Goal: Task Accomplishment & Management: Complete application form

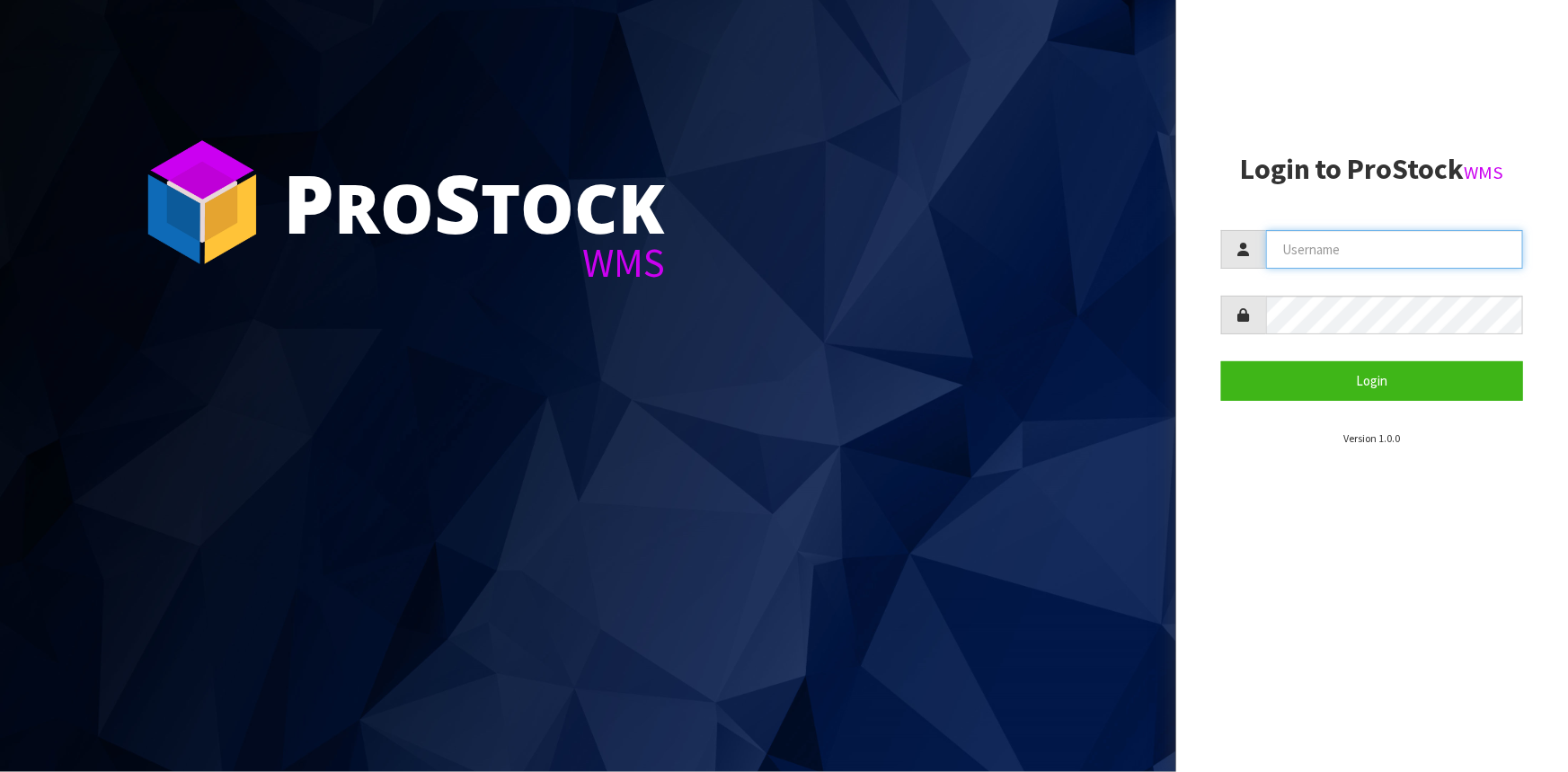
click at [1337, 243] on input "text" at bounding box center [1395, 250] width 257 height 39
type input "t"
type input "Talia"
click at [1221, 362] on button "Login" at bounding box center [1372, 381] width 302 height 39
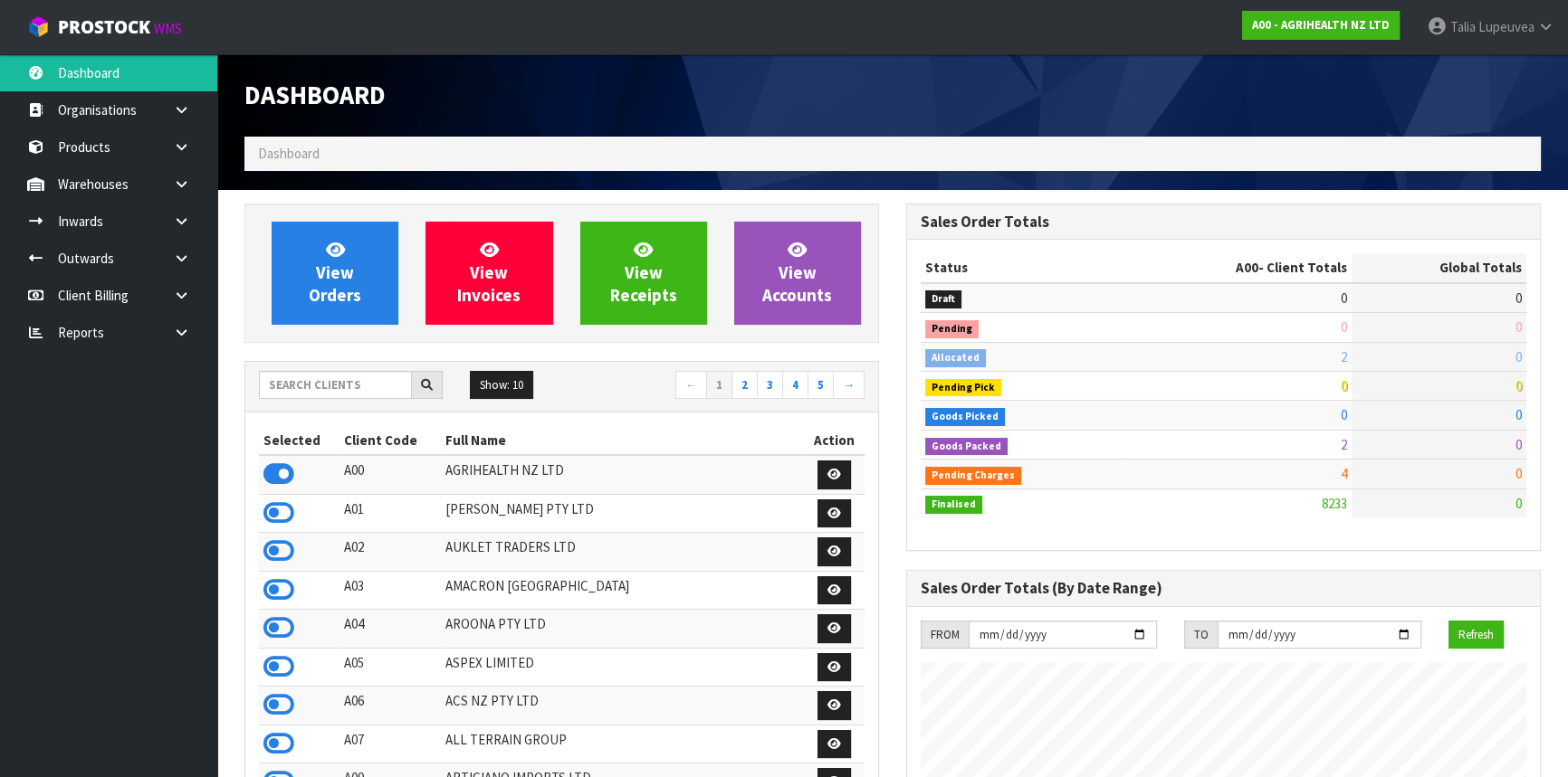
scroll to position [1369, 661]
click at [330, 389] on input "text" at bounding box center [335, 385] width 153 height 28
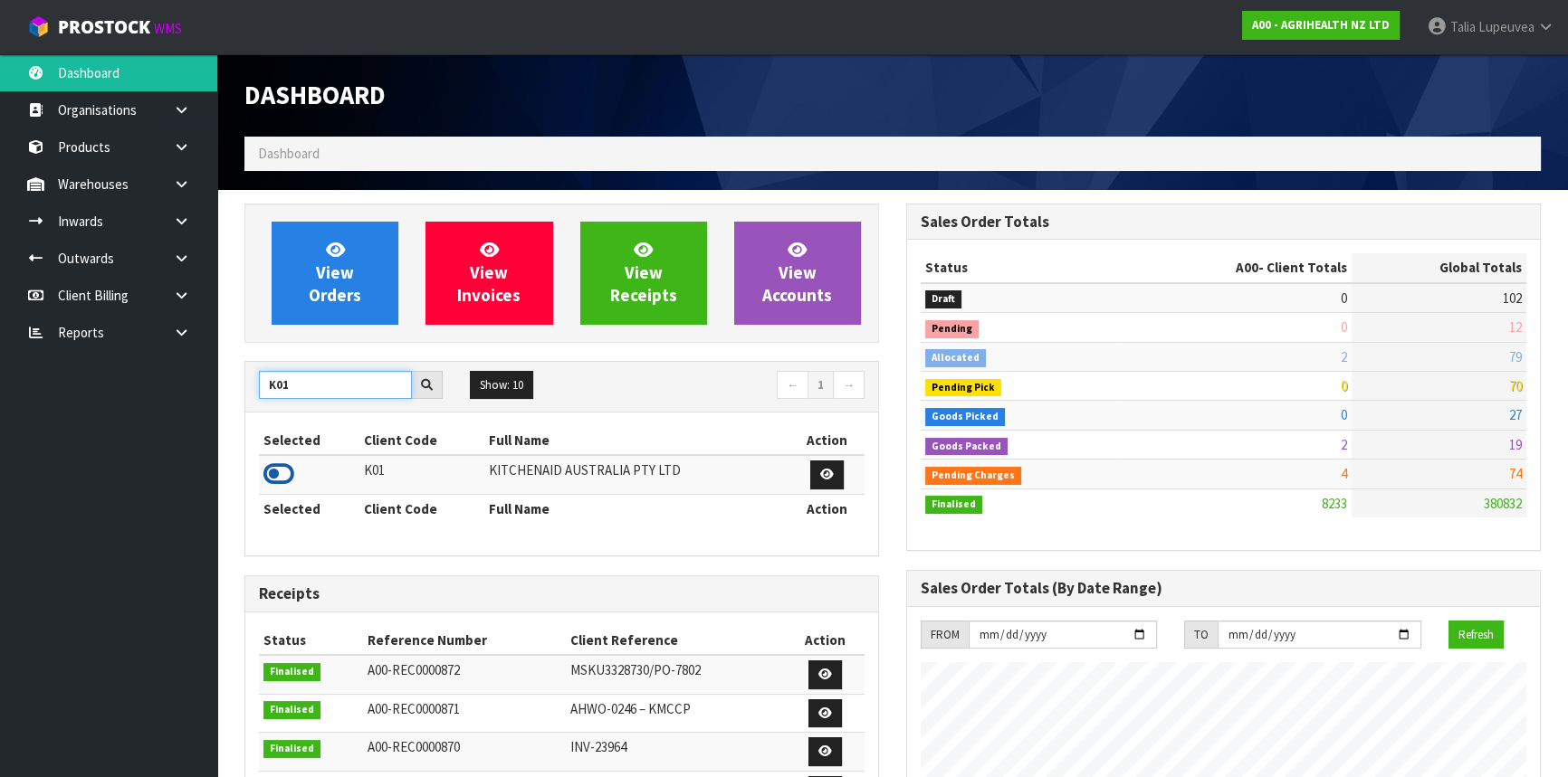
type input "K01"
click at [274, 465] on icon at bounding box center [279, 473] width 31 height 27
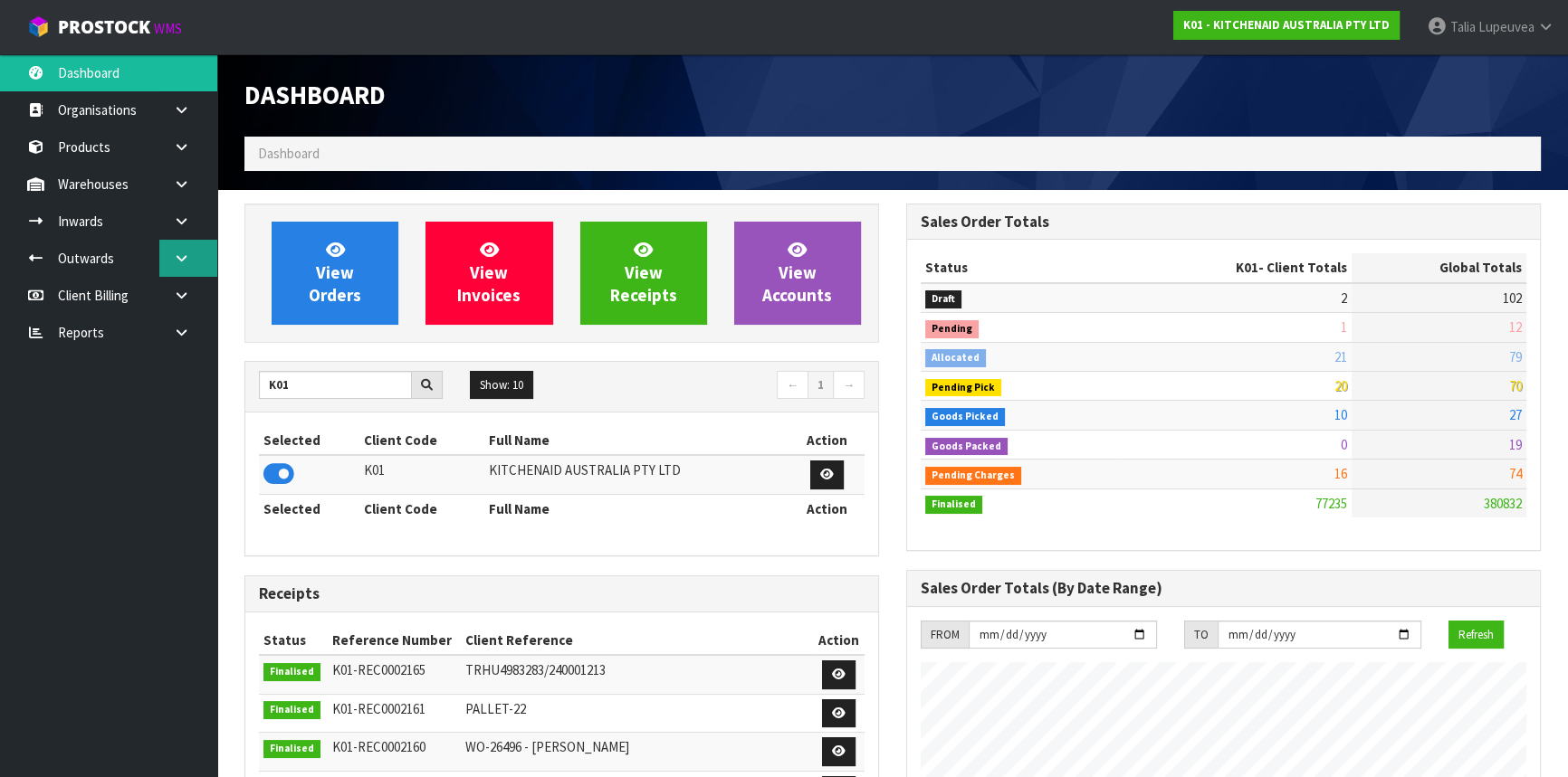
click at [199, 264] on link at bounding box center [188, 258] width 58 height 37
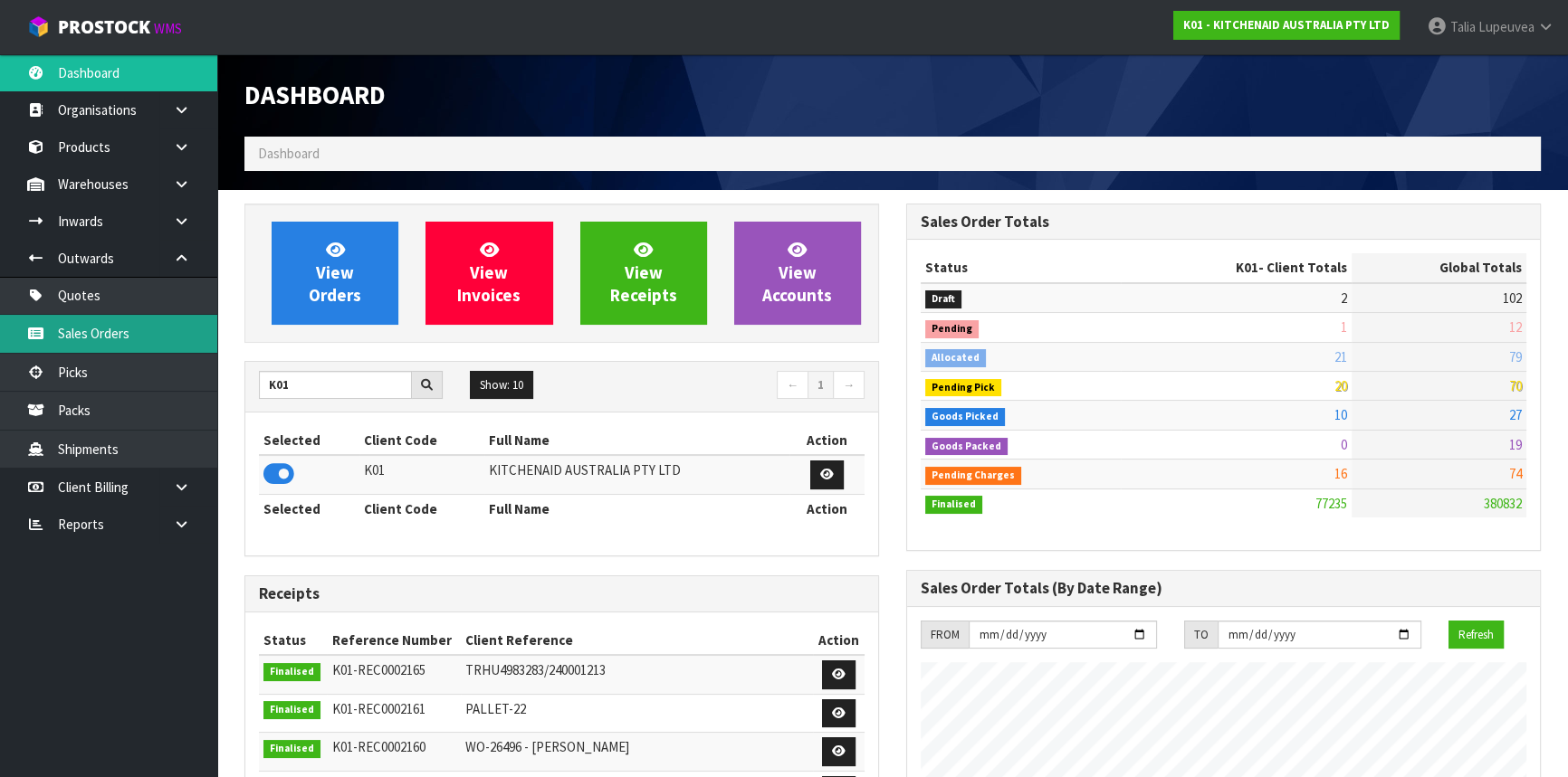
click at [163, 331] on link "Sales Orders" at bounding box center [108, 334] width 217 height 37
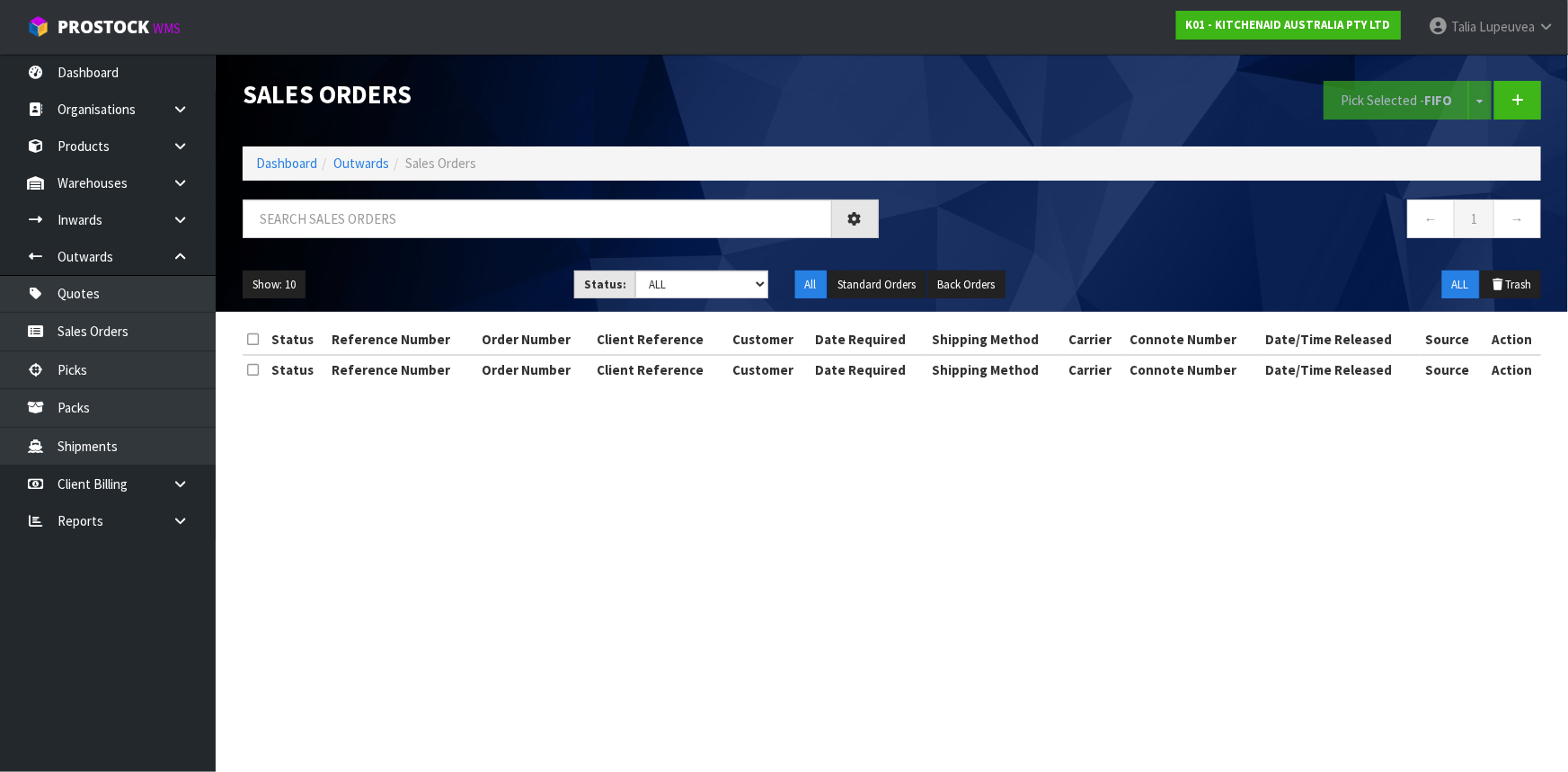
click at [425, 276] on ul "Show: 10 5 10 25 50" at bounding box center [394, 284] width 304 height 29
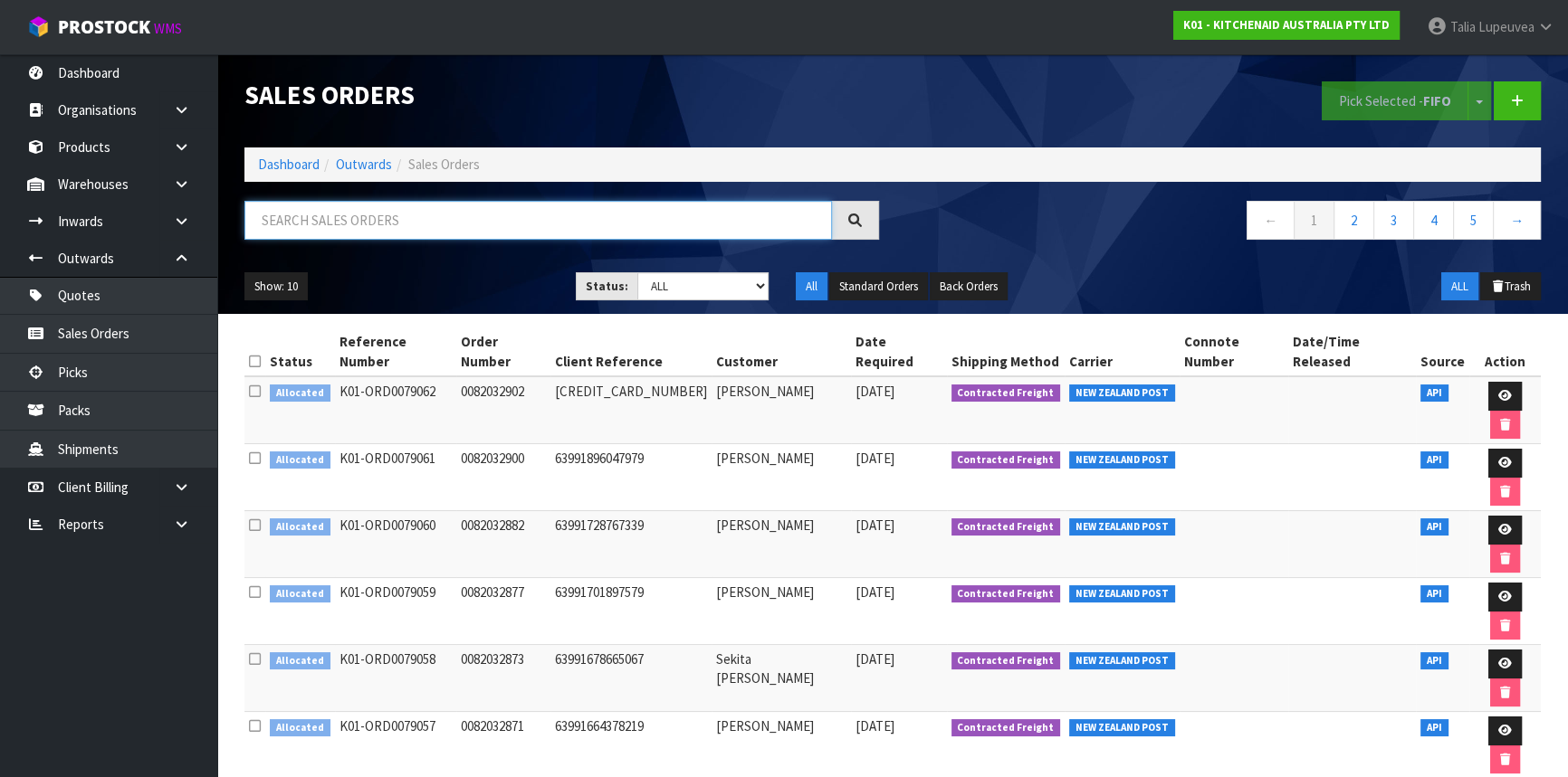
click at [429, 206] on input "text" at bounding box center [538, 221] width 587 height 39
type input "JOB-0412018"
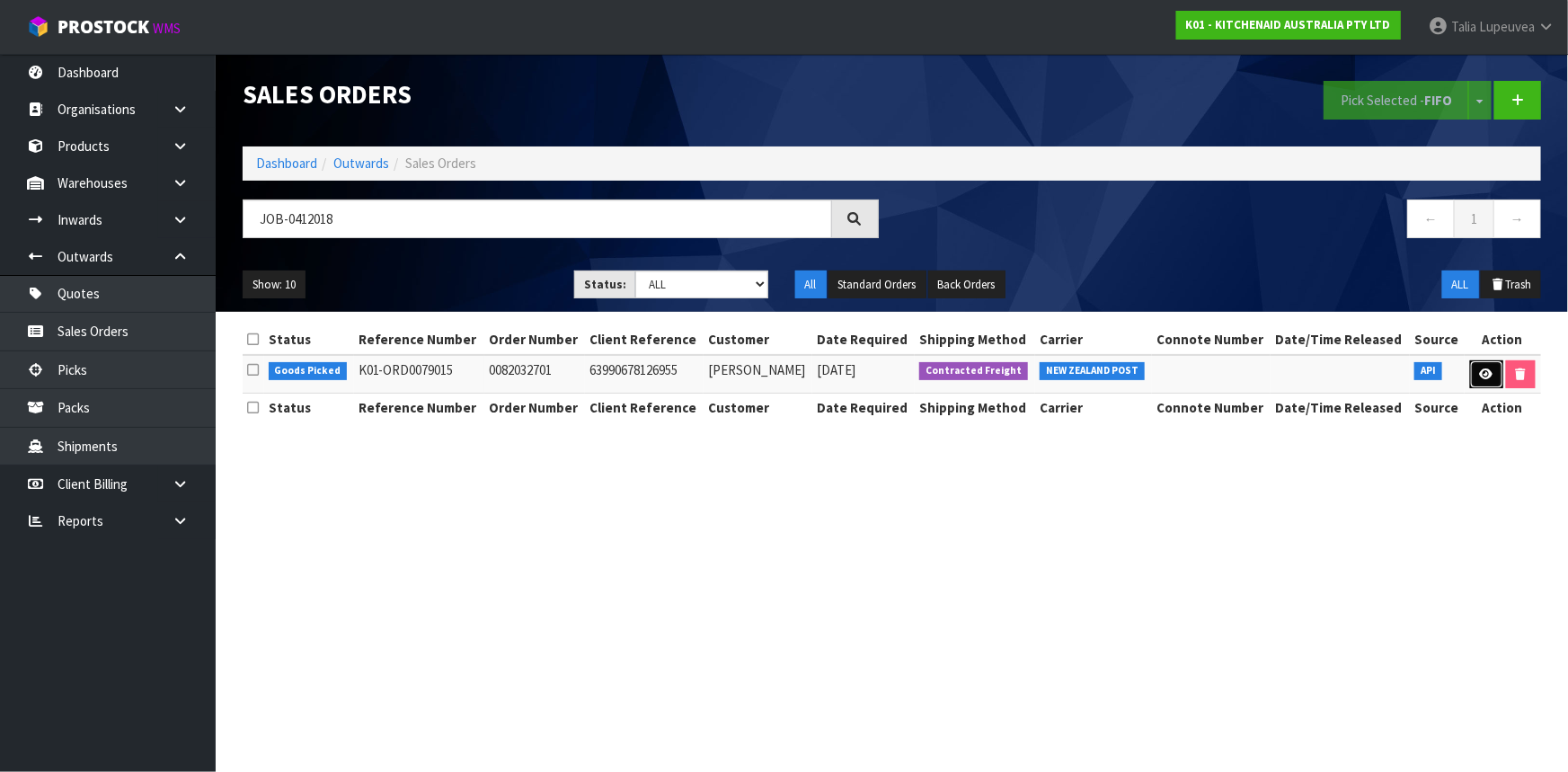
click at [1487, 380] on link at bounding box center [1487, 375] width 33 height 29
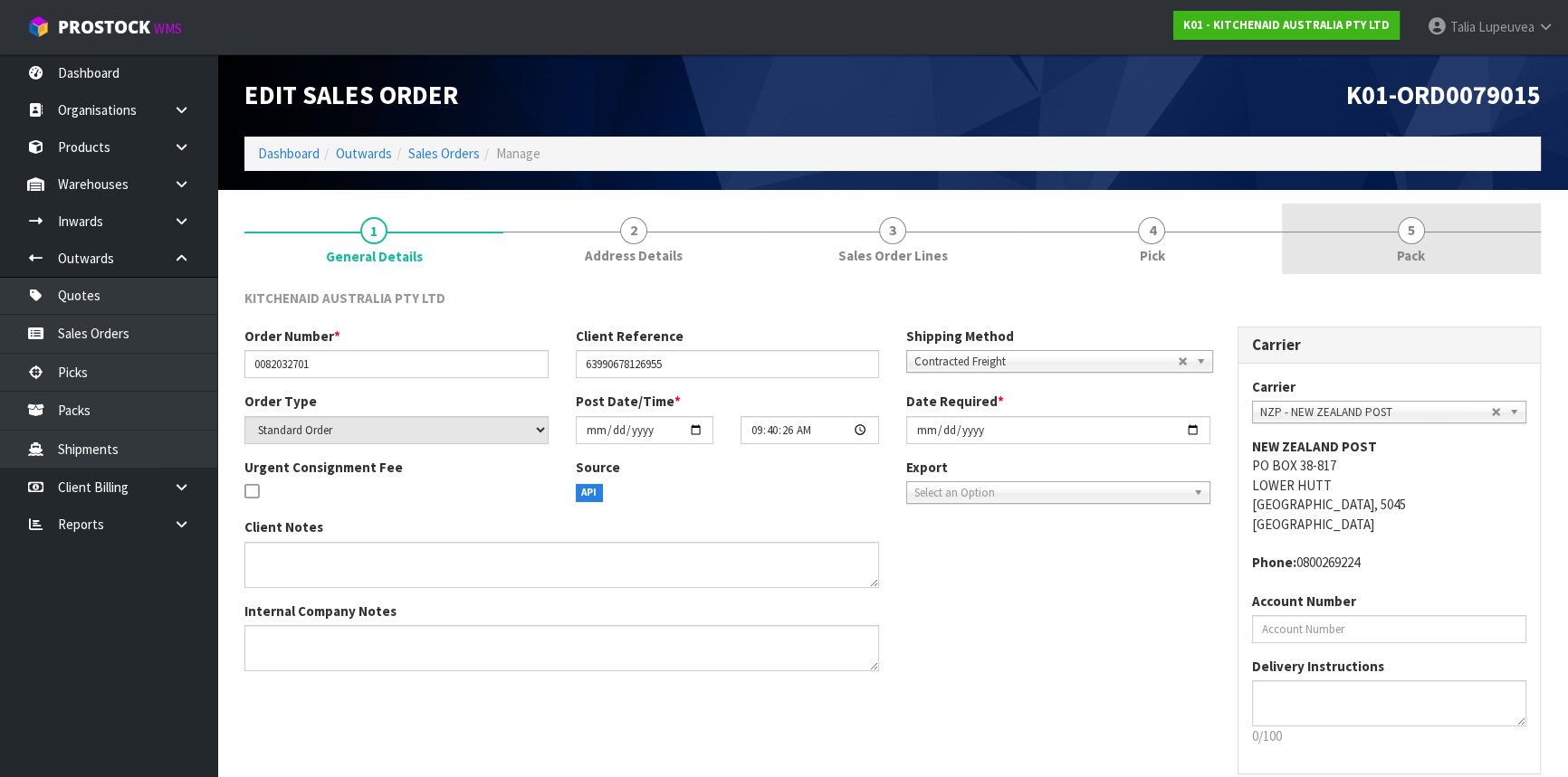
click at [1401, 246] on span "Pack" at bounding box center [1411, 255] width 28 height 19
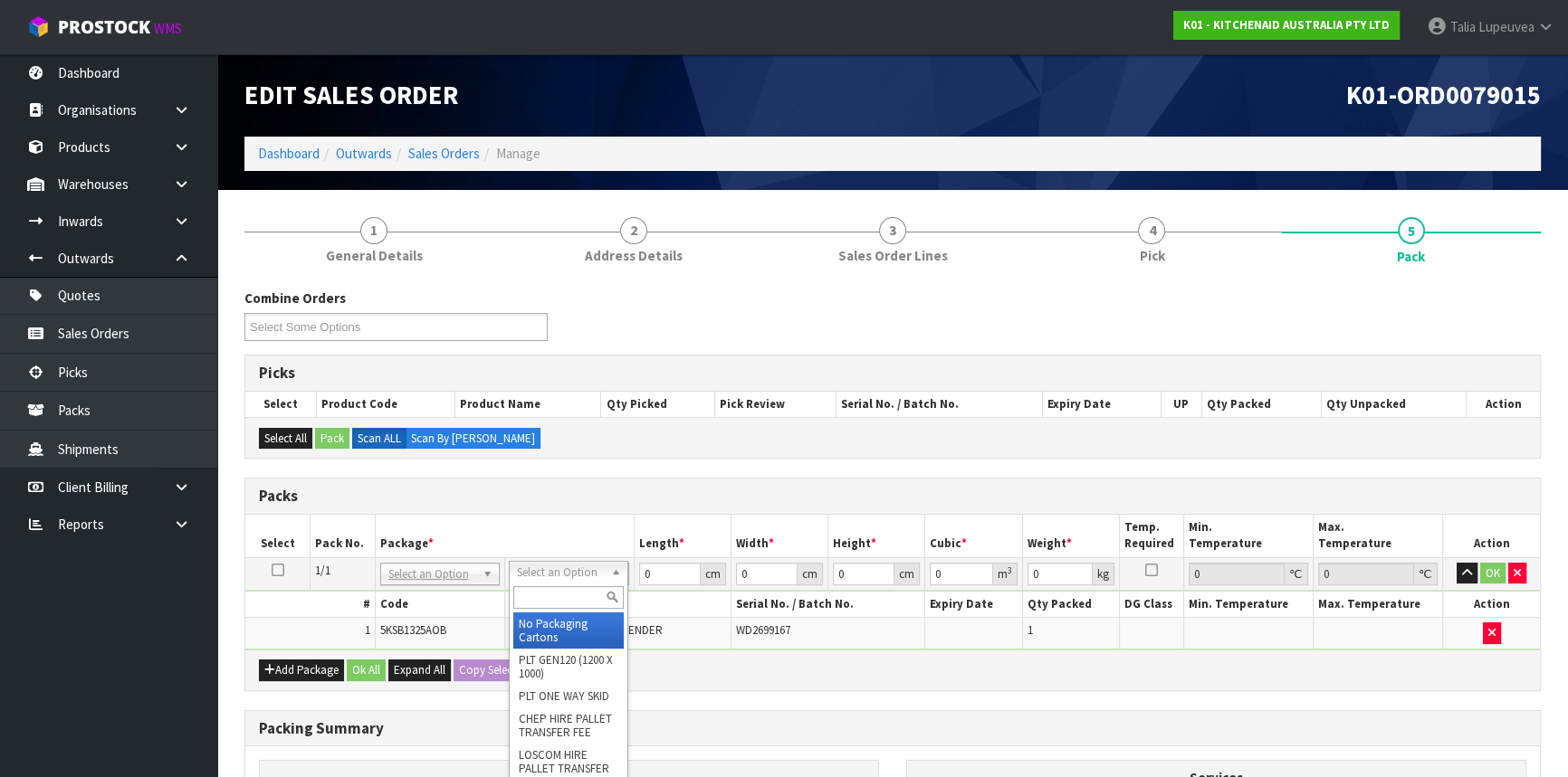
click at [534, 606] on input "text" at bounding box center [568, 597] width 111 height 22
type input "OWN"
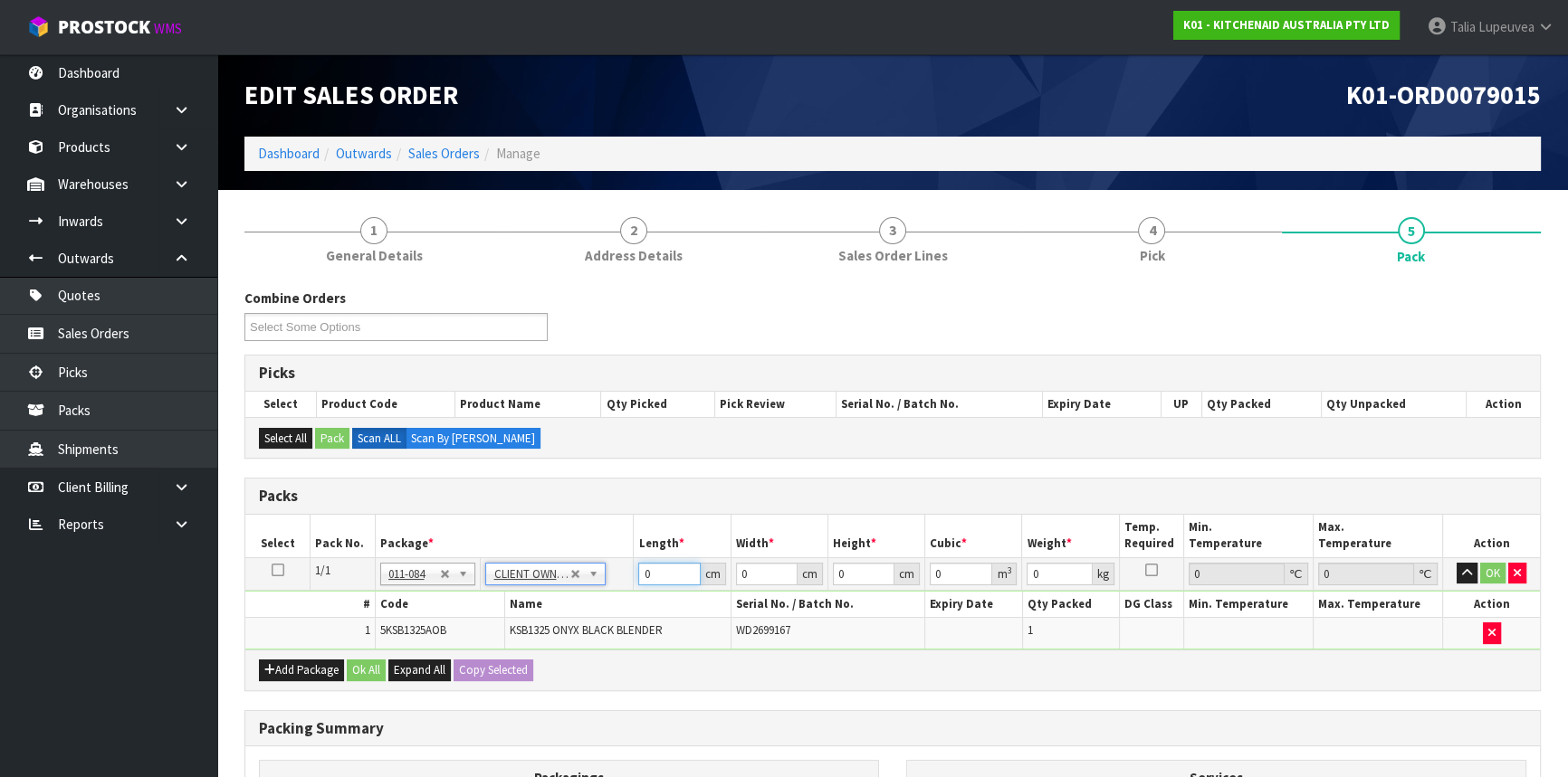
type input "3.95"
drag, startPoint x: 661, startPoint y: 576, endPoint x: 634, endPoint y: 574, distance: 27.1
click at [634, 574] on td "0 cm" at bounding box center [682, 573] width 97 height 33
type input "51"
type input "27"
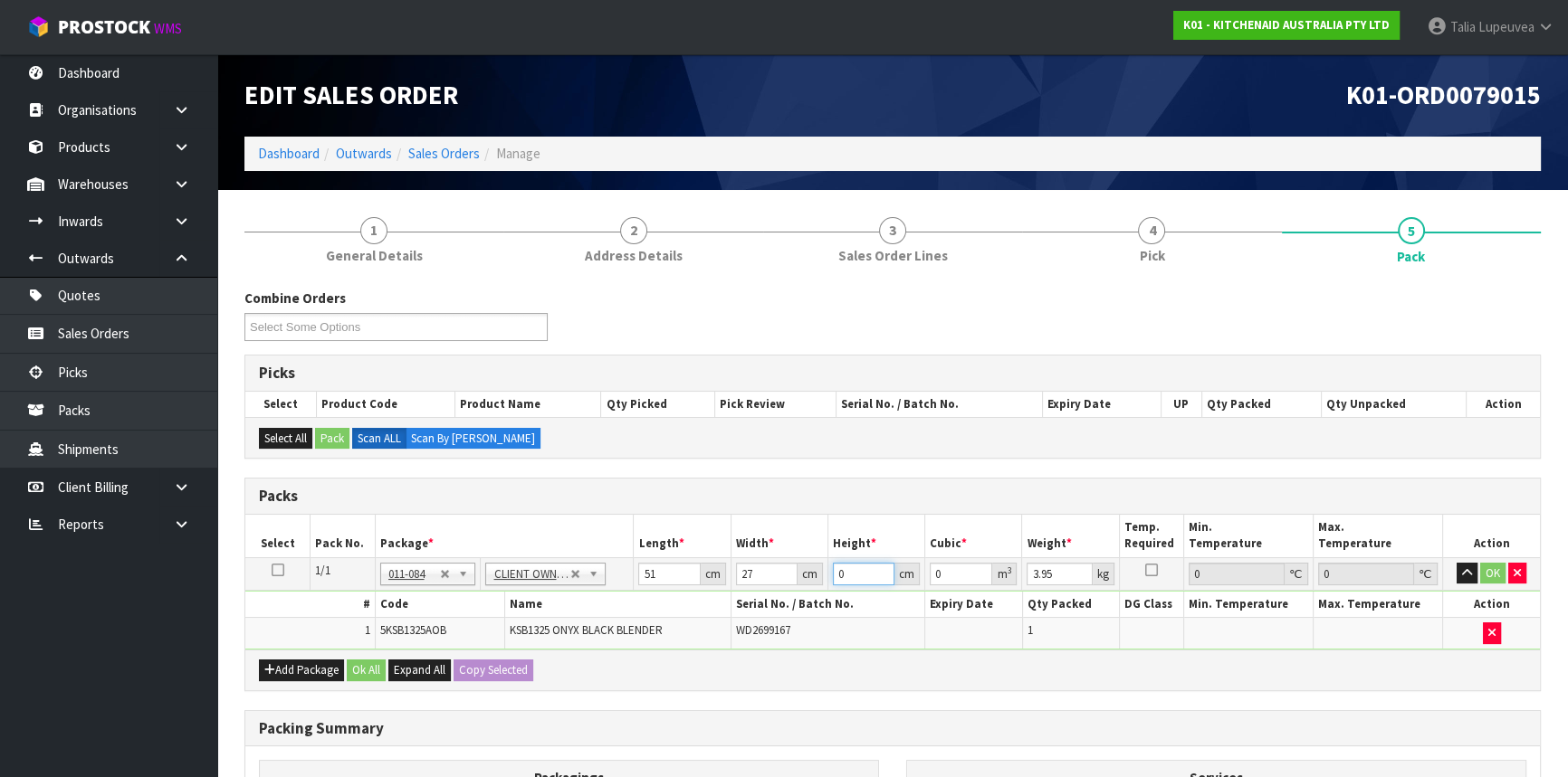
type input "3"
type input "0.004131"
type input "30"
type input "0.04131"
type input "30"
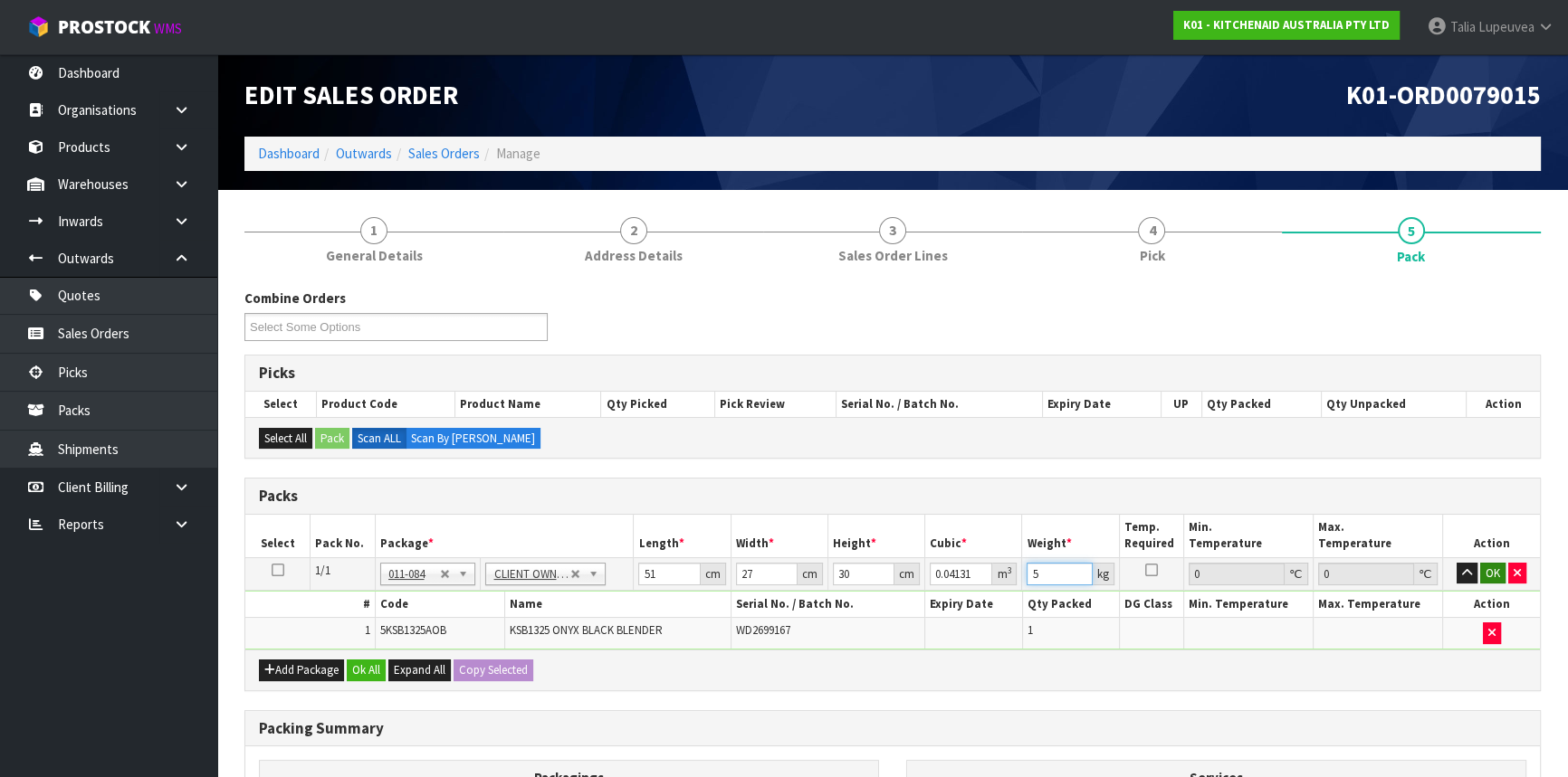
type input "5"
click at [1501, 575] on button "OK" at bounding box center [1492, 573] width 25 height 21
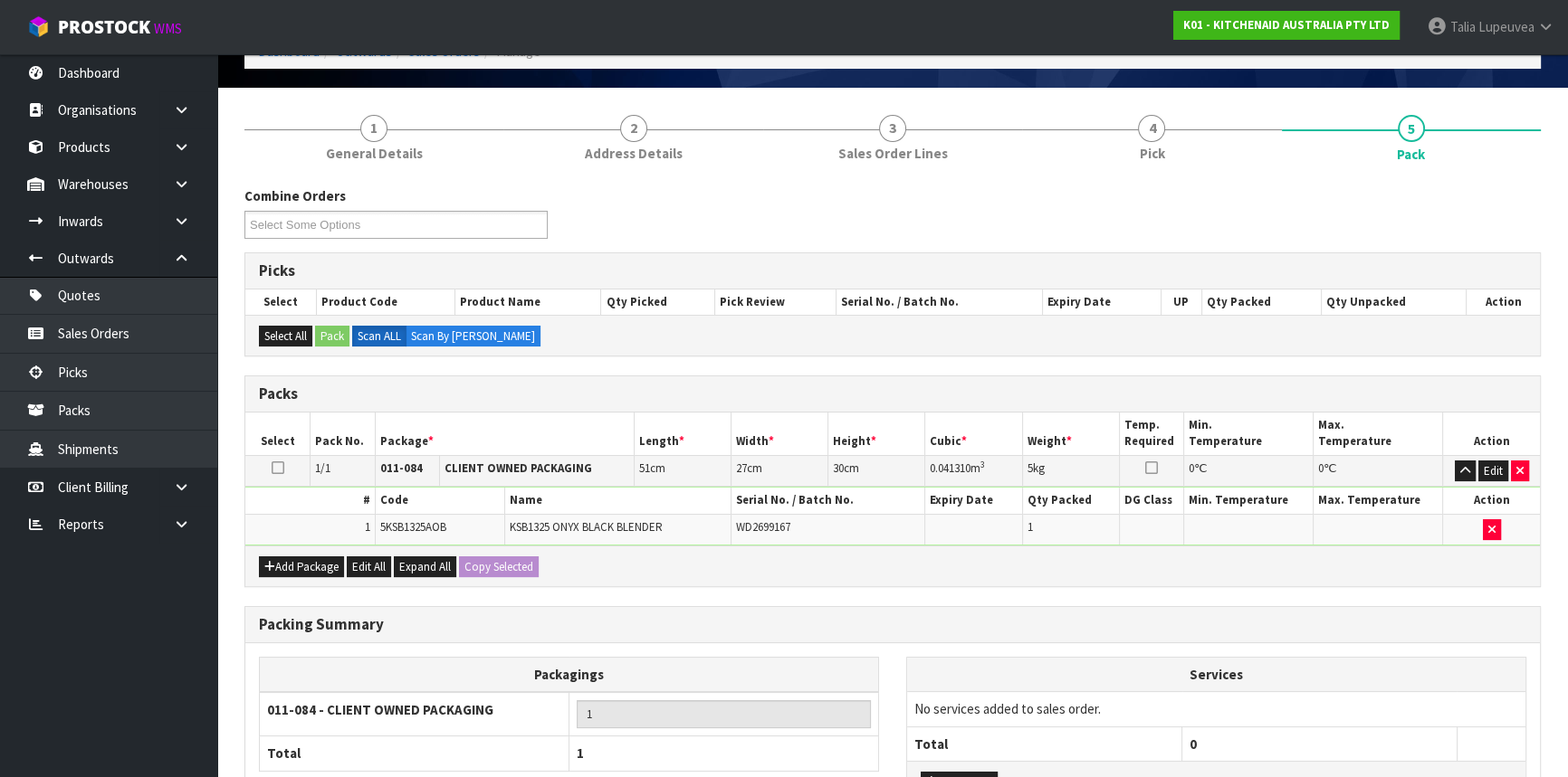
scroll to position [252, 0]
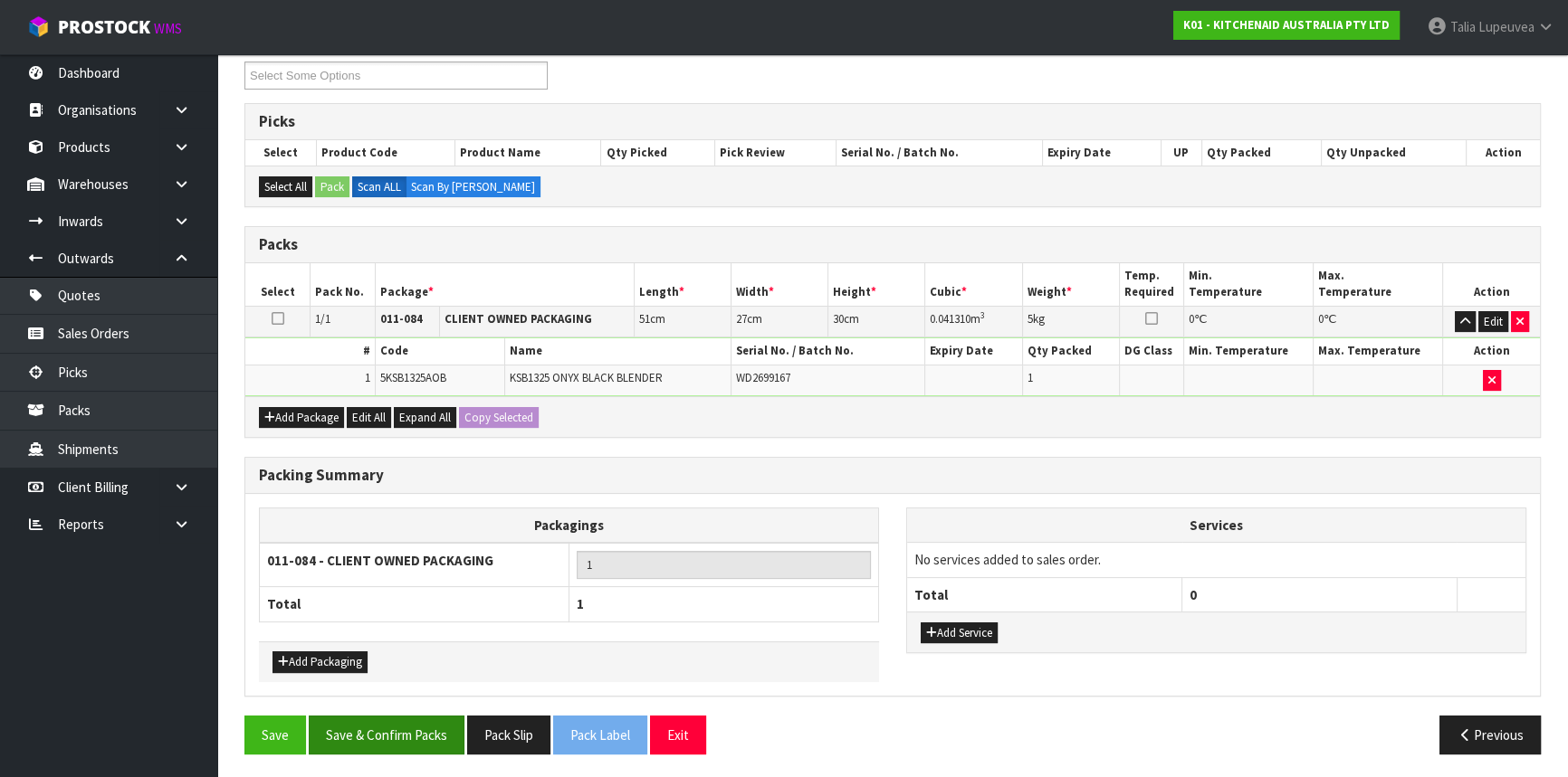
drag, startPoint x: 381, startPoint y: 751, endPoint x: 389, endPoint y: 743, distance: 11.3
click at [381, 750] on div "Save Save & Confirm Packs Pack Slip Pack Label Exit Previous" at bounding box center [893, 742] width 1323 height 52
click at [389, 743] on button "Save & Confirm Packs" at bounding box center [386, 735] width 156 height 39
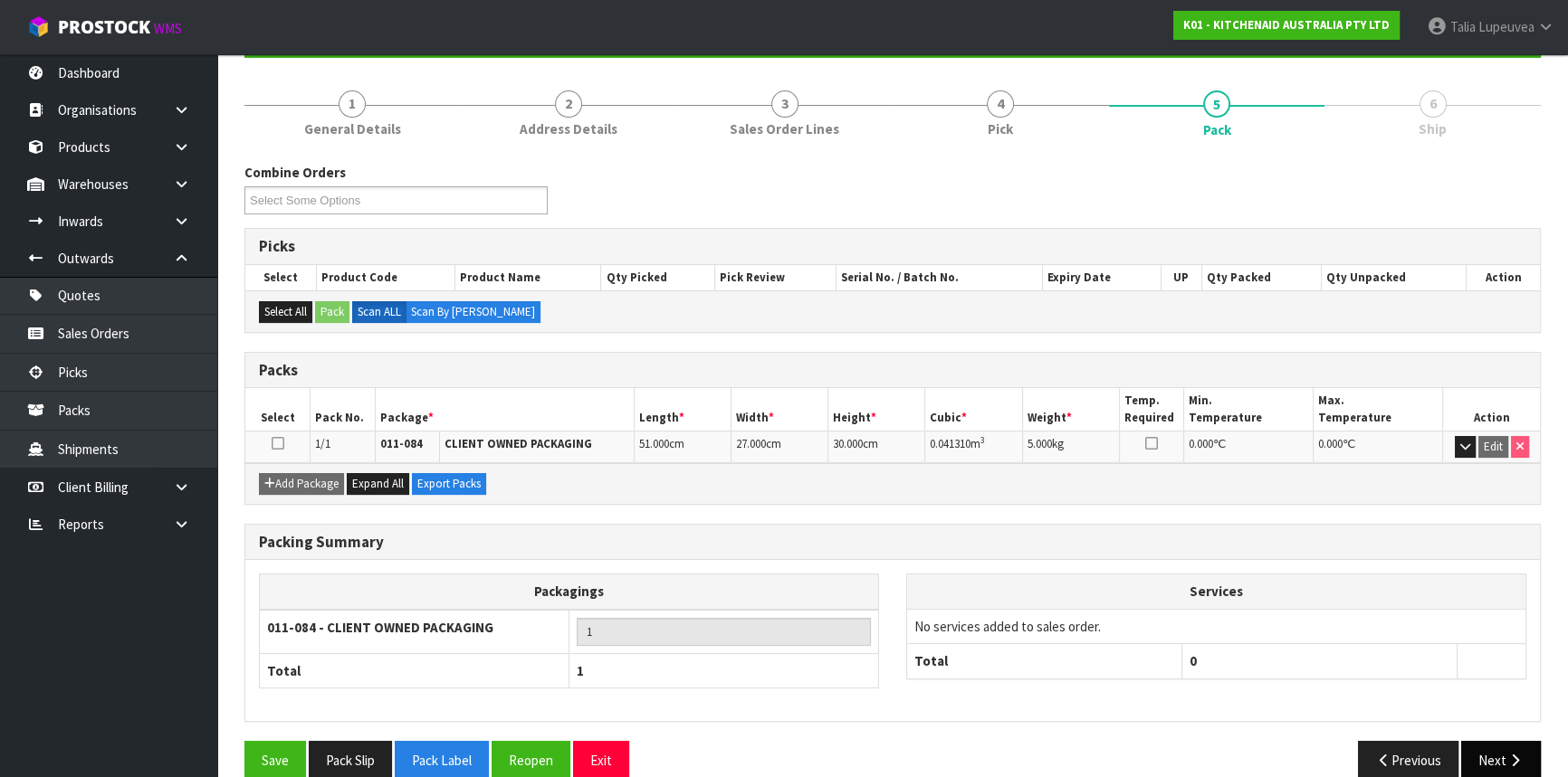
scroll to position [218, 0]
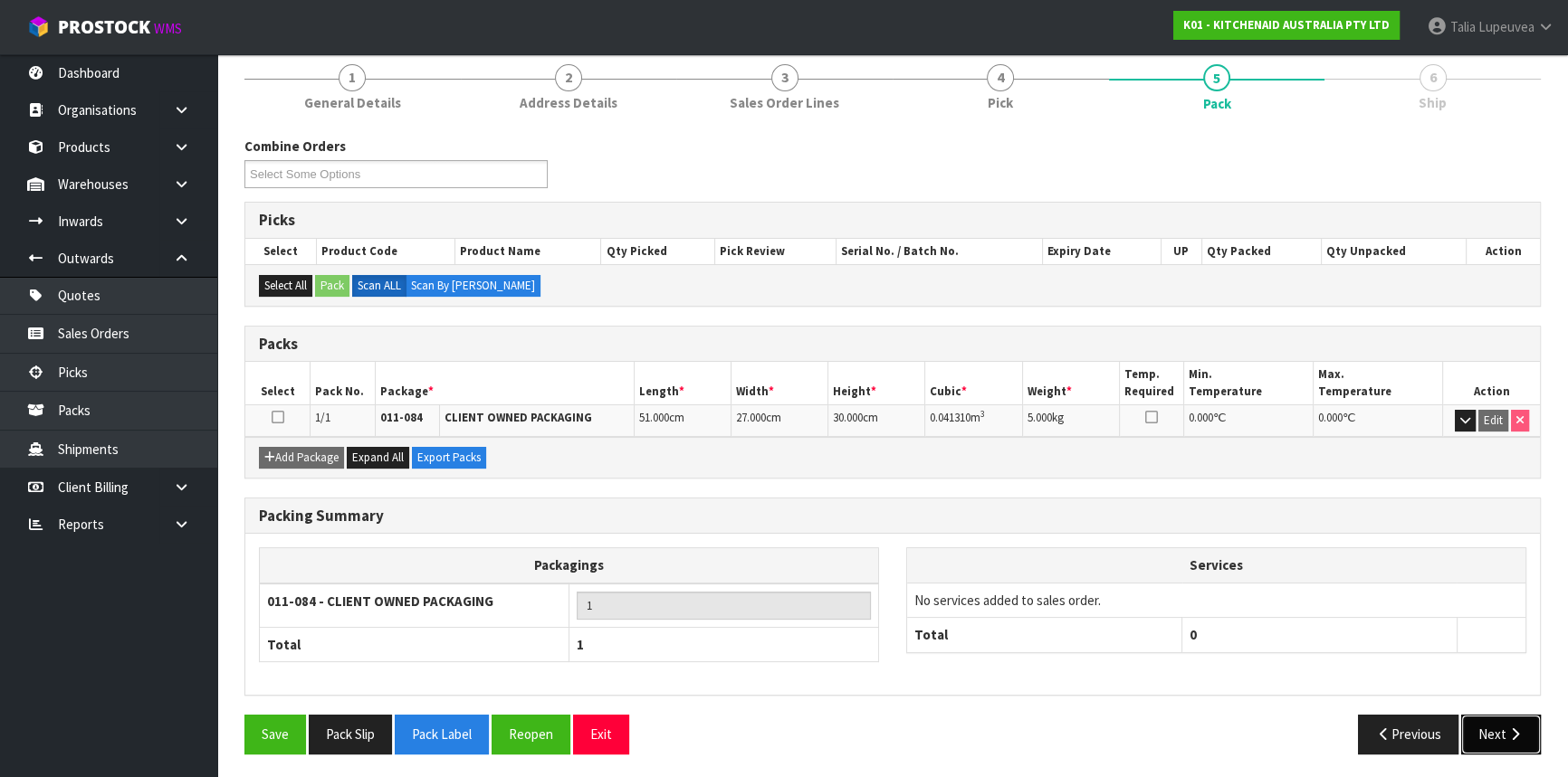
click at [1499, 739] on button "Next" at bounding box center [1500, 734] width 79 height 39
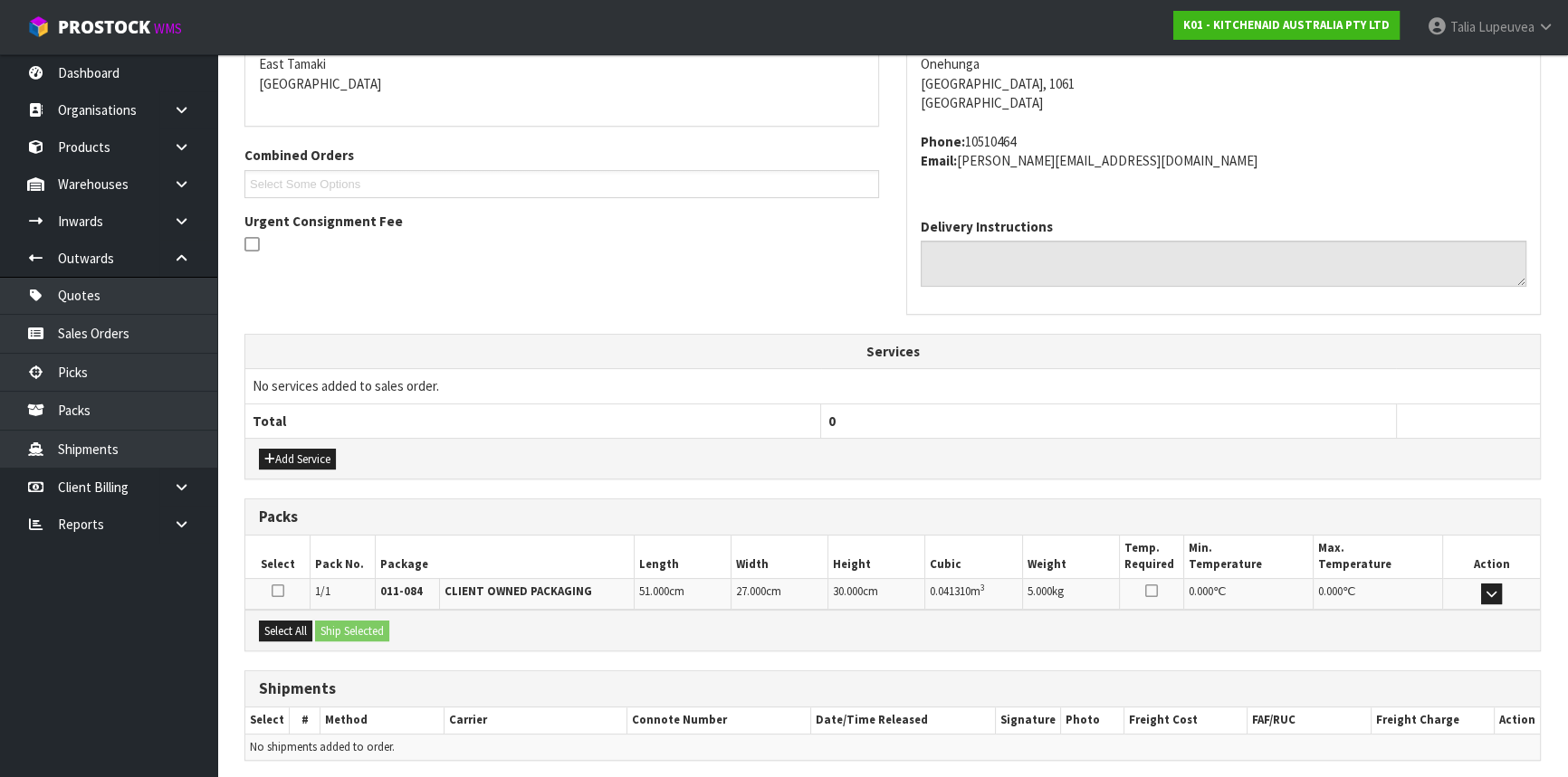
scroll to position [455, 0]
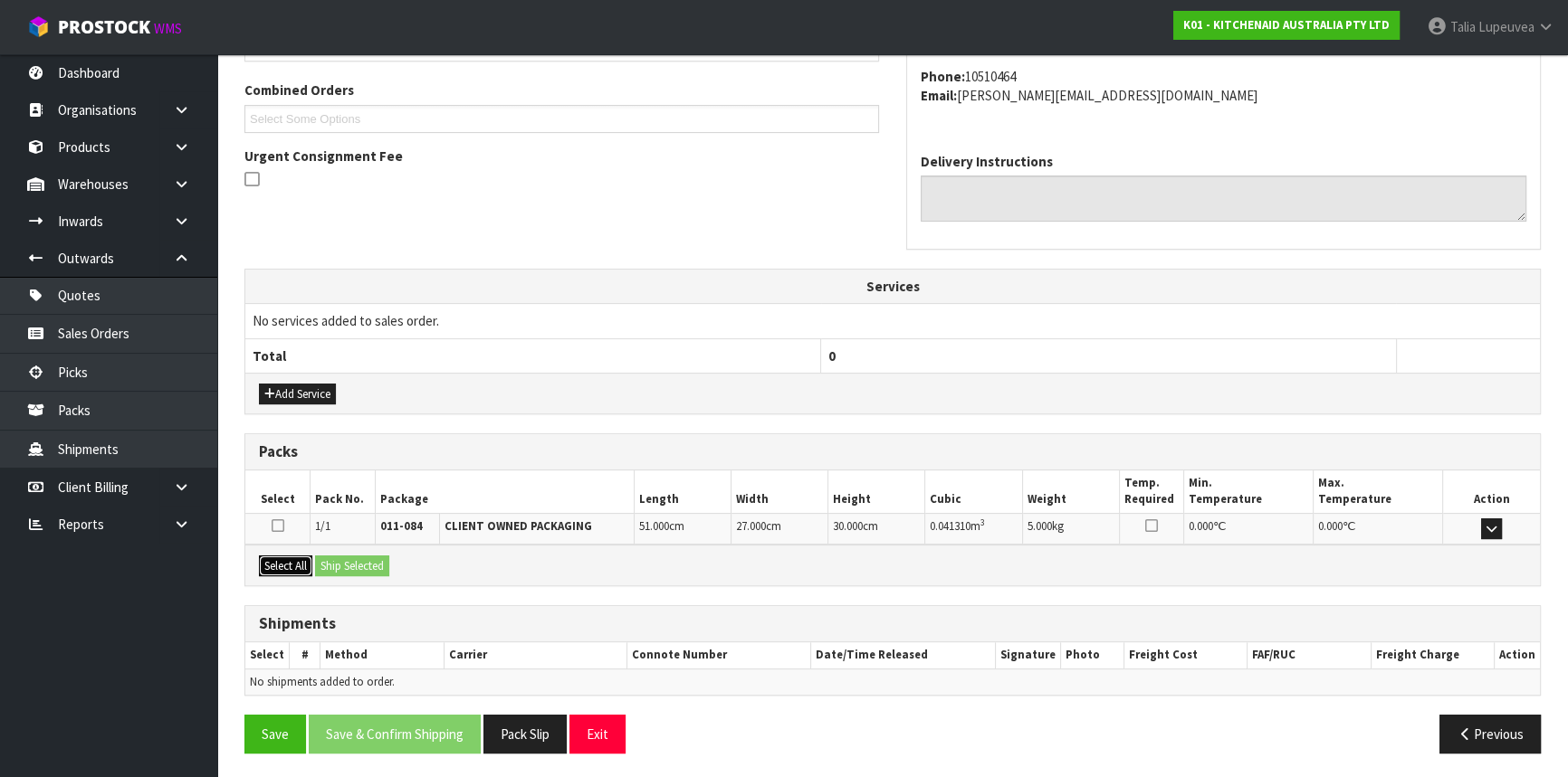
drag, startPoint x: 293, startPoint y: 560, endPoint x: 303, endPoint y: 560, distance: 10.0
click at [293, 560] on button "Select All" at bounding box center [285, 566] width 53 height 21
click at [333, 560] on button "Ship Selected" at bounding box center [352, 566] width 75 height 21
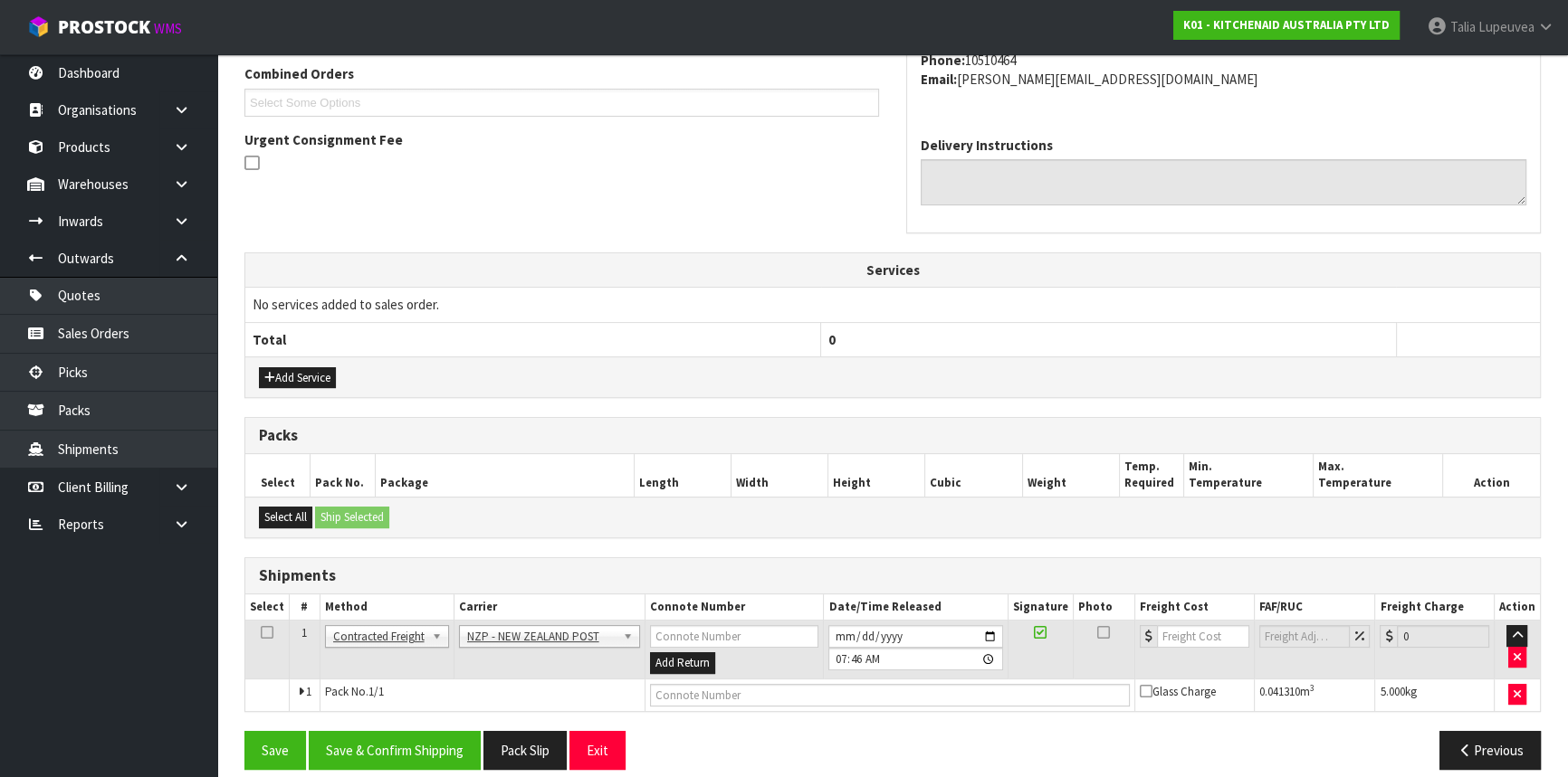
scroll to position [487, 0]
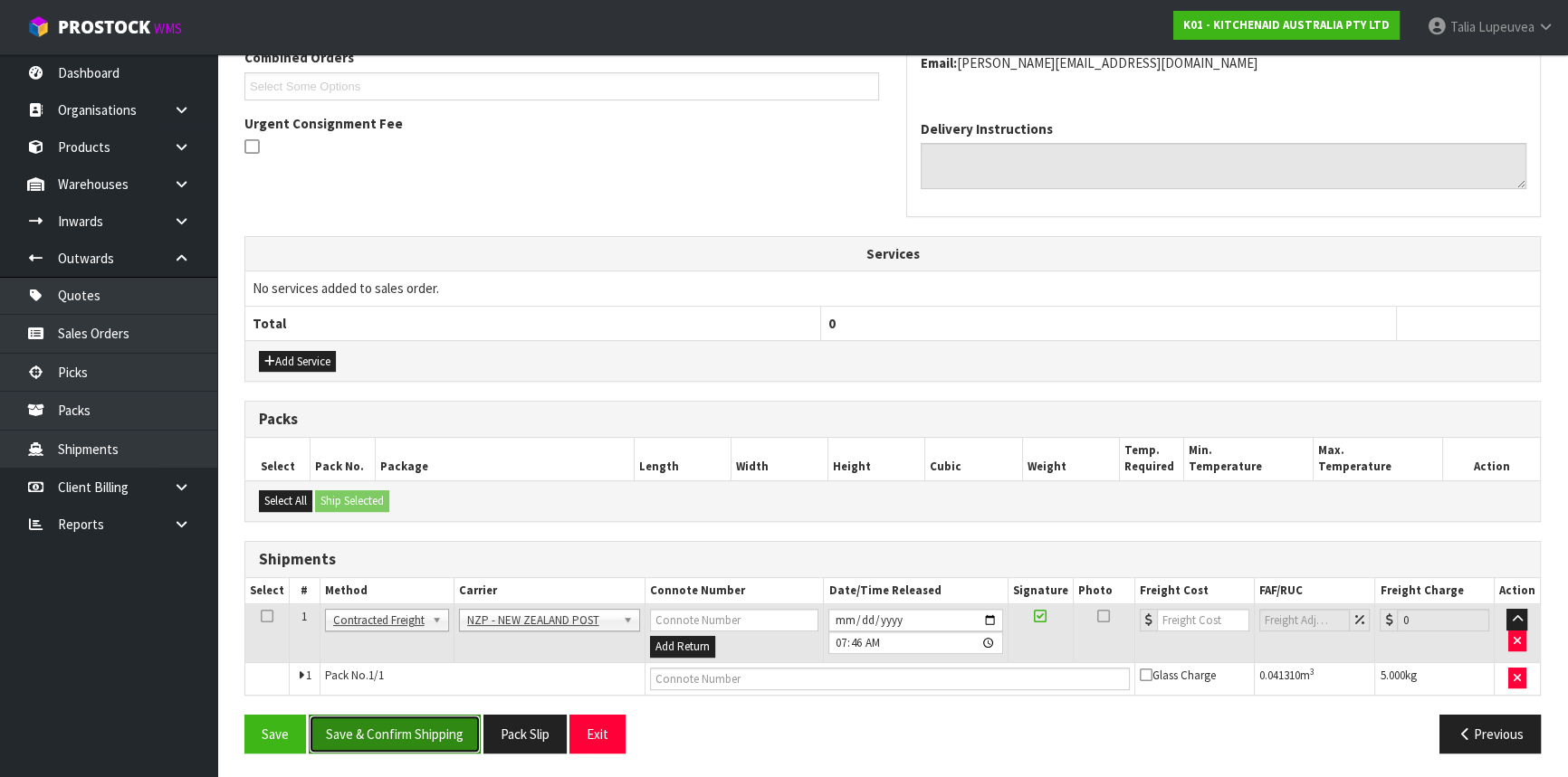
click at [449, 737] on button "Save & Confirm Shipping" at bounding box center [394, 734] width 172 height 39
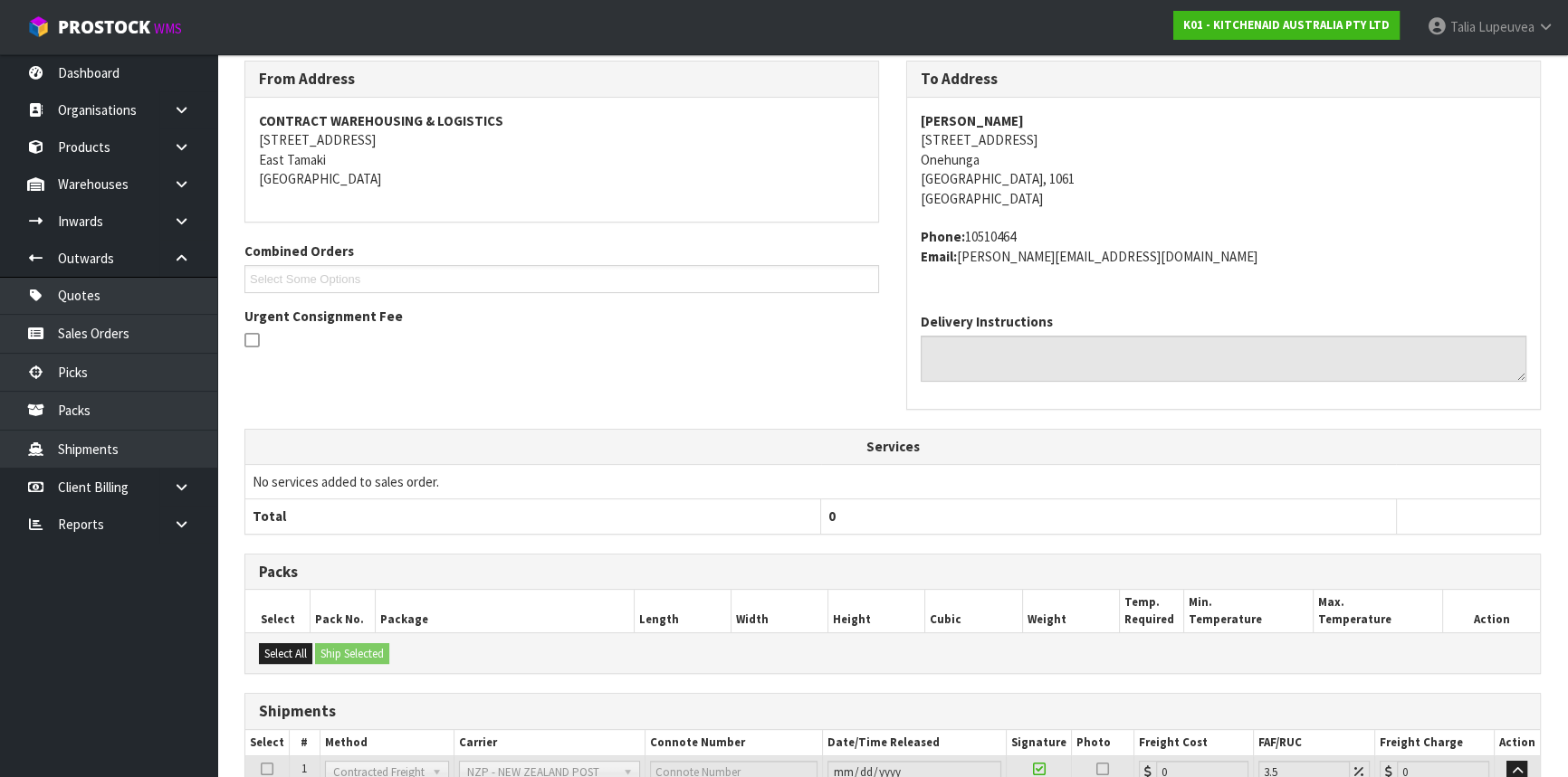
scroll to position [461, 0]
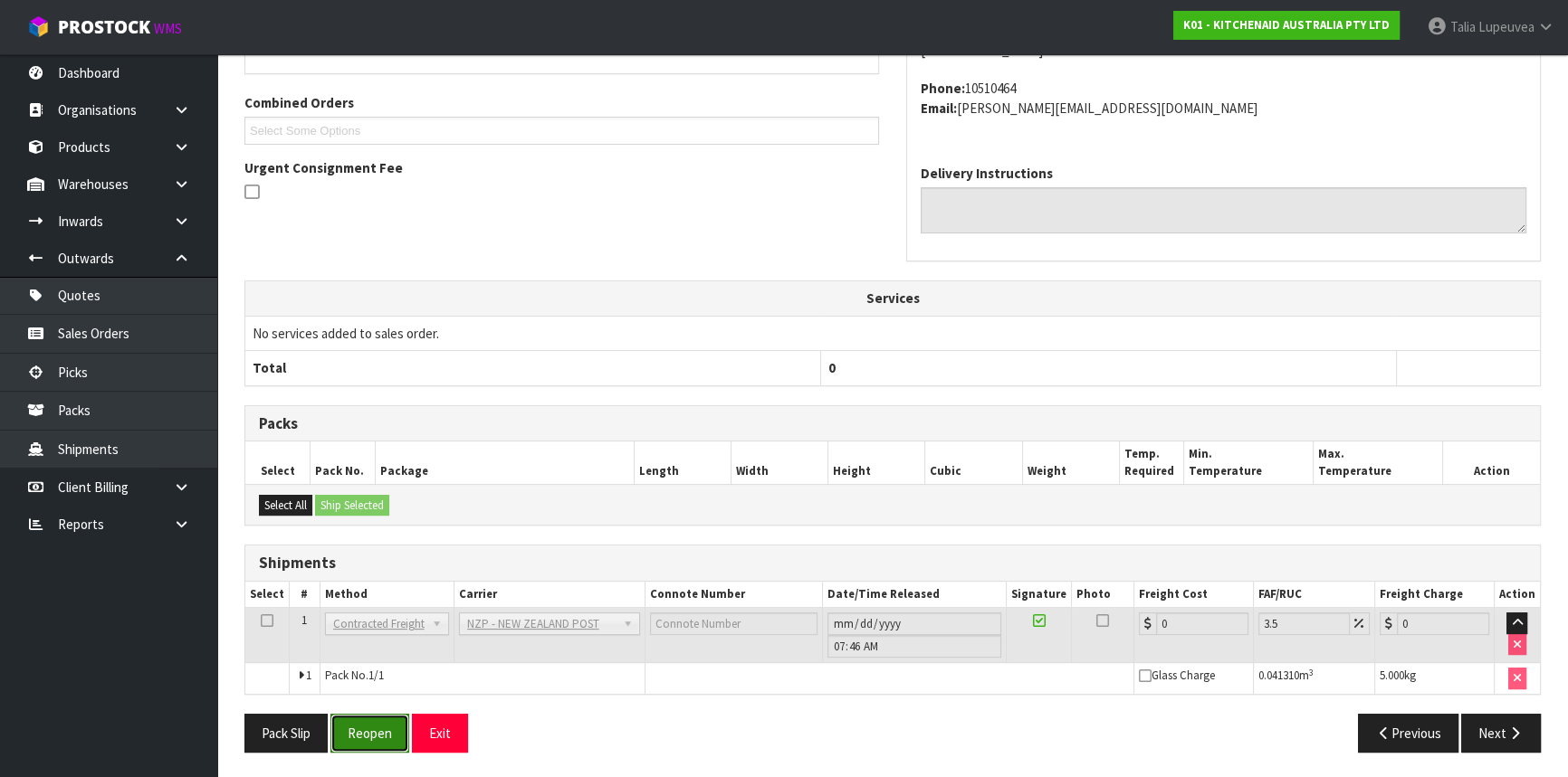
click at [342, 716] on button "Reopen" at bounding box center [370, 733] width 79 height 39
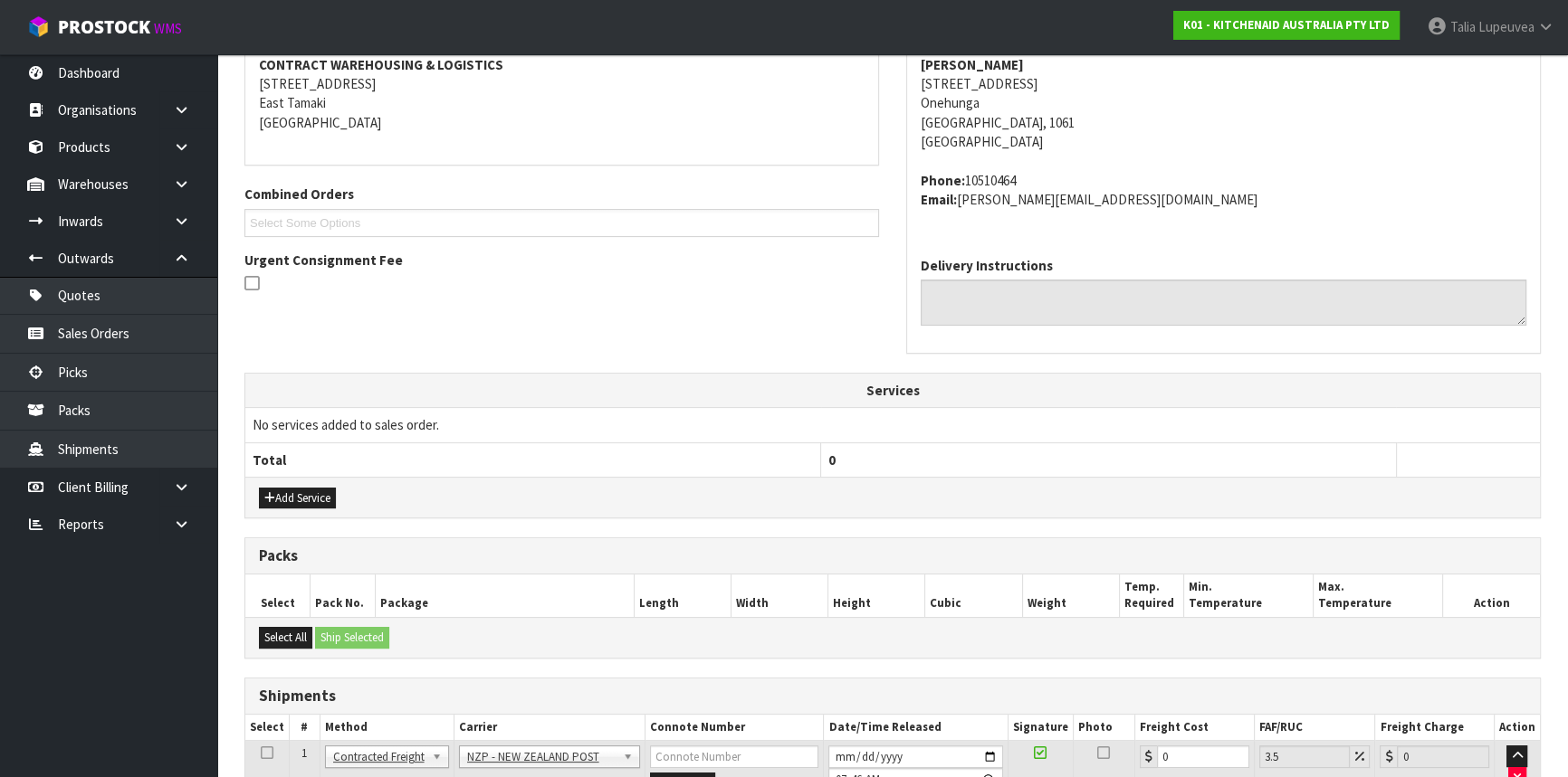
scroll to position [503, 0]
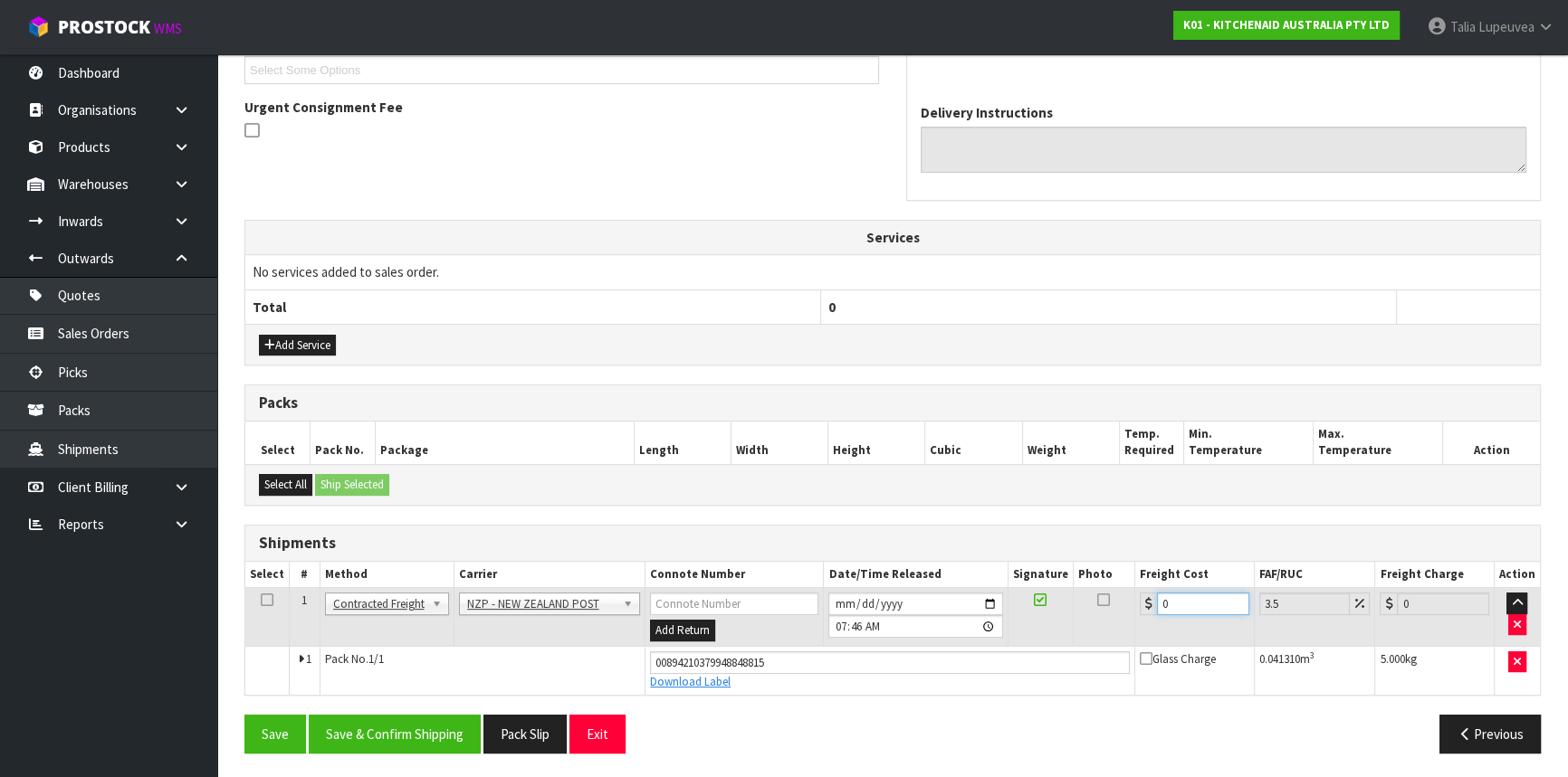
drag, startPoint x: 1174, startPoint y: 602, endPoint x: 1111, endPoint y: 593, distance: 63.6
click at [1111, 593] on tr "1 Client Local Pickup Customer Local Pickup Company Freight Contracted Freight …" at bounding box center [892, 617] width 1294 height 59
type input "4"
type input "4.14"
type input "4.3"
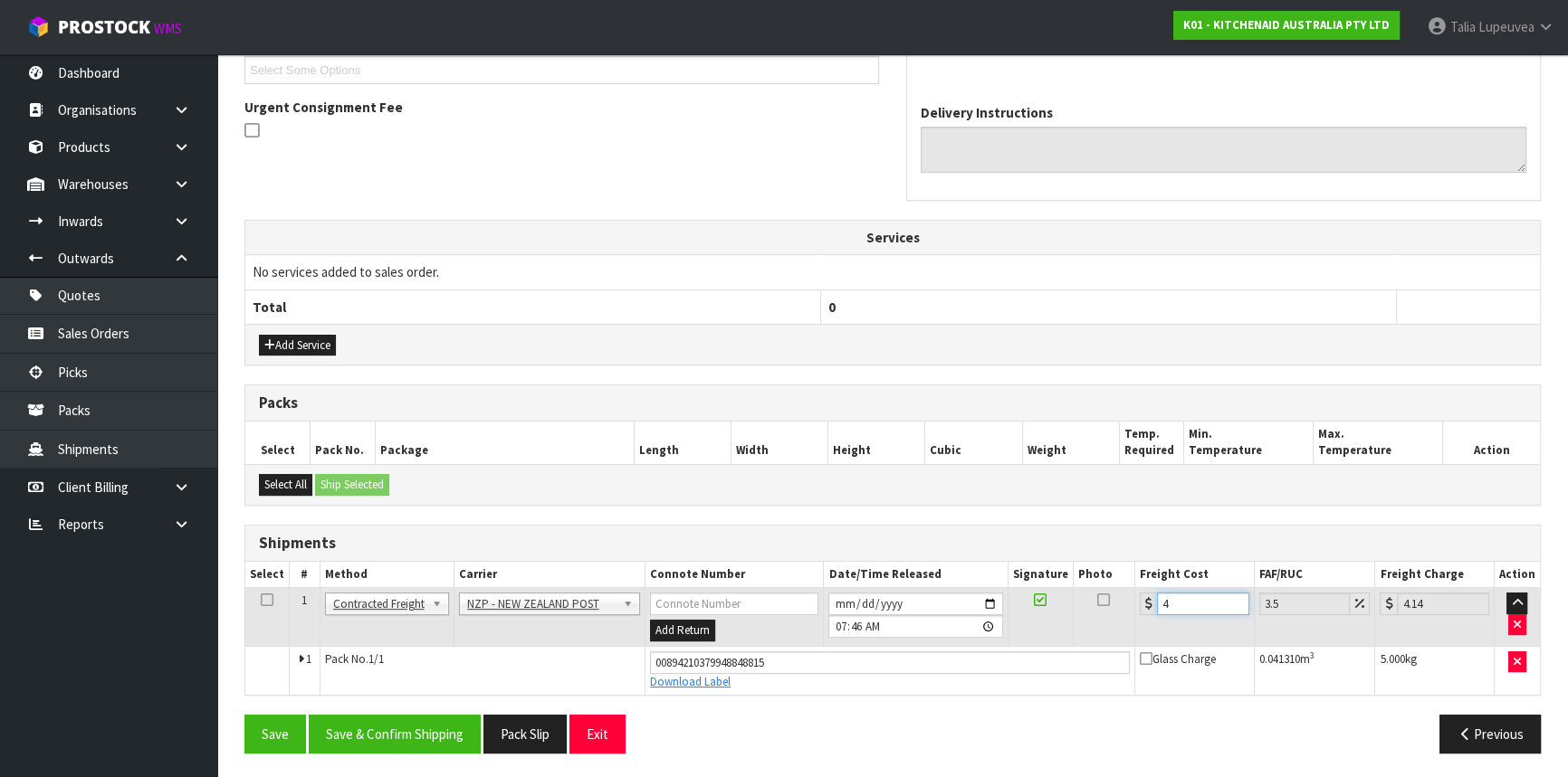
type input "4.45"
type input "4.33"
type input "4.48"
type input "4.33"
click at [455, 730] on button "Save & Confirm Shipping" at bounding box center [394, 734] width 172 height 39
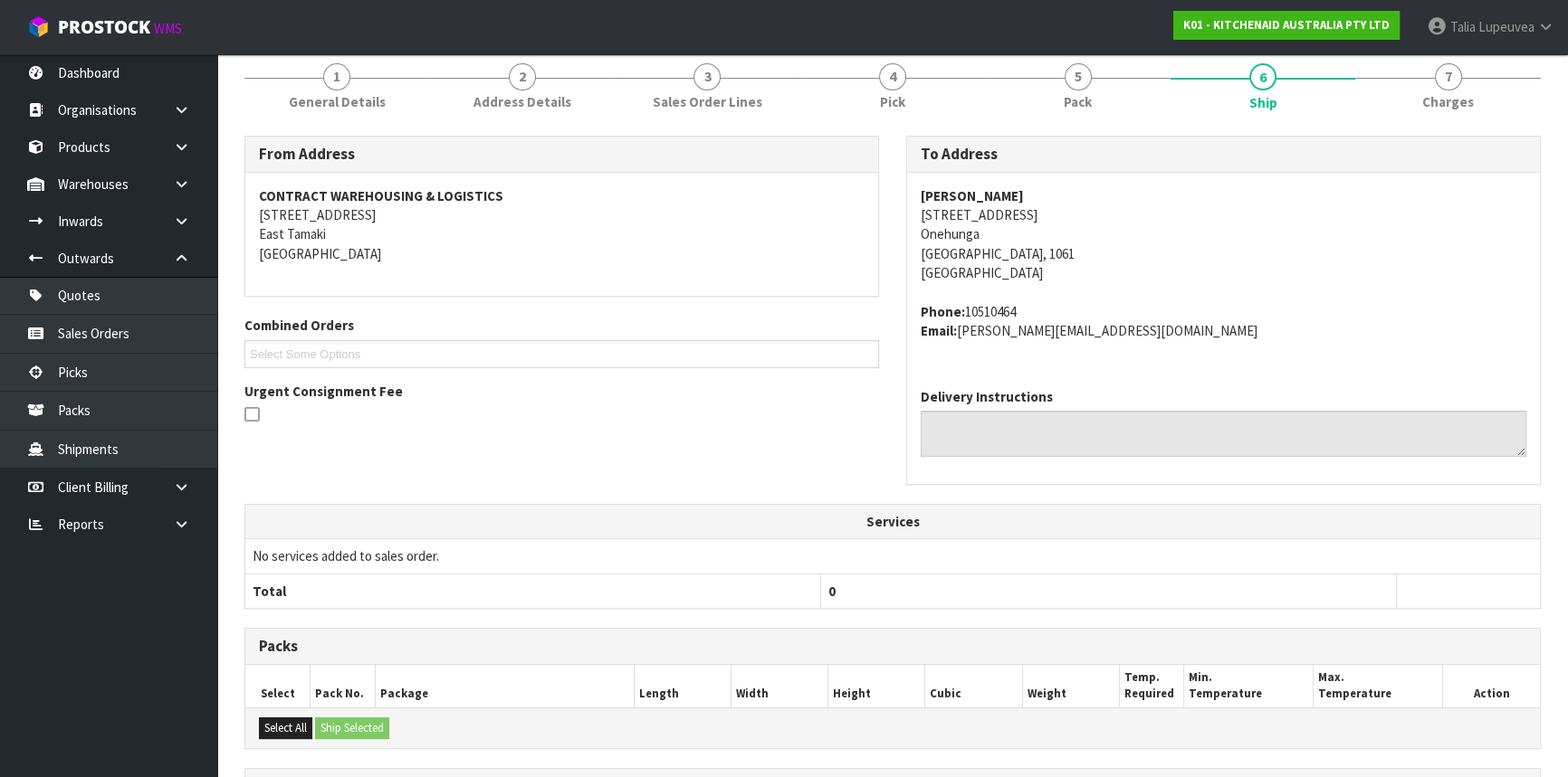
scroll to position [0, 0]
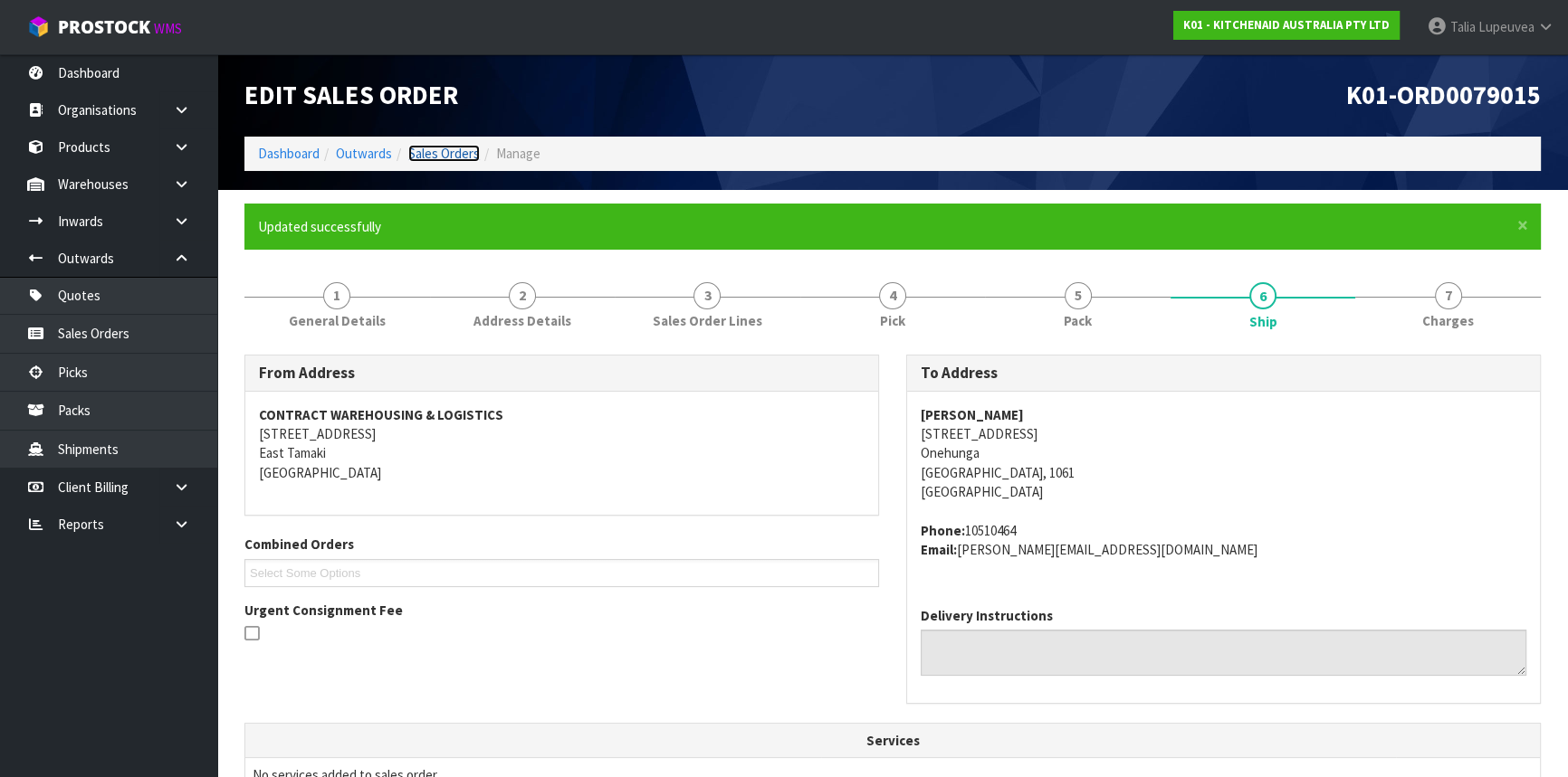
click at [455, 157] on link "Sales Orders" at bounding box center [443, 153] width 72 height 17
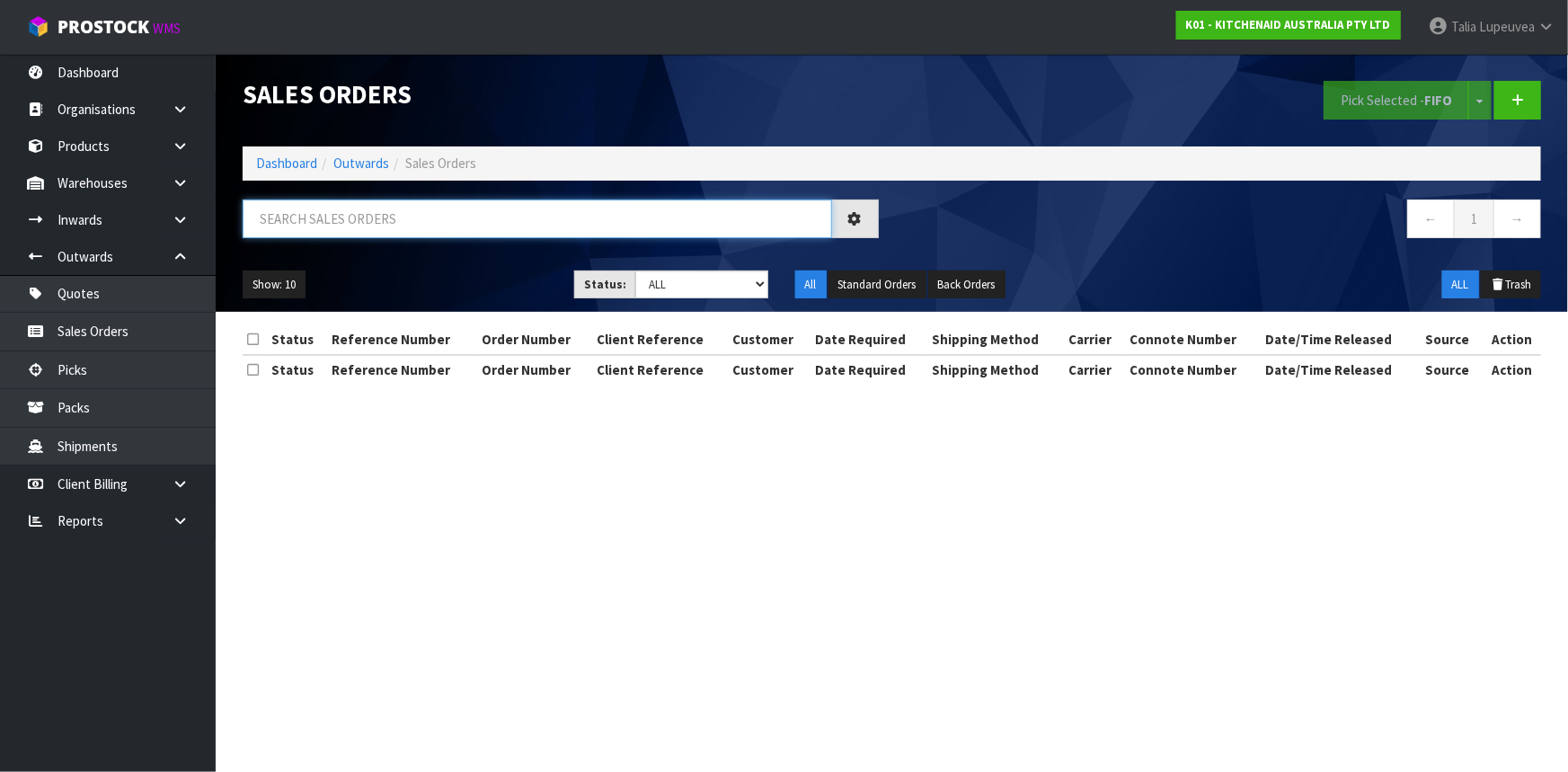
click at [478, 232] on input "text" at bounding box center [537, 219] width 589 height 39
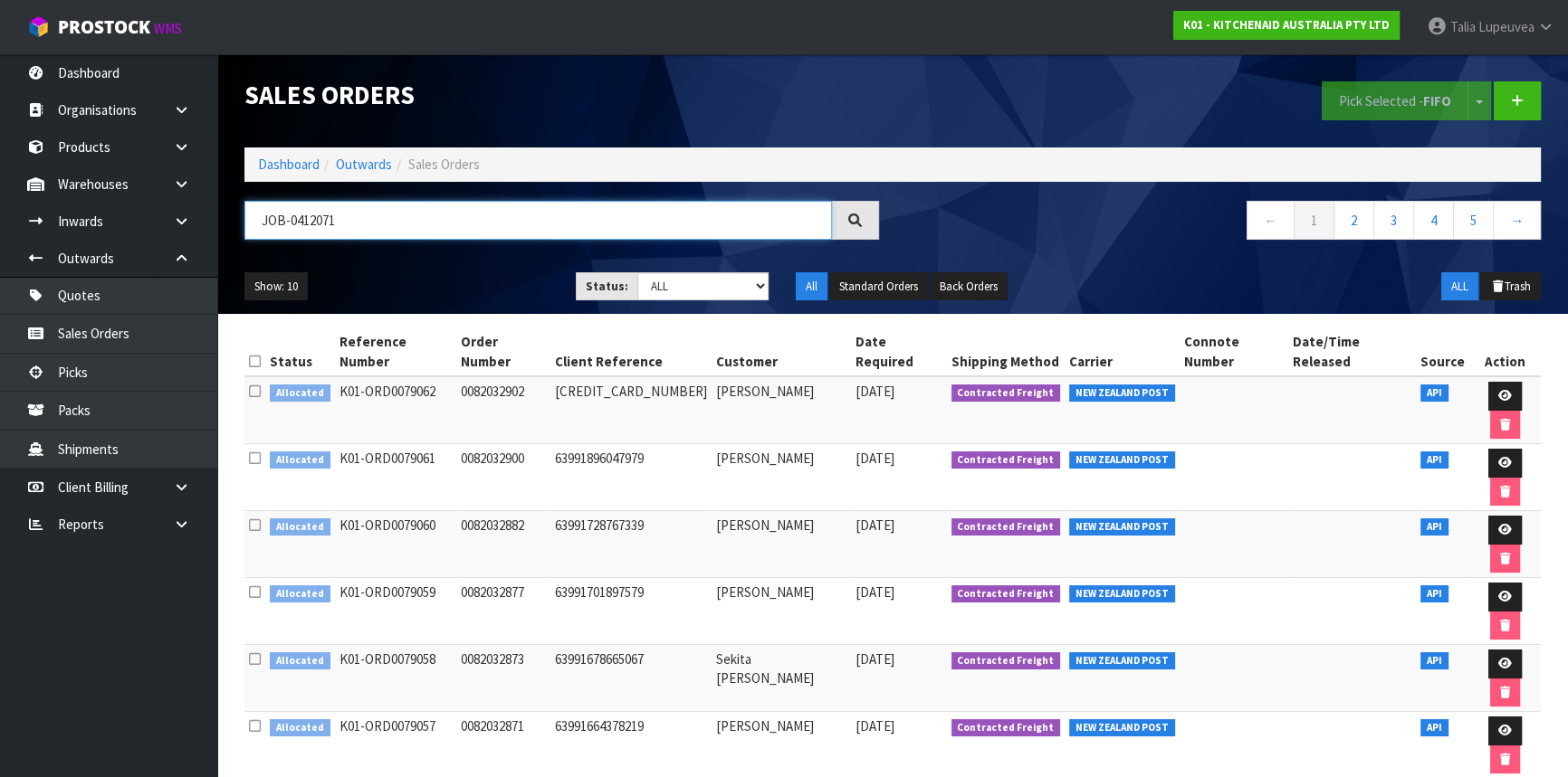
type input "JOB-0412071"
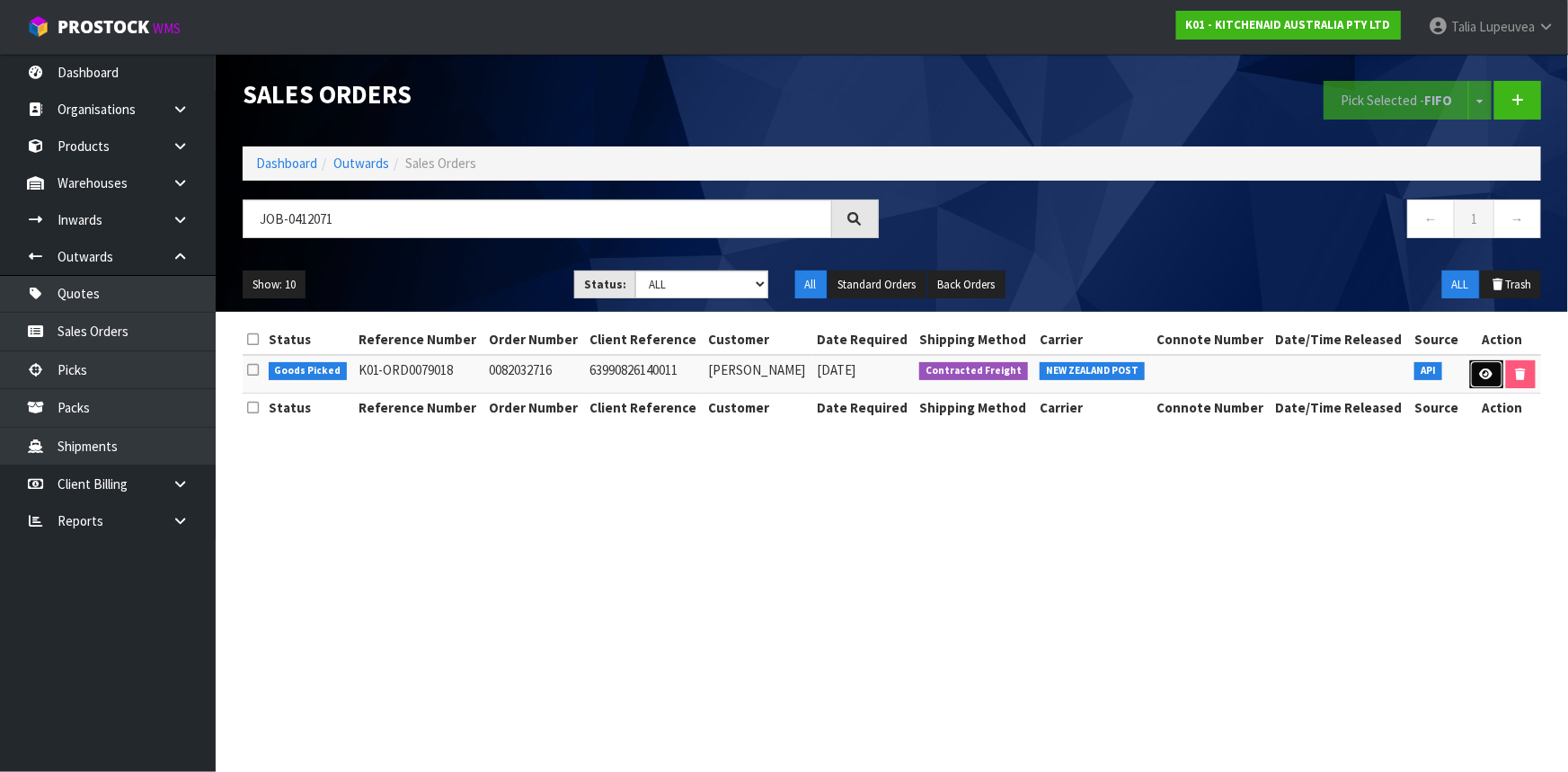
click at [1475, 380] on link at bounding box center [1487, 375] width 33 height 29
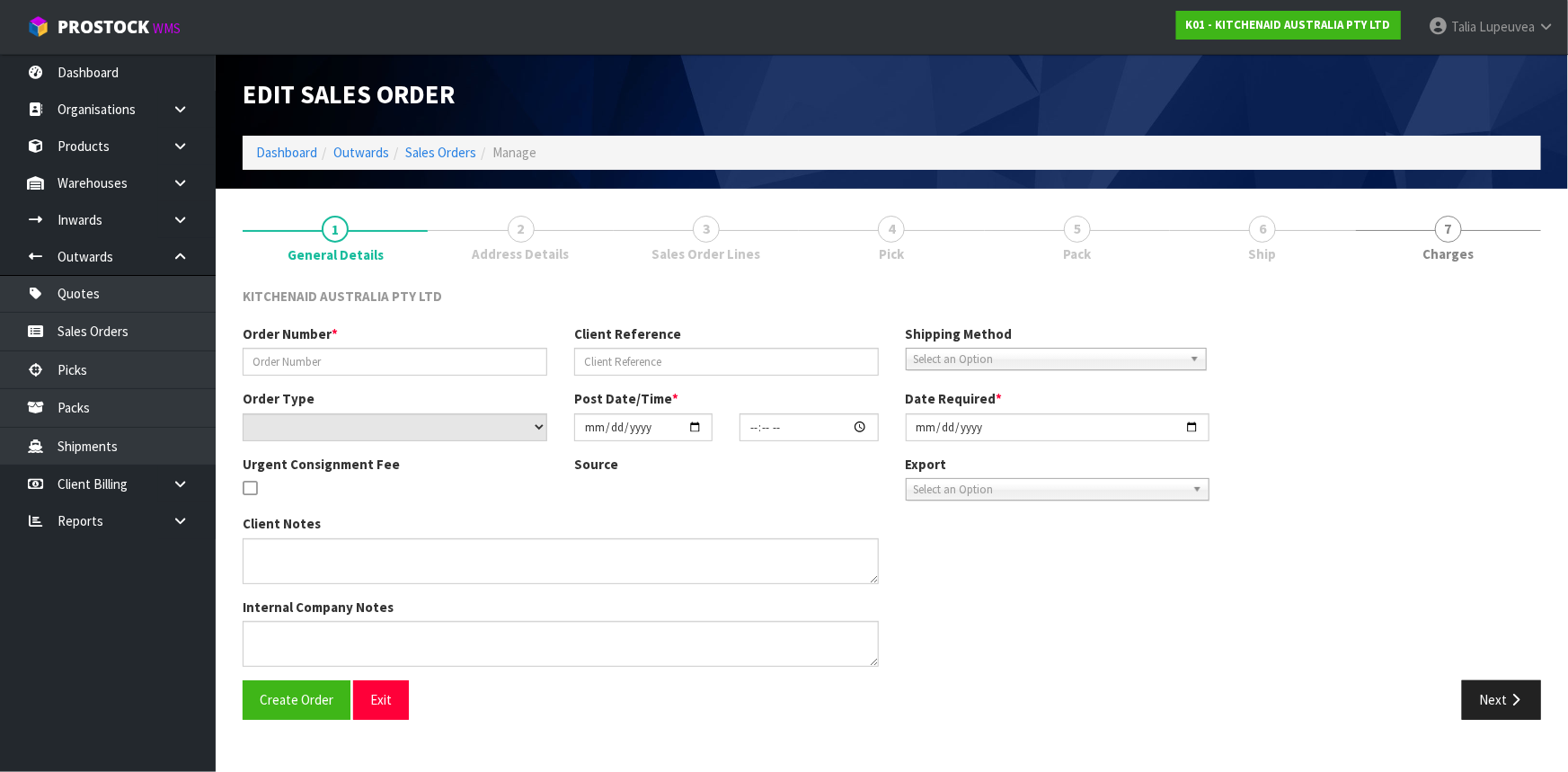
type input "0082032716"
type input "63990826140011"
select select "number:0"
type input "[DATE]"
type input "11:39:47.000"
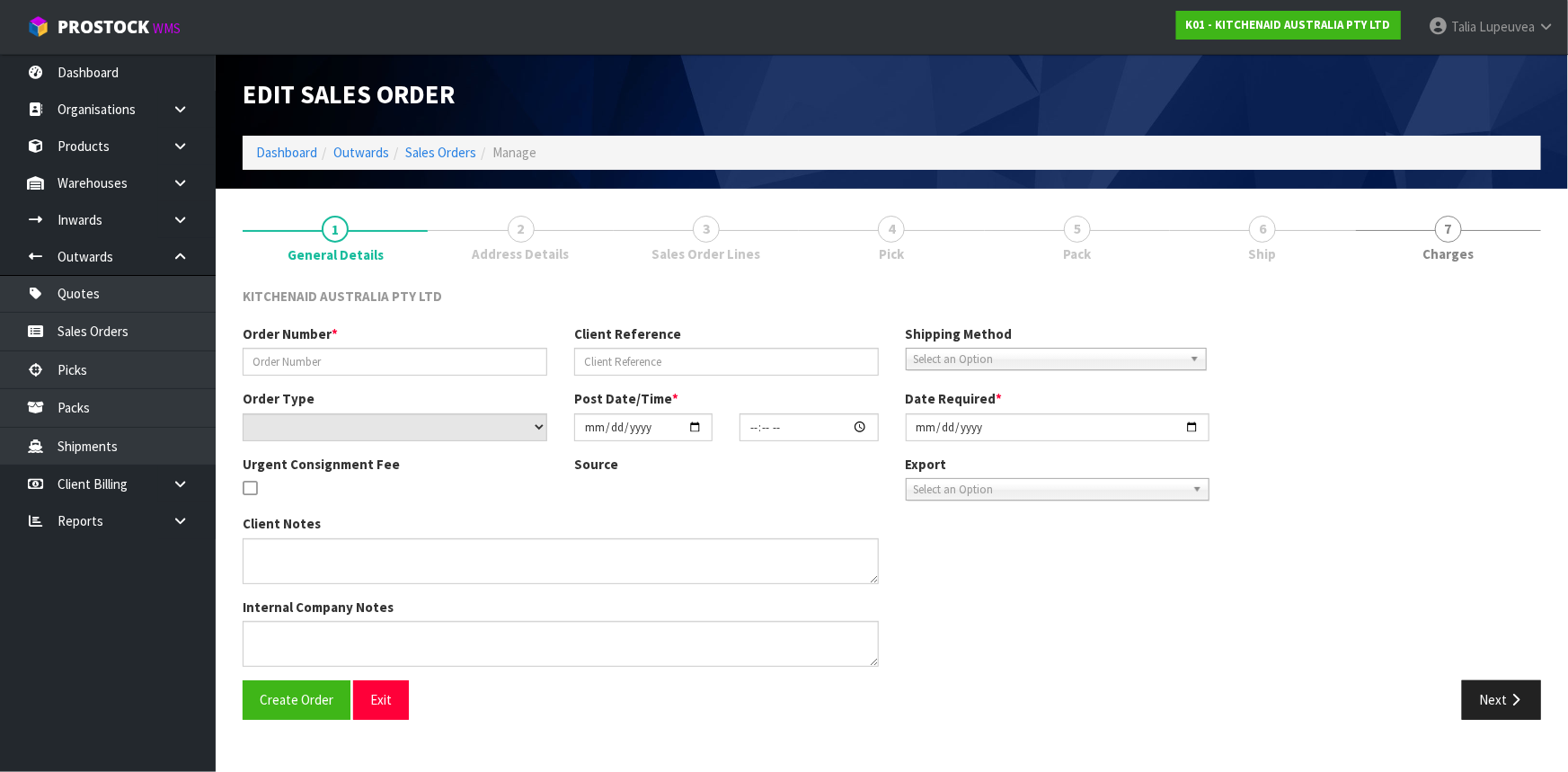
type input "[DATE]"
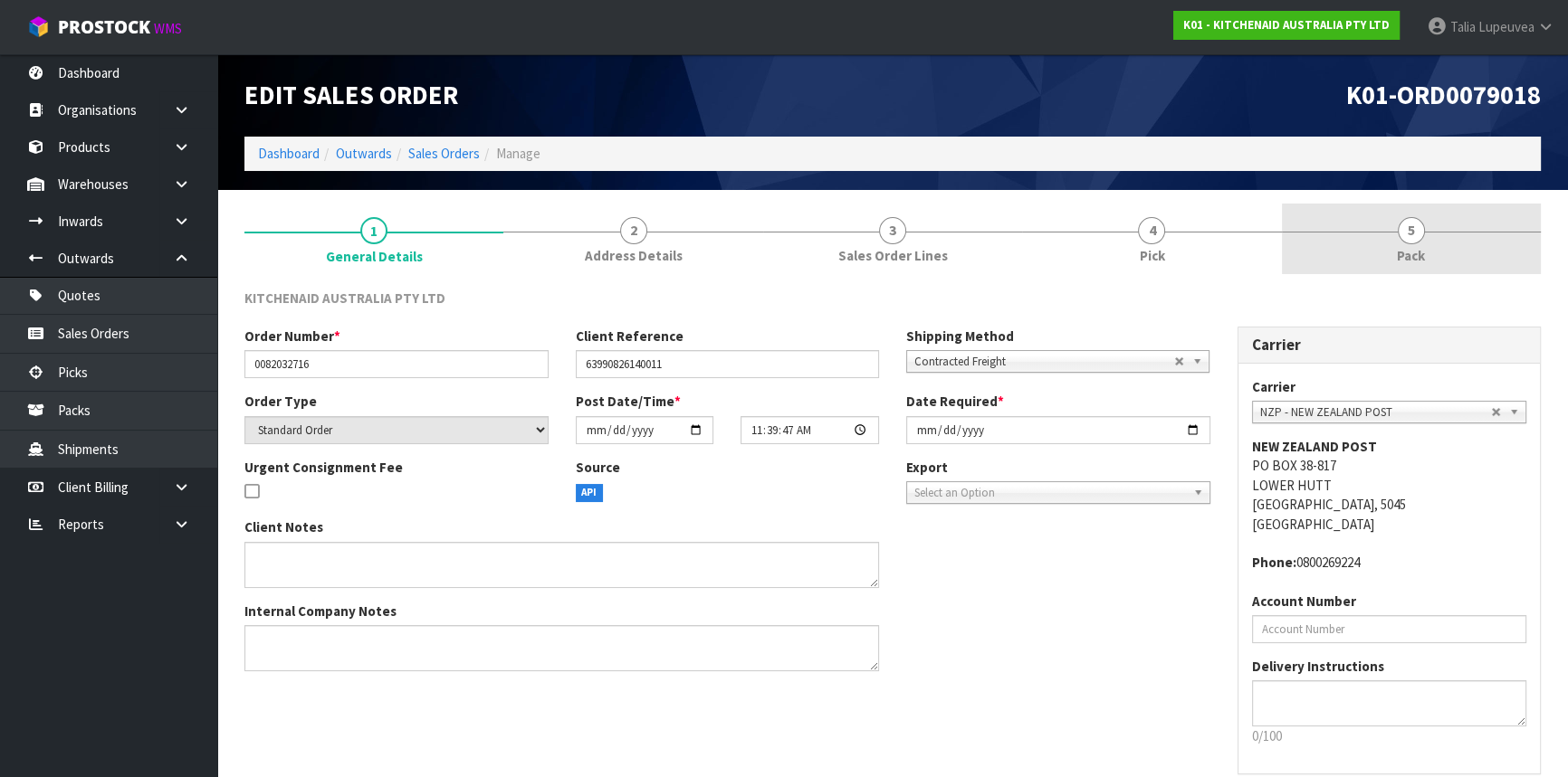
click at [1374, 252] on link "5 Pack" at bounding box center [1411, 239] width 259 height 72
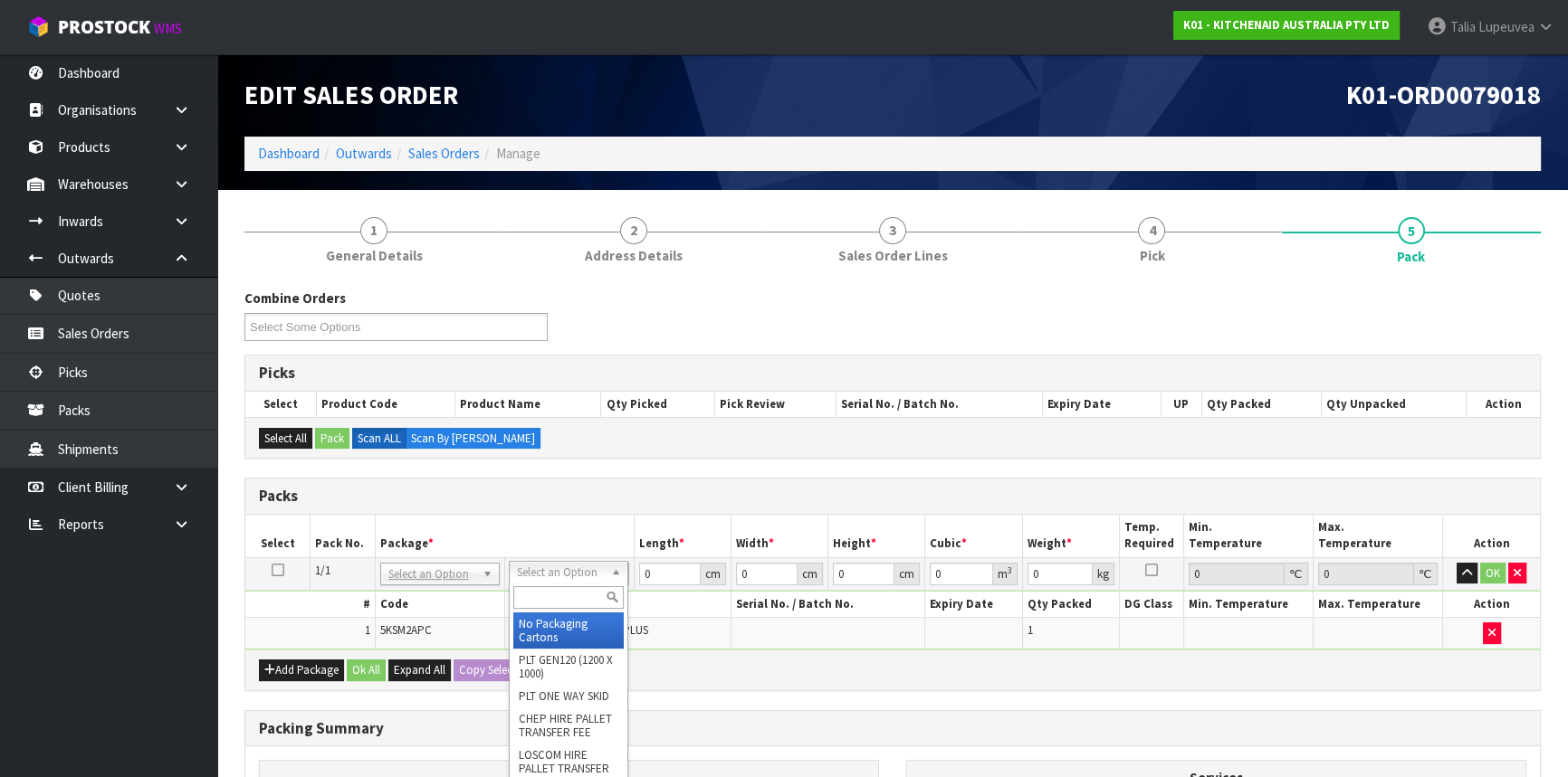
click at [547, 593] on input "text" at bounding box center [568, 597] width 111 height 22
type input "OWN"
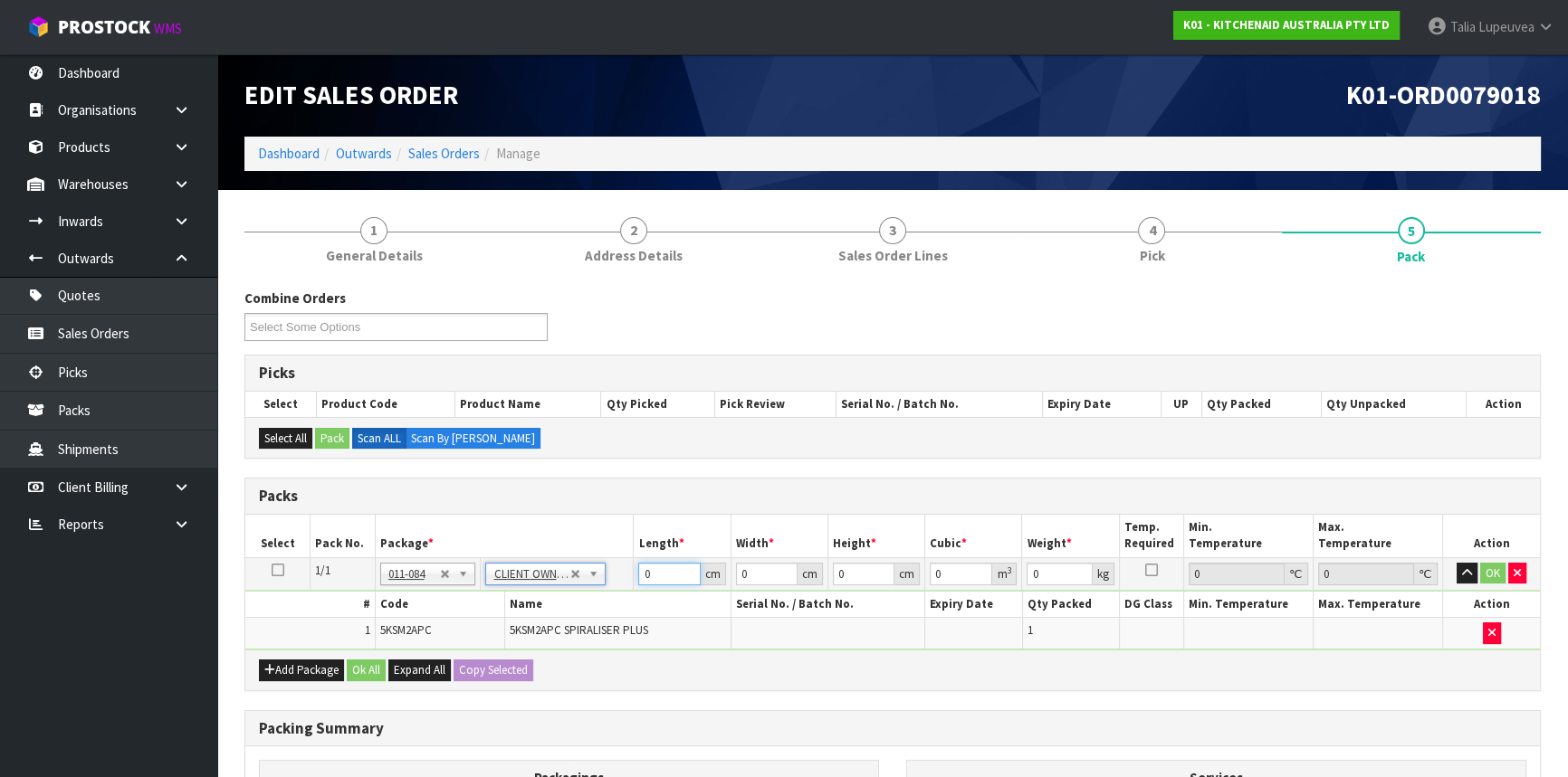
type input "2"
drag, startPoint x: 659, startPoint y: 577, endPoint x: 583, endPoint y: 576, distance: 76.0
click at [583, 576] on tr "1/1 NONE 007-001 007-002 007-004 007-009 007-013 007-014 007-015 007-017 007-01…" at bounding box center [892, 573] width 1294 height 33
type input "39"
type input "28"
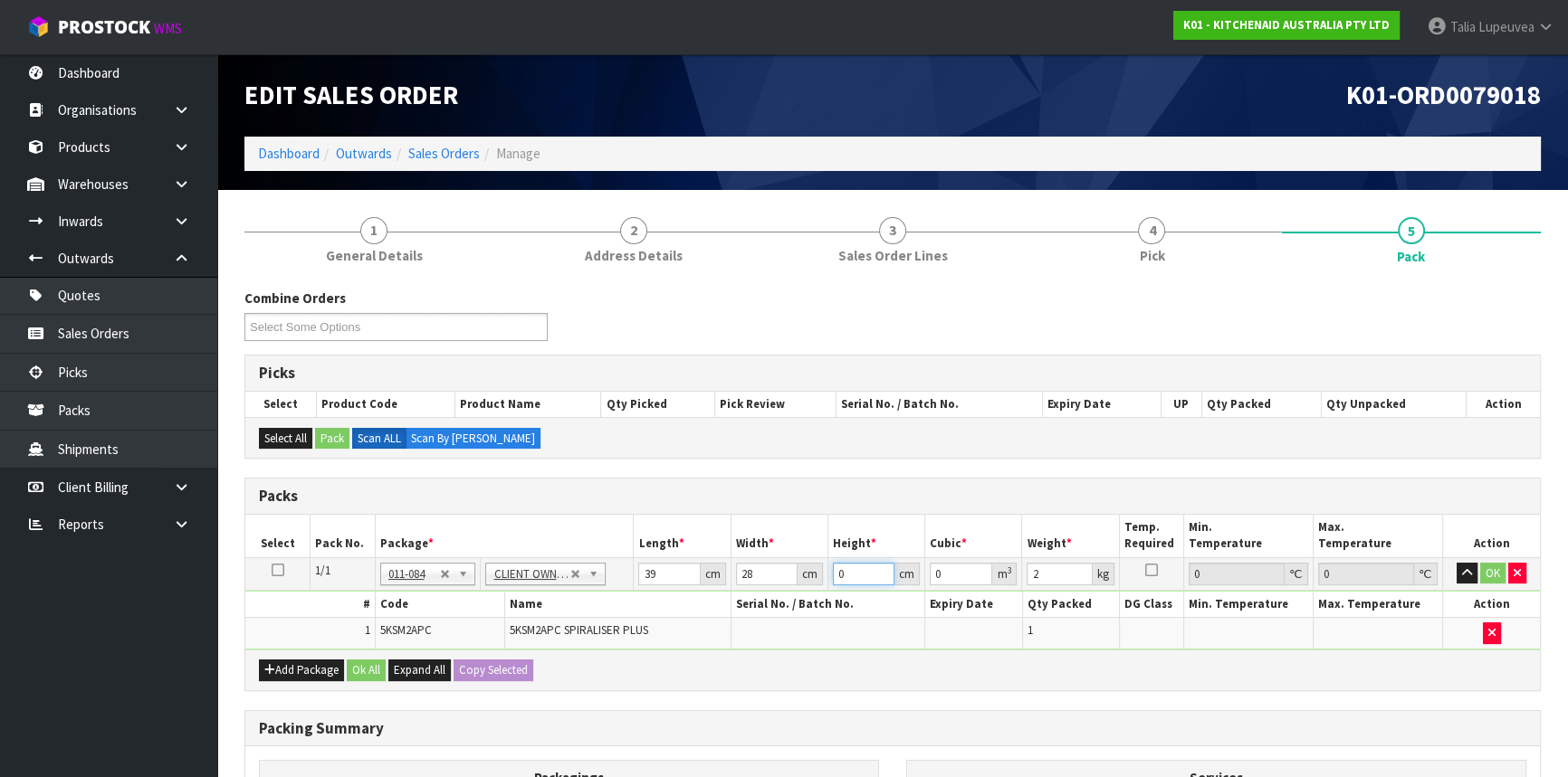
type input "1"
type input "0.001092"
type input "11"
type input "0.012012"
type input "11"
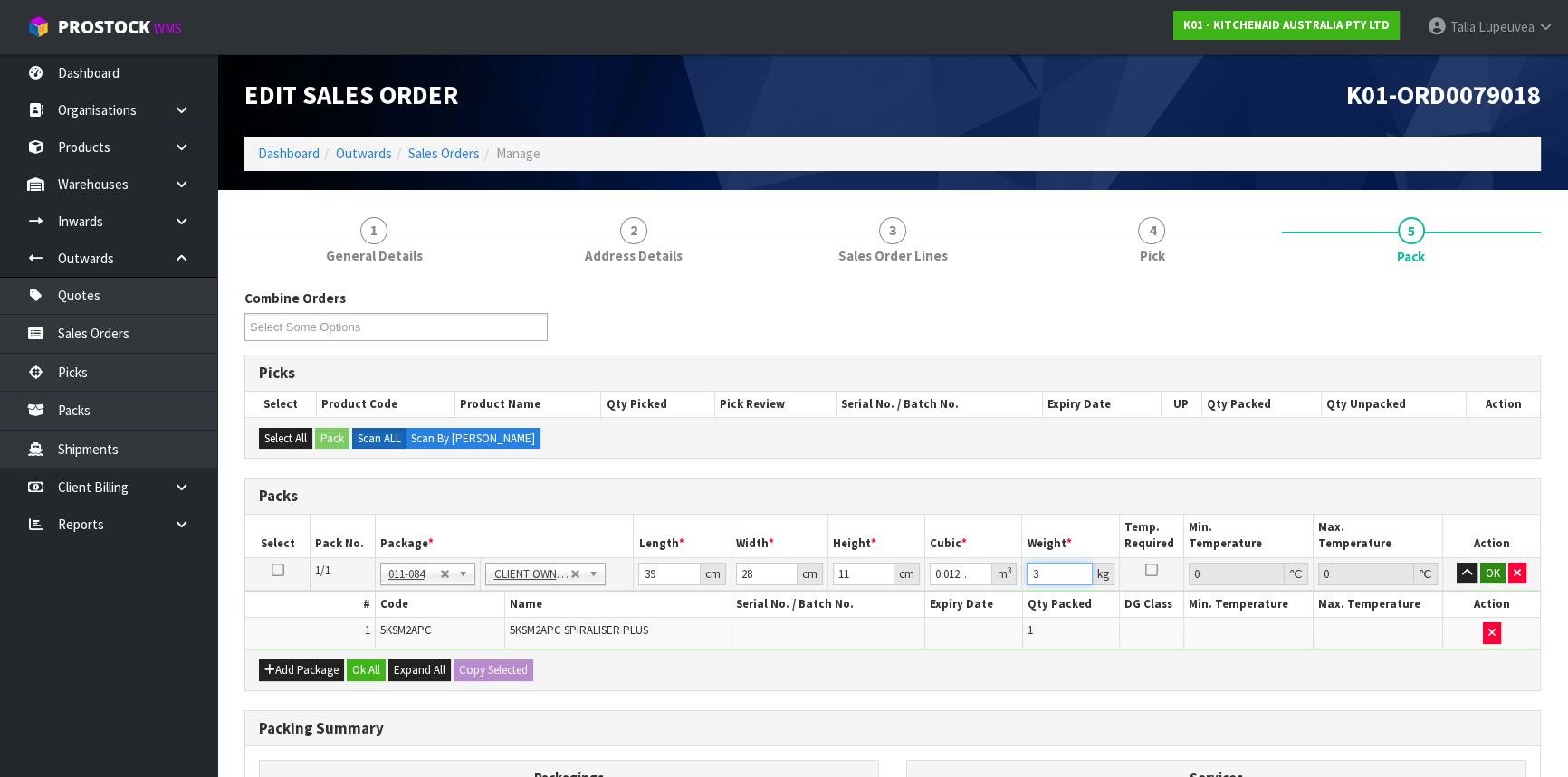
type input "3"
click at [1493, 575] on button "OK" at bounding box center [1492, 573] width 25 height 21
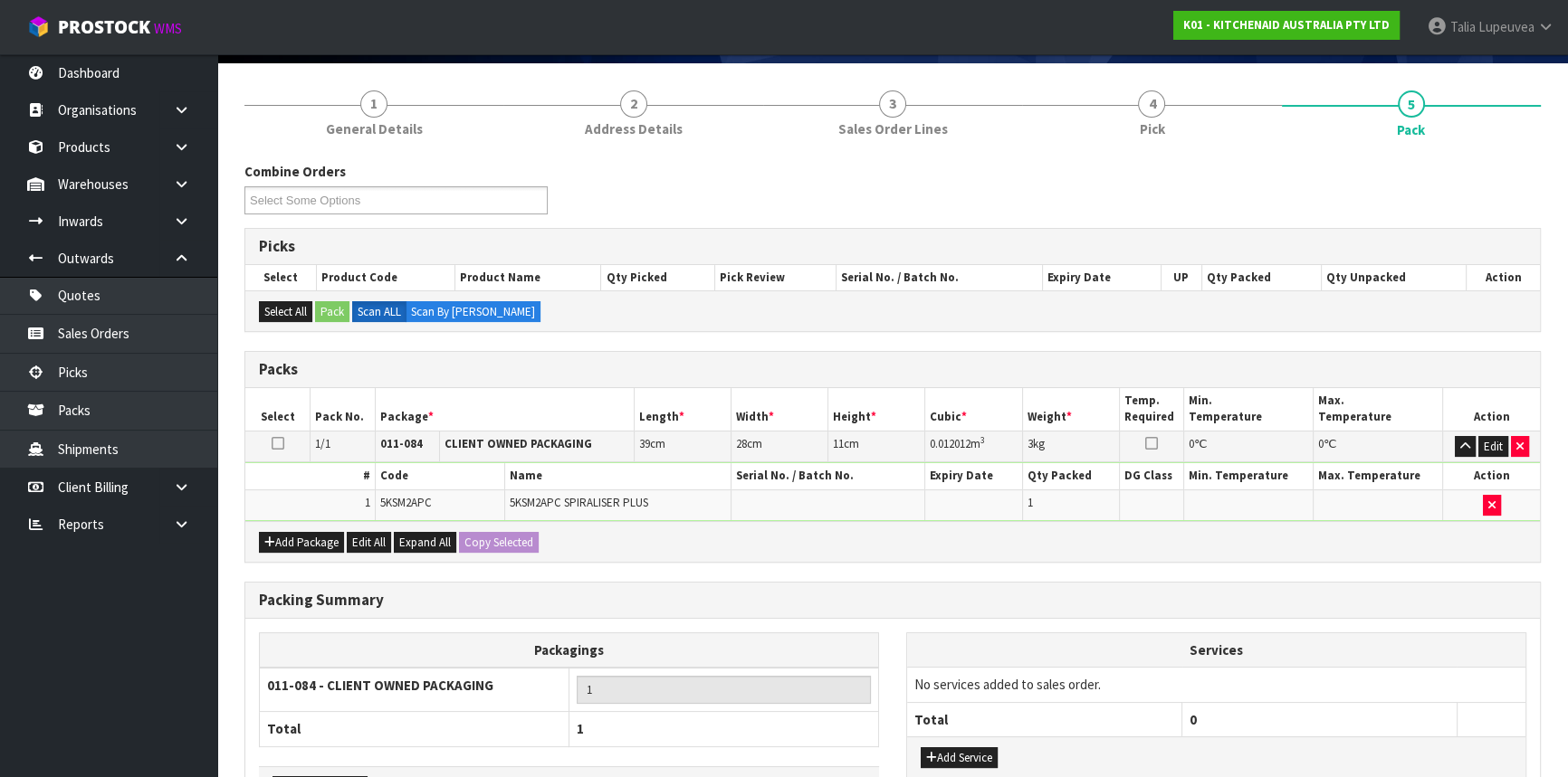
scroll to position [252, 0]
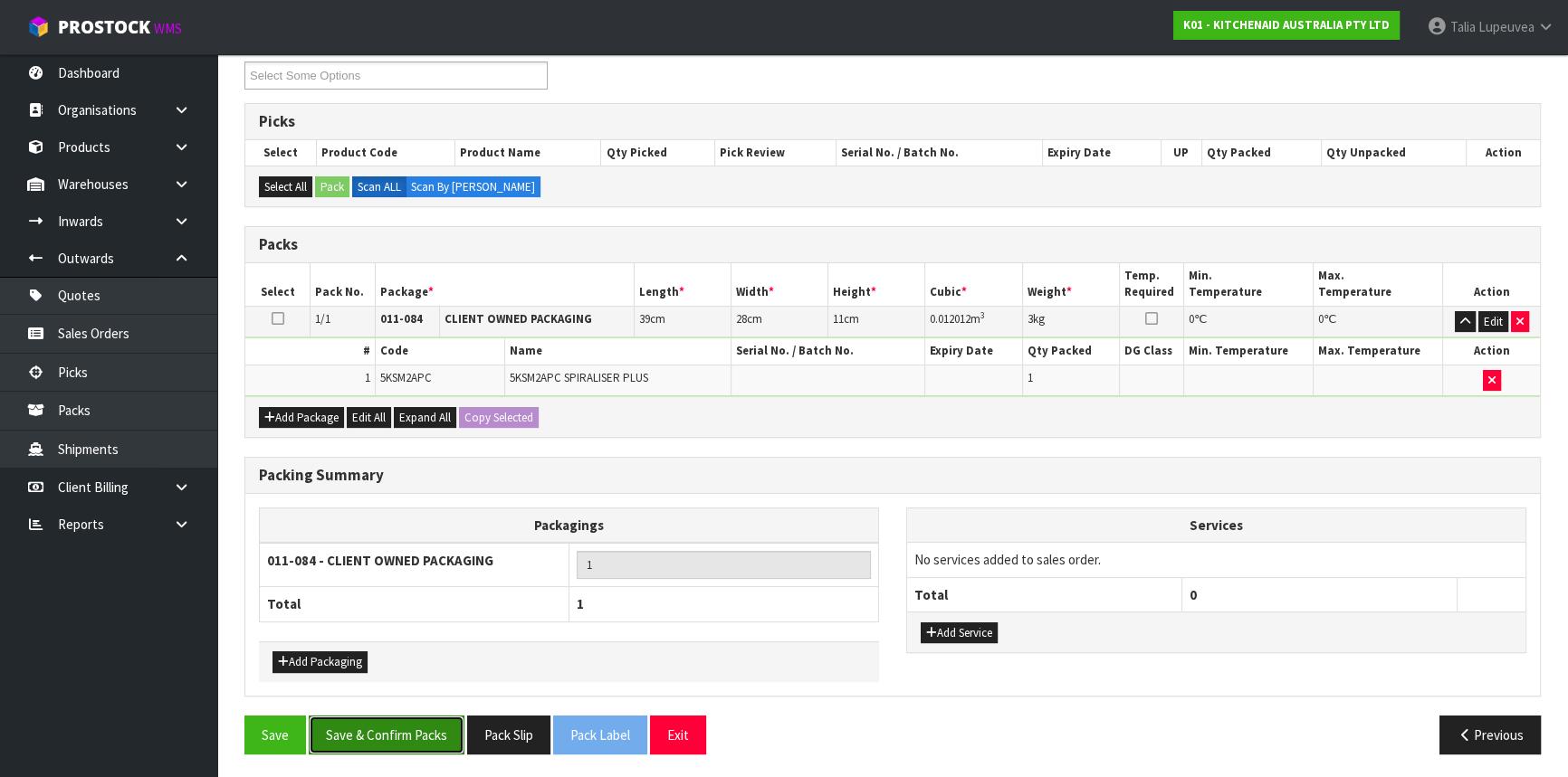
click at [412, 735] on button "Save & Confirm Packs" at bounding box center [386, 735] width 156 height 39
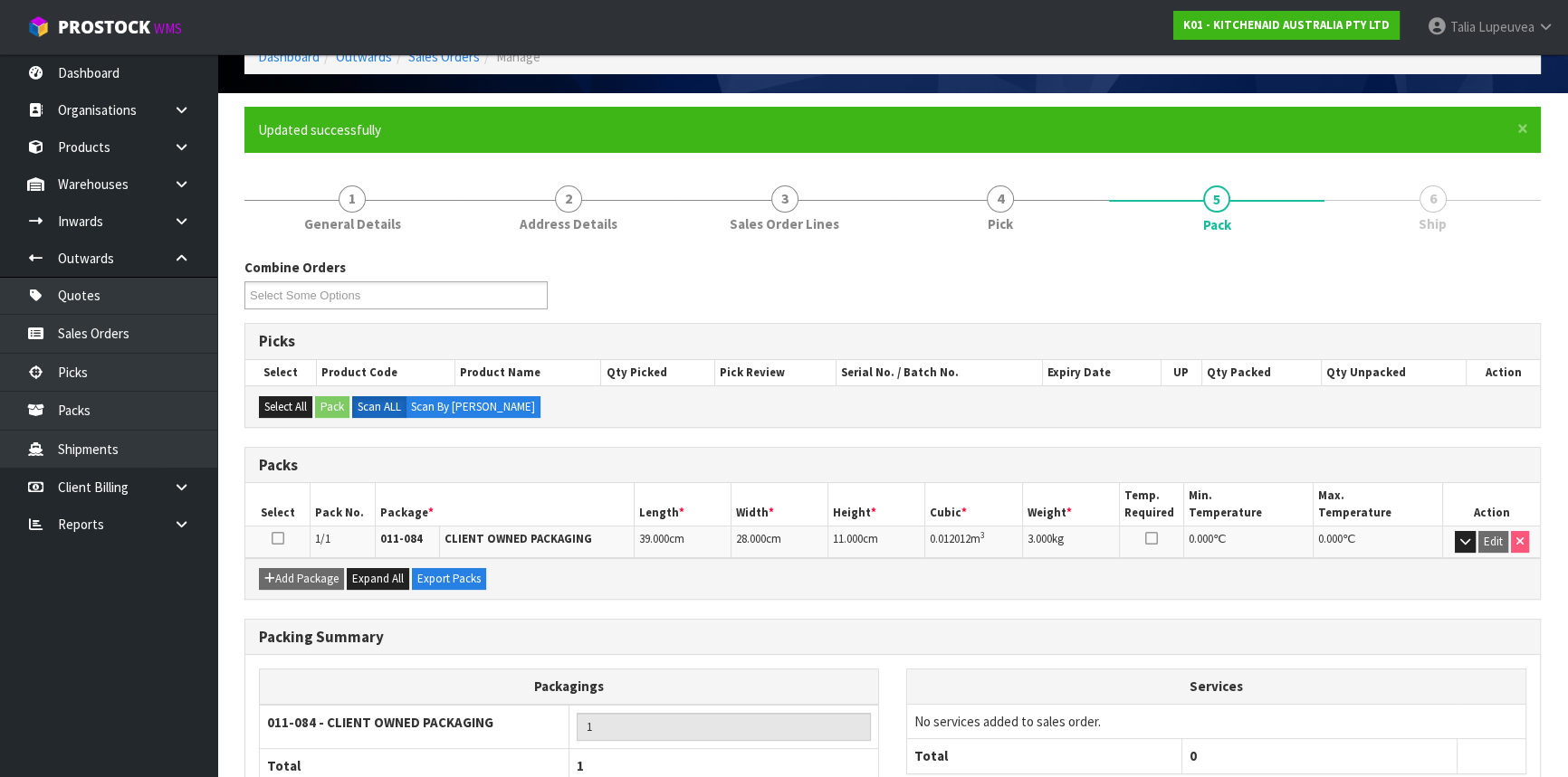
scroll to position [218, 0]
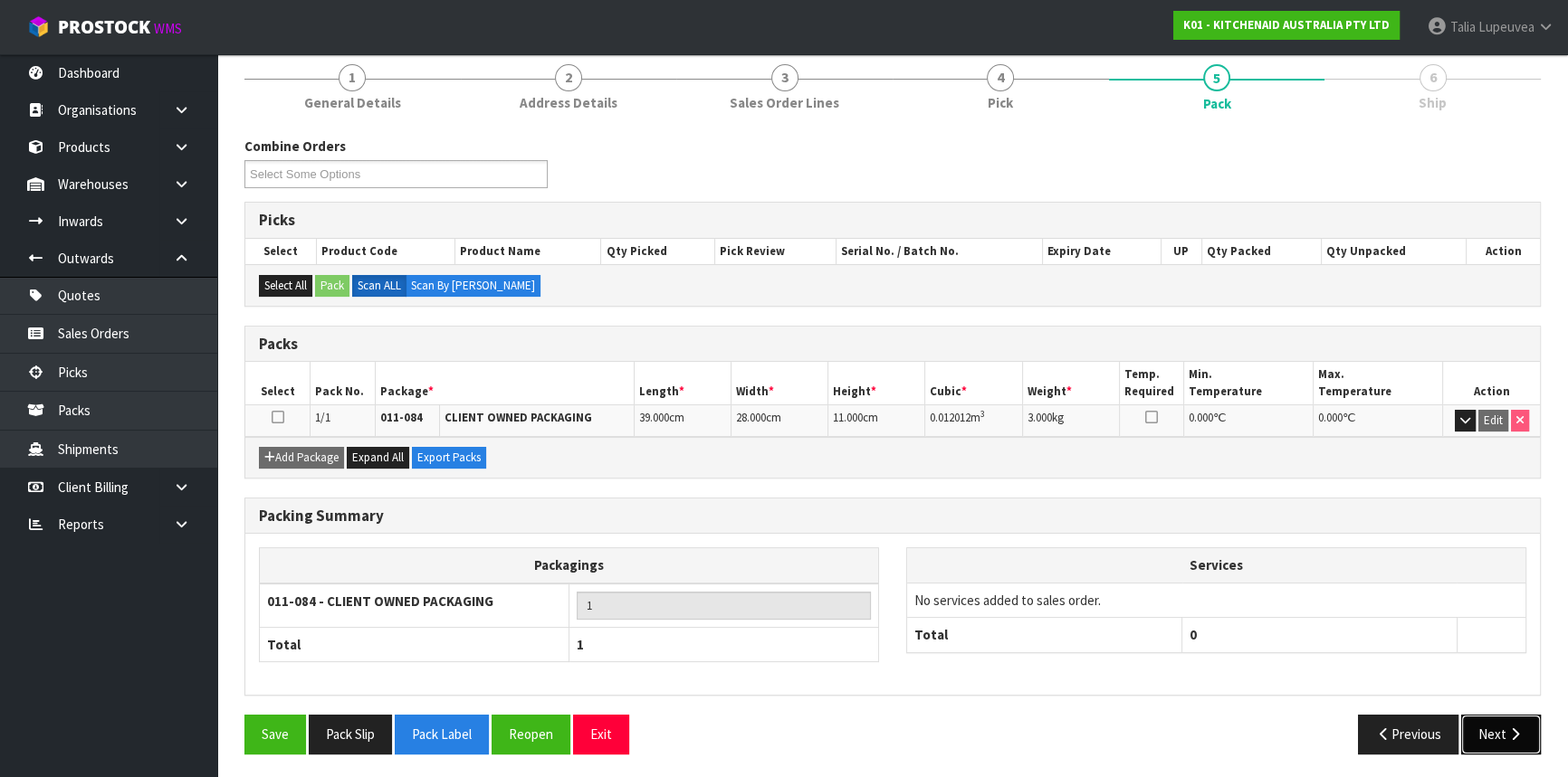
click at [1511, 728] on icon "button" at bounding box center [1514, 734] width 17 height 14
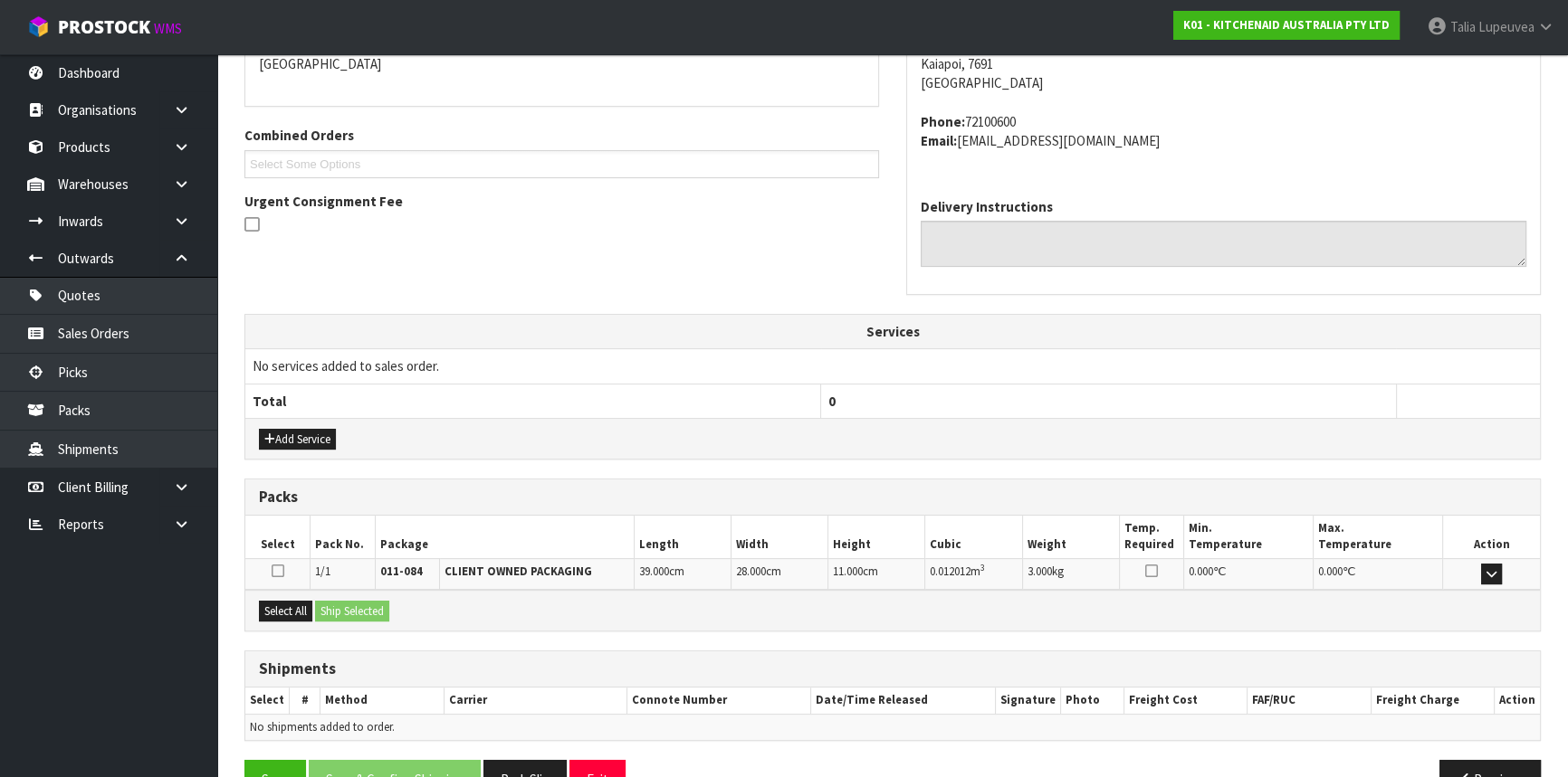
scroll to position [455, 0]
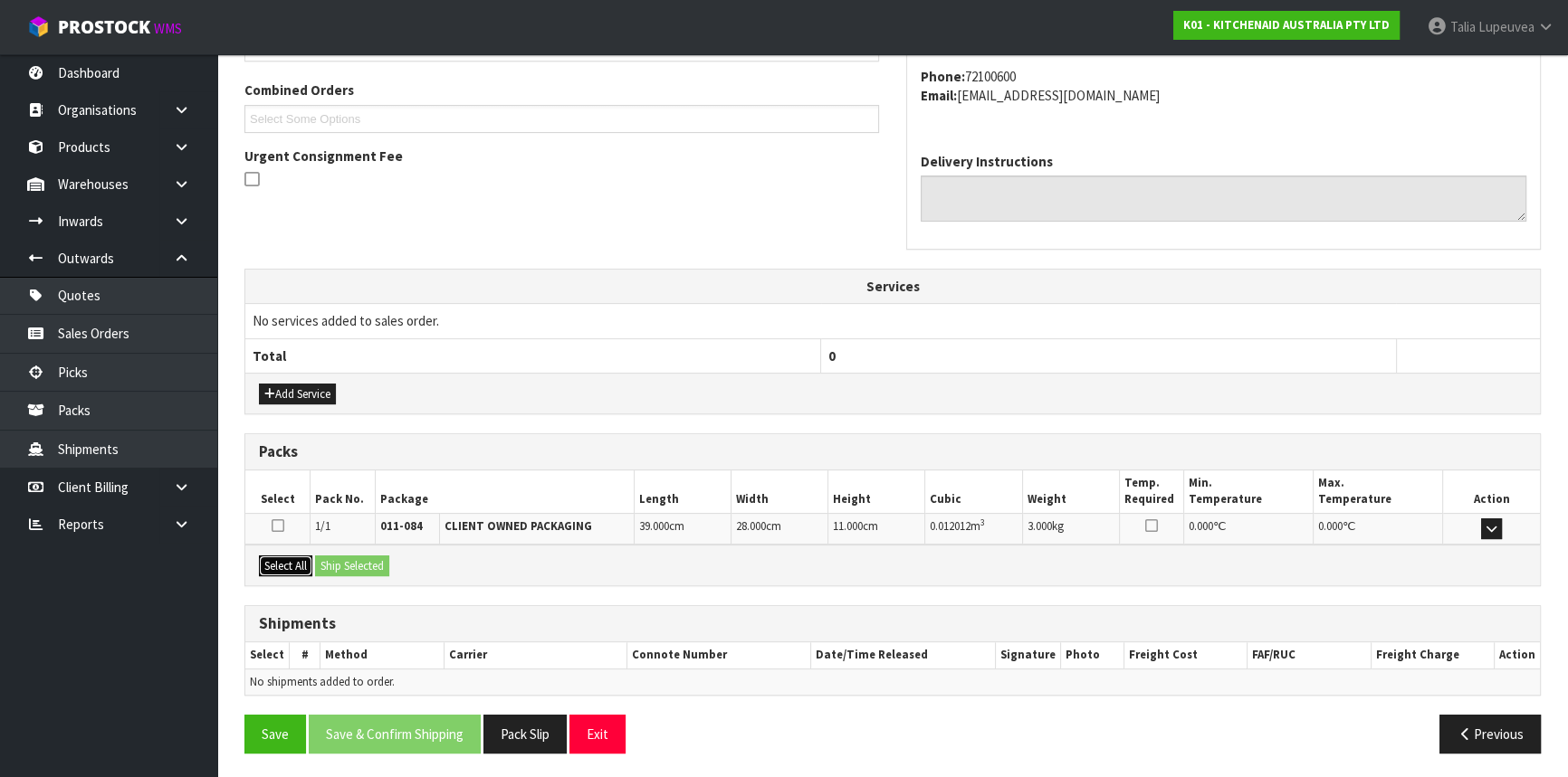
drag, startPoint x: 298, startPoint y: 560, endPoint x: 329, endPoint y: 561, distance: 31.0
click at [298, 560] on button "Select All" at bounding box center [285, 566] width 53 height 21
click at [356, 559] on button "Ship Selected" at bounding box center [352, 566] width 75 height 21
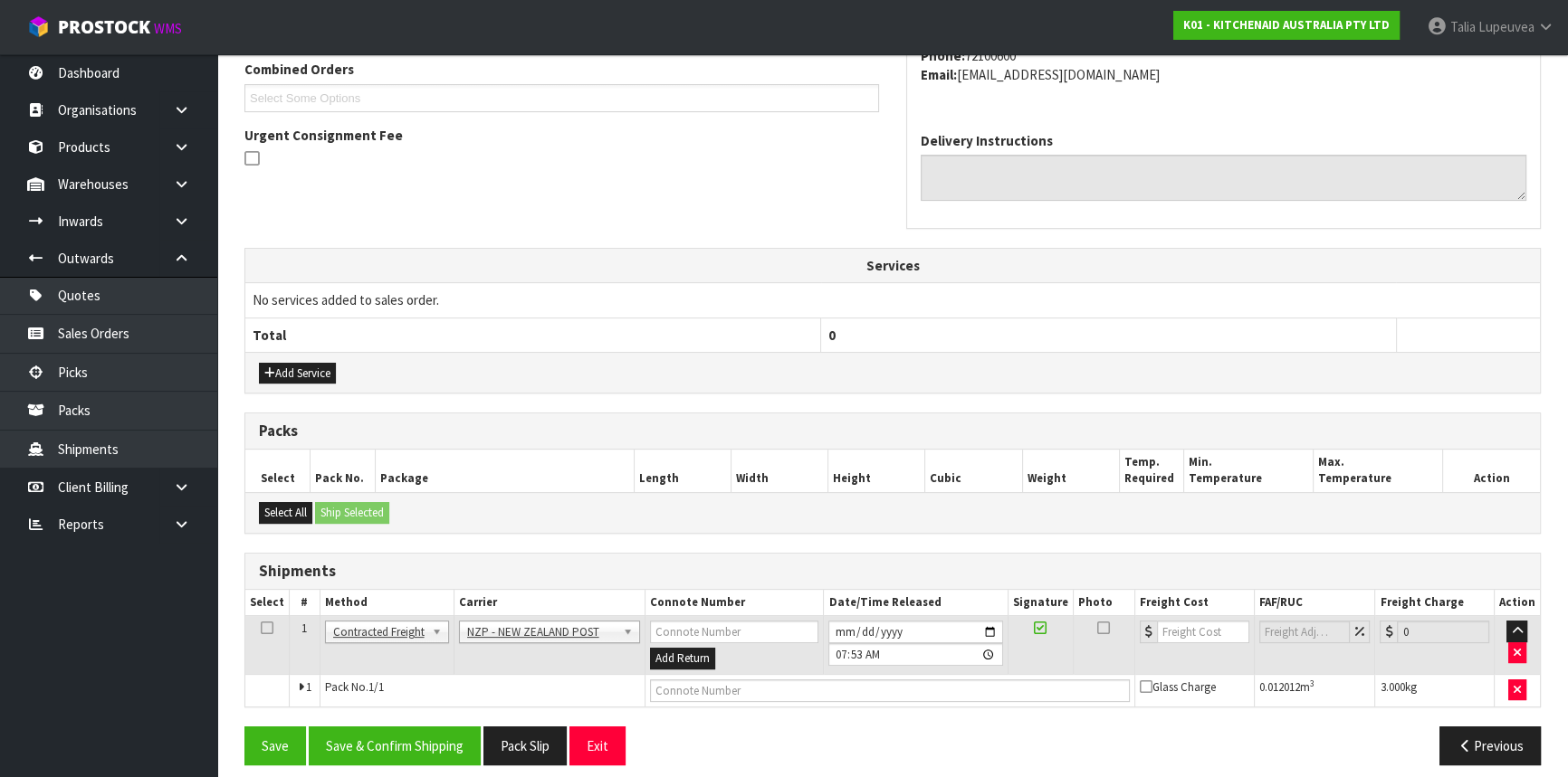
scroll to position [487, 0]
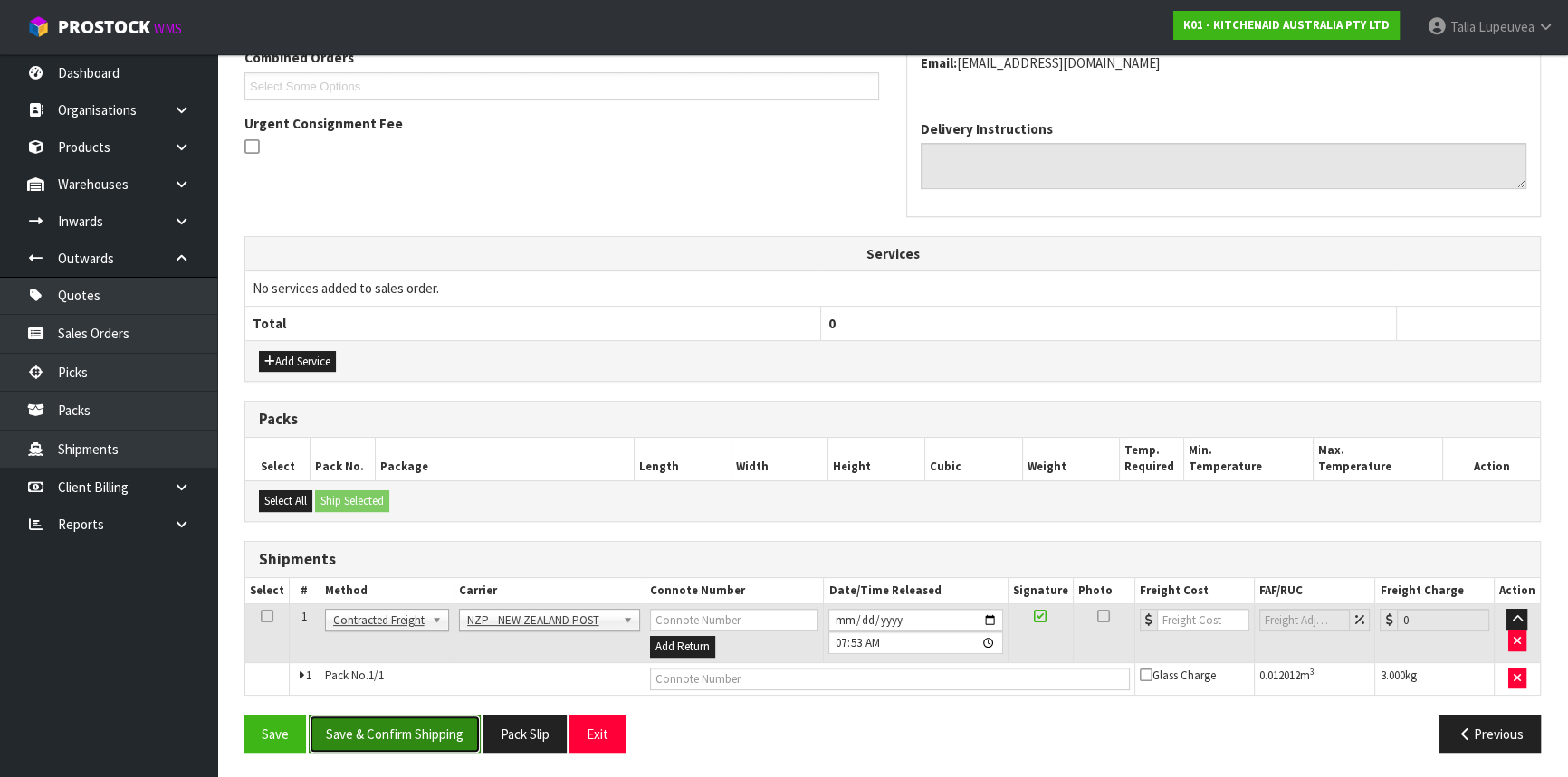
click at [402, 732] on button "Save & Confirm Shipping" at bounding box center [394, 734] width 172 height 39
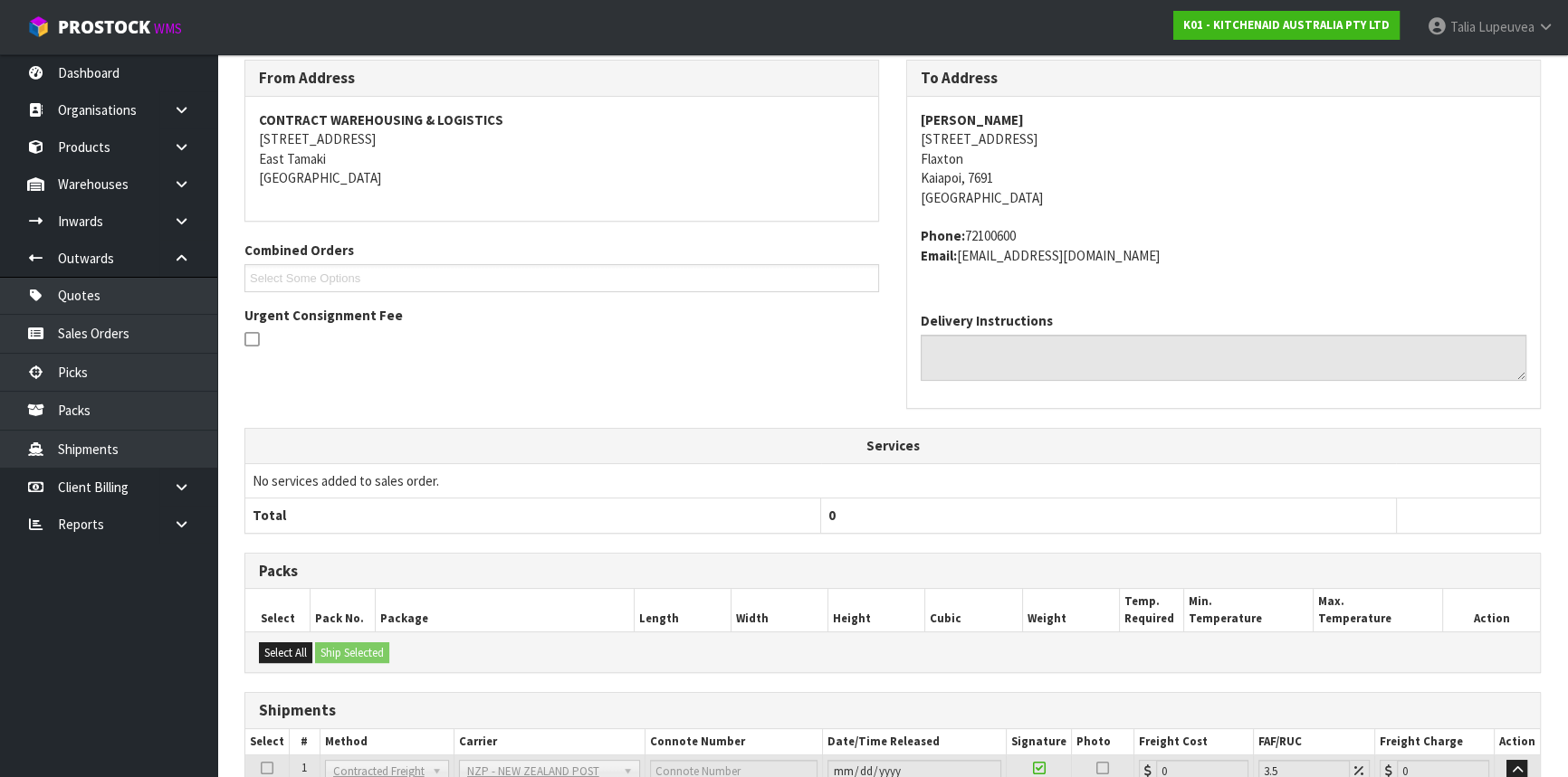
scroll to position [461, 0]
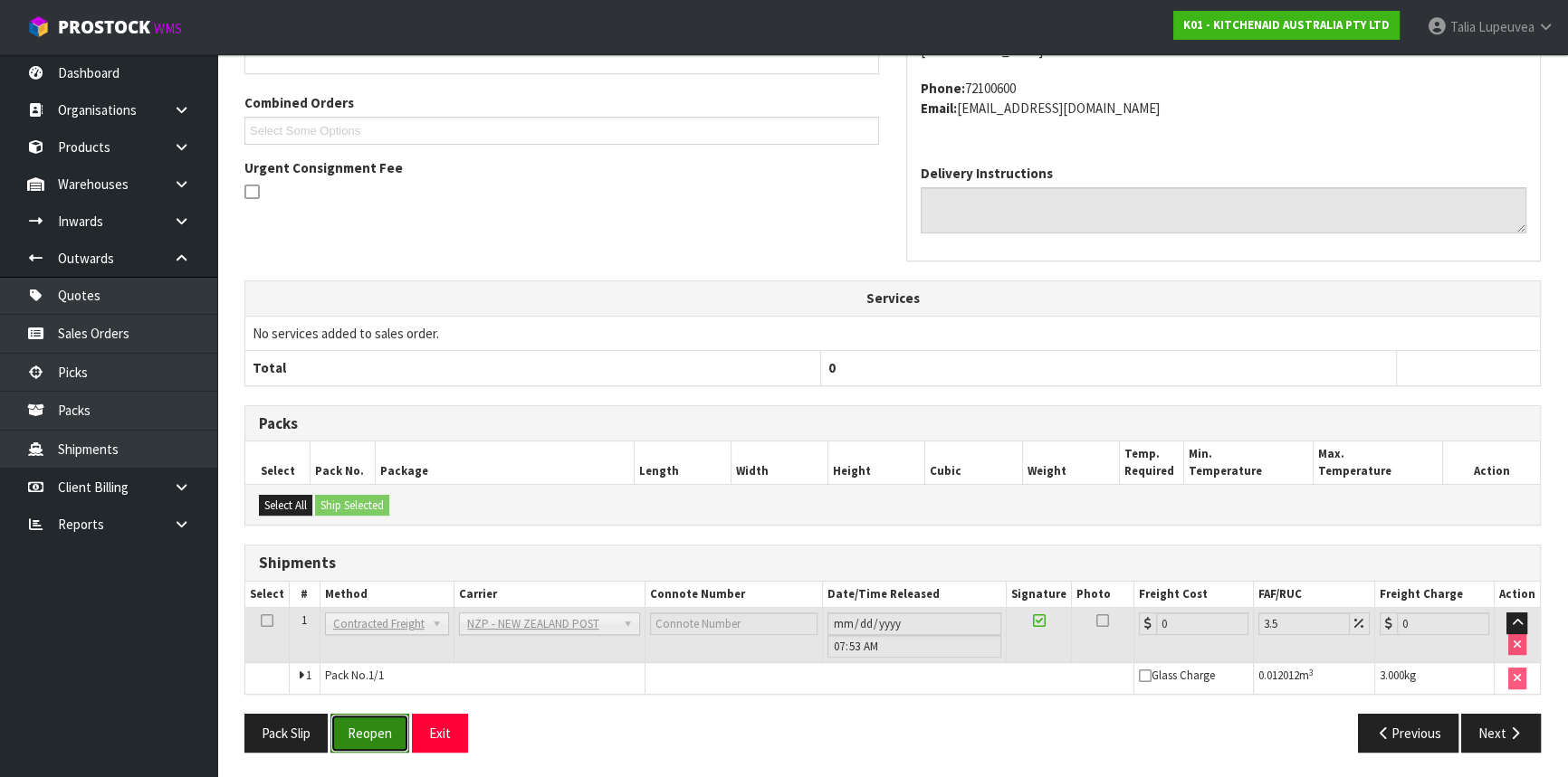
click at [380, 735] on button "Reopen" at bounding box center [370, 733] width 79 height 39
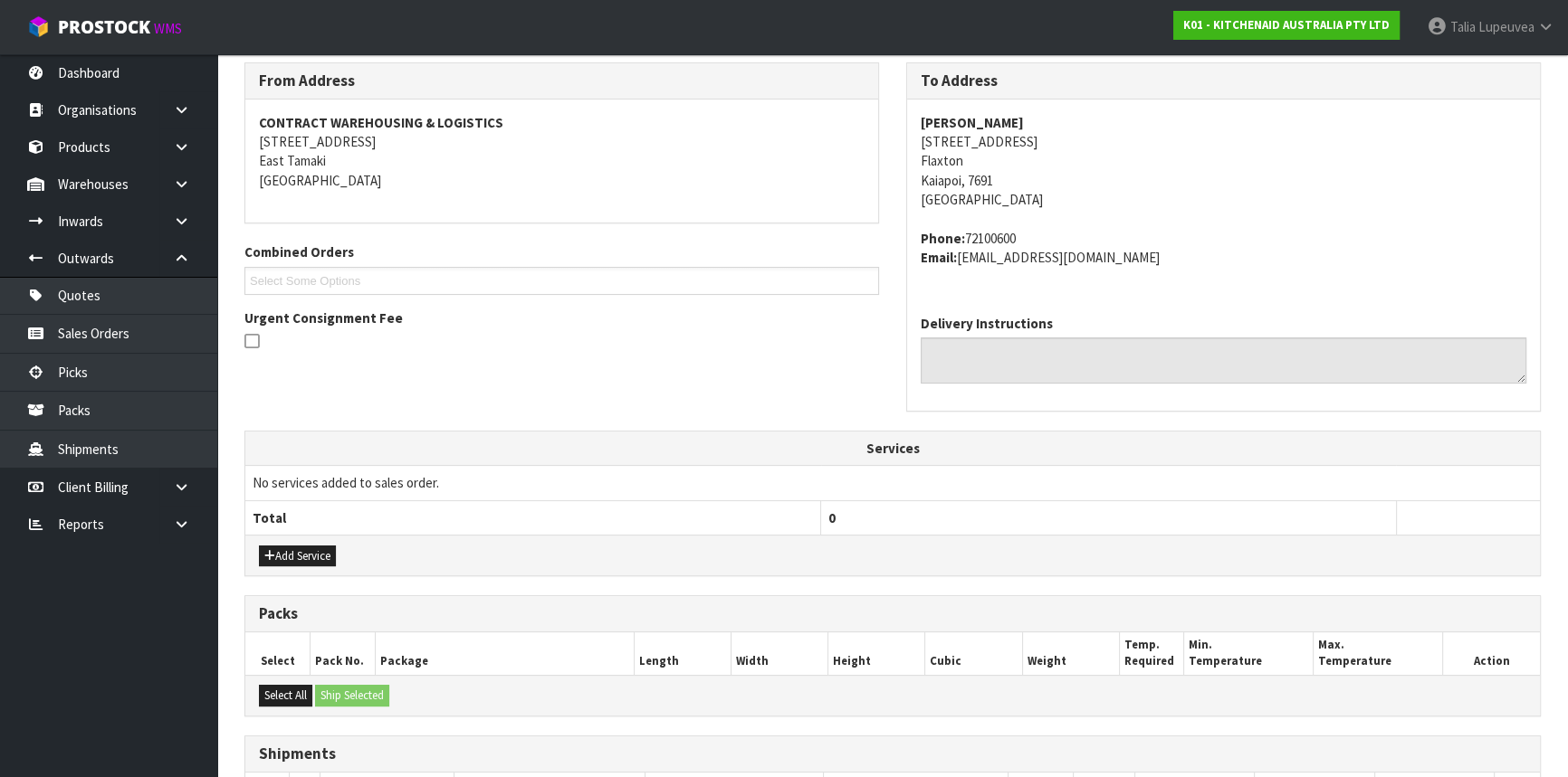
scroll to position [503, 0]
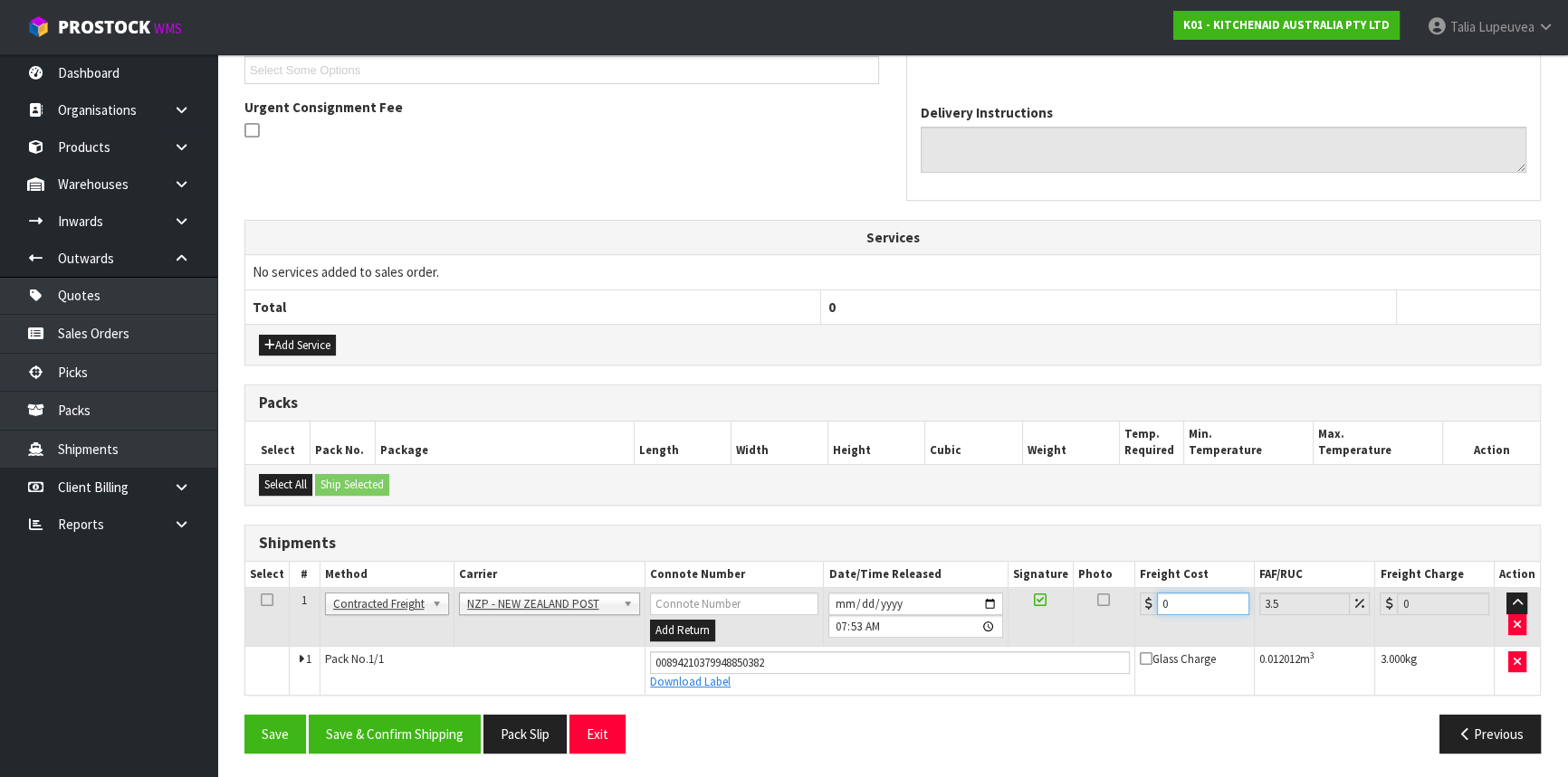
drag, startPoint x: 1179, startPoint y: 607, endPoint x: 1154, endPoint y: 602, distance: 25.5
click at [1154, 602] on div "0" at bounding box center [1194, 604] width 110 height 22
type input "1"
type input "1.03"
type input "16"
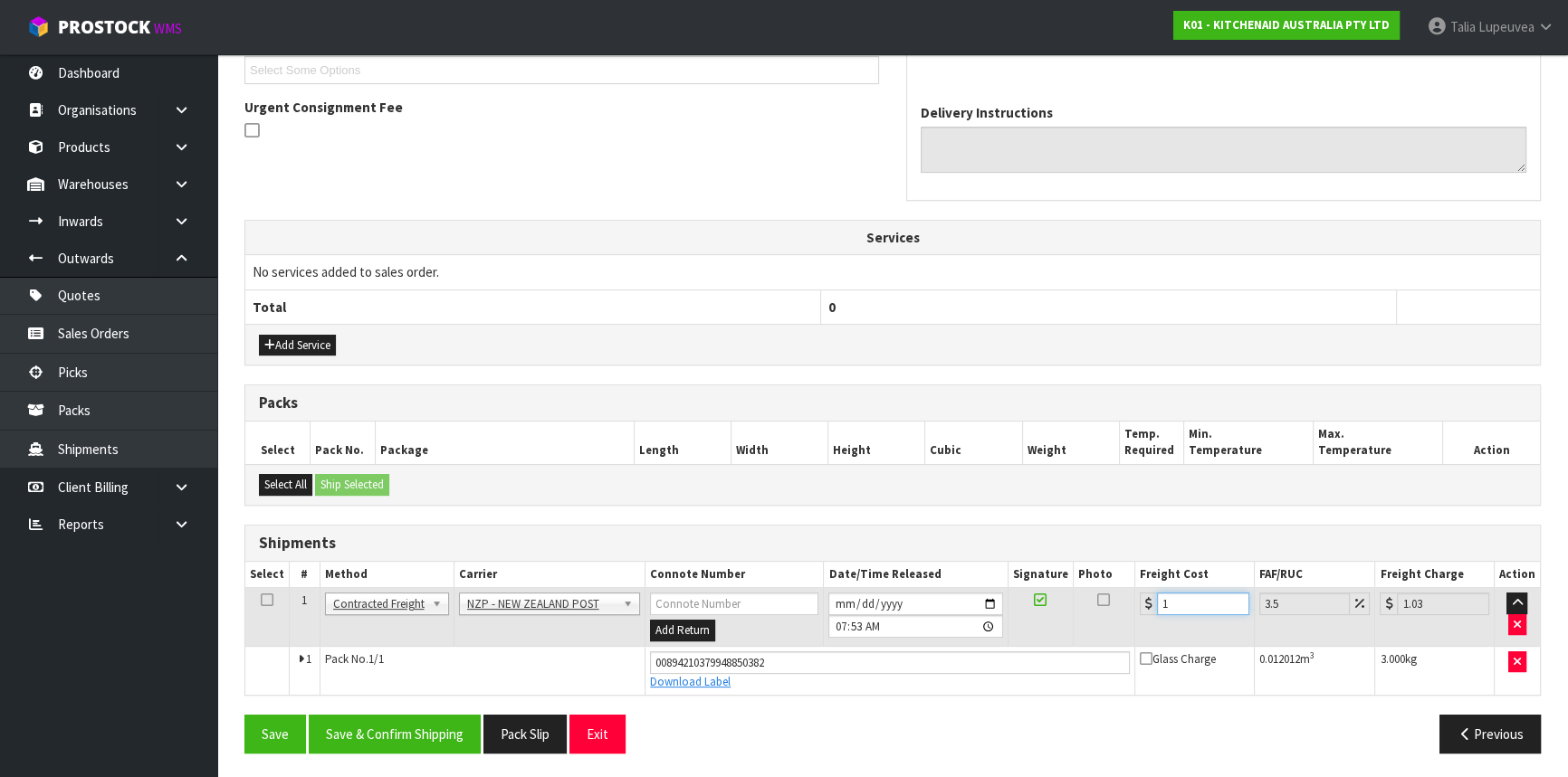
type input "16.56"
type input "16.2"
type input "16.77"
type input "16.20"
click at [395, 721] on button "Save & Confirm Shipping" at bounding box center [394, 734] width 172 height 39
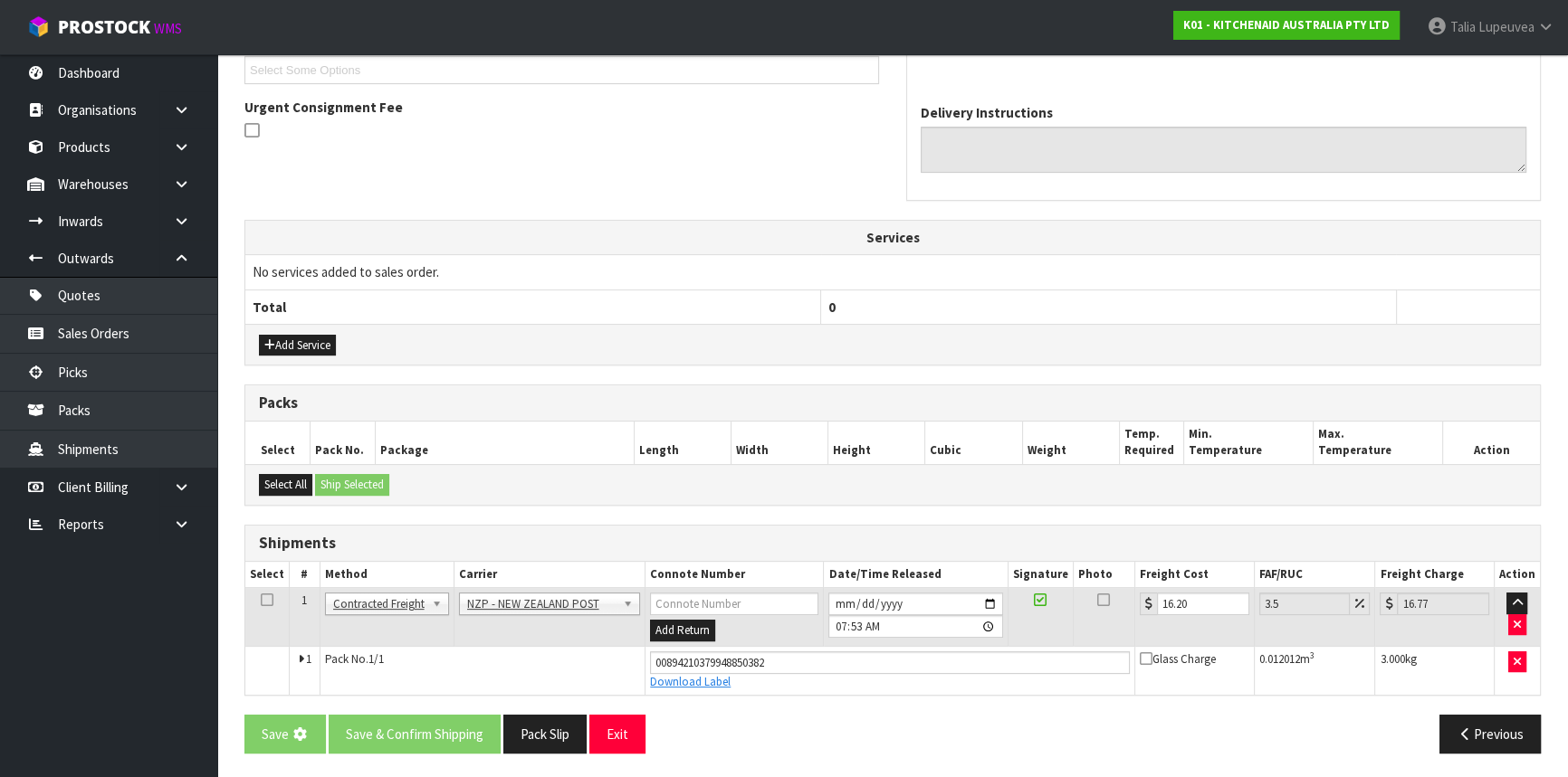
scroll to position [0, 0]
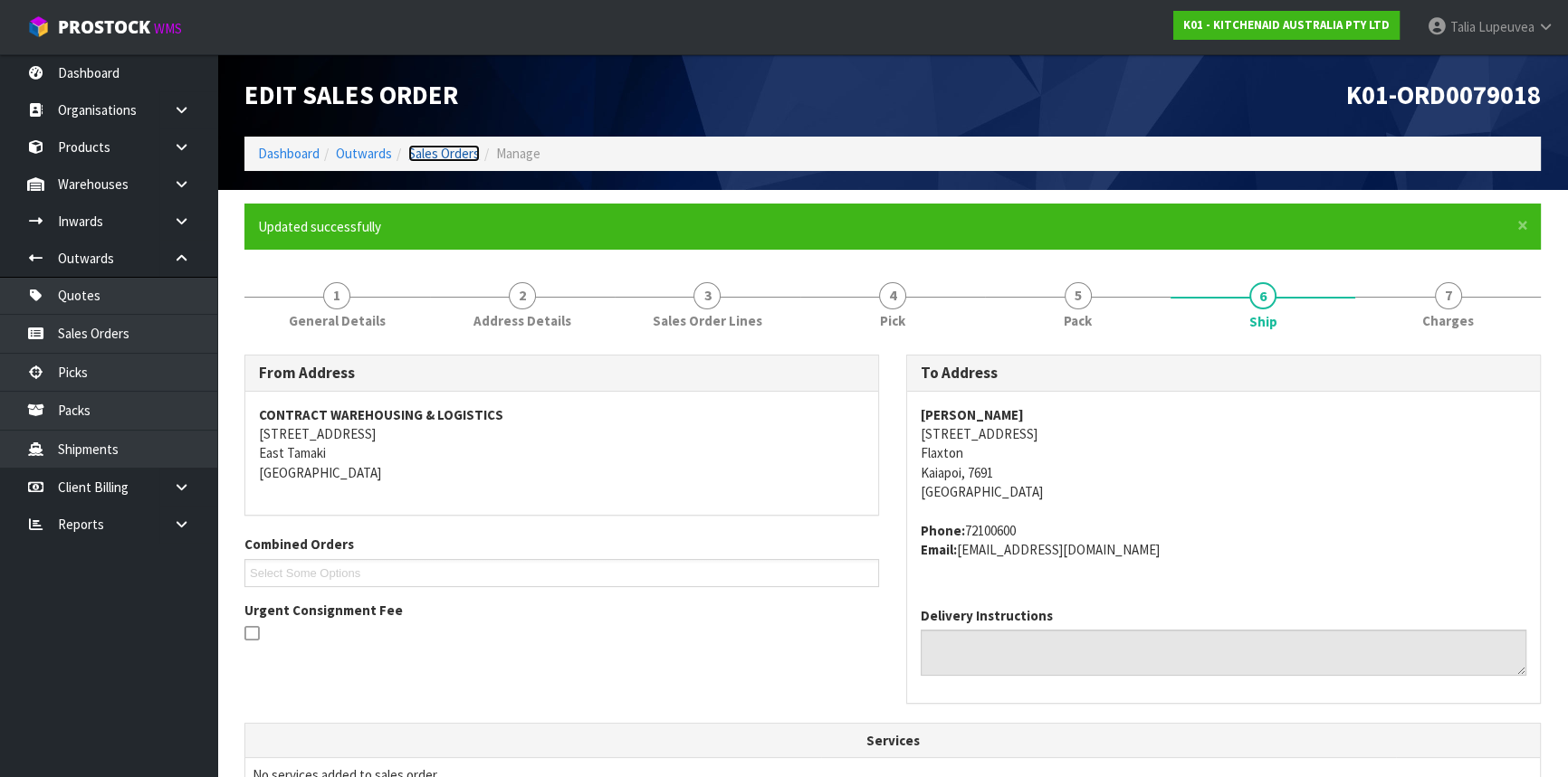
click at [455, 152] on link "Sales Orders" at bounding box center [443, 153] width 72 height 17
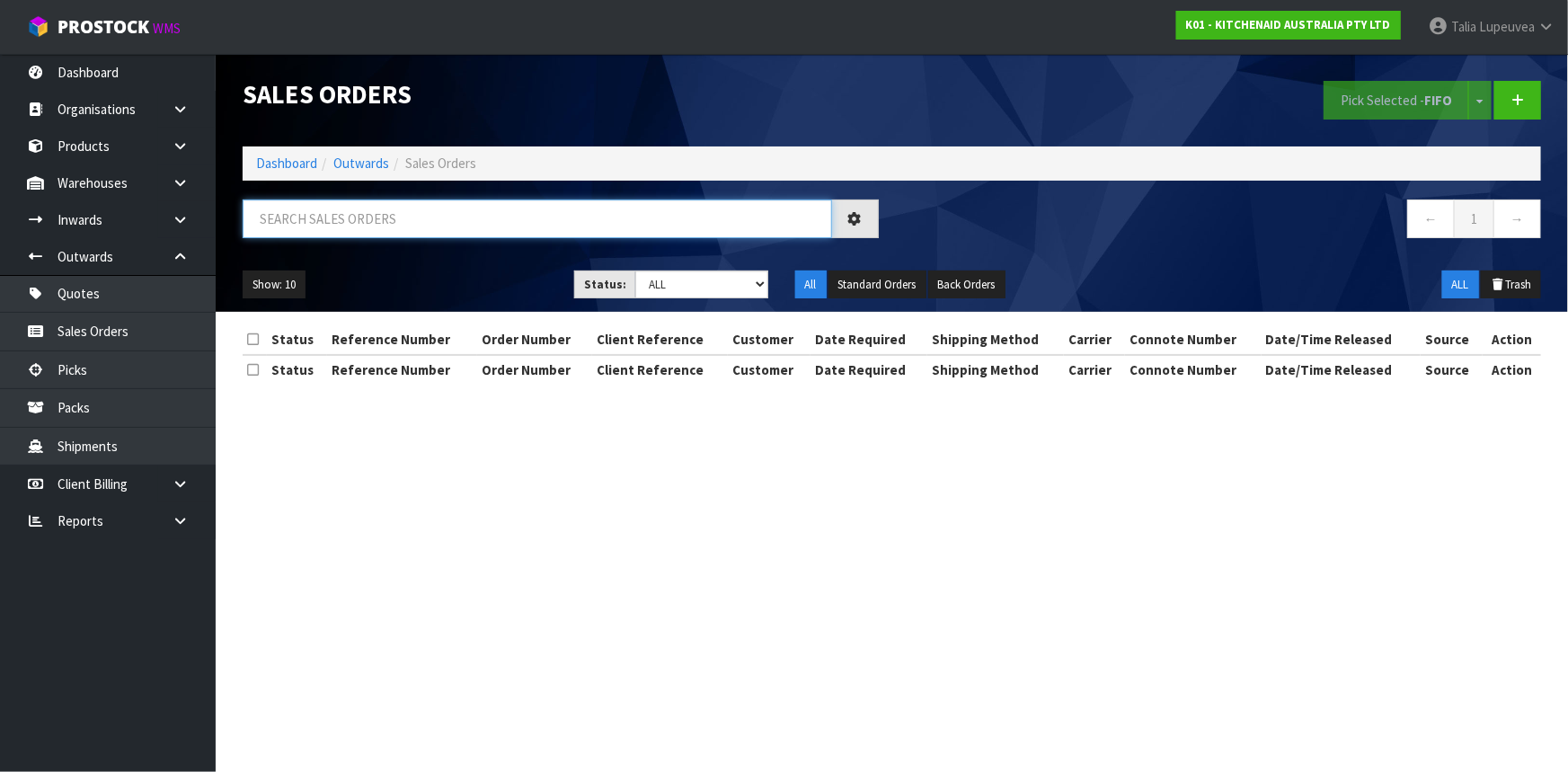
click at [449, 211] on input "text" at bounding box center [537, 219] width 589 height 39
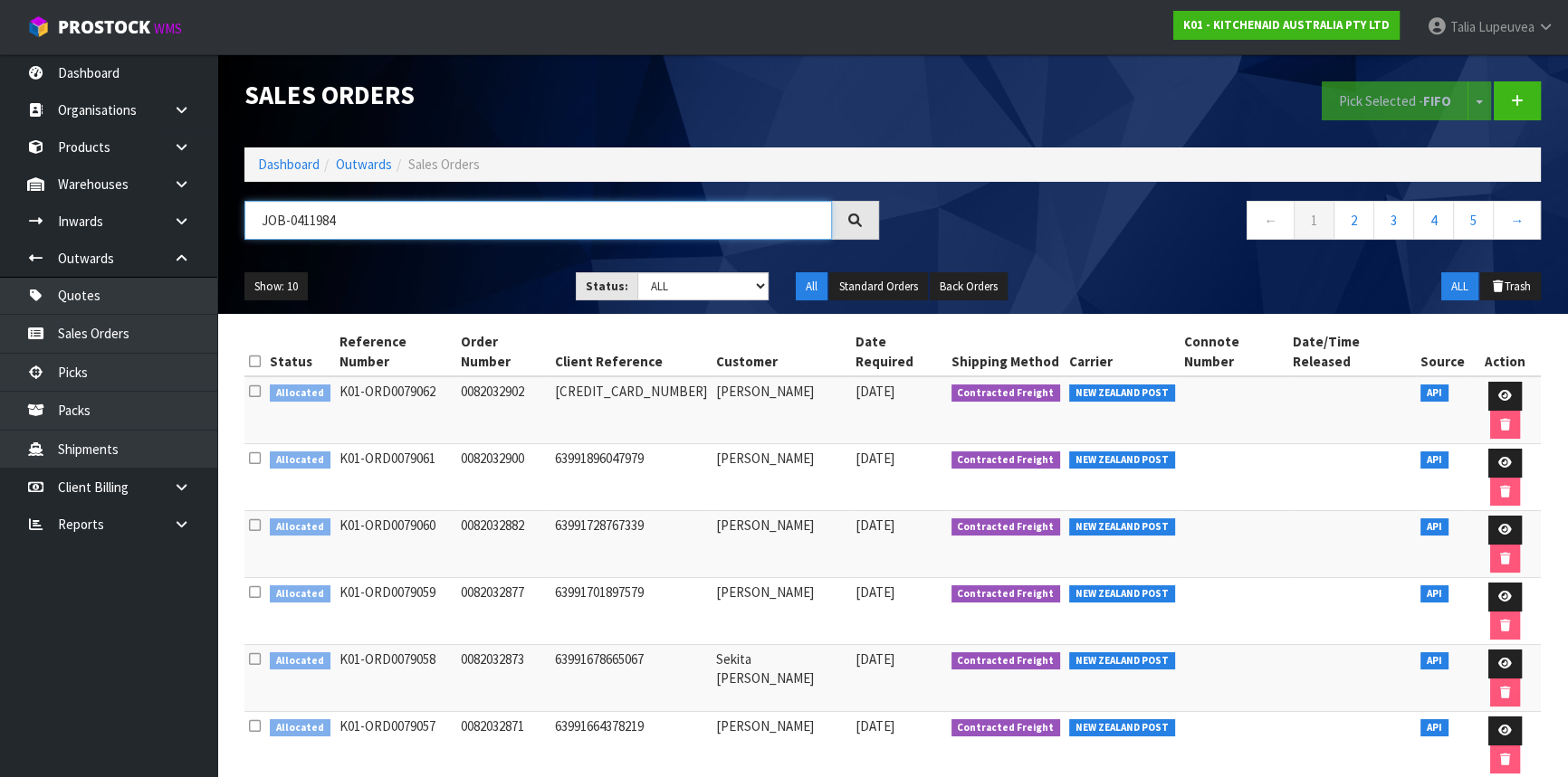
type input "JOB-0411984"
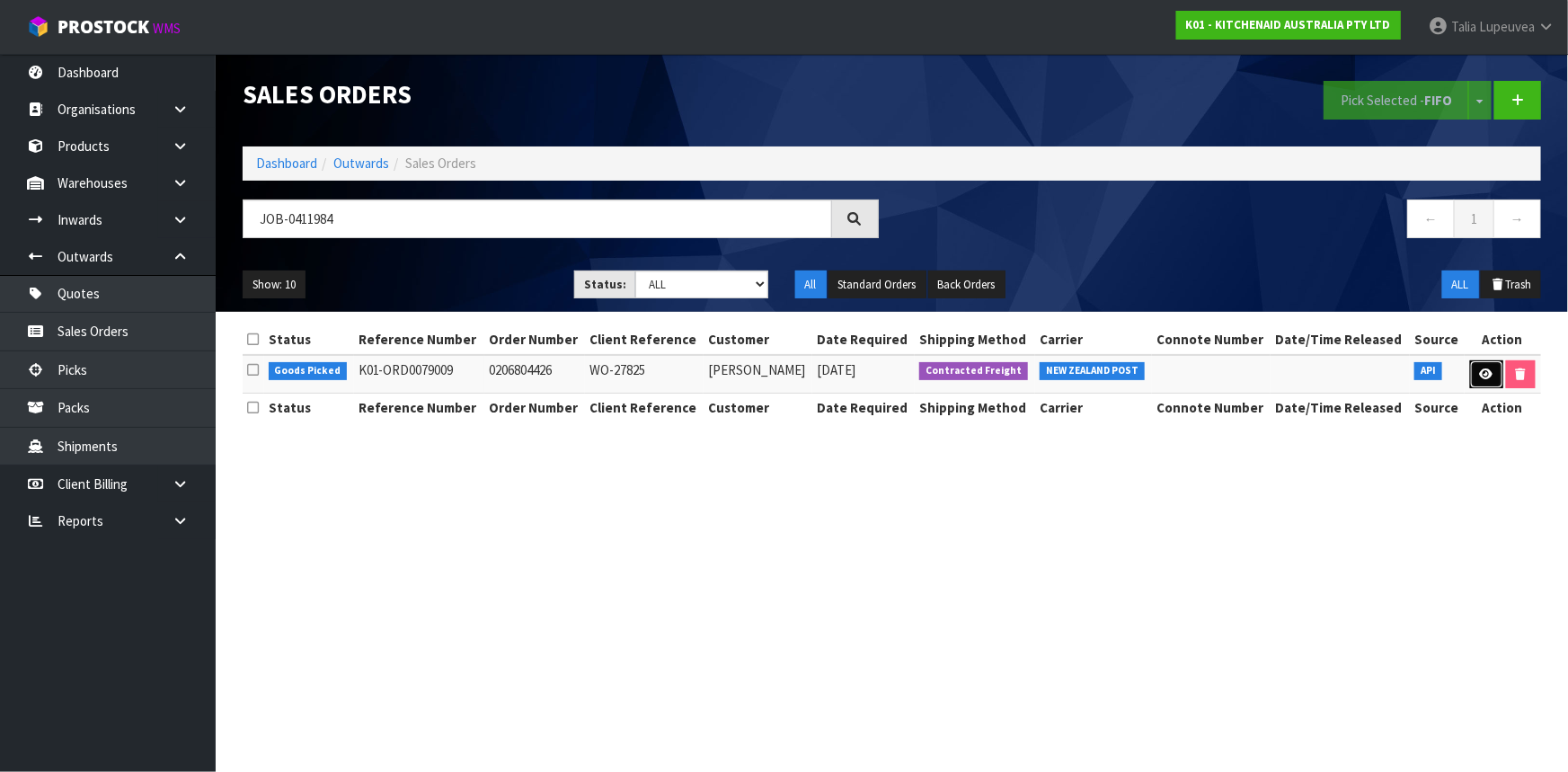
click at [1473, 365] on link at bounding box center [1487, 375] width 33 height 29
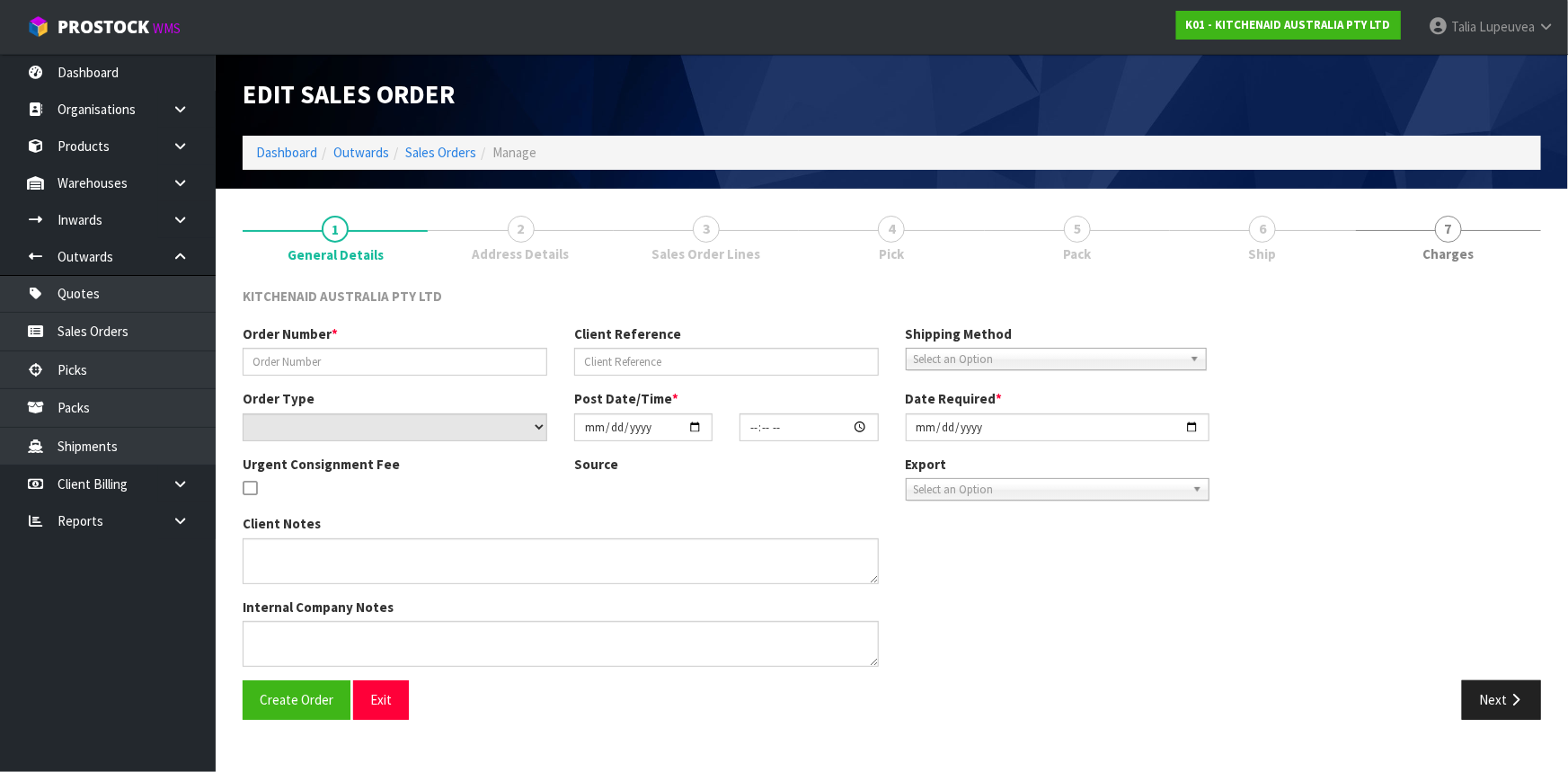
type input "0206804426"
type input "WO-27825"
select select "number:0"
type input "[DATE]"
type input "19:41:49.000"
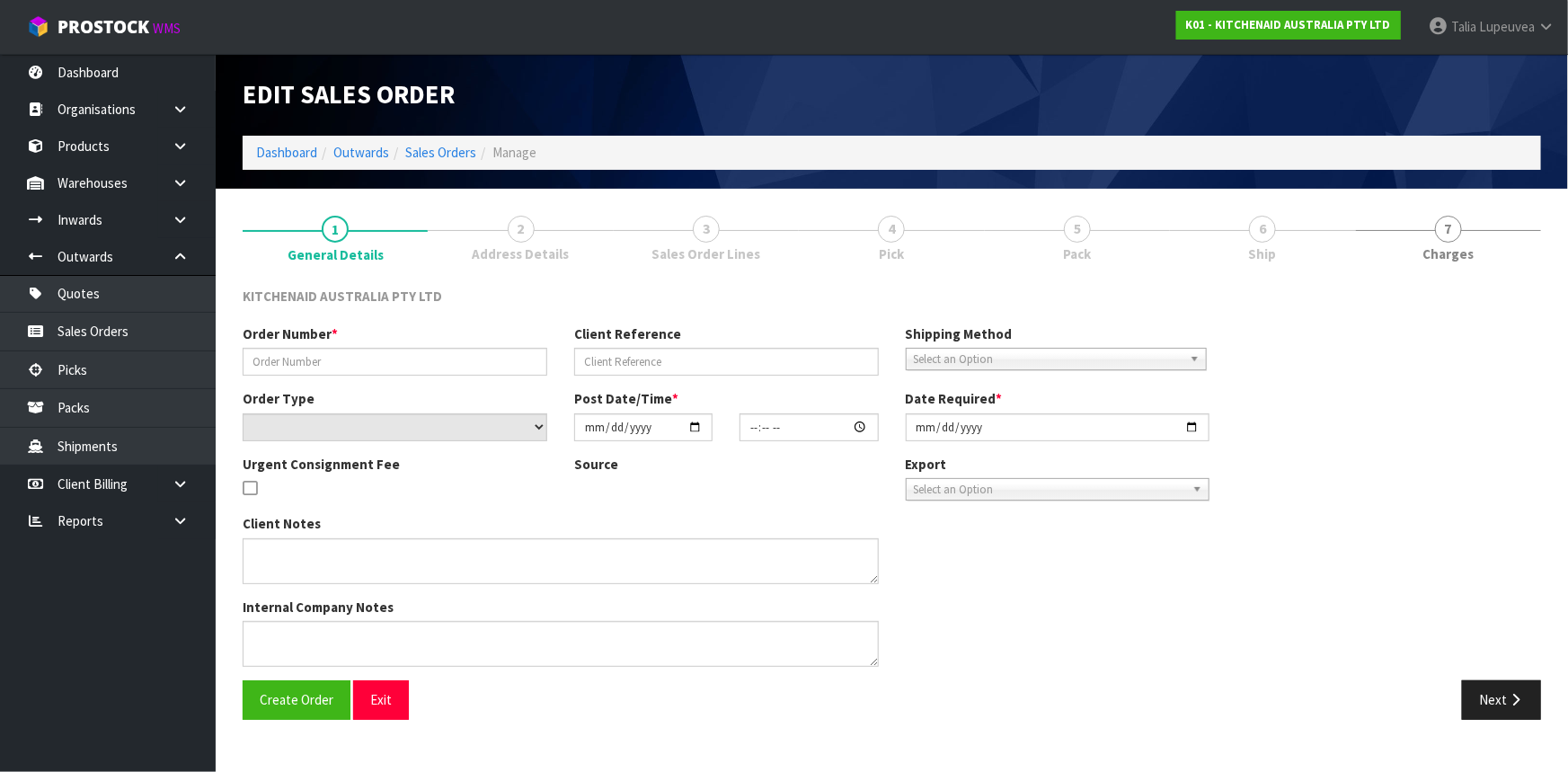
type input "[DATE]"
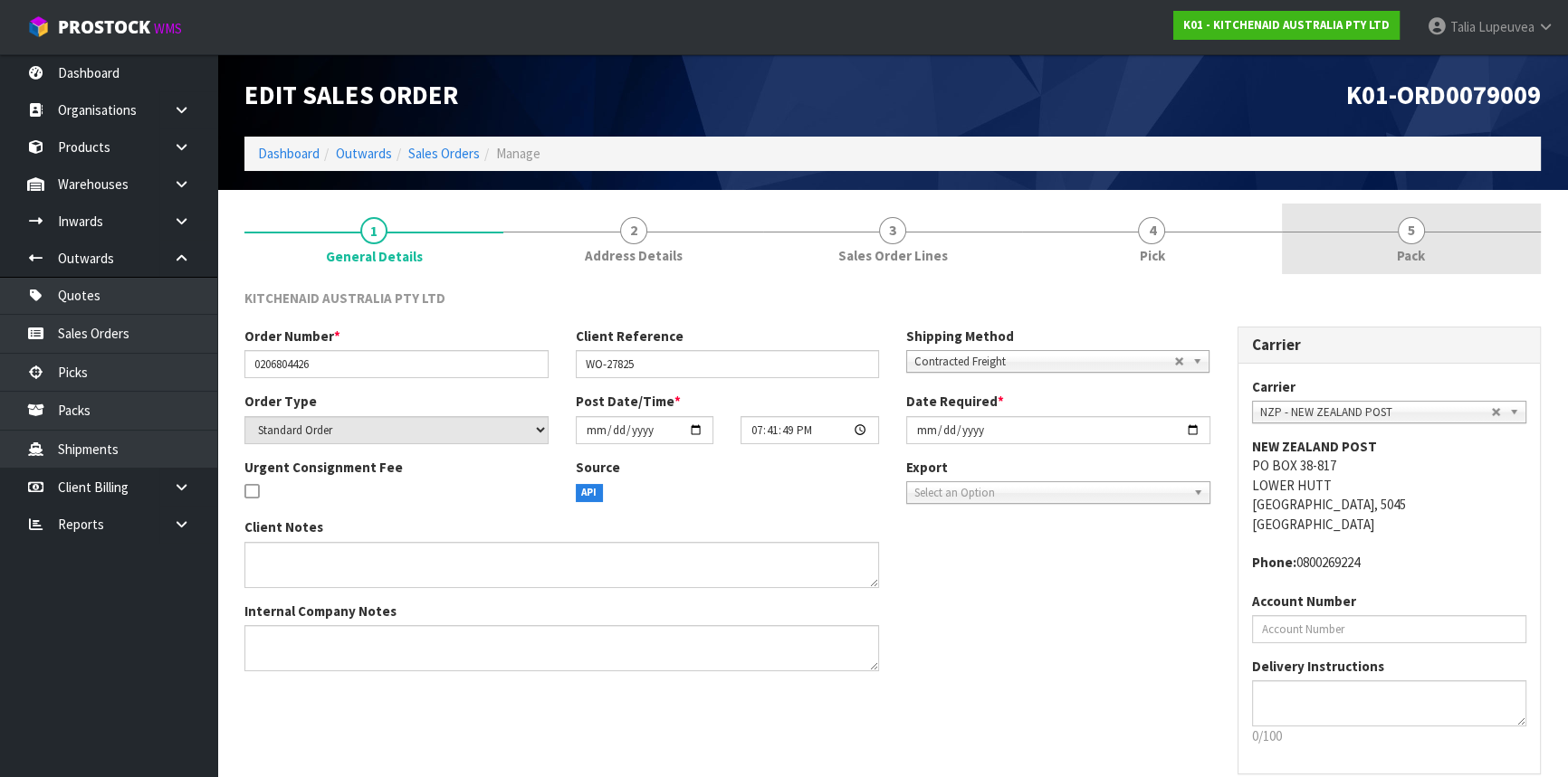
click at [1407, 252] on span "Pack" at bounding box center [1411, 255] width 28 height 19
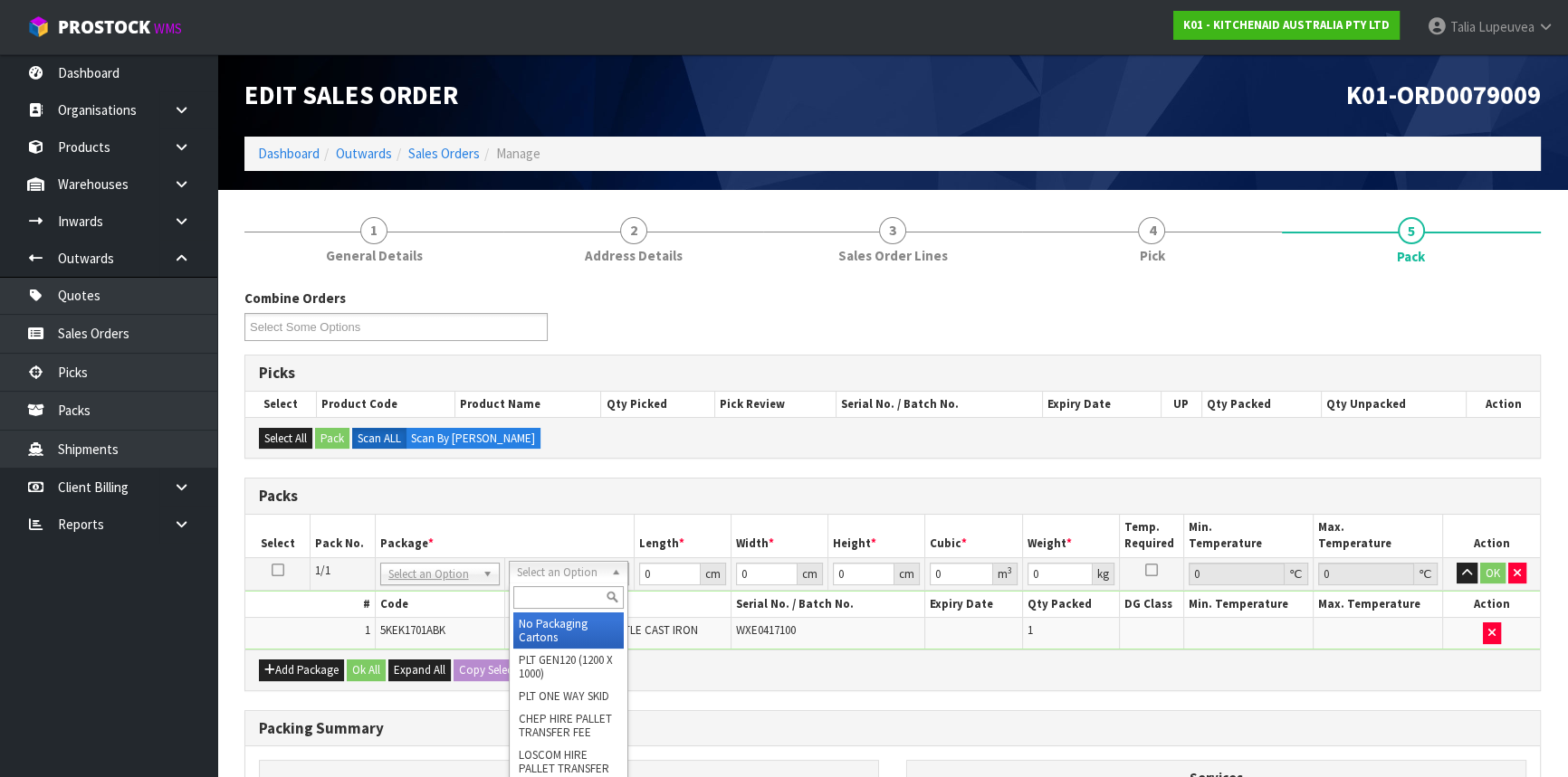
click at [553, 597] on input "text" at bounding box center [568, 597] width 111 height 22
type input "OWN"
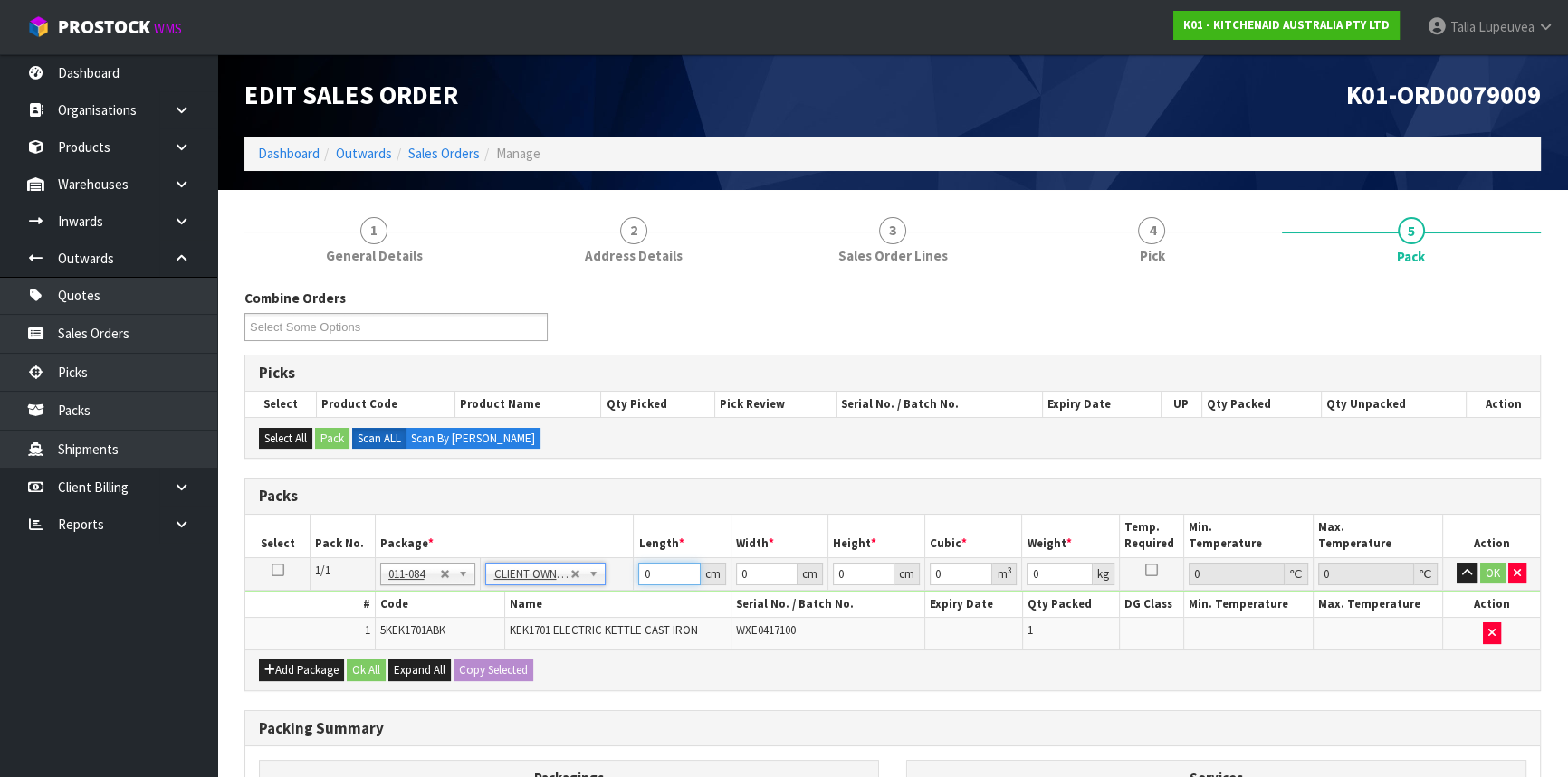
type input "2.08"
drag, startPoint x: 673, startPoint y: 579, endPoint x: 598, endPoint y: 574, distance: 75.2
click at [598, 574] on tr "1/1 NONE 007-001 007-002 007-004 007-009 007-013 007-014 007-015 007-017 007-01…" at bounding box center [892, 573] width 1294 height 33
type input "41"
type input "28"
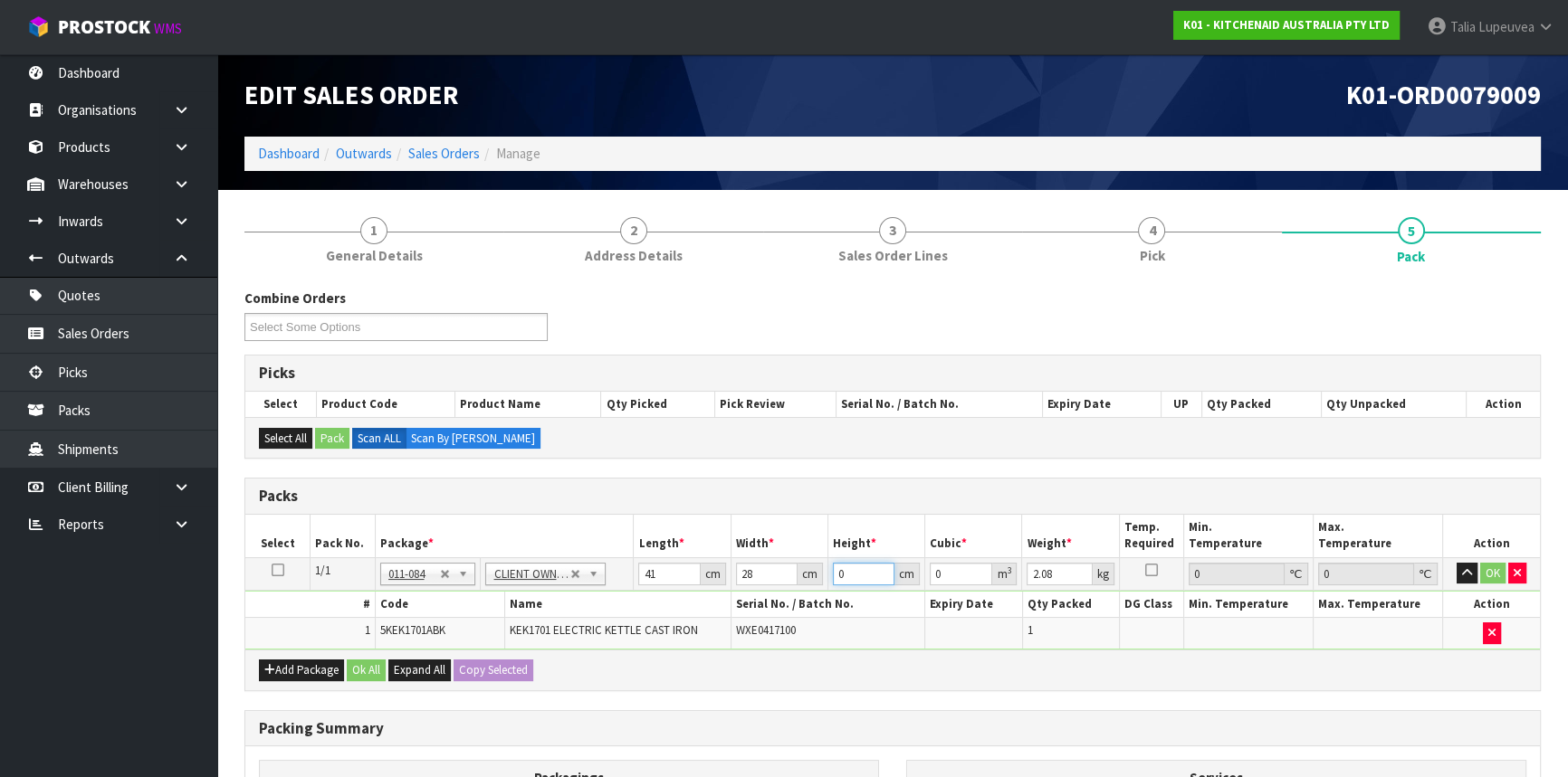
type input "2"
type input "0.002296"
type input "23"
type input "0.026404"
type input "23"
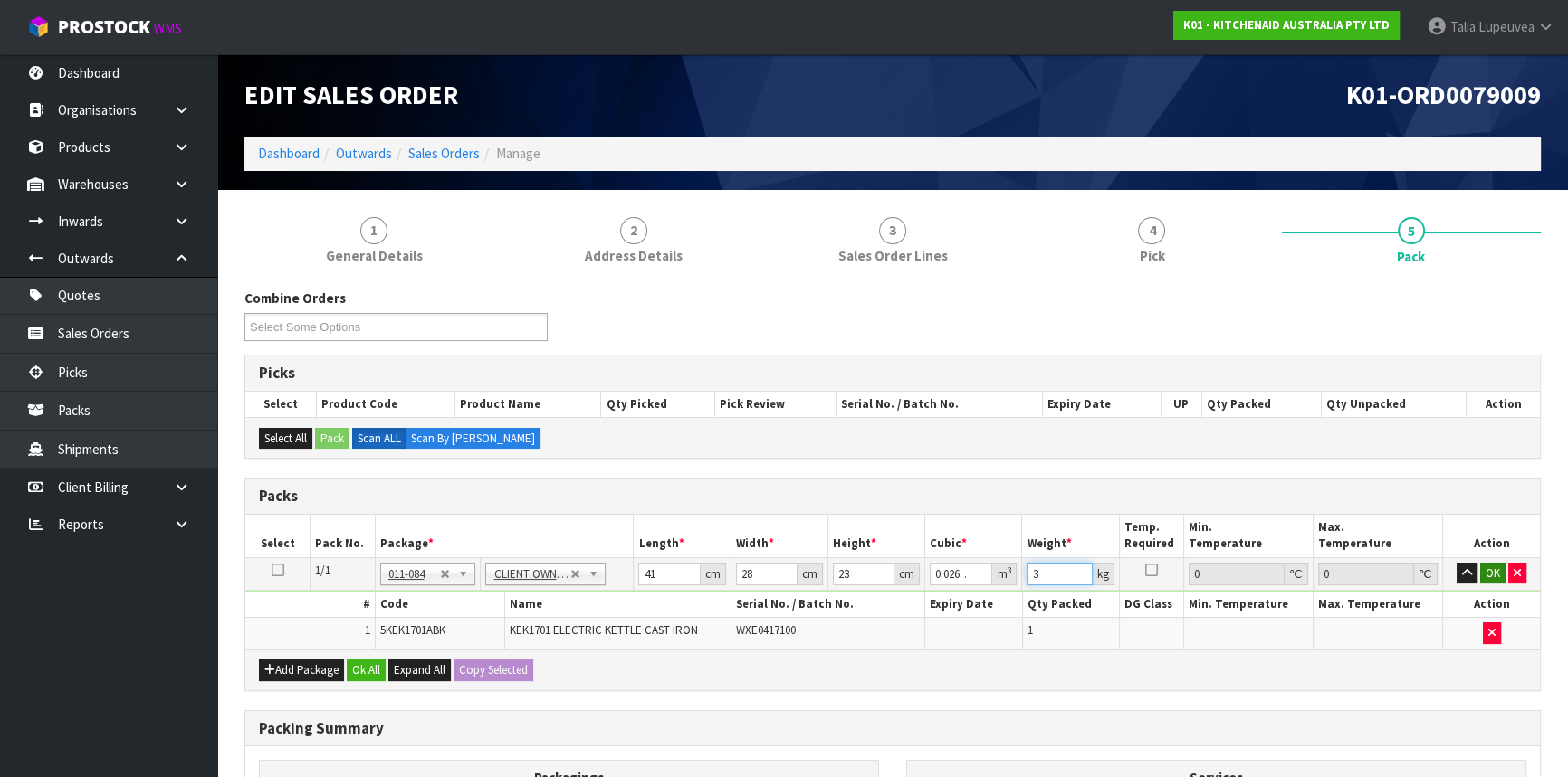
type input "3"
click at [1480, 572] on button "OK" at bounding box center [1492, 573] width 25 height 21
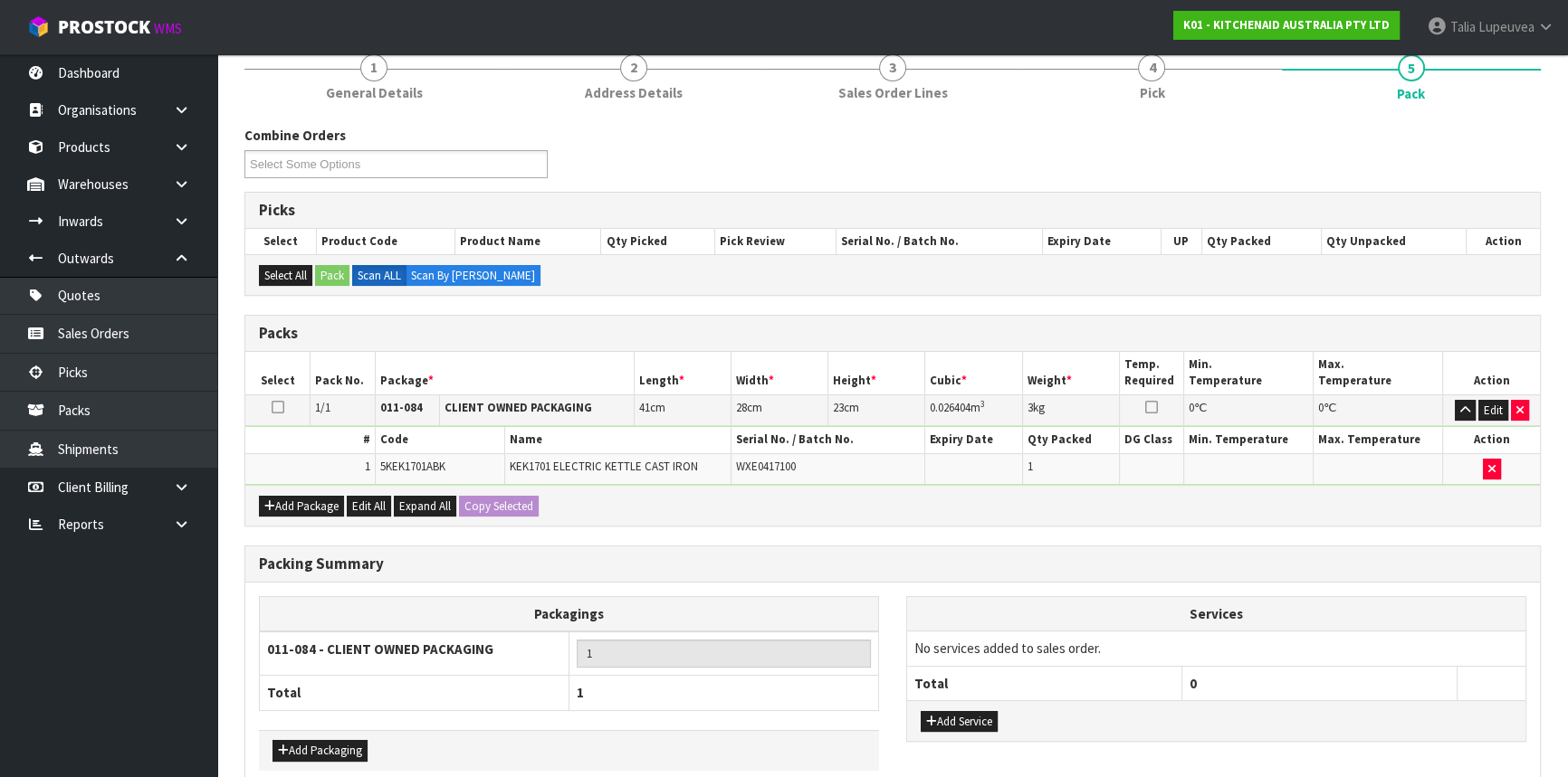
scroll to position [252, 0]
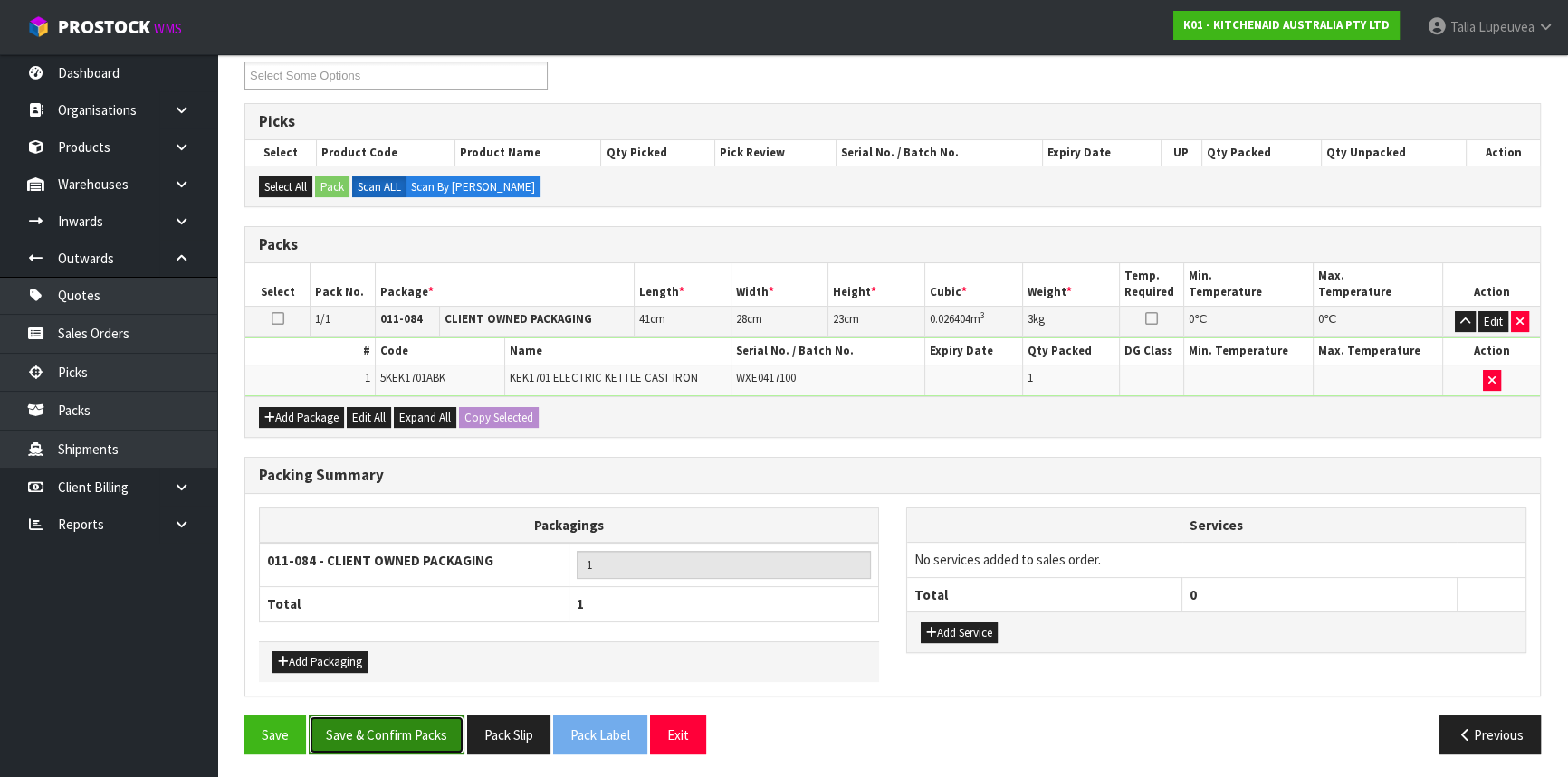
click at [452, 727] on button "Save & Confirm Packs" at bounding box center [386, 735] width 156 height 39
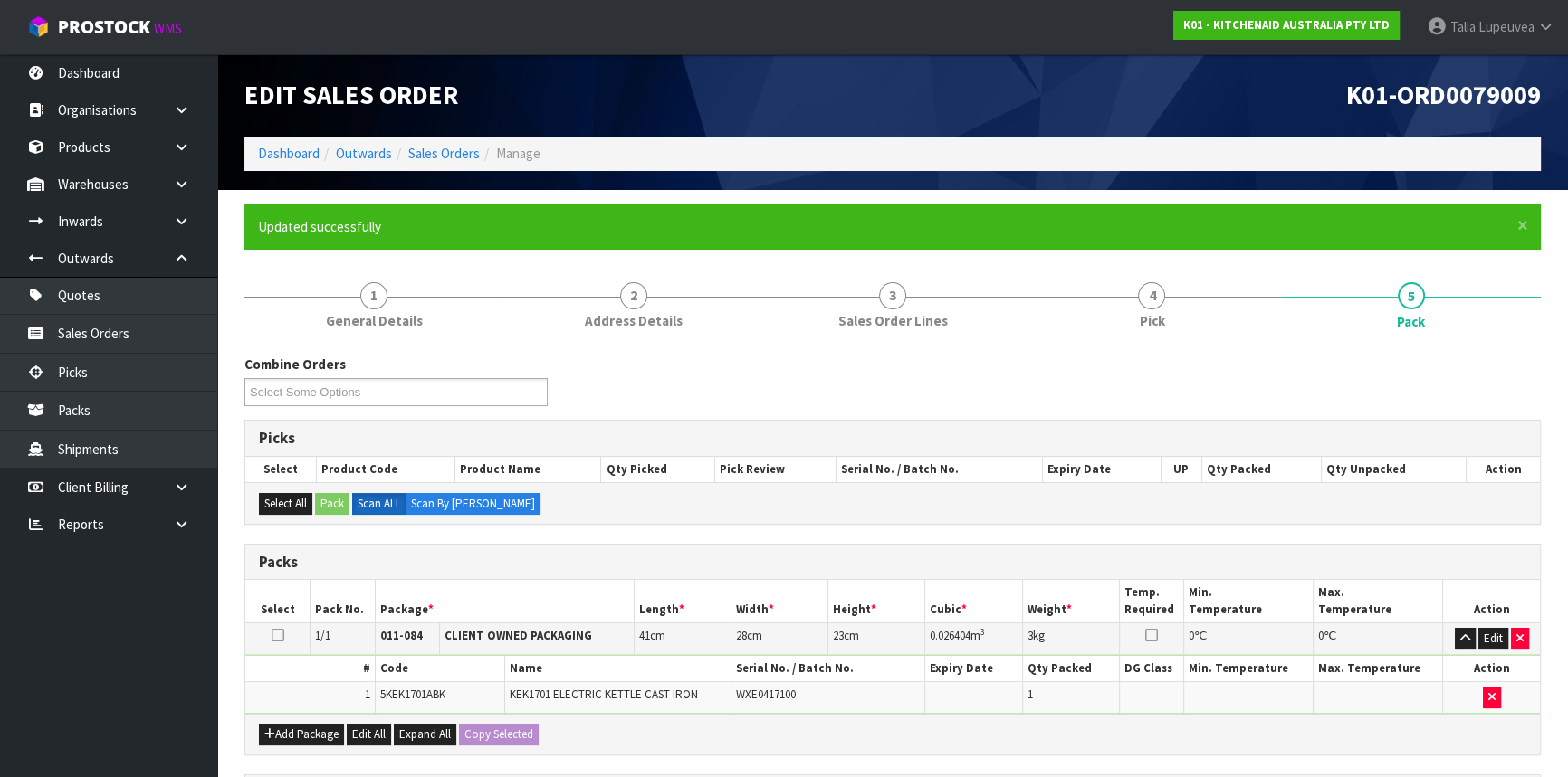
scroll to position [218, 0]
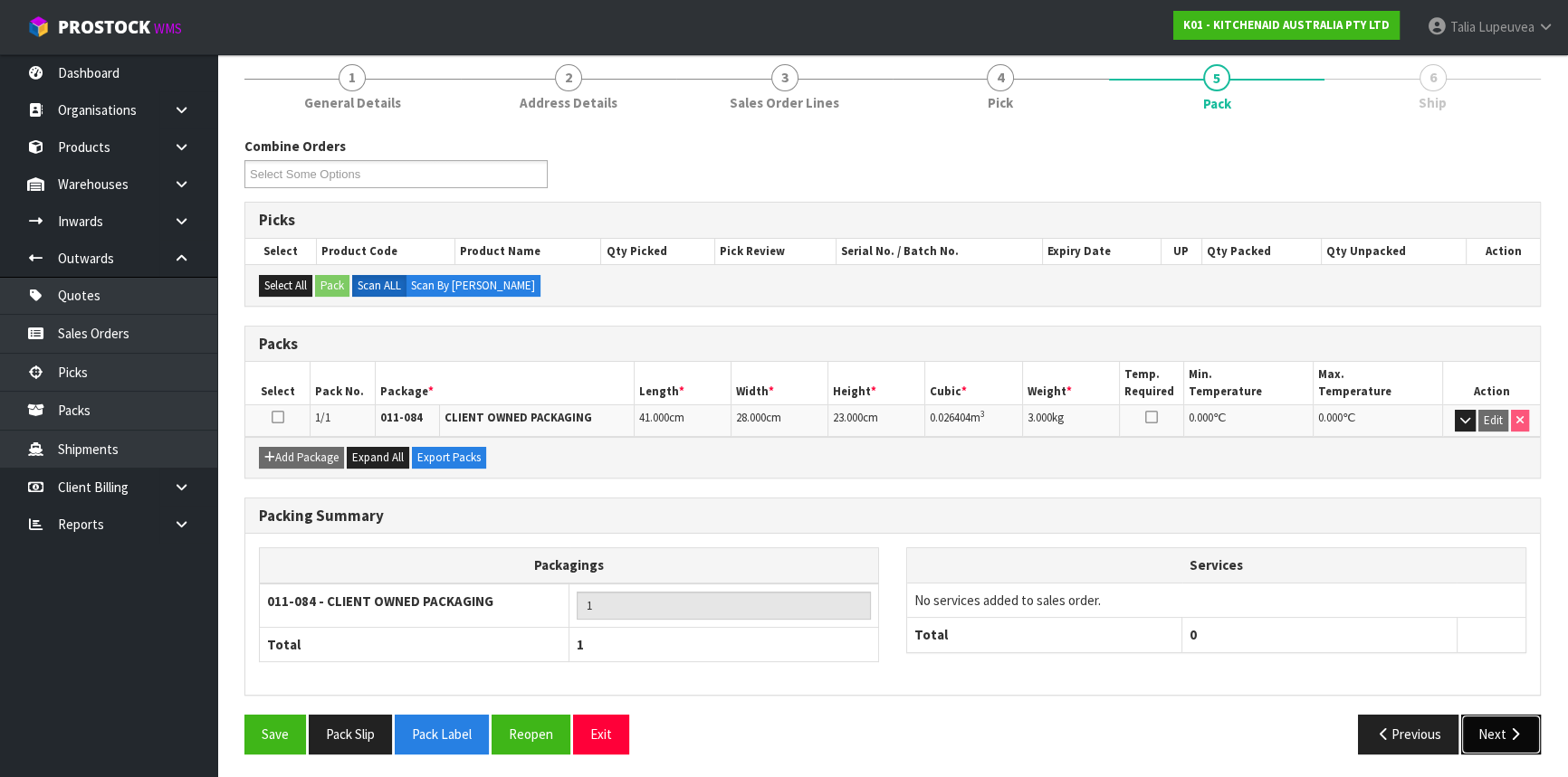
click at [1495, 743] on button "Next" at bounding box center [1500, 734] width 79 height 39
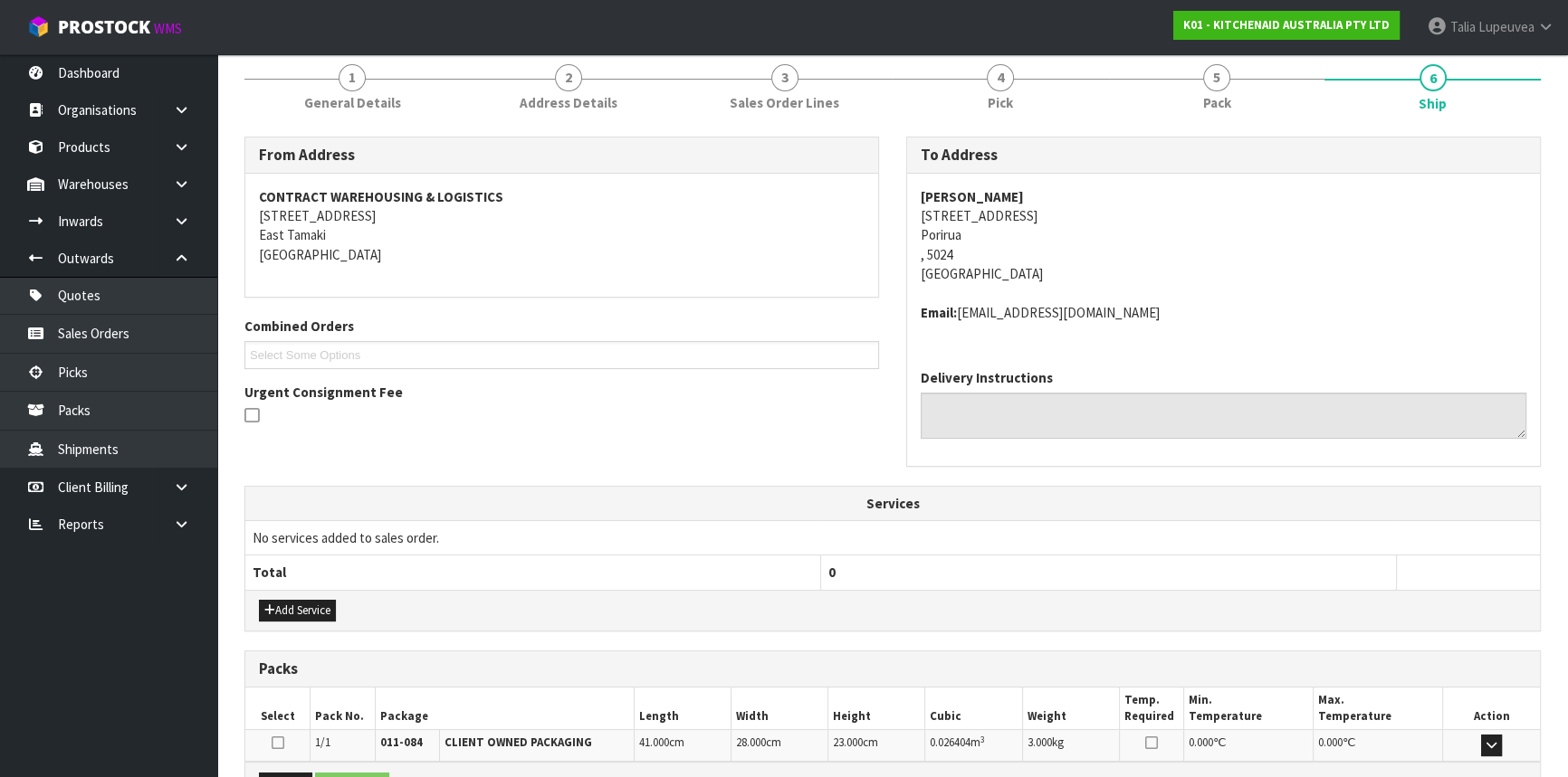
scroll to position [434, 0]
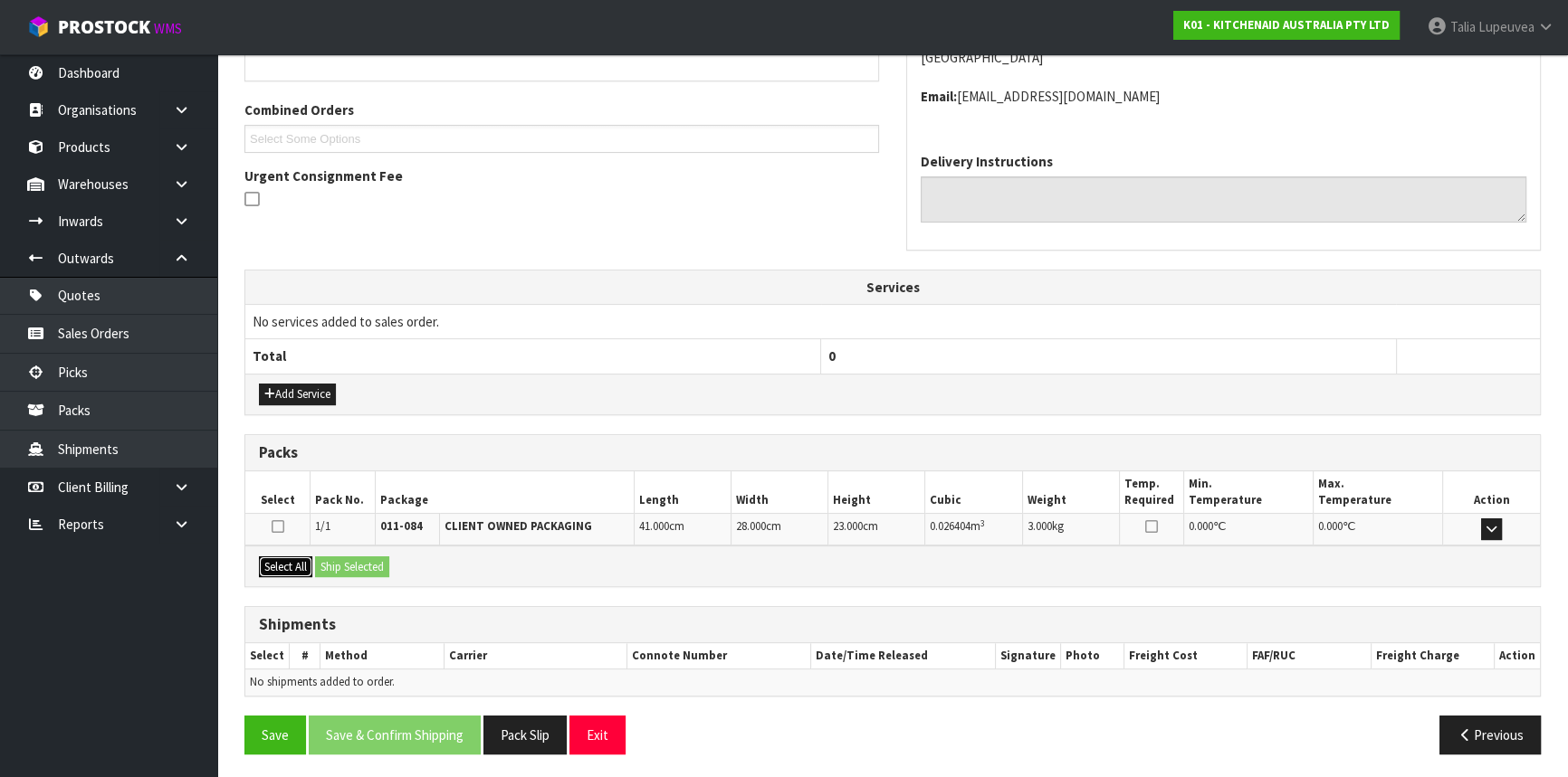
click at [298, 567] on button "Select All" at bounding box center [285, 566] width 53 height 21
click at [348, 567] on button "Ship Selected" at bounding box center [352, 566] width 75 height 21
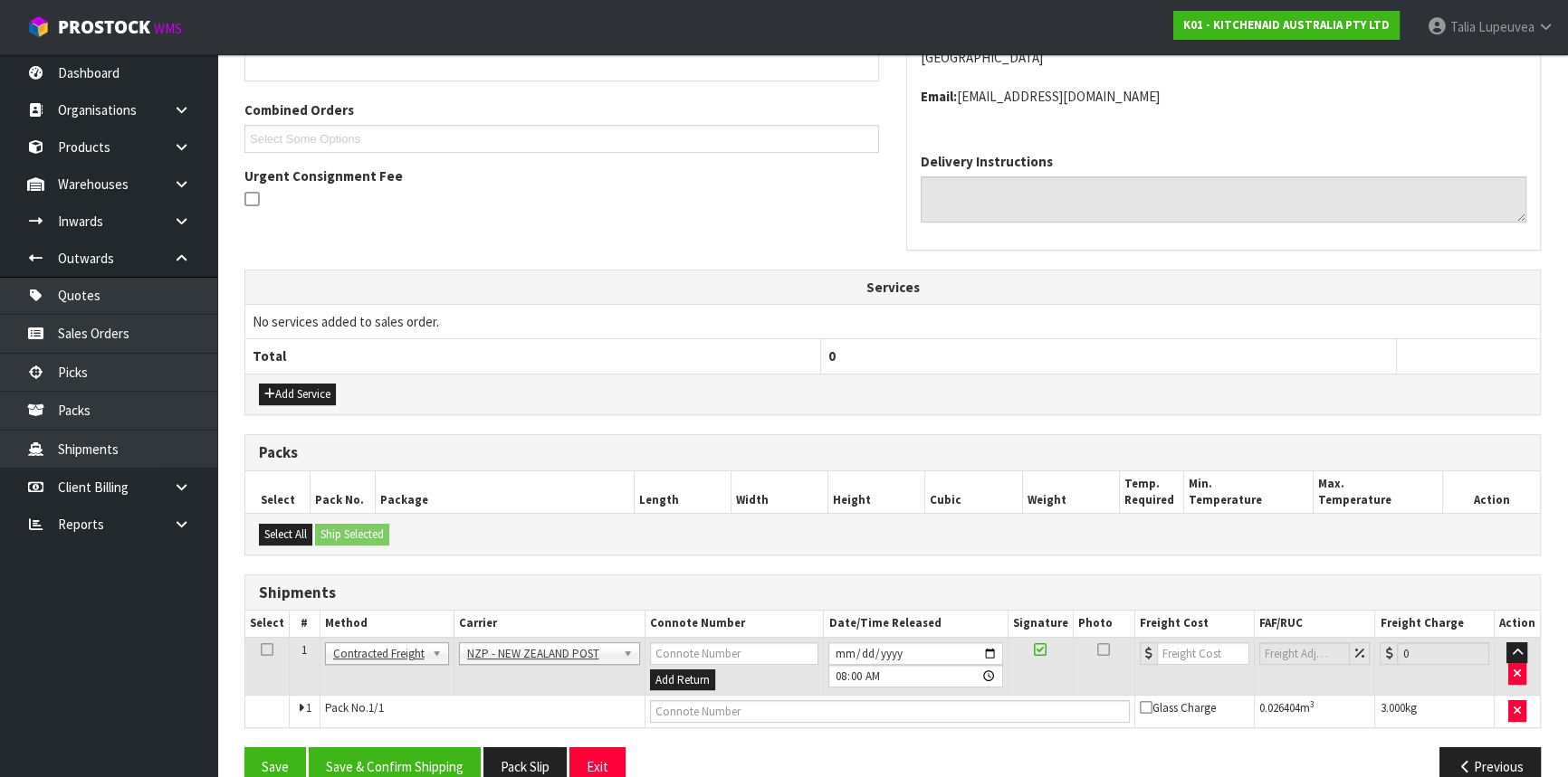
scroll to position [467, 0]
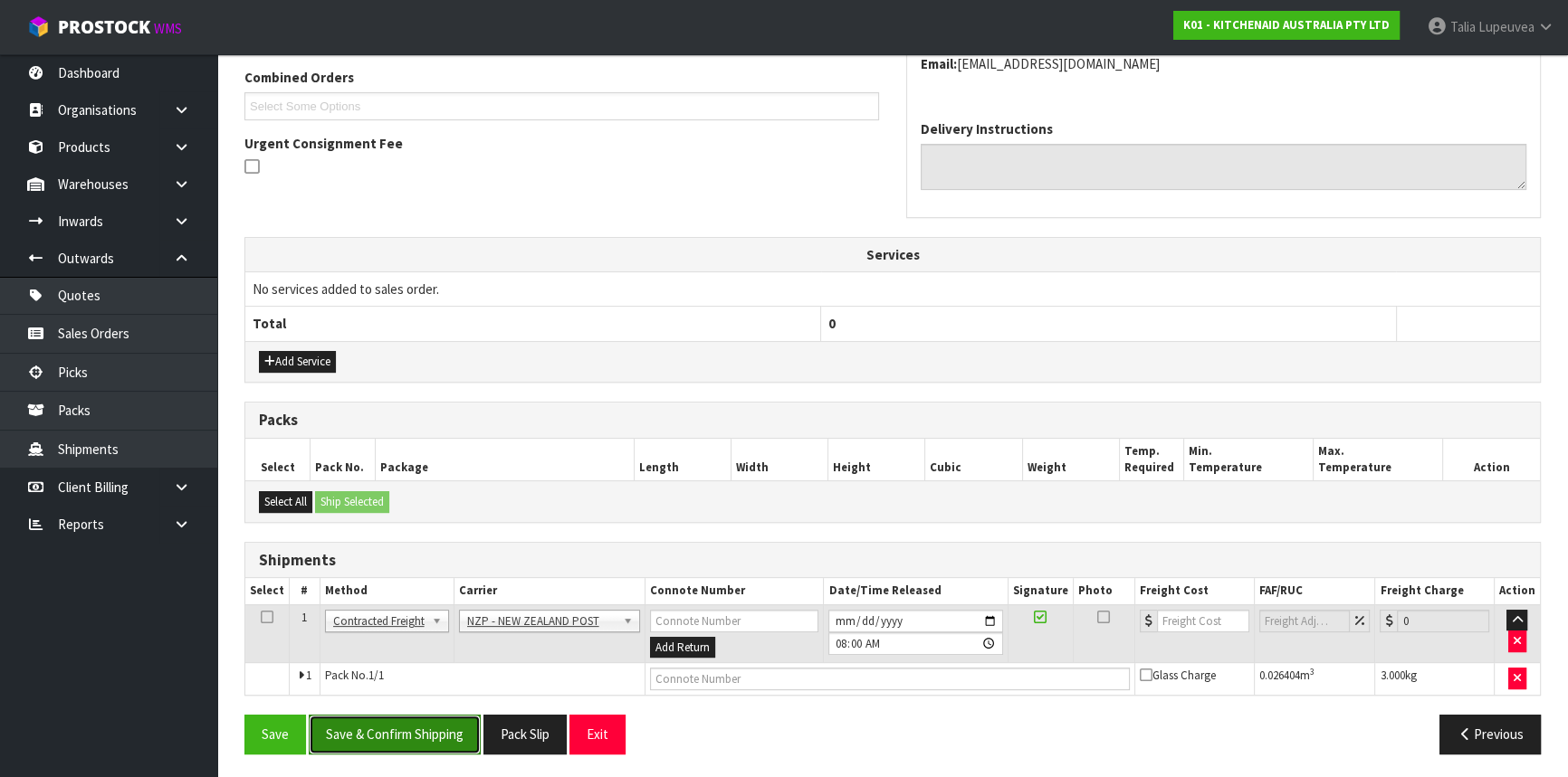
click at [416, 721] on button "Save & Confirm Shipping" at bounding box center [394, 734] width 172 height 39
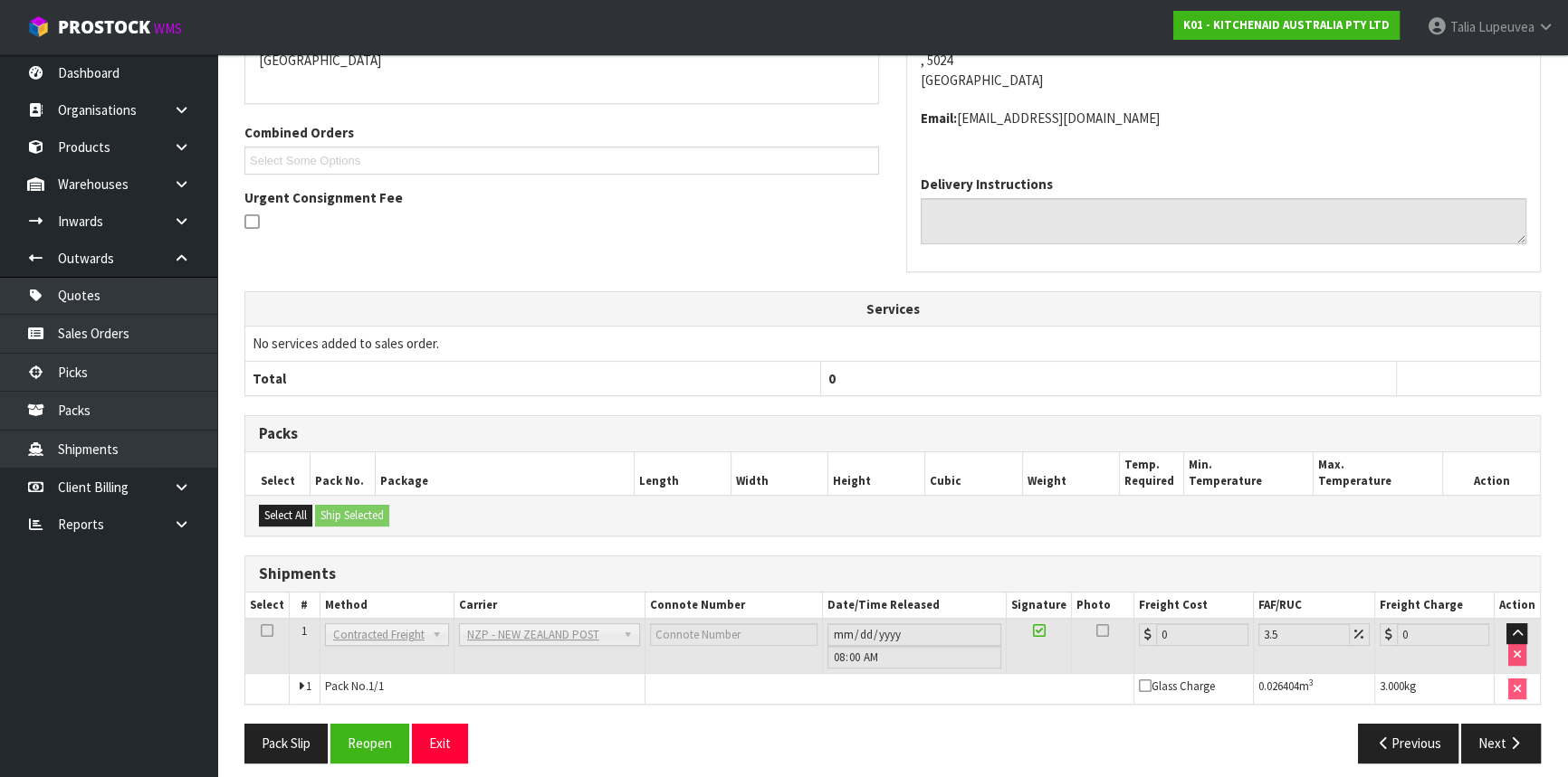
scroll to position [443, 0]
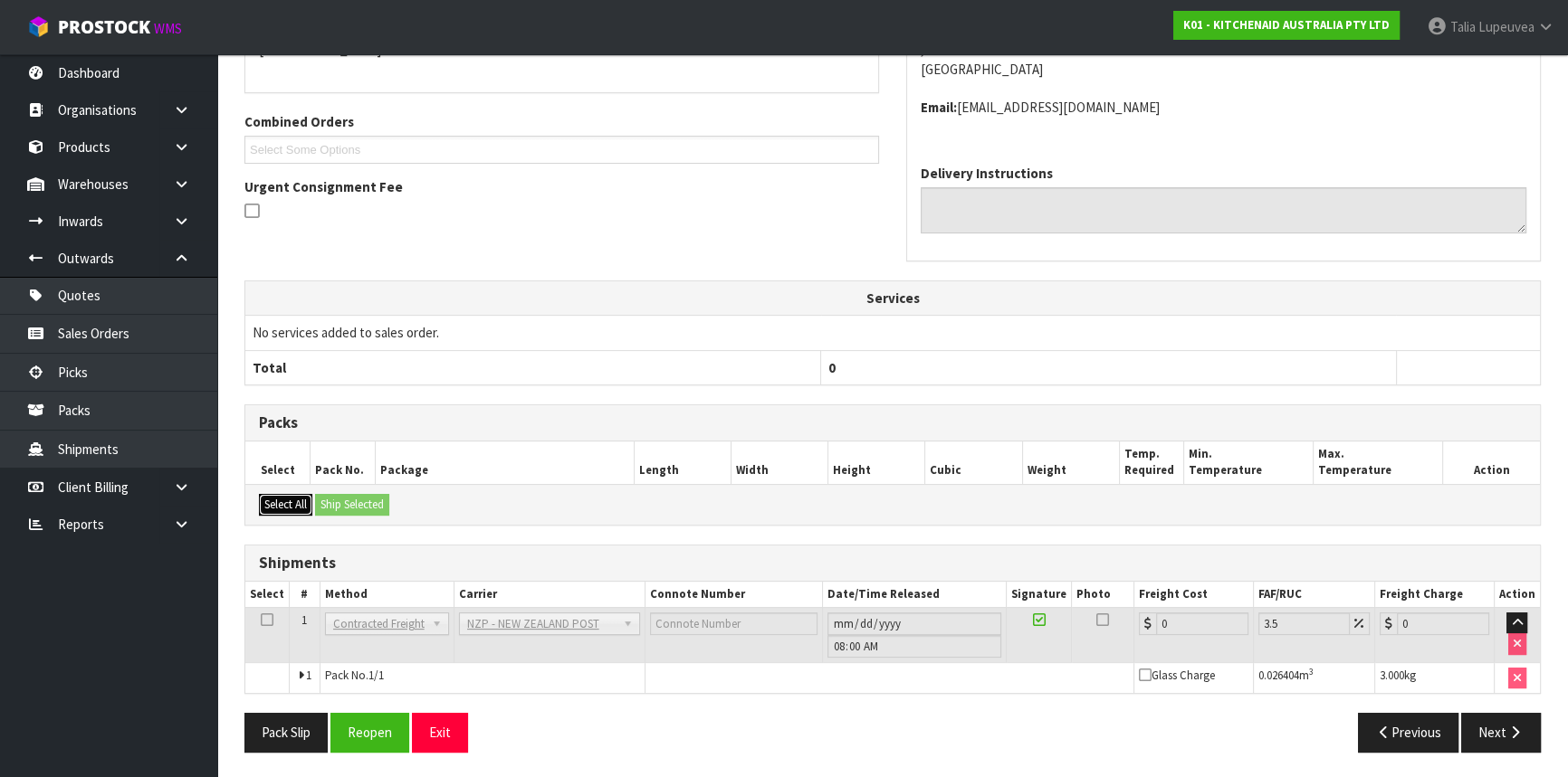
click at [299, 497] on button "Select All" at bounding box center [285, 504] width 53 height 21
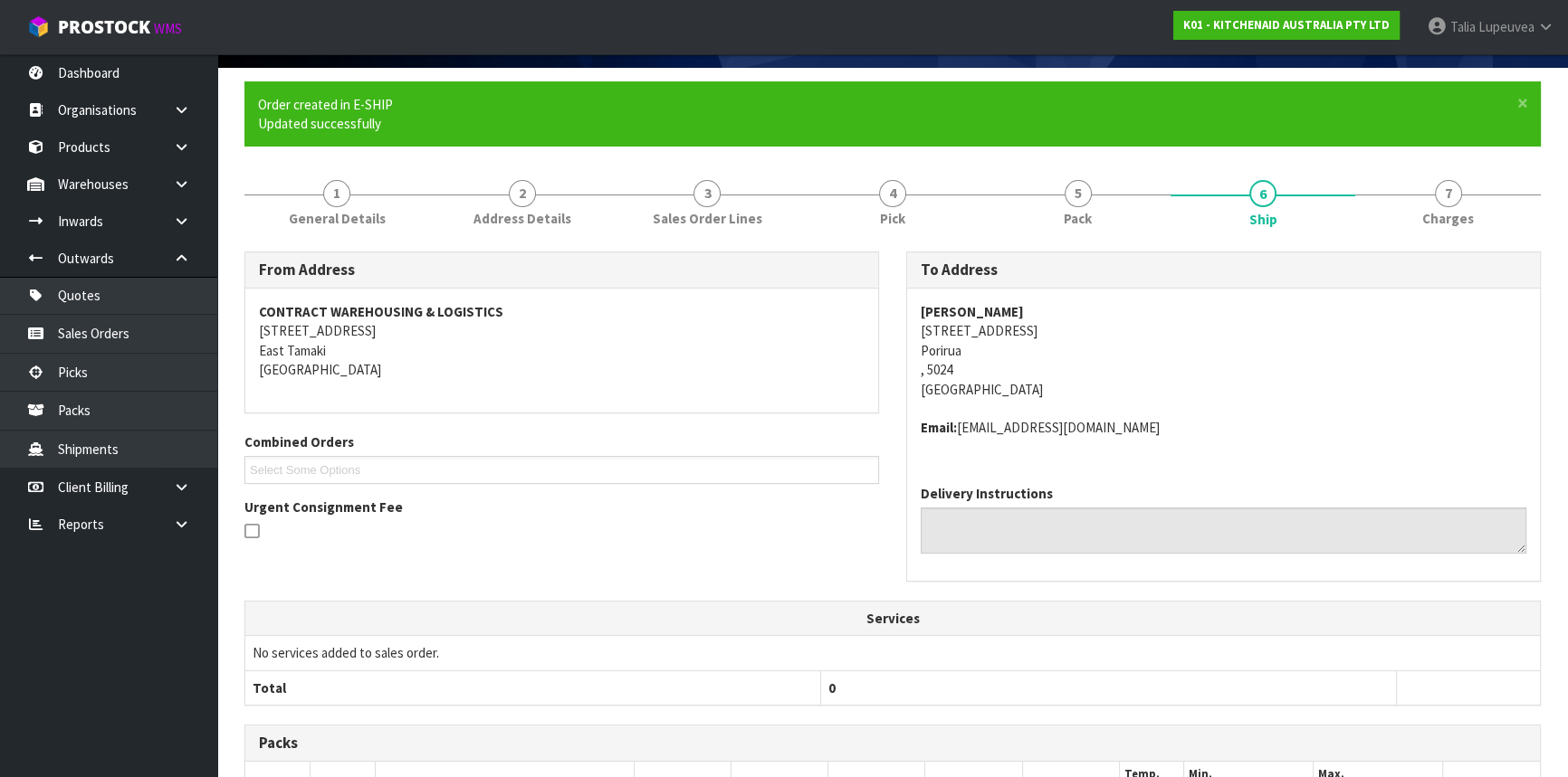
scroll to position [113, 0]
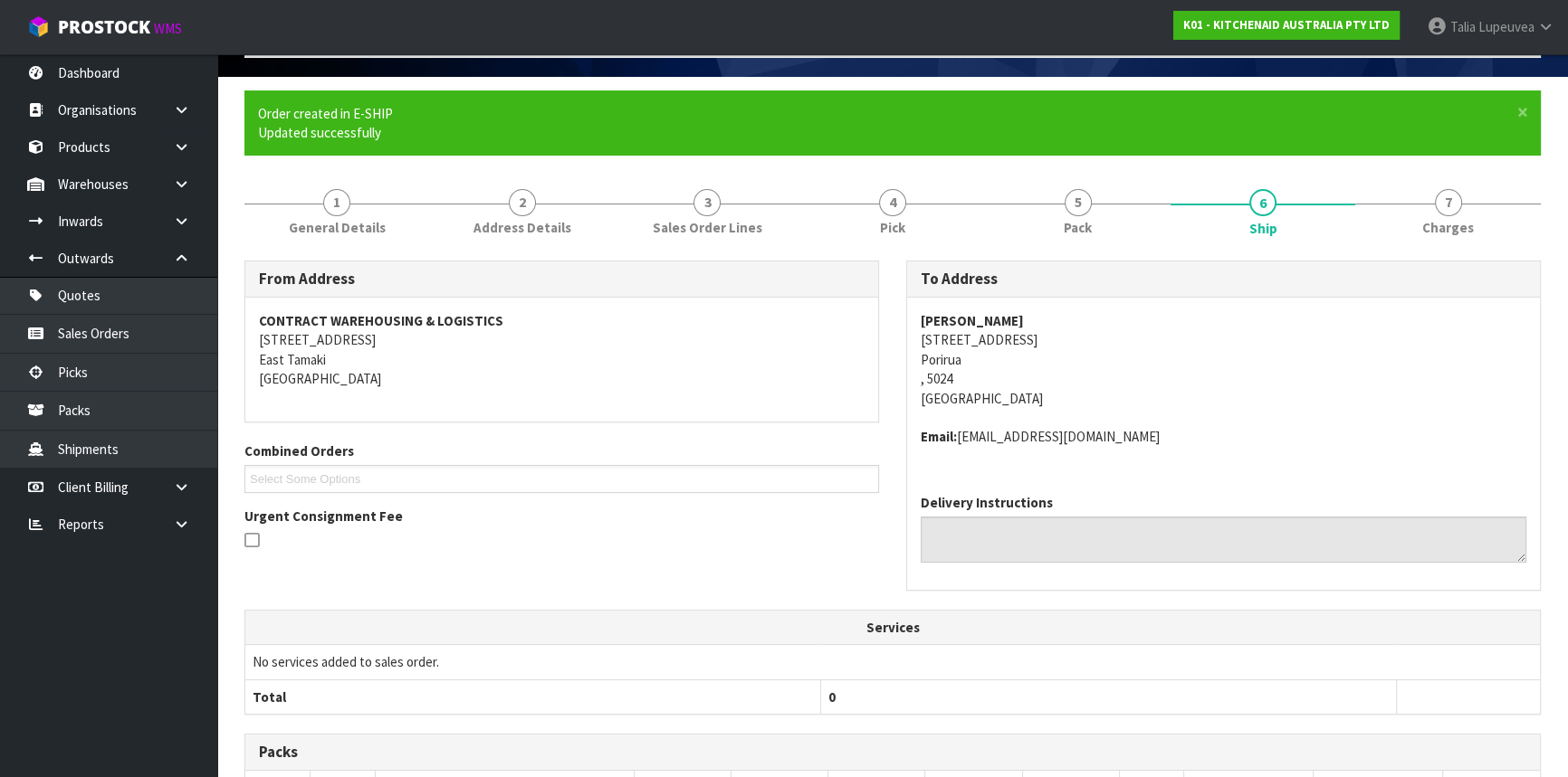
drag, startPoint x: 974, startPoint y: 344, endPoint x: 1092, endPoint y: 345, distance: 118.0
click at [1092, 345] on address "[PERSON_NAME] [STREET_ADDRESS]" at bounding box center [1223, 360] width 606 height 97
copy address "[STREET_ADDRESS]"
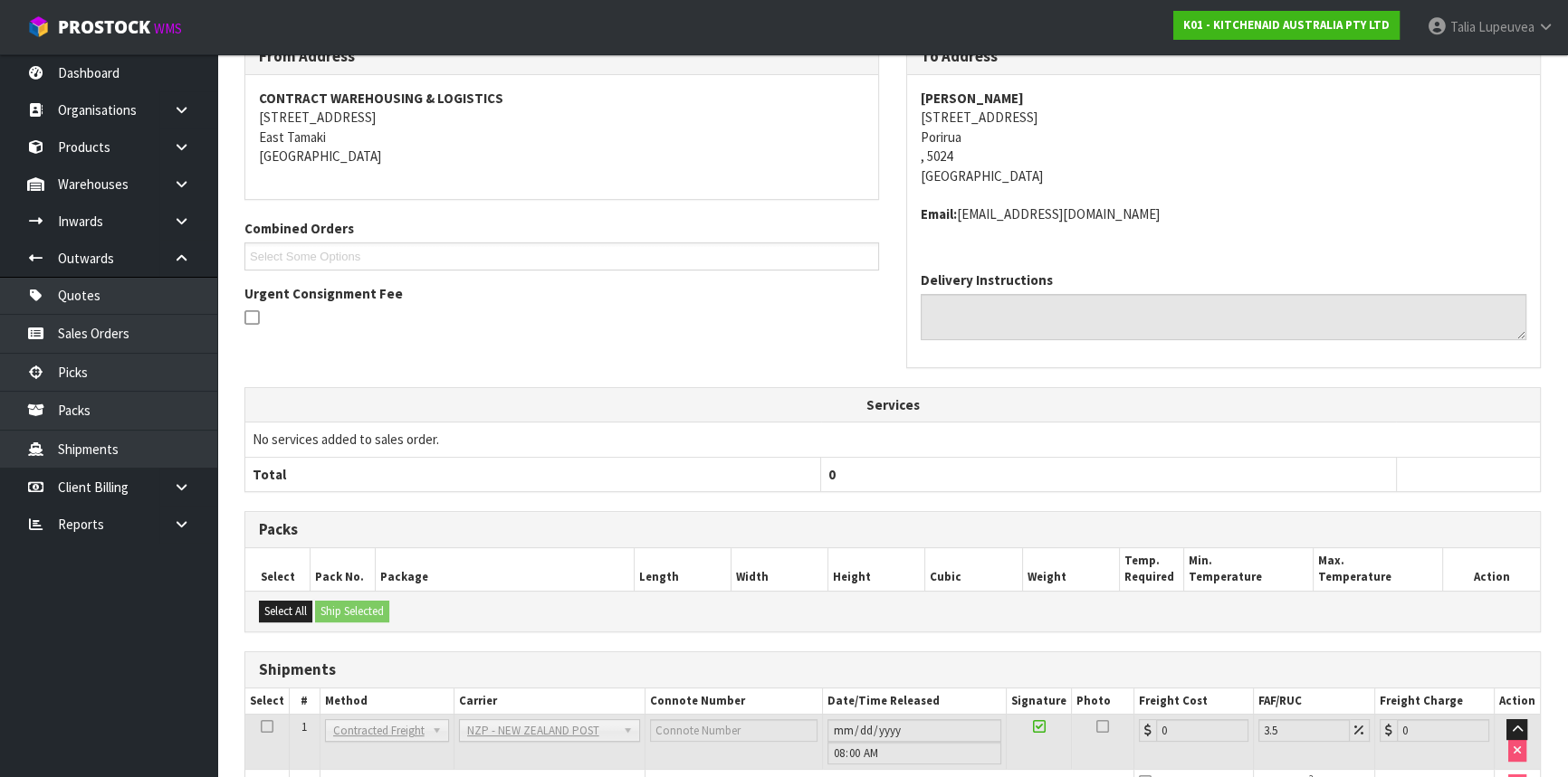
scroll to position [443, 0]
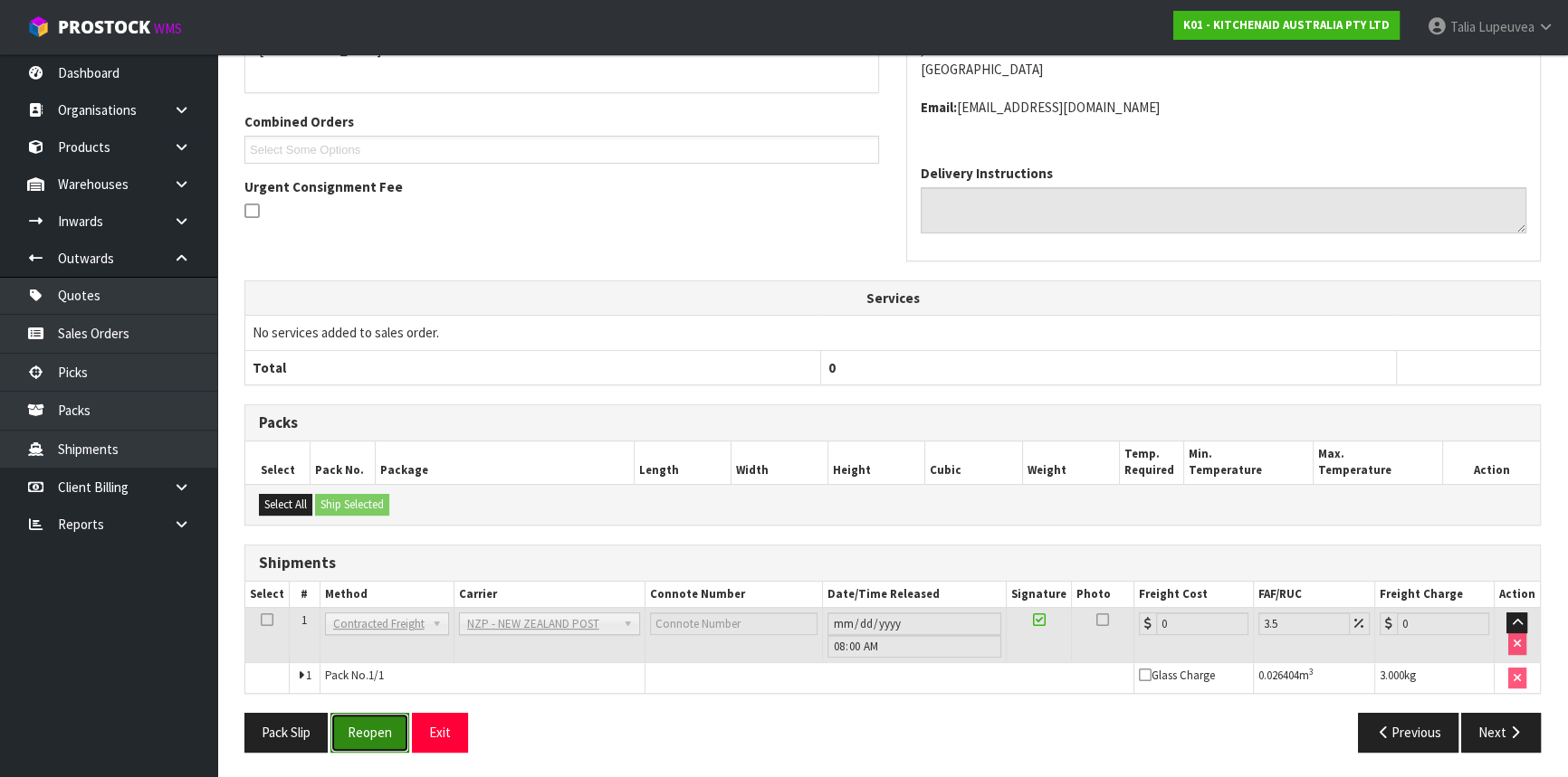
click at [397, 716] on button "Reopen" at bounding box center [370, 732] width 79 height 39
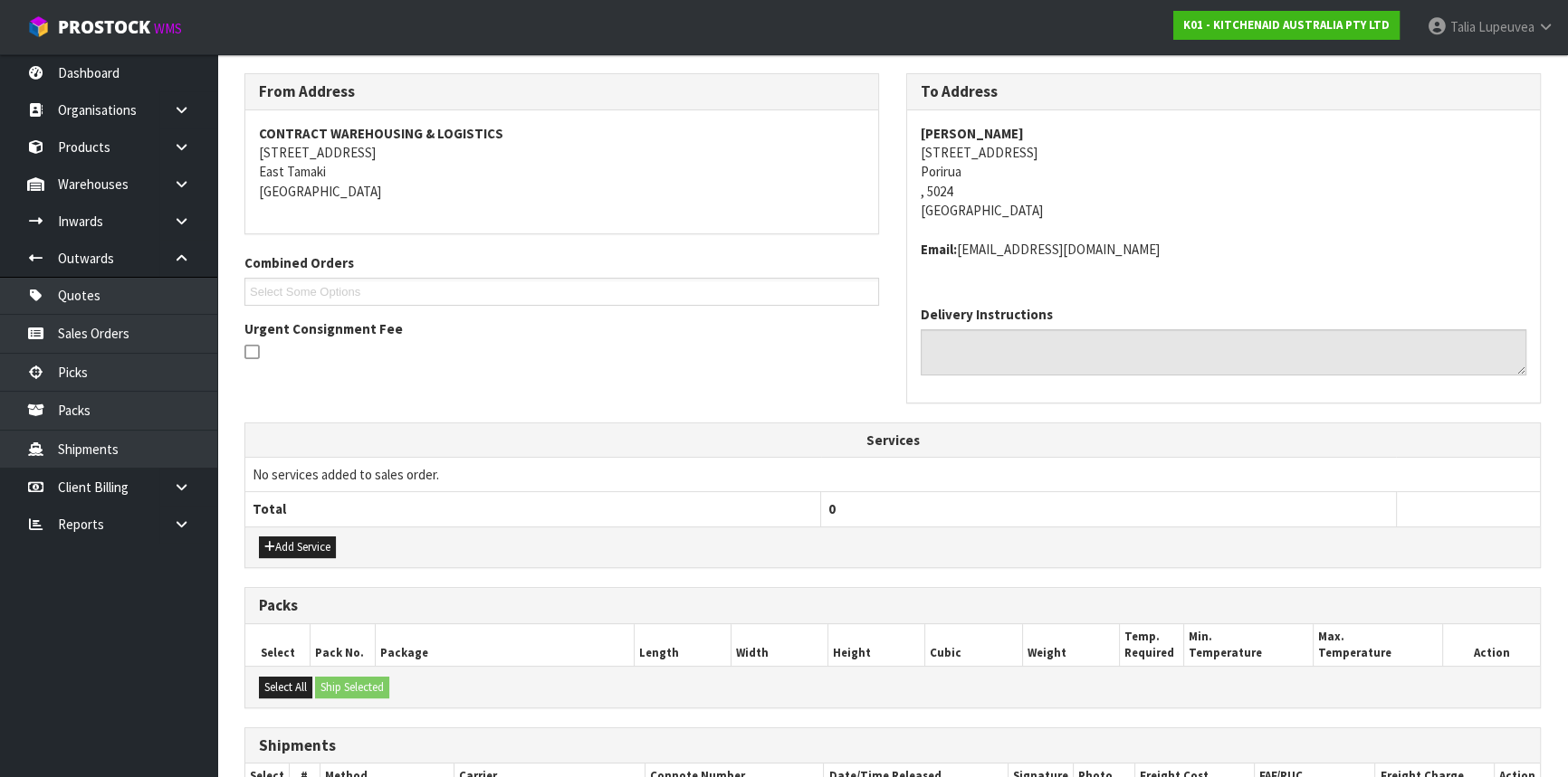
scroll to position [423, 0]
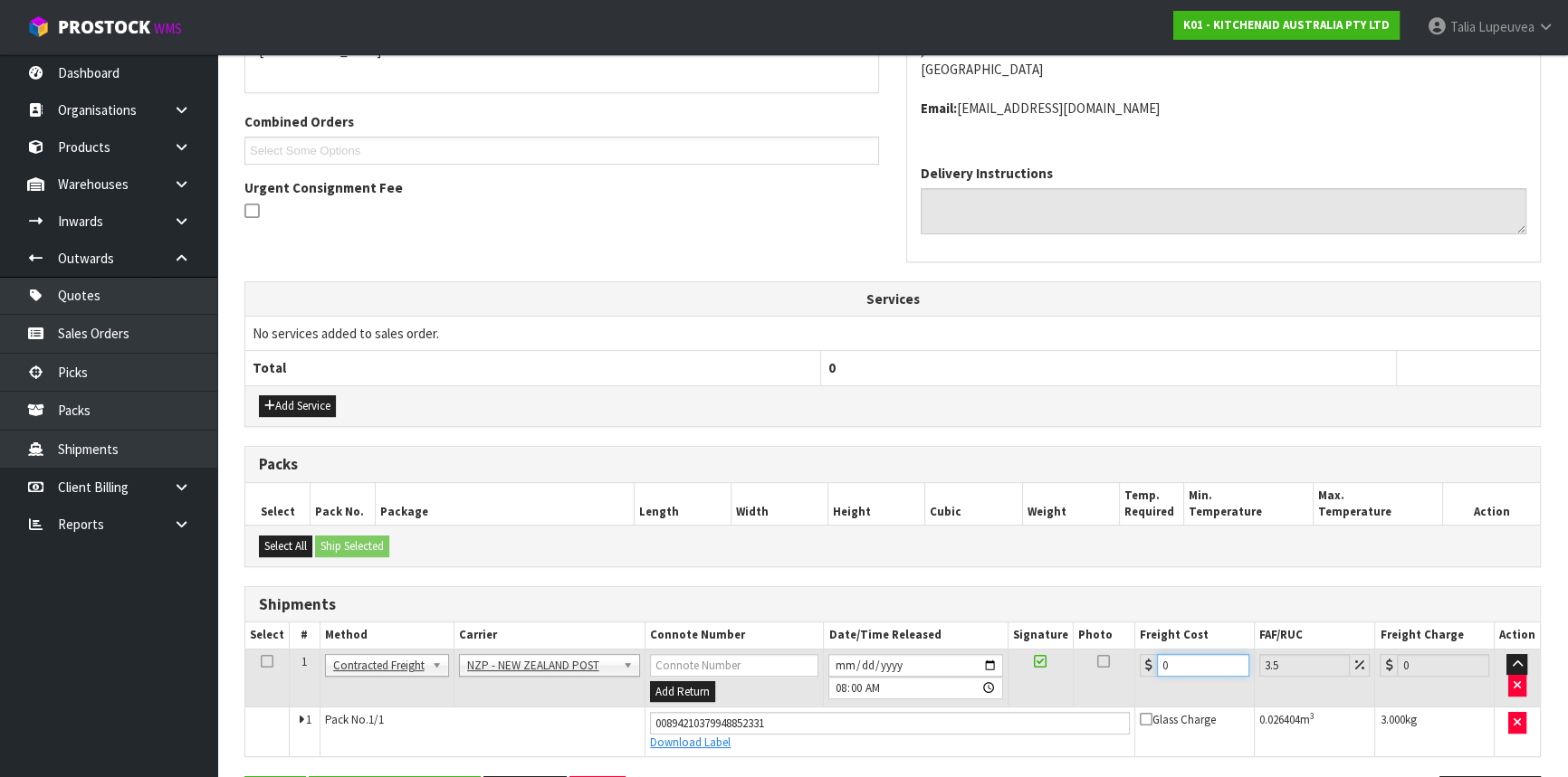
drag, startPoint x: 1177, startPoint y: 658, endPoint x: 1157, endPoint y: 663, distance: 20.6
click at [1157, 663] on input "0" at bounding box center [1202, 665] width 92 height 22
type input "8"
type input "8.28"
type input "8.4"
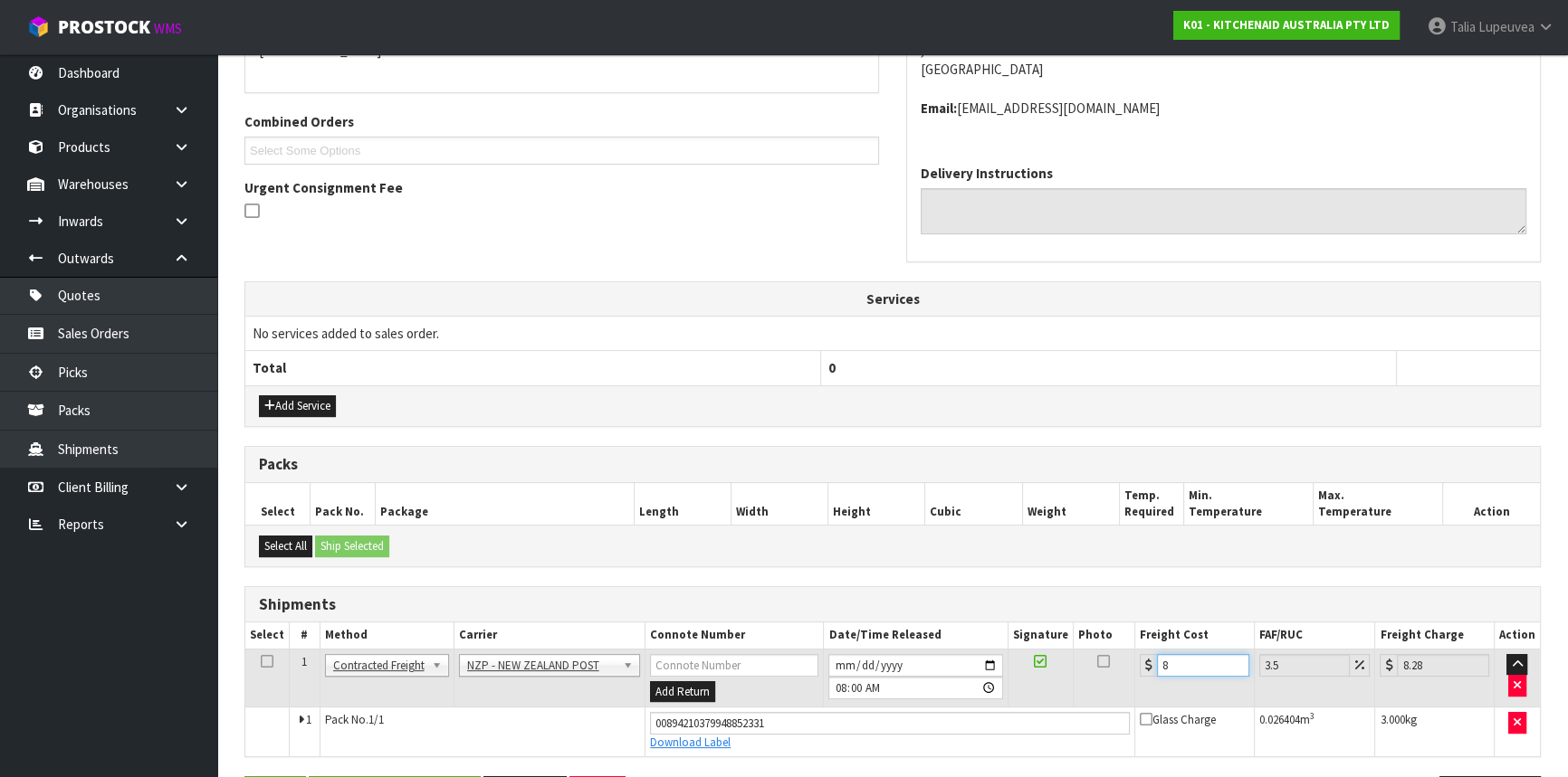
type input "8.69"
type input "8.45"
type input "8.75"
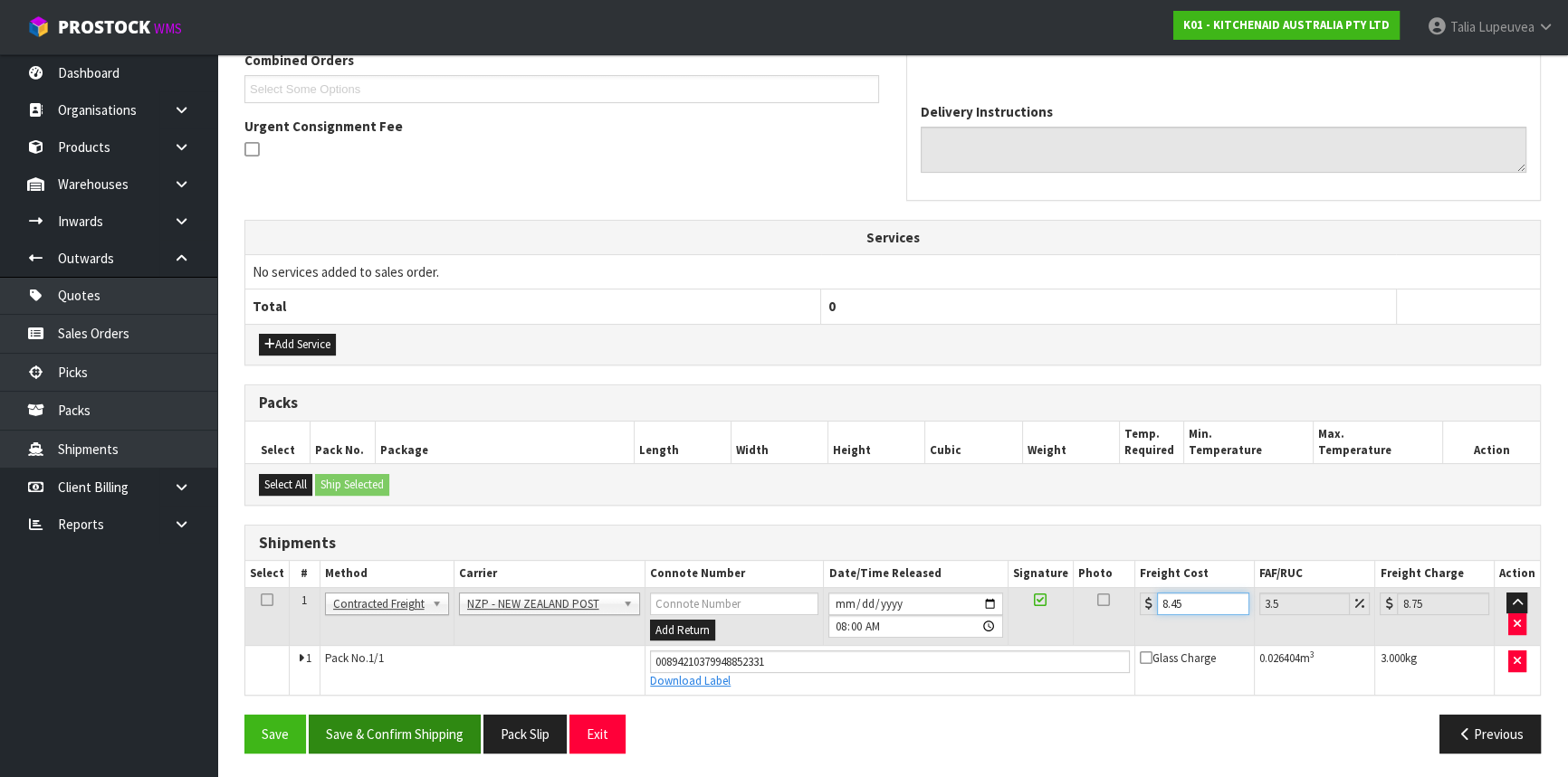
type input "8.45"
click at [444, 717] on button "Save & Confirm Shipping" at bounding box center [394, 734] width 172 height 39
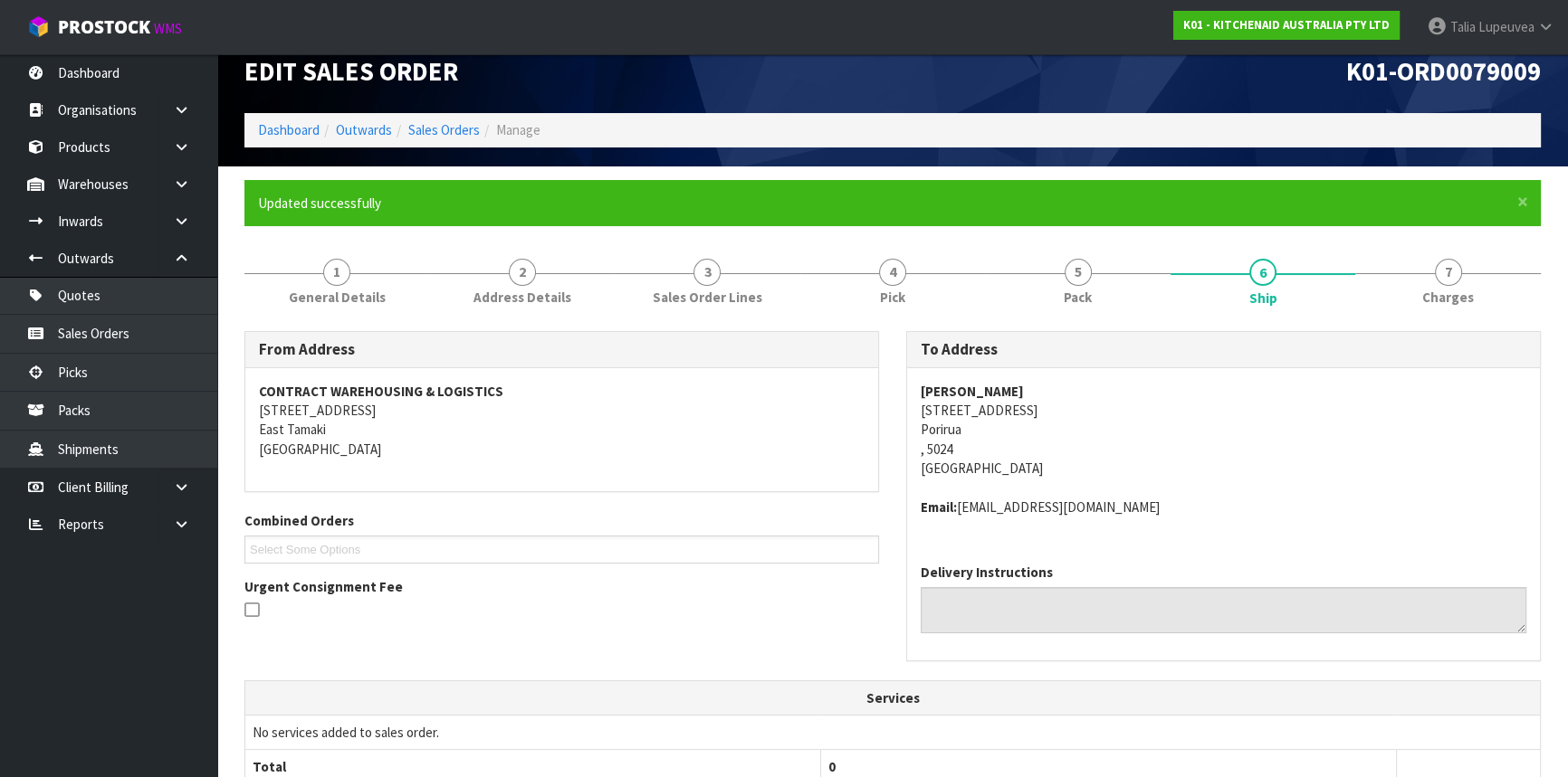
scroll to position [0, 0]
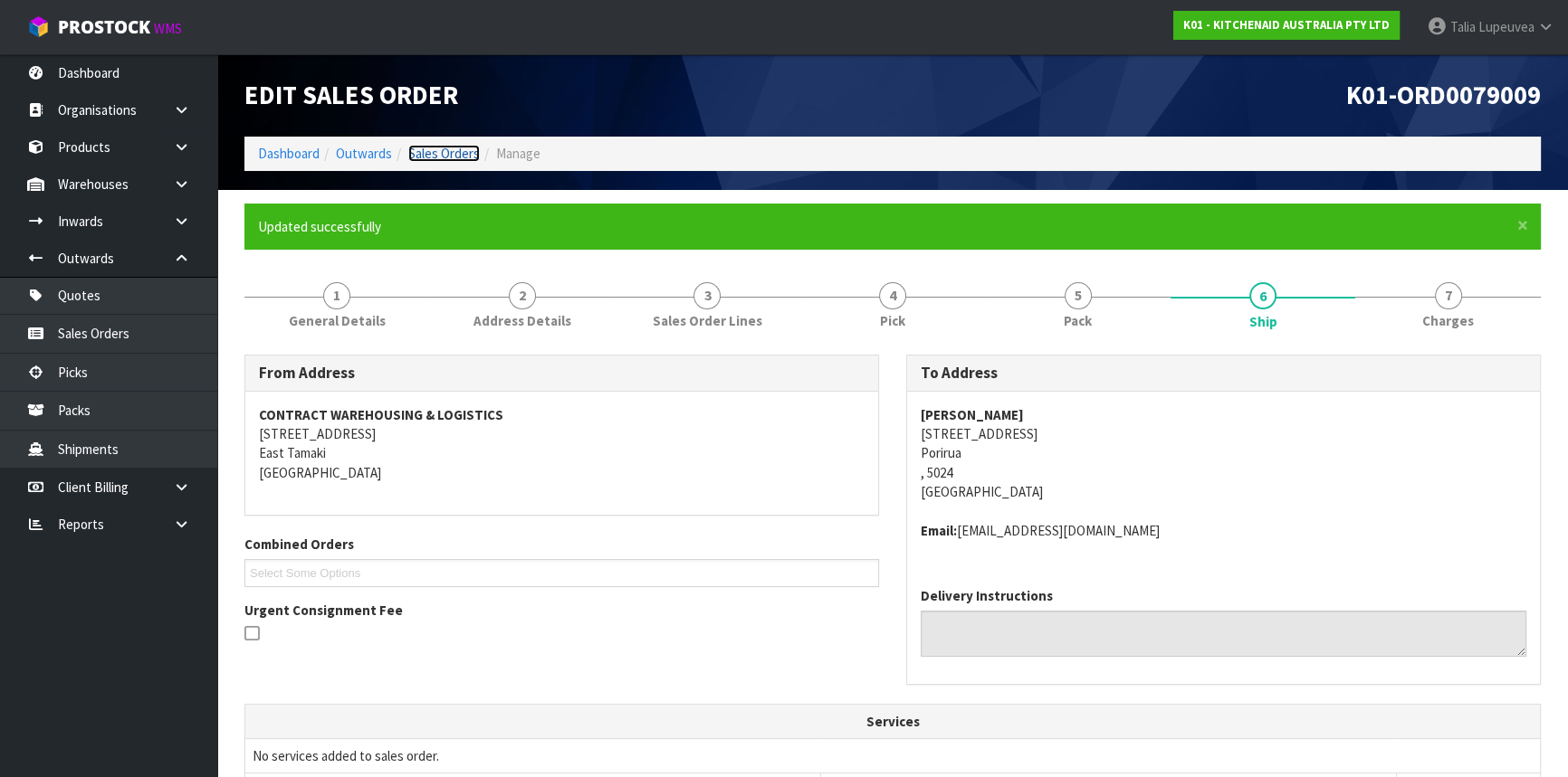
click at [460, 154] on link "Sales Orders" at bounding box center [443, 153] width 72 height 17
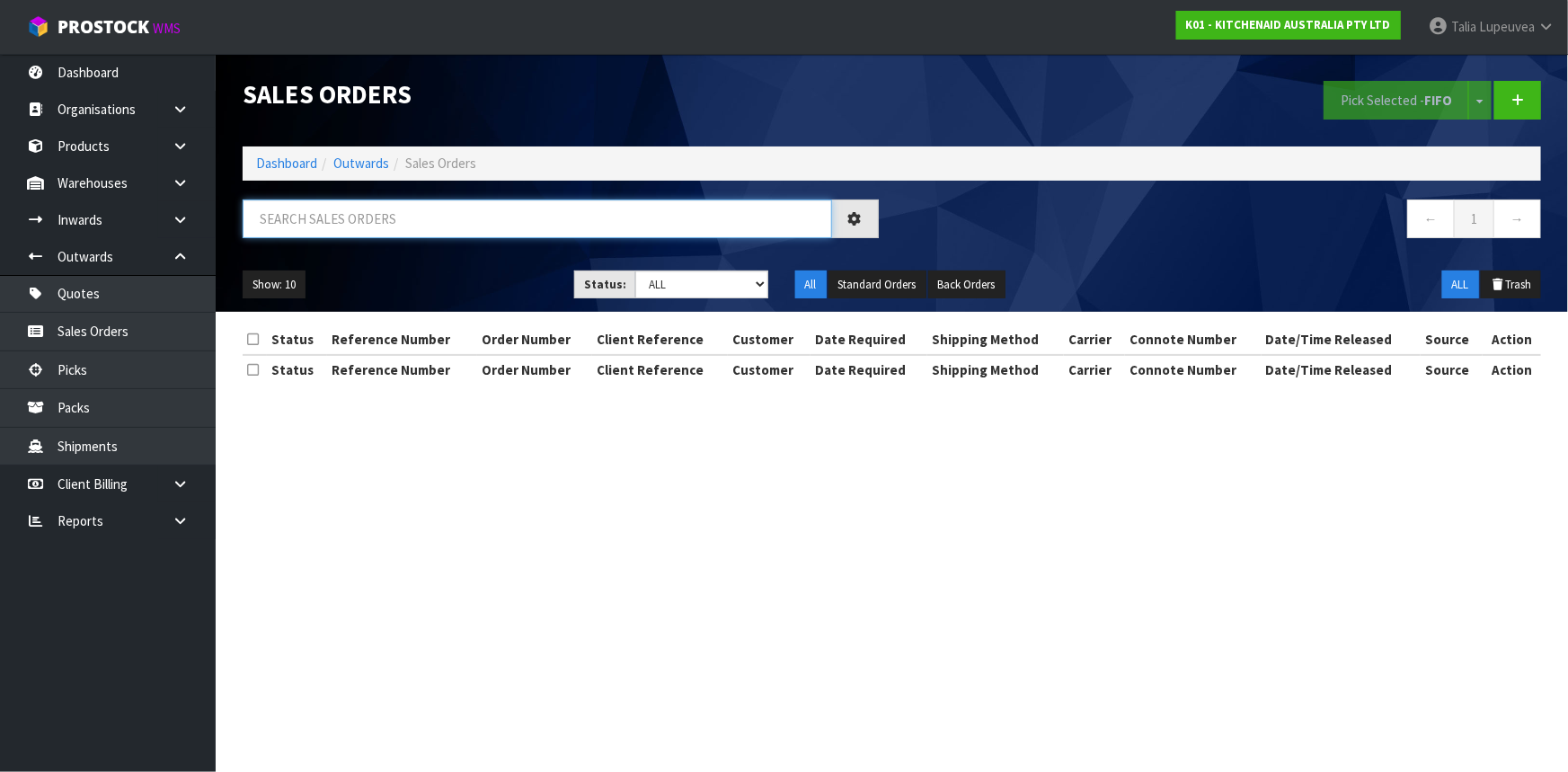
click at [504, 222] on input "text" at bounding box center [537, 219] width 589 height 39
type input "JOB-0411945"
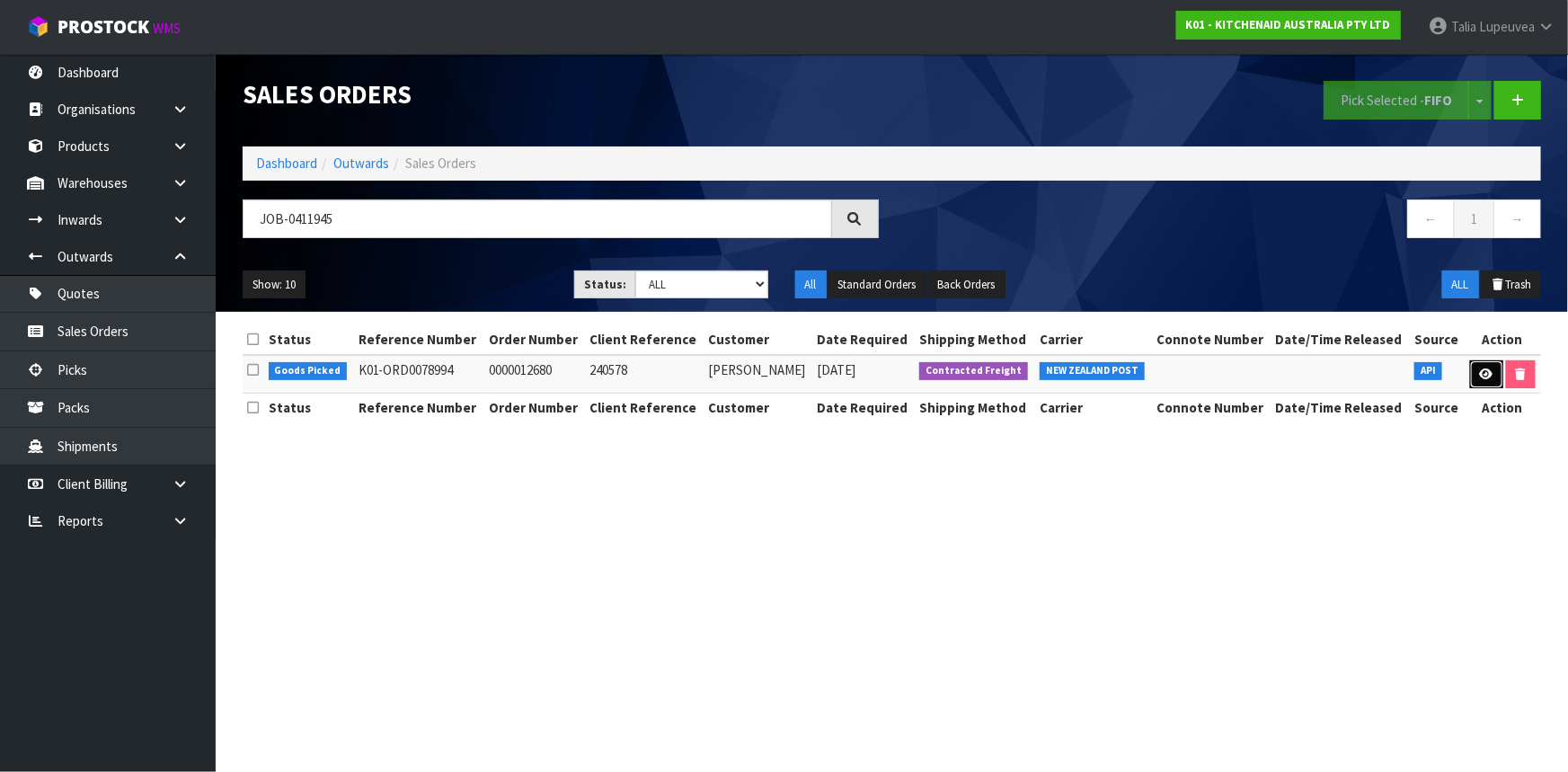
click at [1490, 374] on icon at bounding box center [1487, 374] width 14 height 12
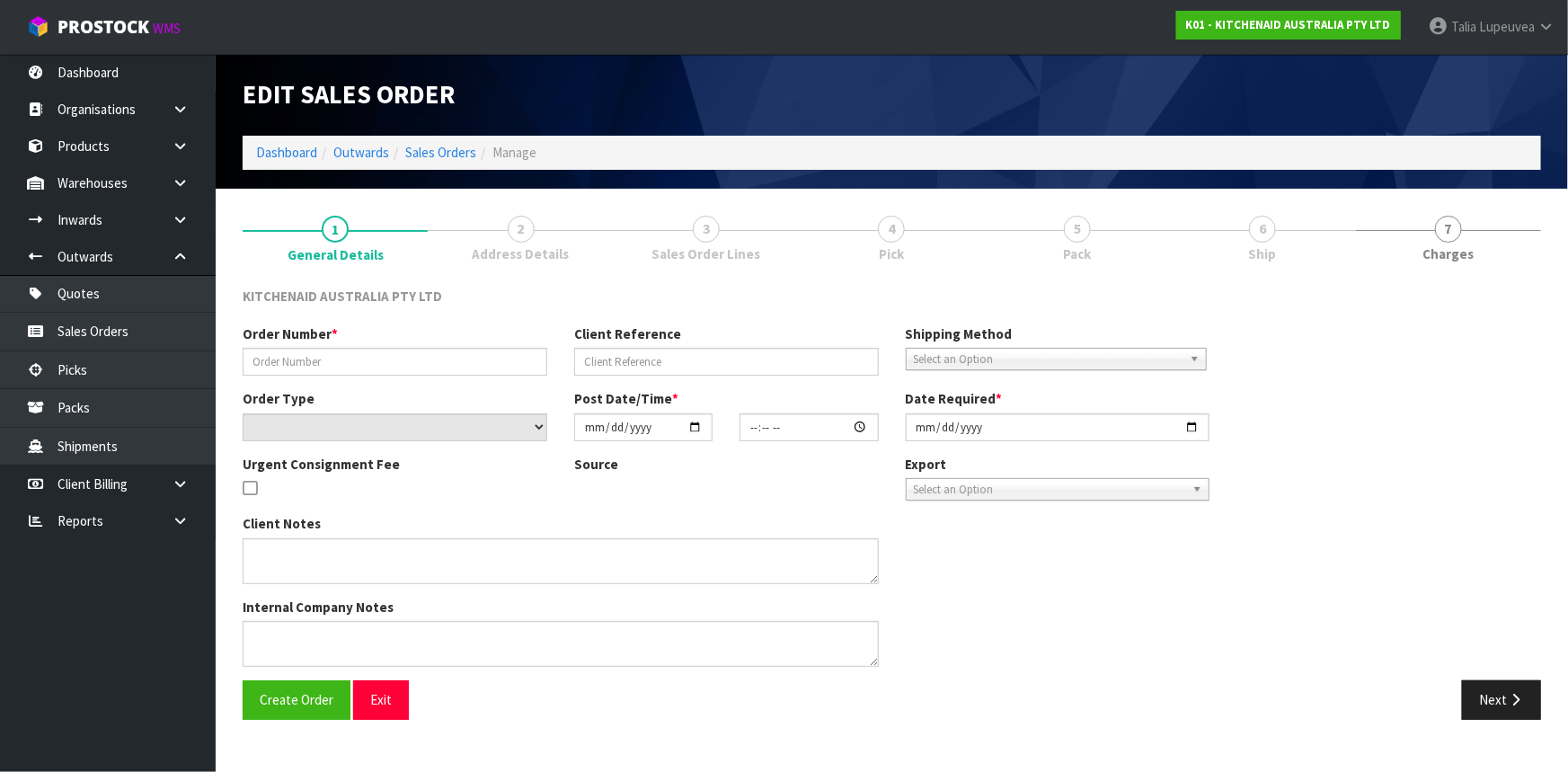
type input "0000012680"
type input "240578"
select select "number:0"
type input "[DATE]"
type input "15:37:11.000"
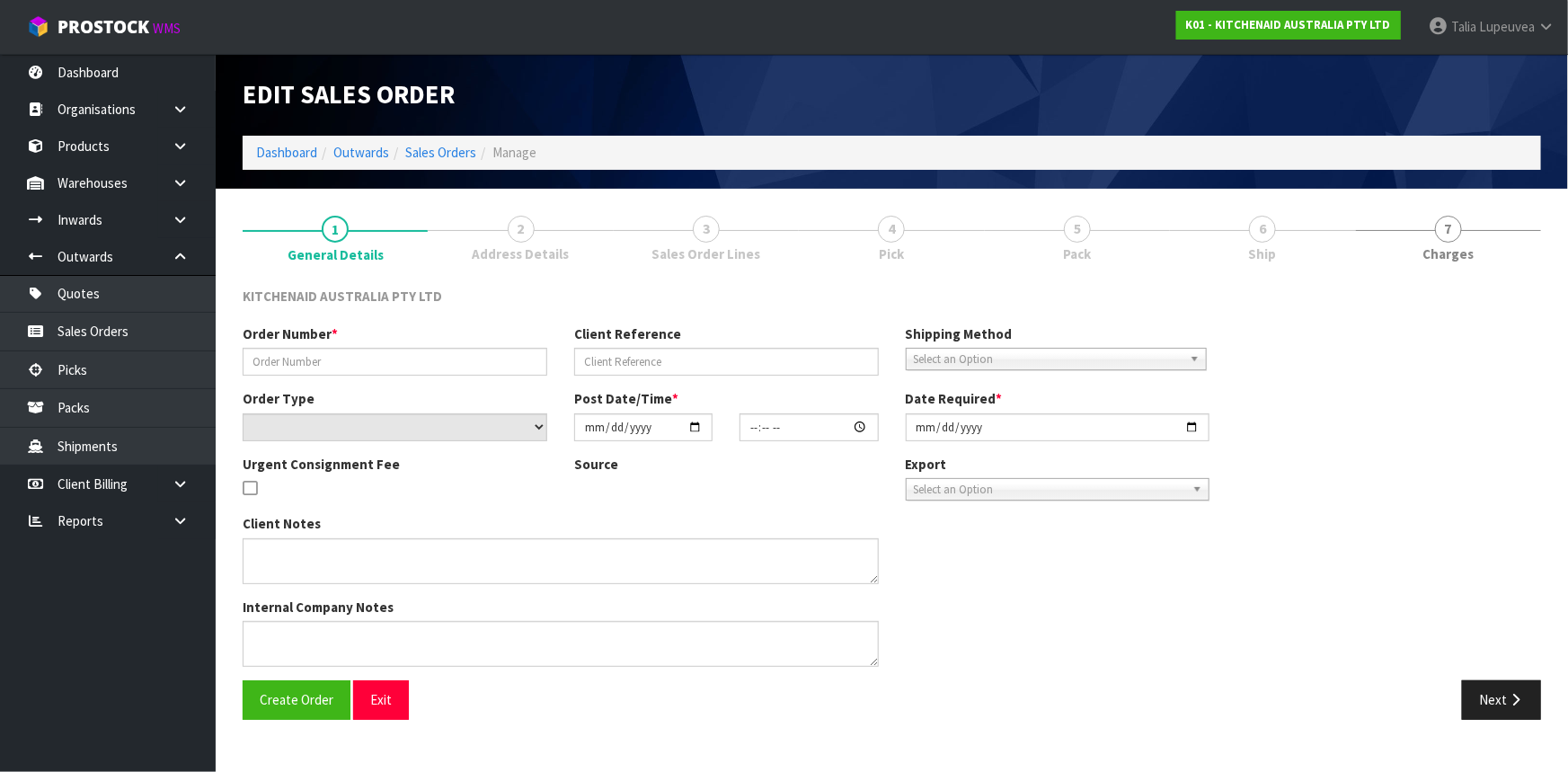
type input "[DATE]"
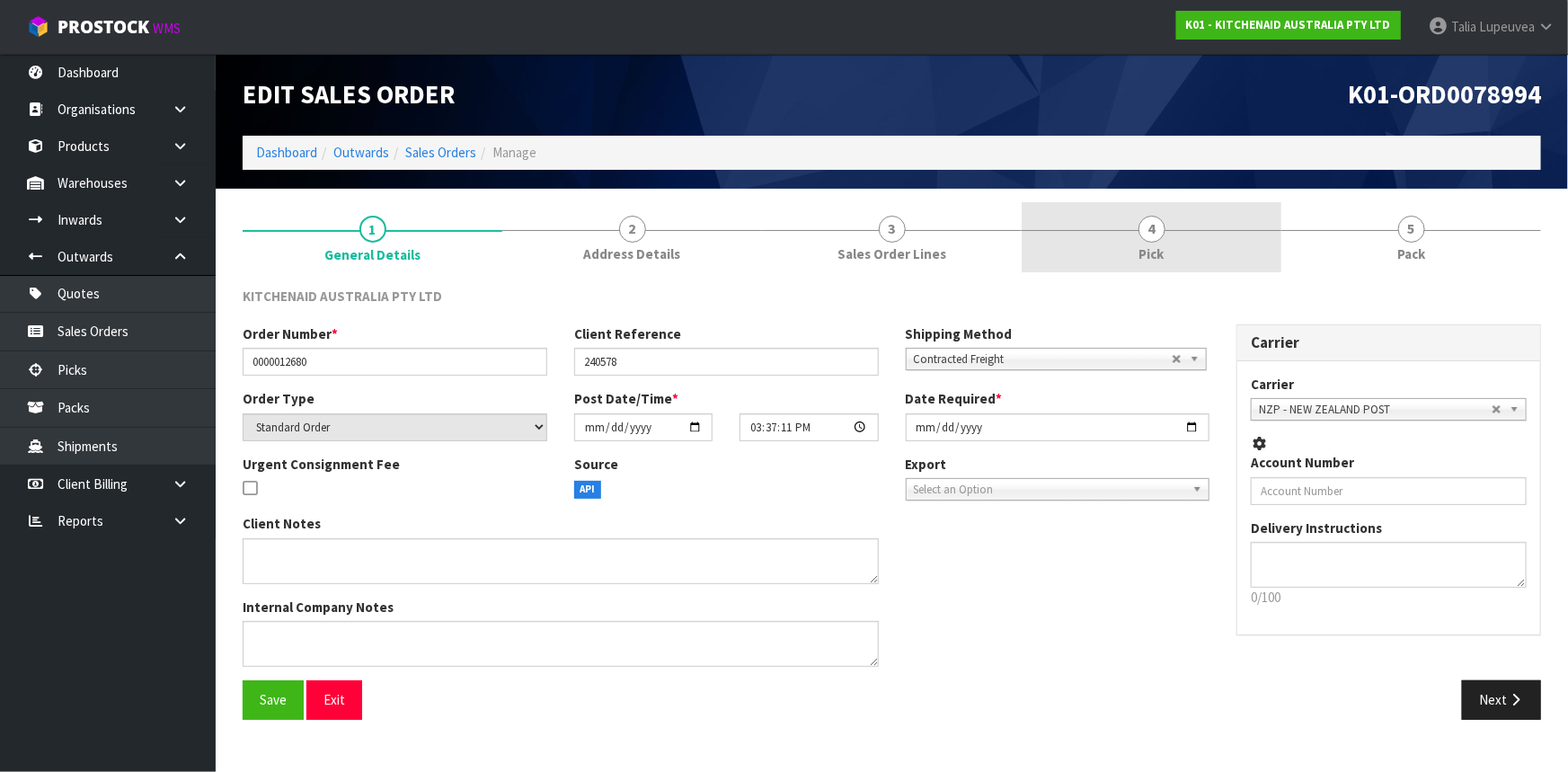
click at [1265, 245] on link "4 Pick" at bounding box center [1152, 238] width 260 height 71
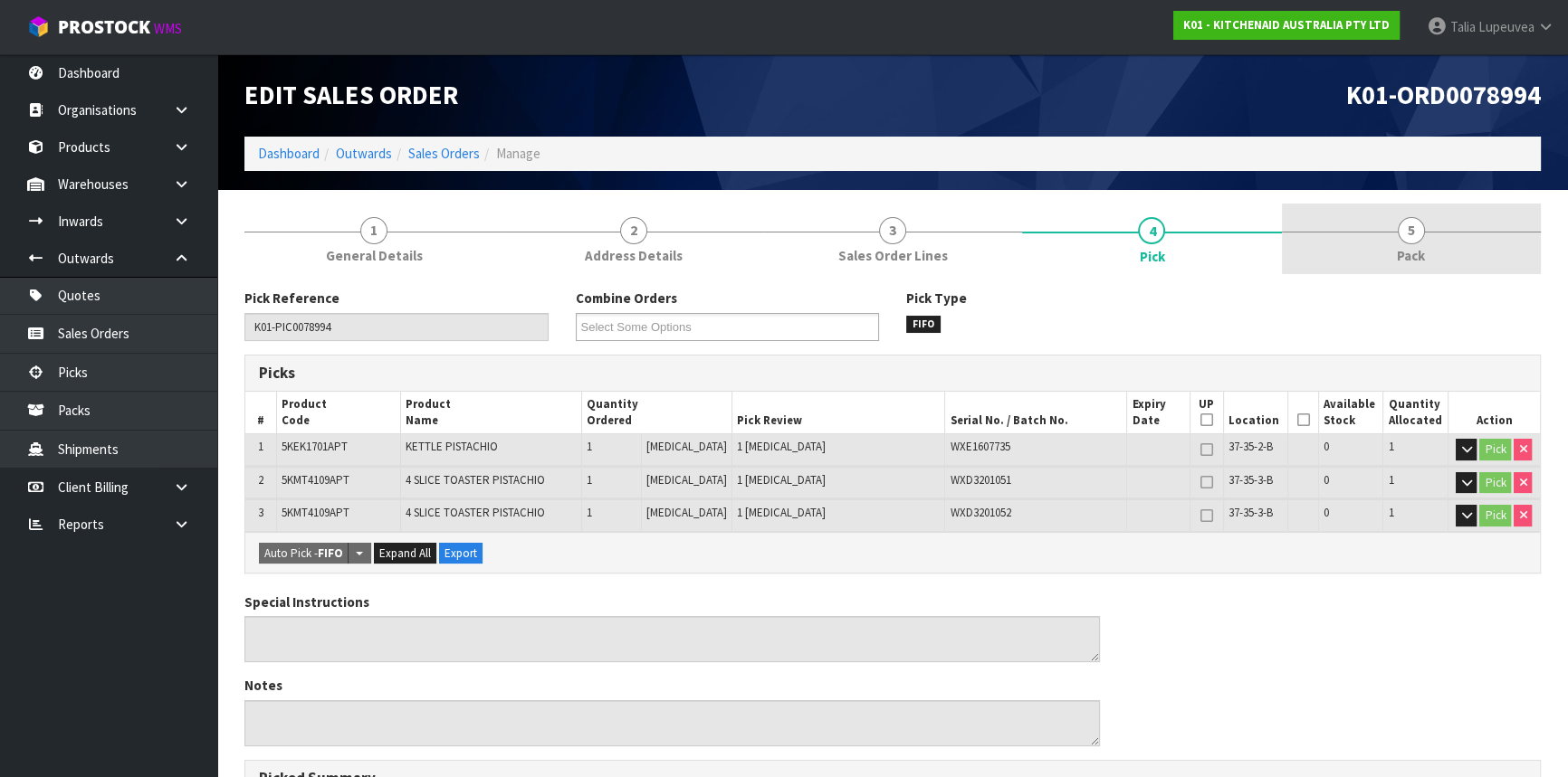
click at [1410, 240] on span "5" at bounding box center [1411, 230] width 27 height 27
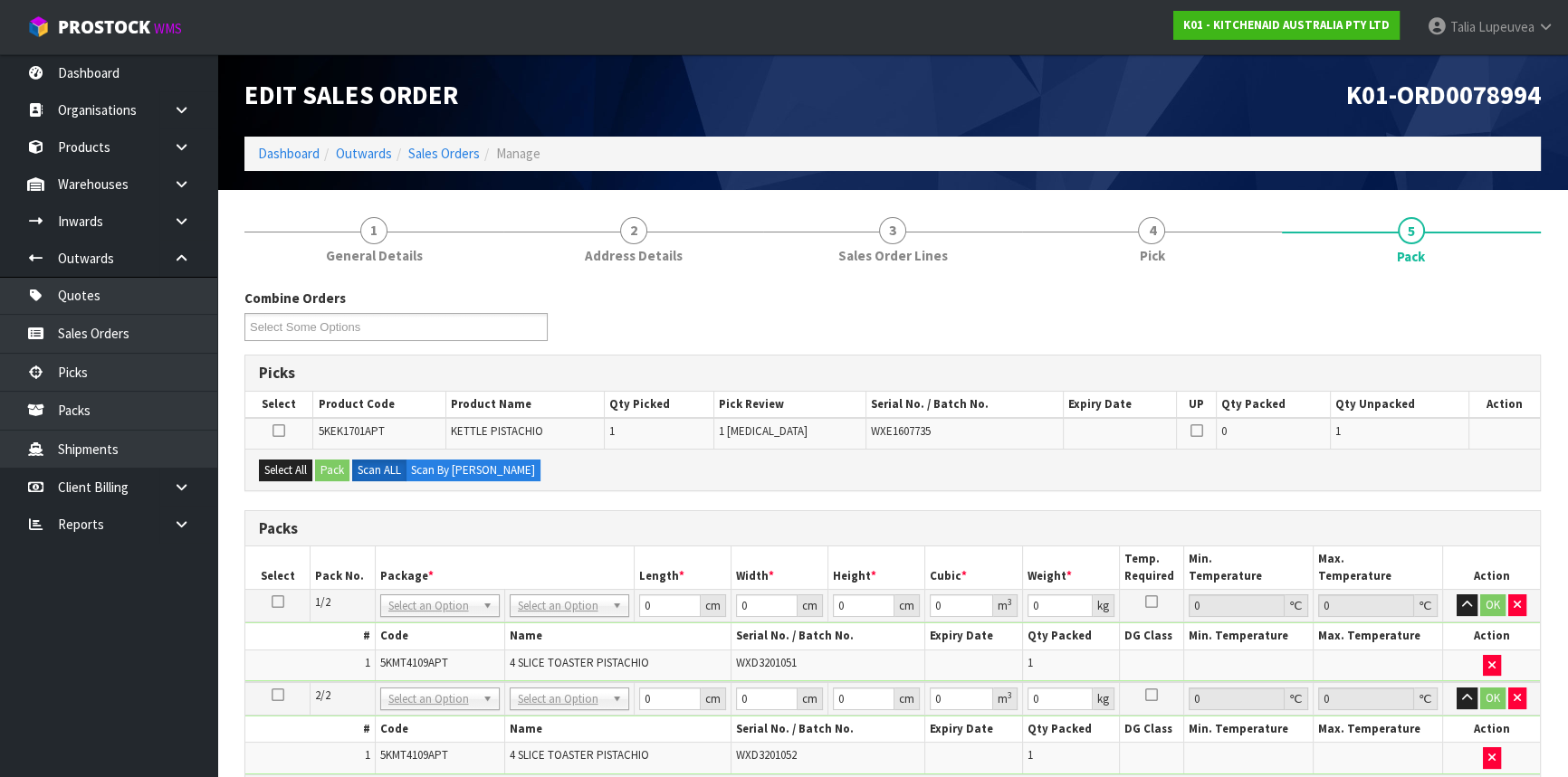
scroll to position [246, 0]
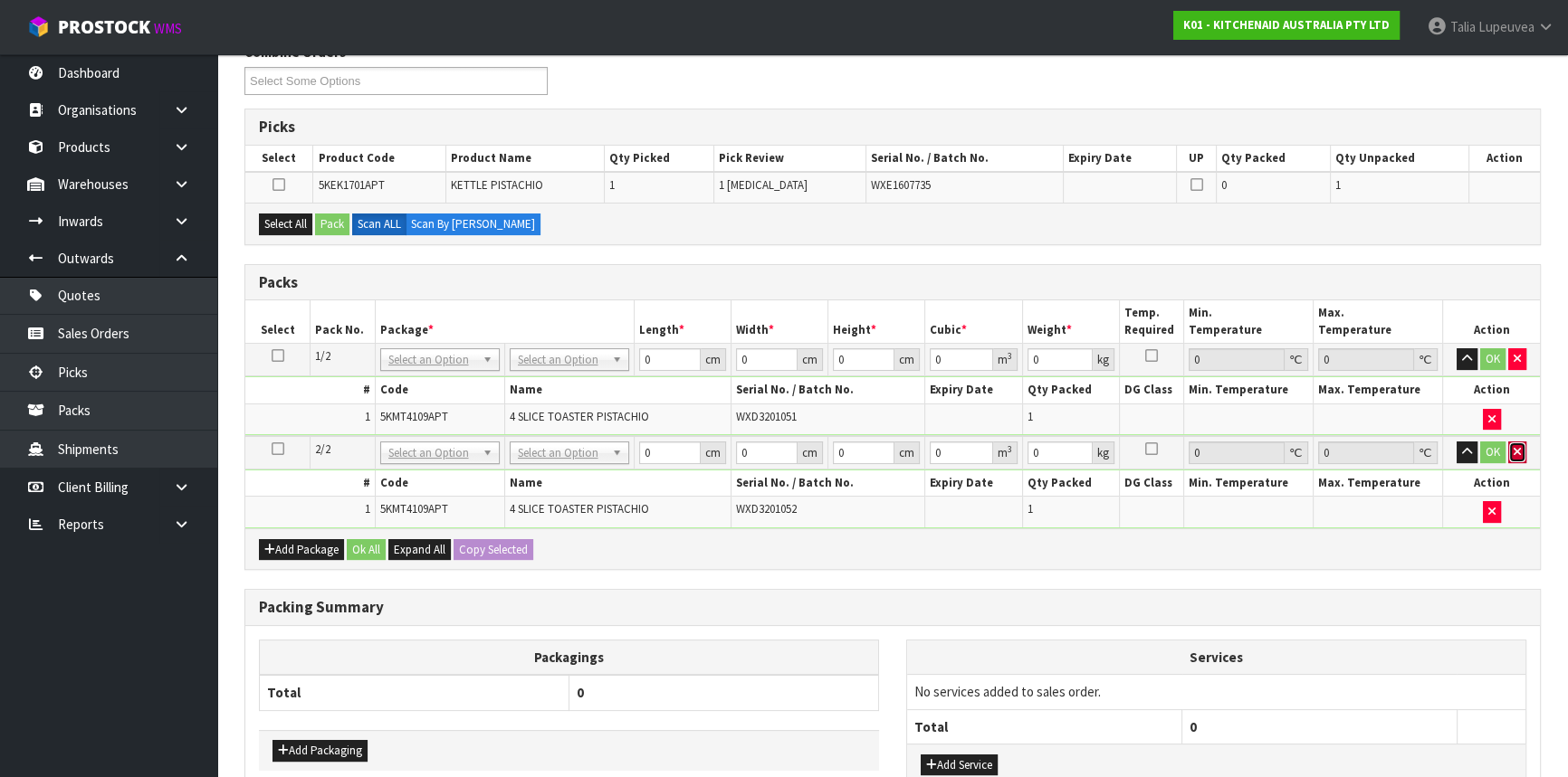
click at [1516, 457] on button "button" at bounding box center [1516, 452] width 18 height 21
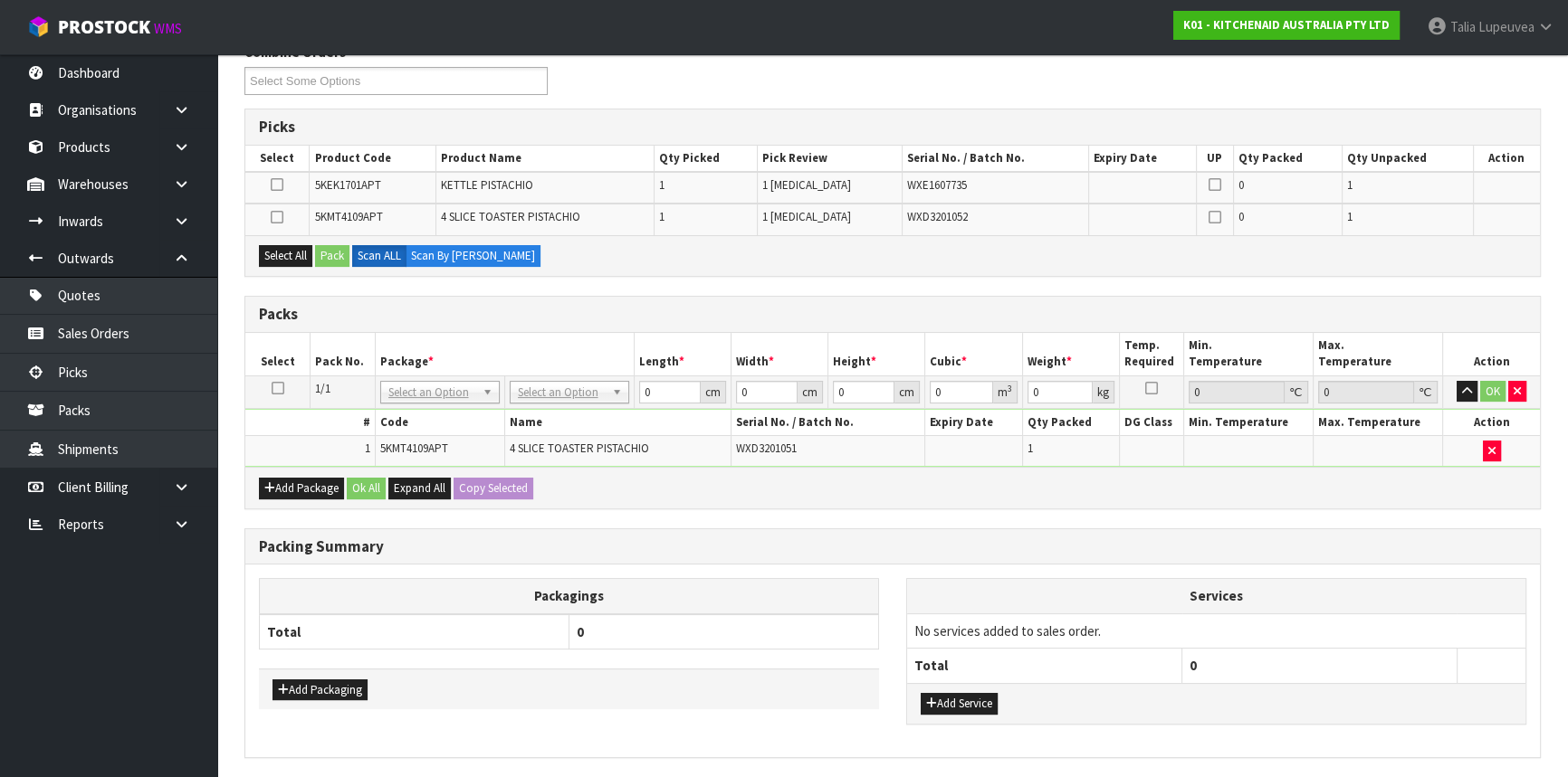
click at [282, 388] on icon at bounding box center [278, 388] width 13 height 1
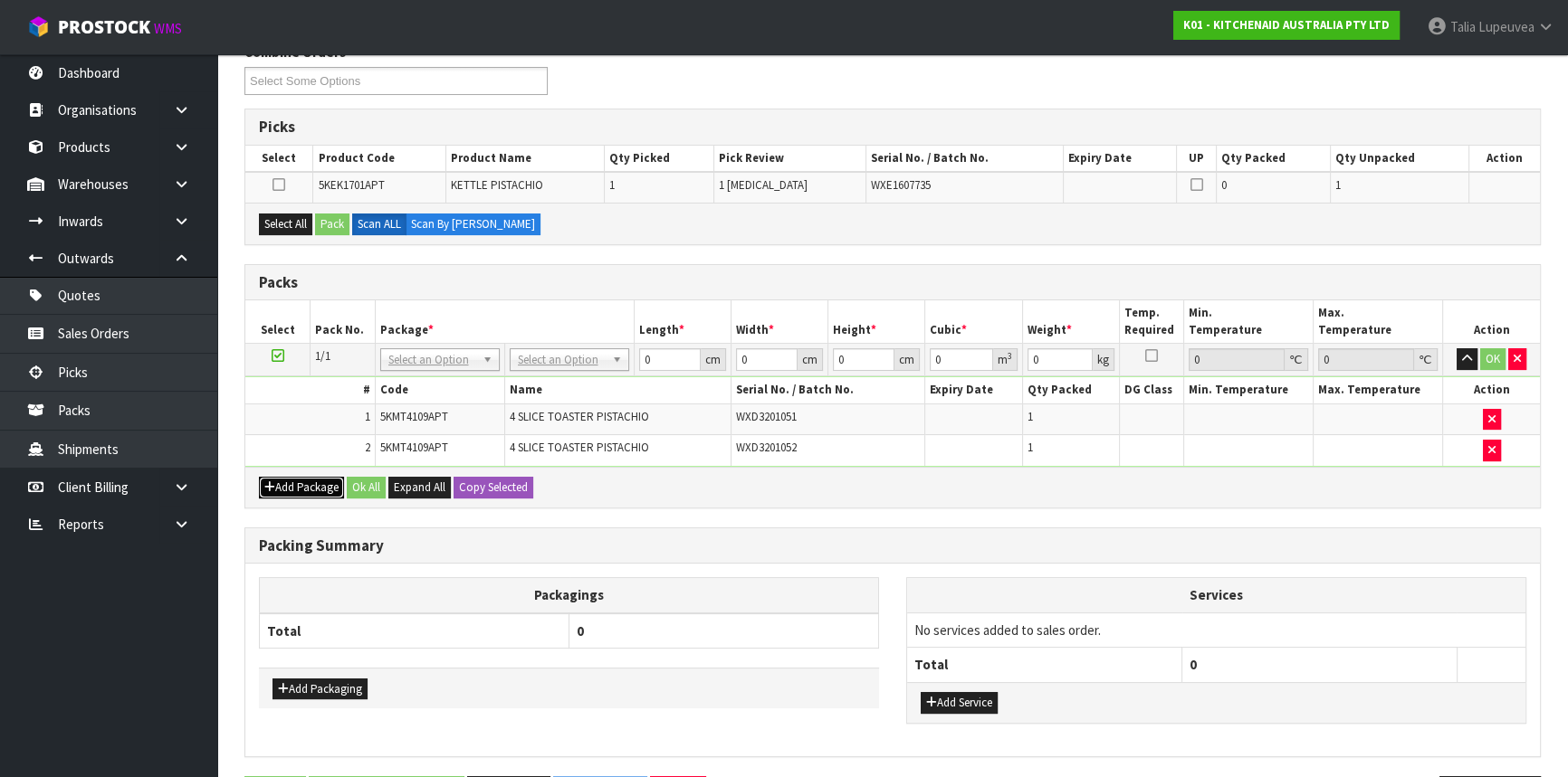
click at [322, 484] on button "Add Package" at bounding box center [301, 487] width 85 height 21
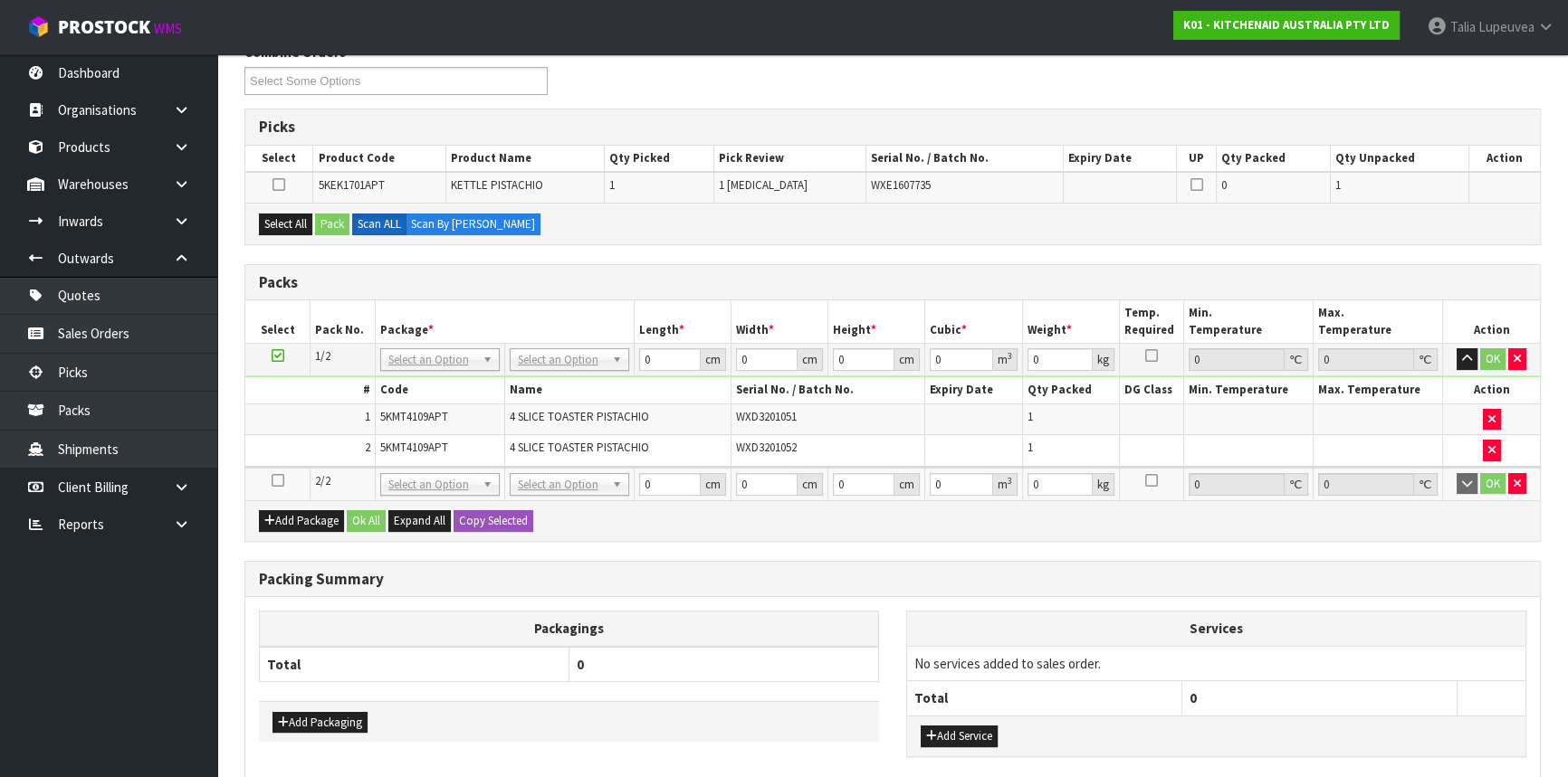
click at [279, 481] on icon at bounding box center [278, 481] width 13 height 1
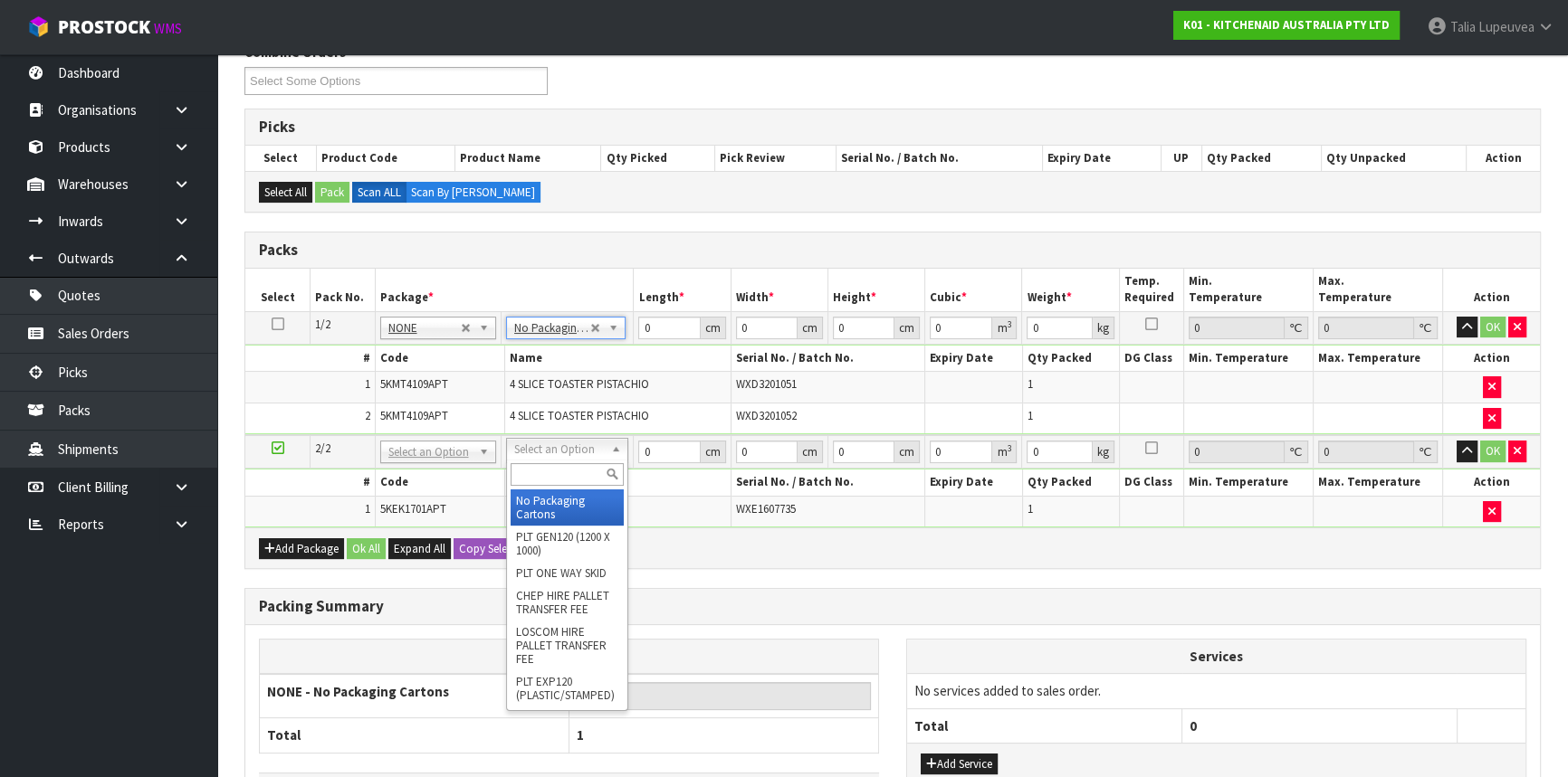
click at [568, 465] on input "text" at bounding box center [566, 474] width 113 height 22
type input "OC"
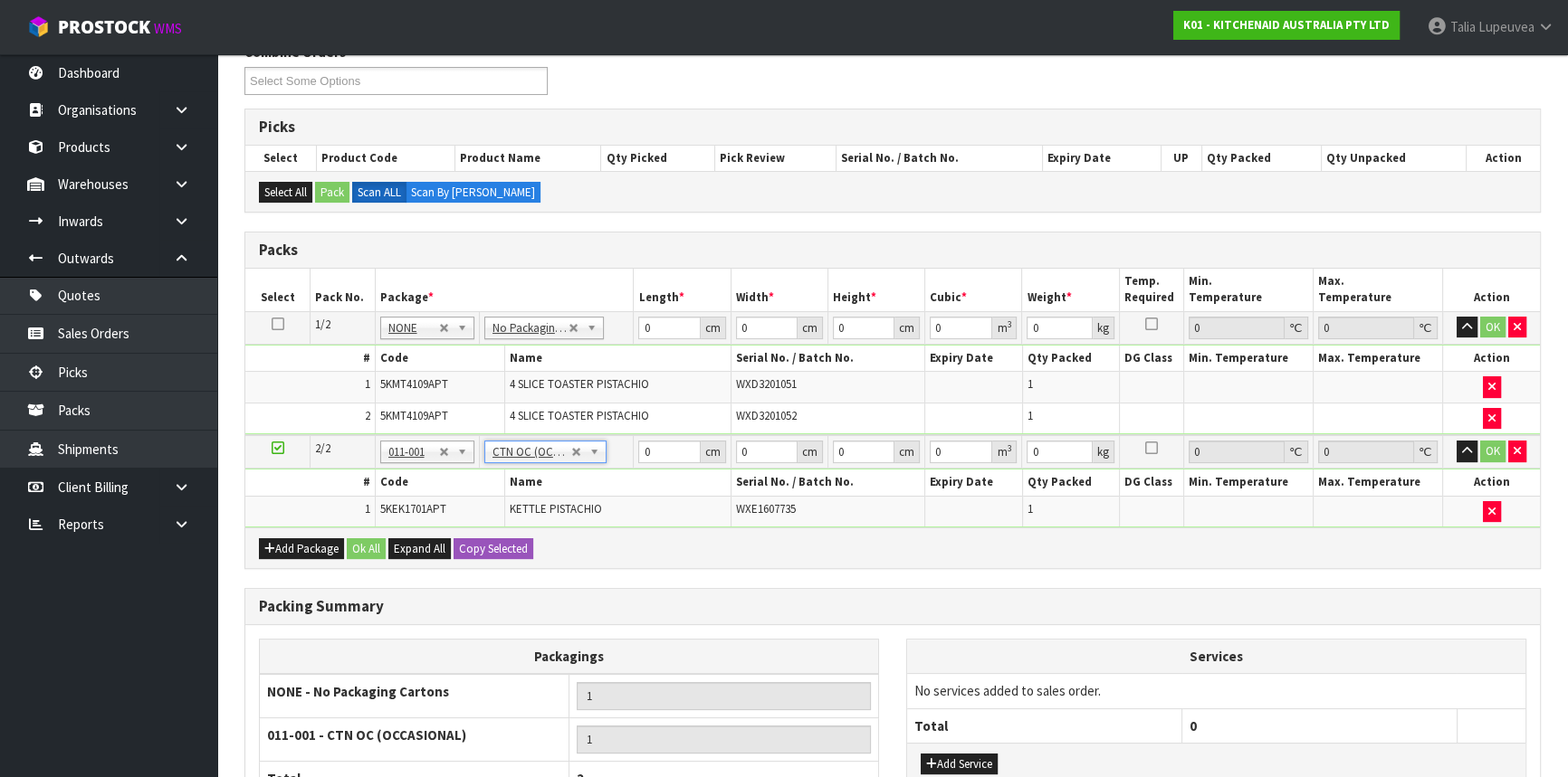
type input "2"
drag, startPoint x: 651, startPoint y: 330, endPoint x: 624, endPoint y: 329, distance: 27.0
click at [624, 329] on tr "1/2 NONE 007-001 007-002 007-004 007-009 007-013 007-014 007-015 007-017 007-01…" at bounding box center [892, 327] width 1294 height 33
type input "76"
type input "37"
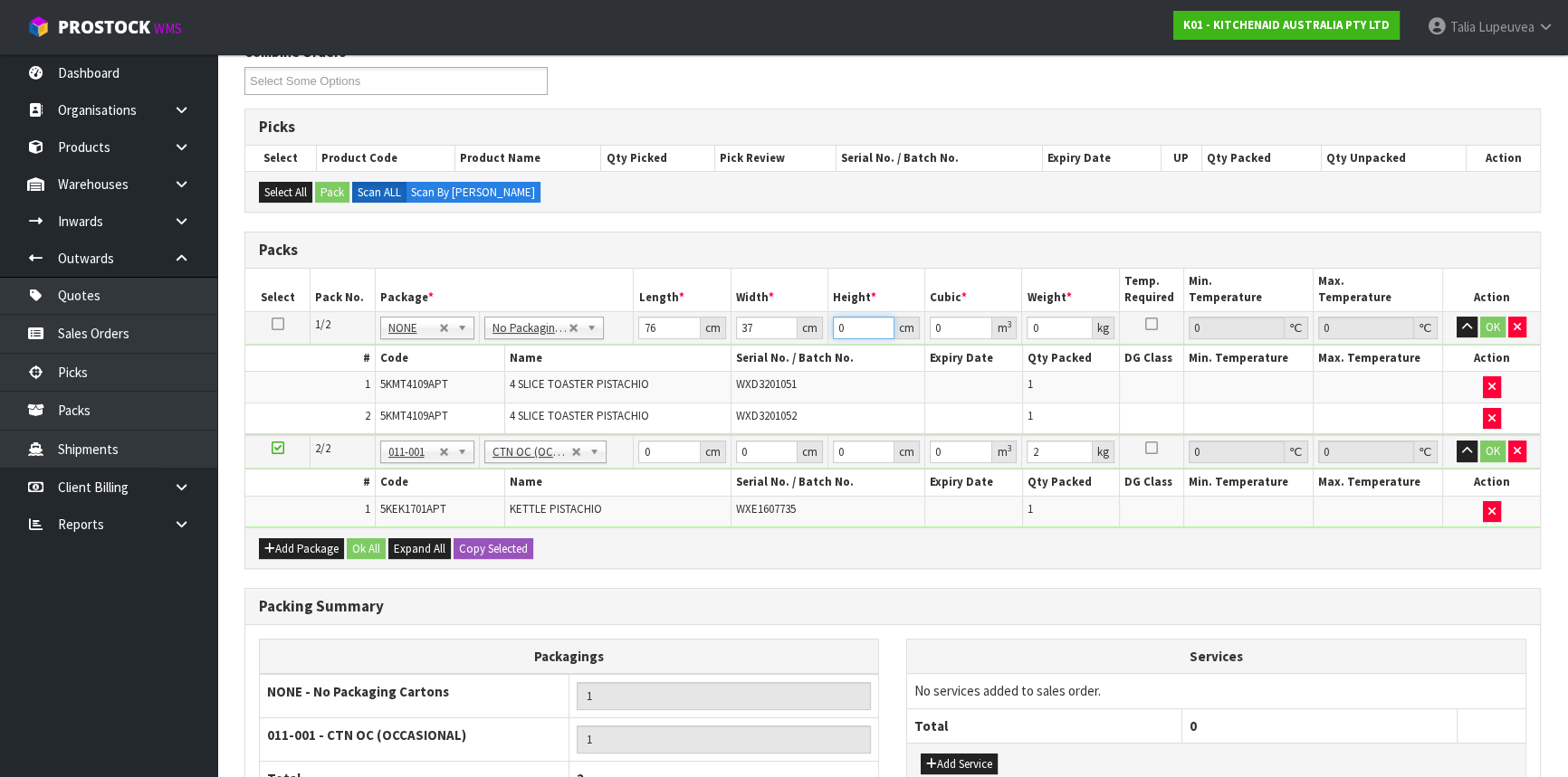
type input "3"
type input "0.008436"
type input "30"
type input "0.08436"
type input "30"
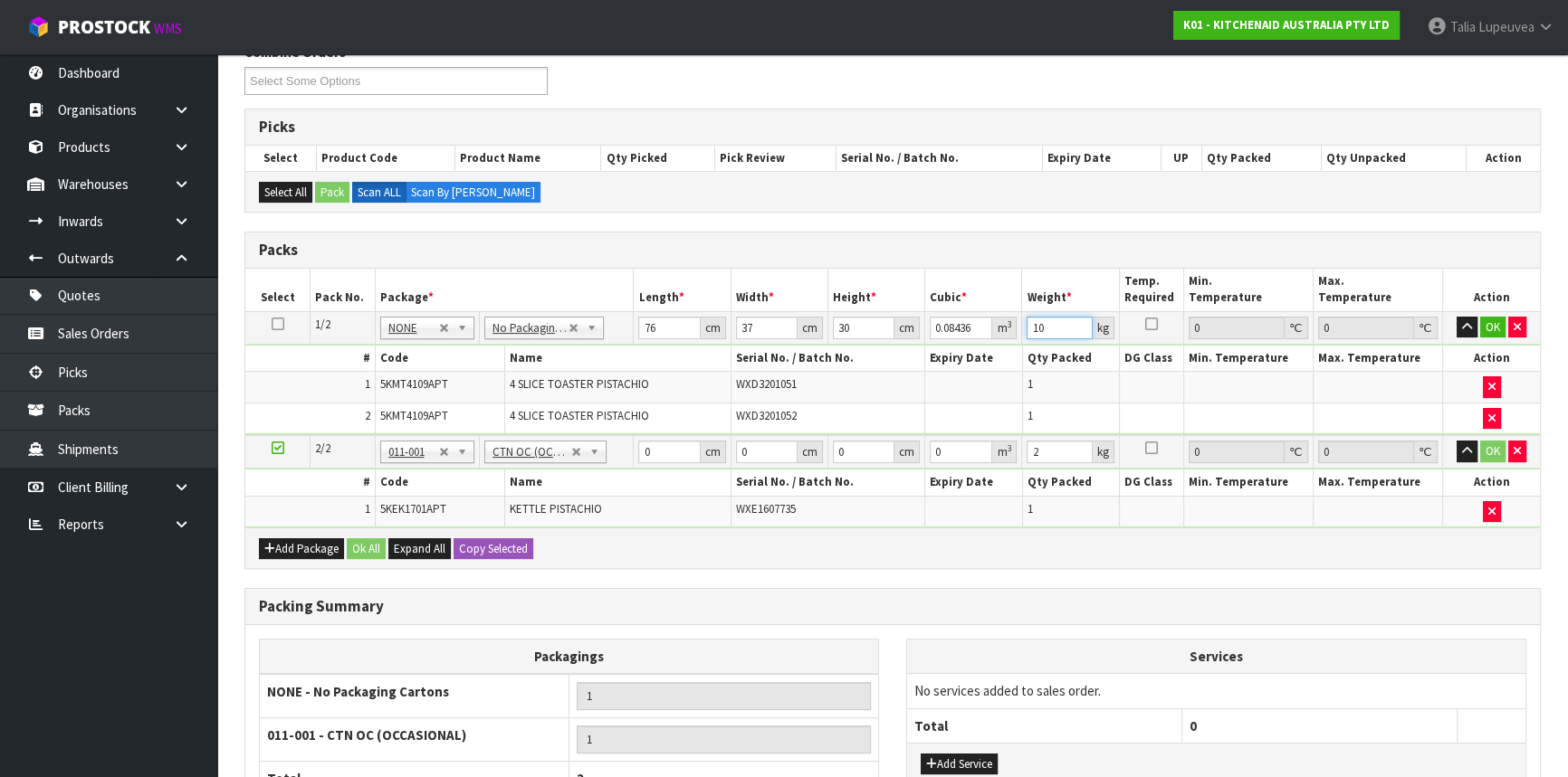
type input "10"
click at [617, 457] on tr "2/2 NONE 007-001 007-002 007-004 007-009 007-013 007-014 007-015 007-017 007-01…" at bounding box center [892, 452] width 1294 height 34
type input "41"
type input "28"
type input "2"
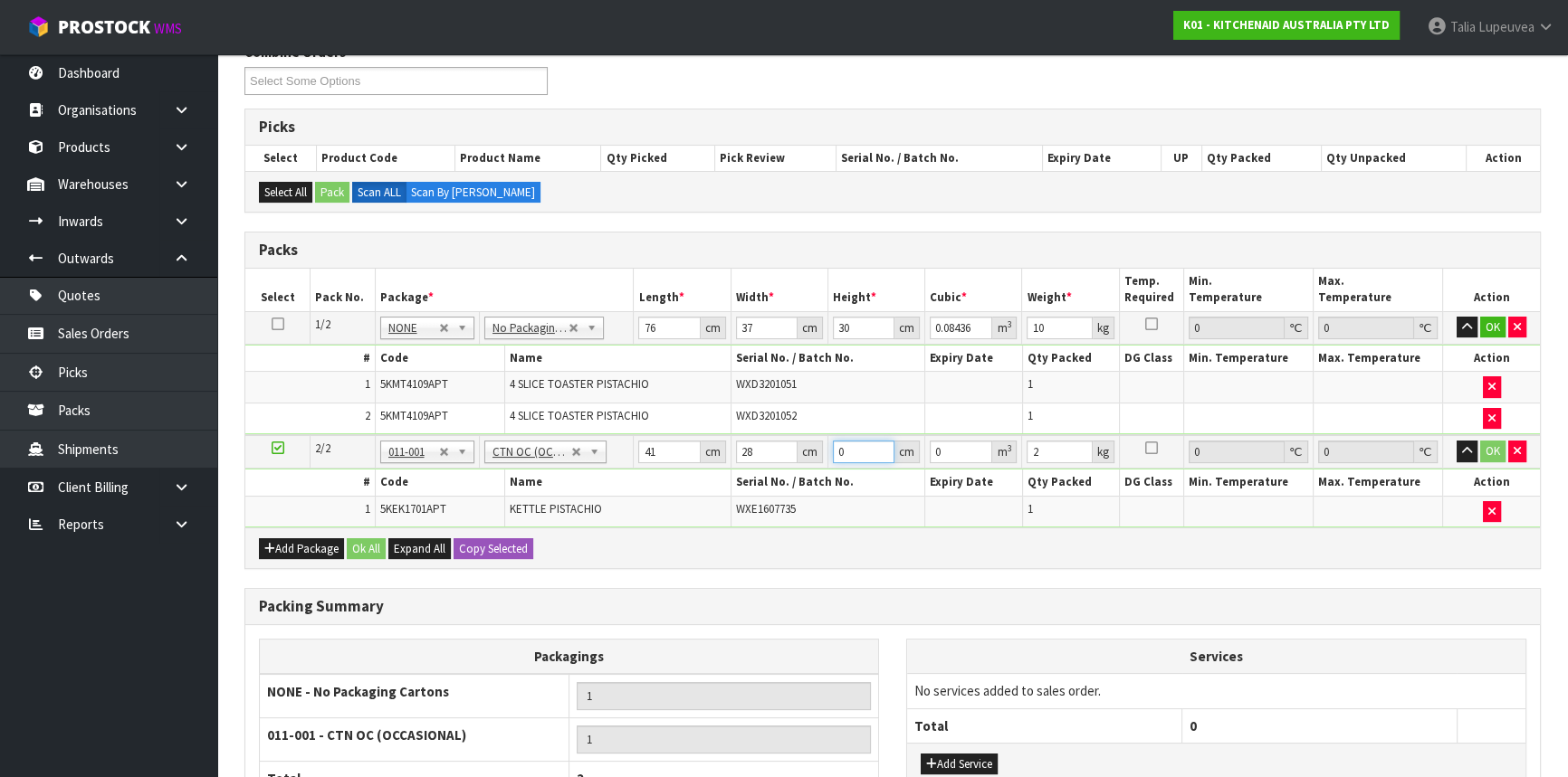
type input "0.002296"
type input "23"
type input "0.026404"
type input "23"
type input "3"
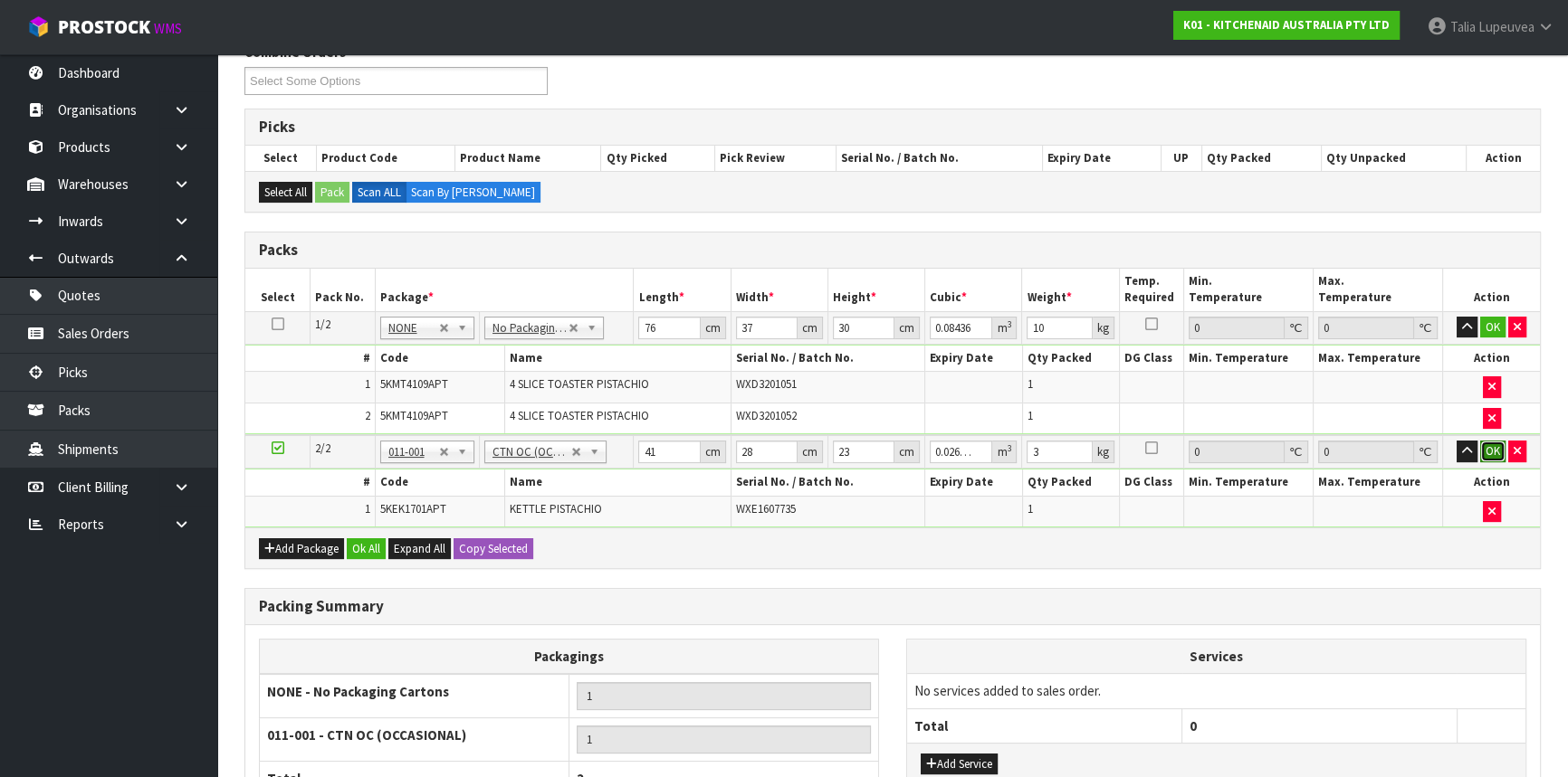
click at [1493, 446] on button "OK" at bounding box center [1492, 451] width 25 height 21
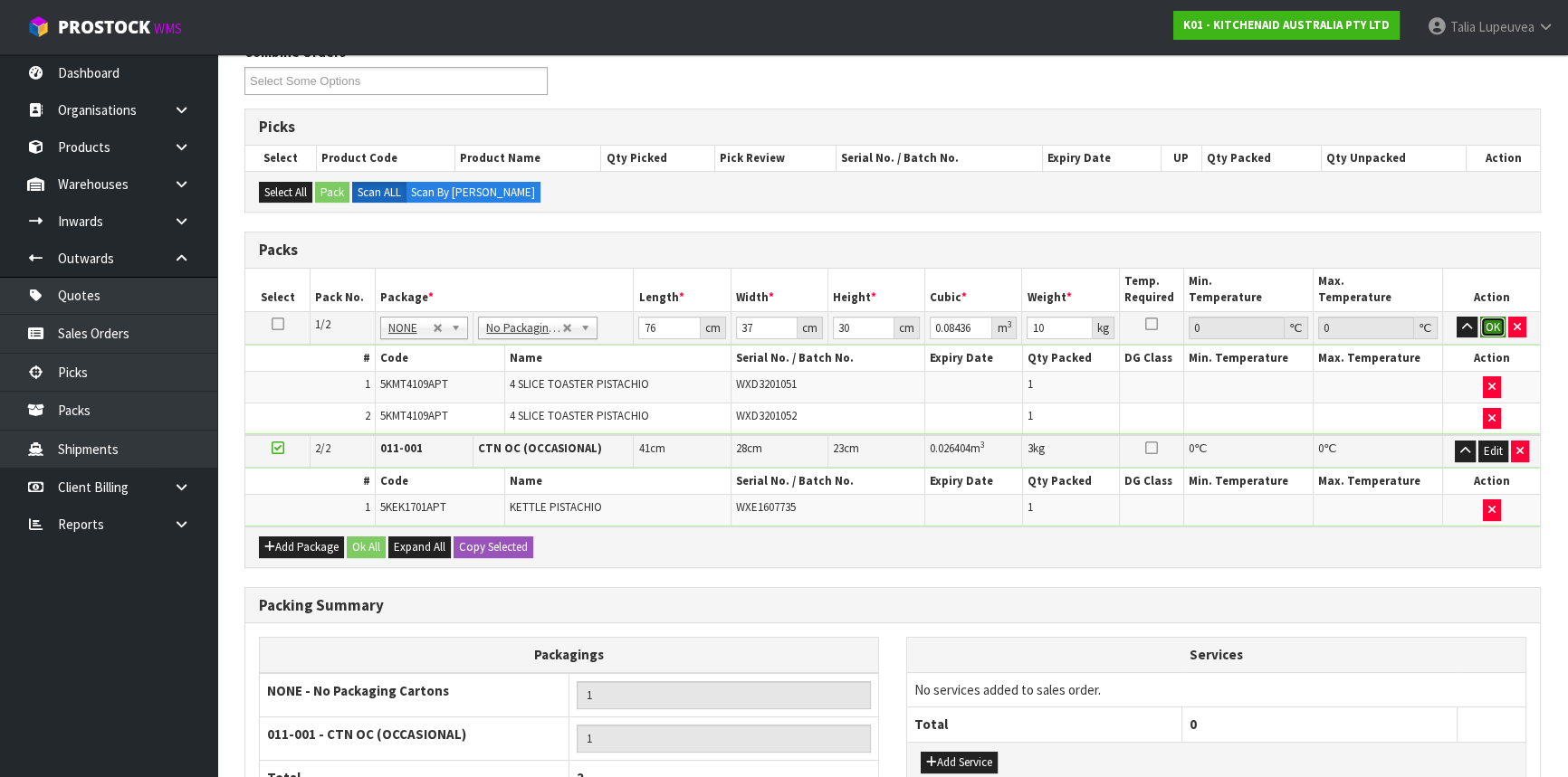
click at [1484, 317] on button "OK" at bounding box center [1492, 327] width 25 height 21
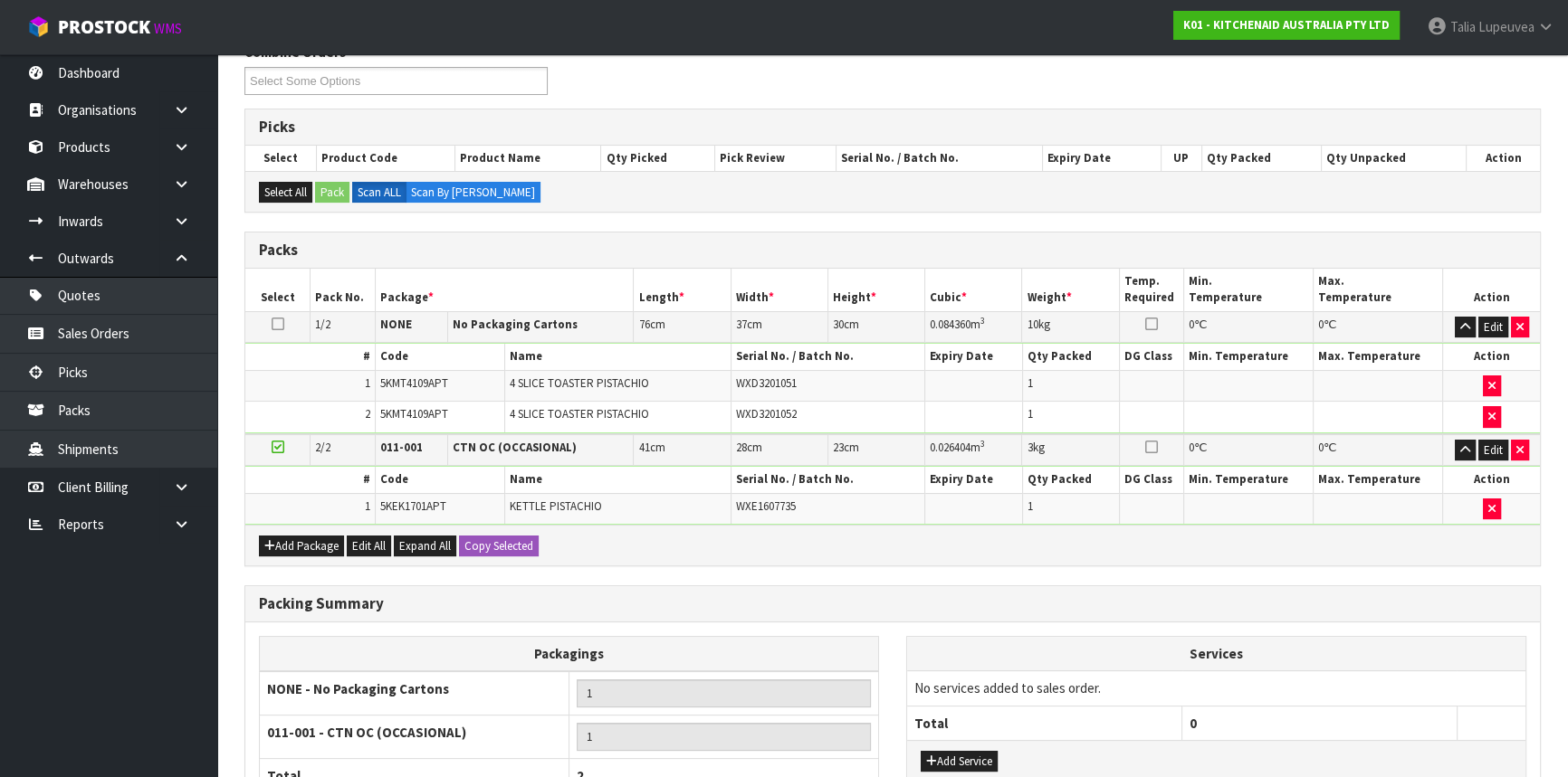
scroll to position [416, 0]
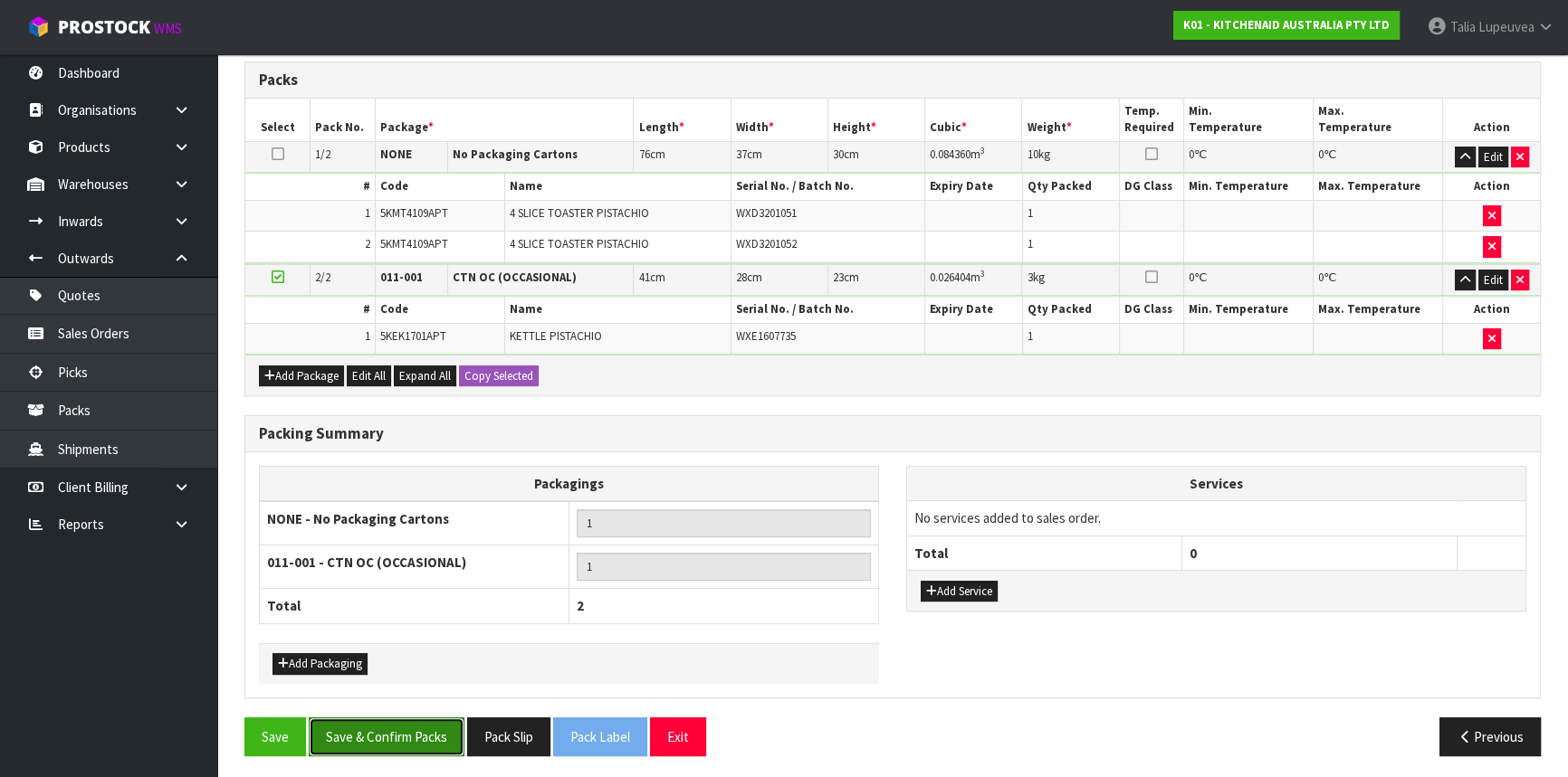
click at [371, 737] on button "Save & Confirm Packs" at bounding box center [386, 737] width 156 height 39
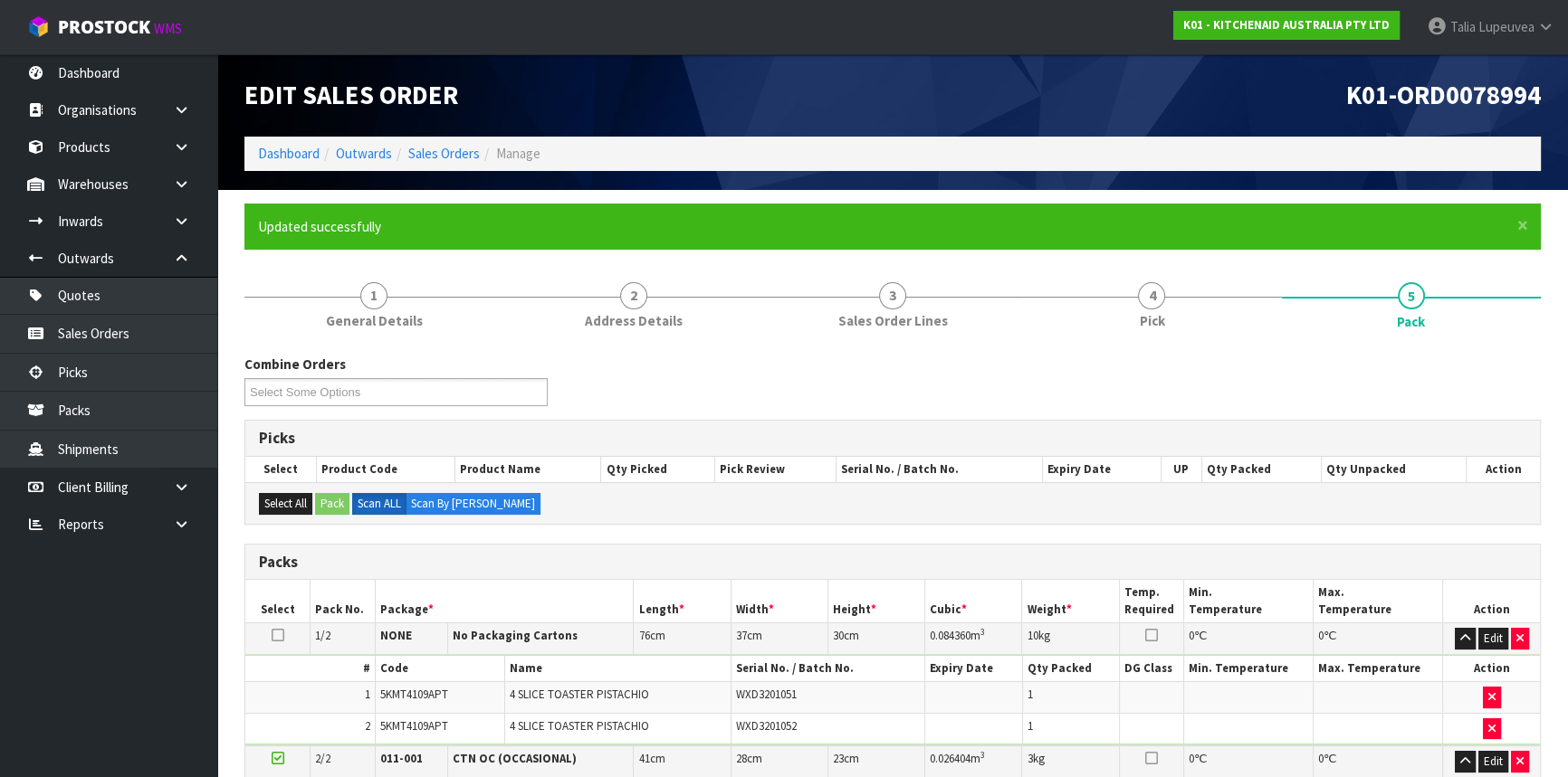
scroll to position [295, 0]
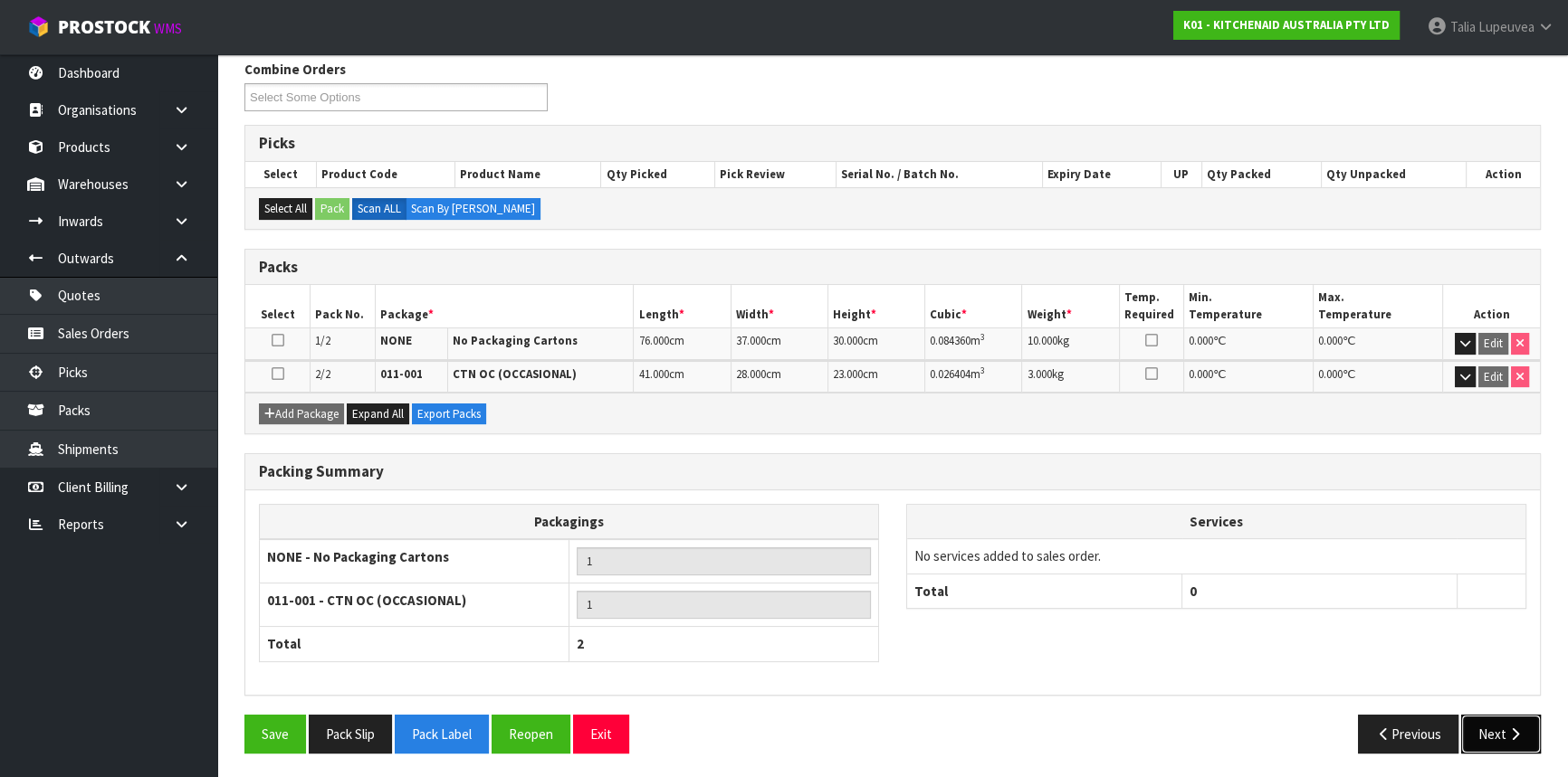
click at [1487, 731] on button "Next" at bounding box center [1500, 734] width 79 height 39
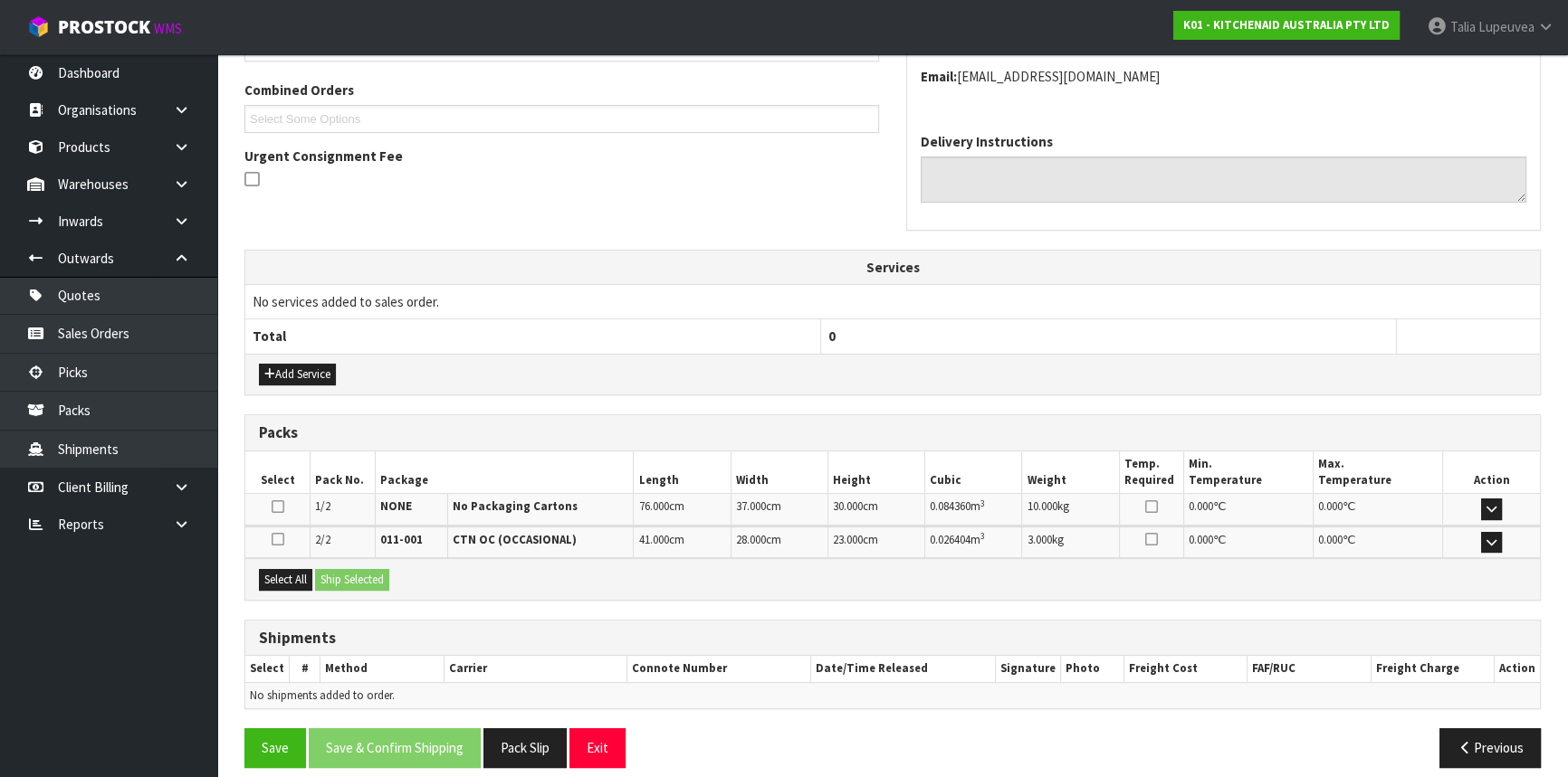
scroll to position [468, 0]
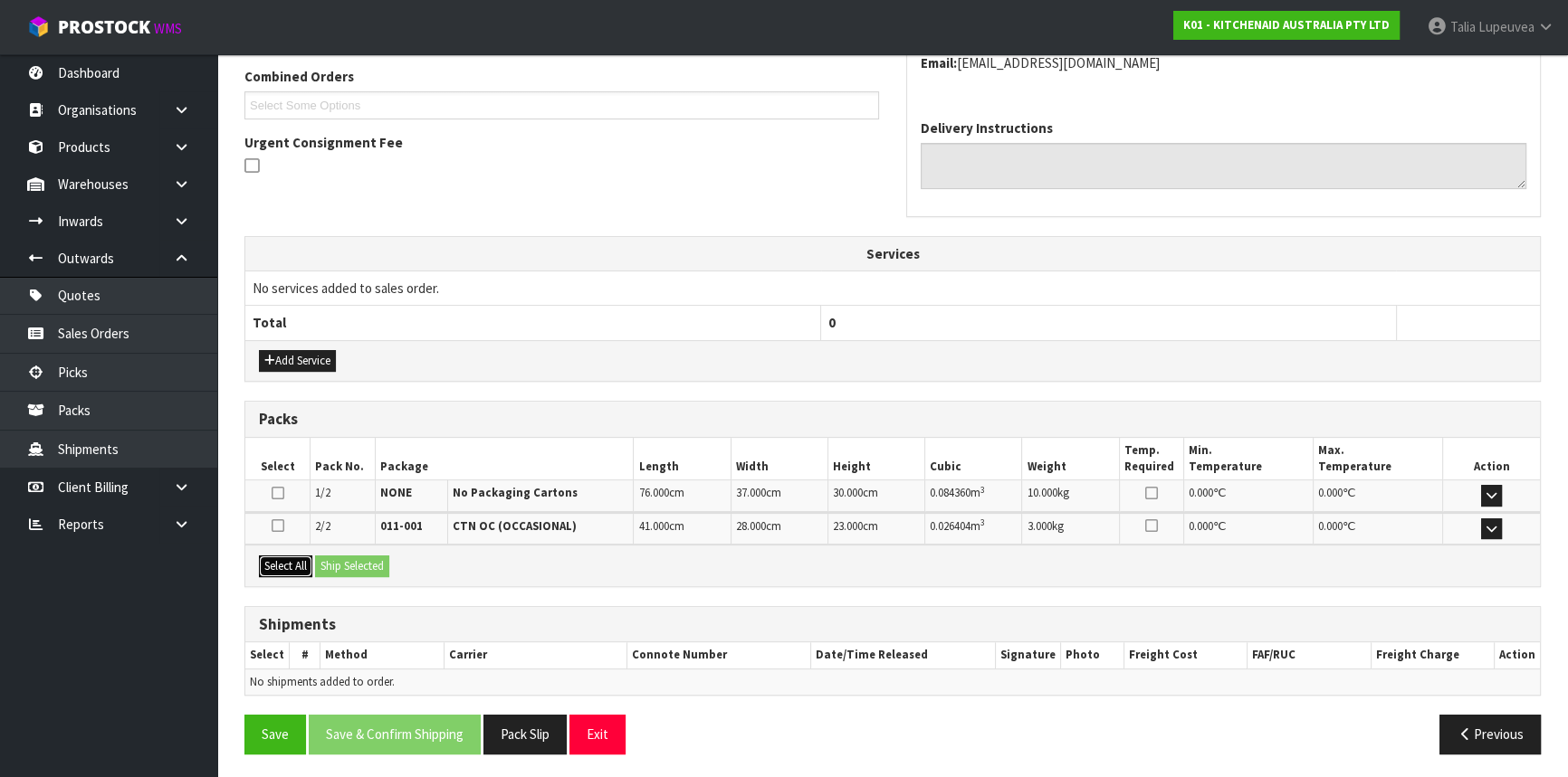
click at [295, 561] on button "Select All" at bounding box center [285, 566] width 53 height 21
click at [344, 561] on button "Ship Selected" at bounding box center [352, 566] width 75 height 21
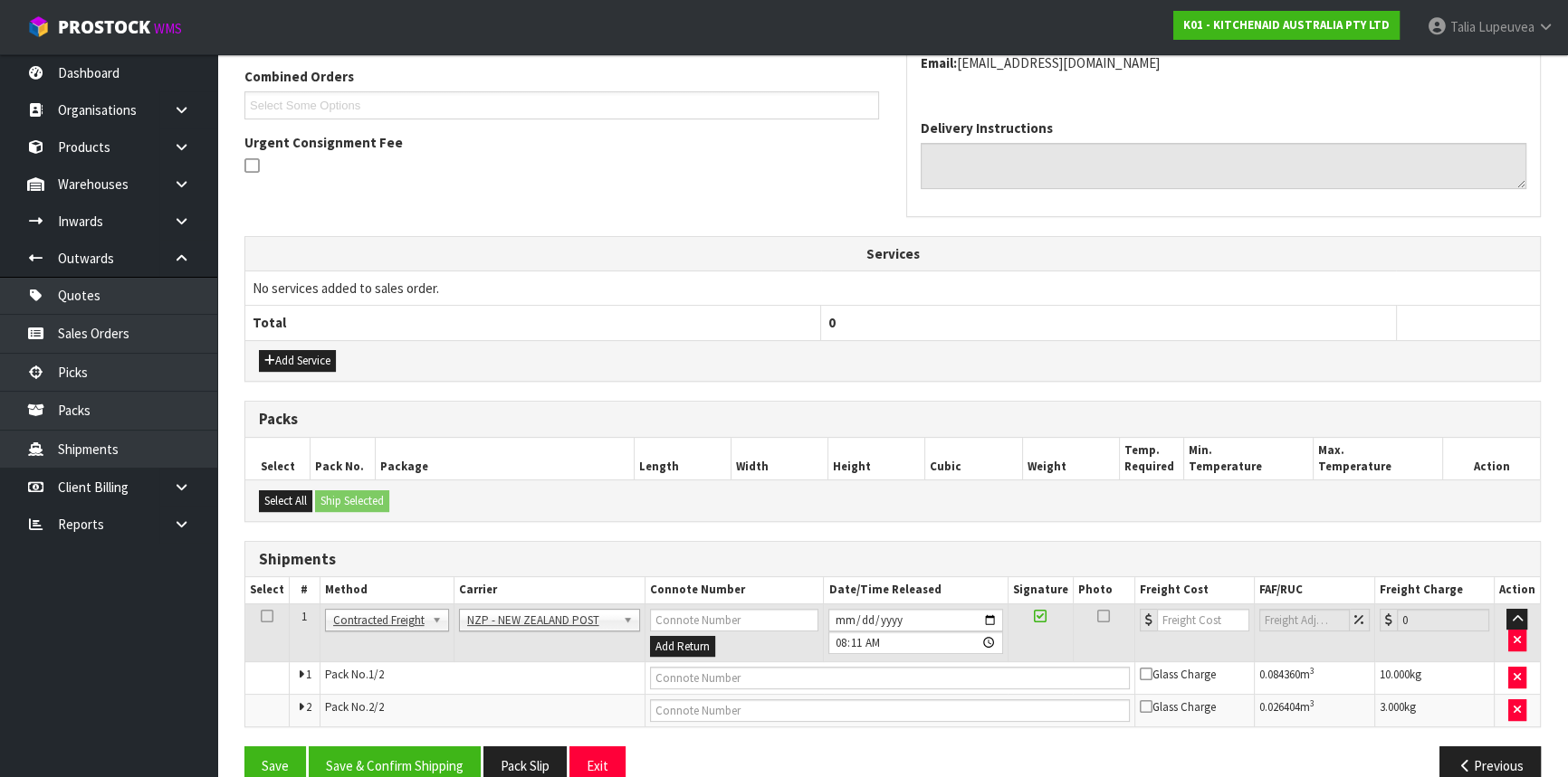
scroll to position [499, 0]
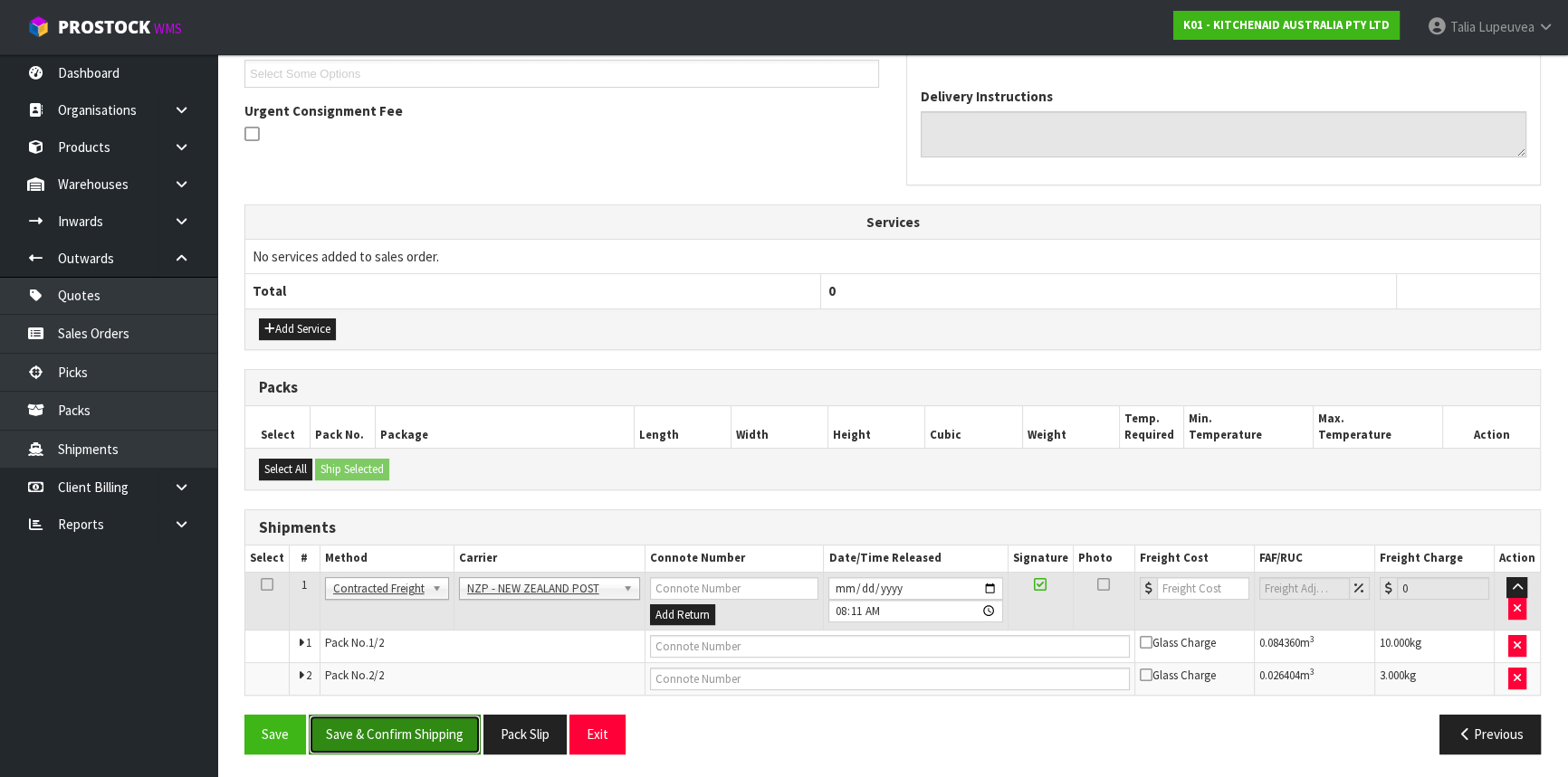
click at [411, 724] on button "Save & Confirm Shipping" at bounding box center [394, 734] width 172 height 39
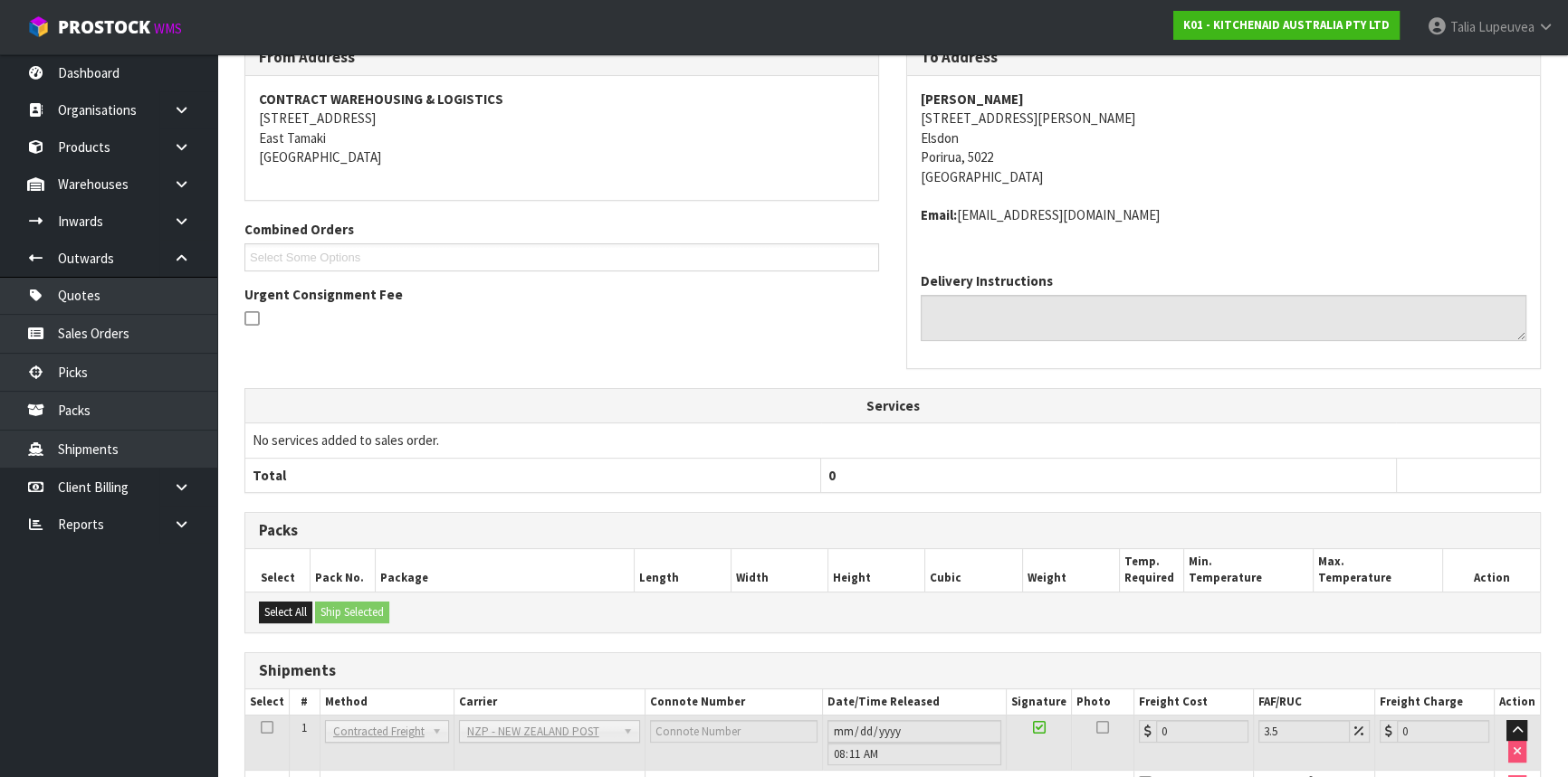
scroll to position [472, 0]
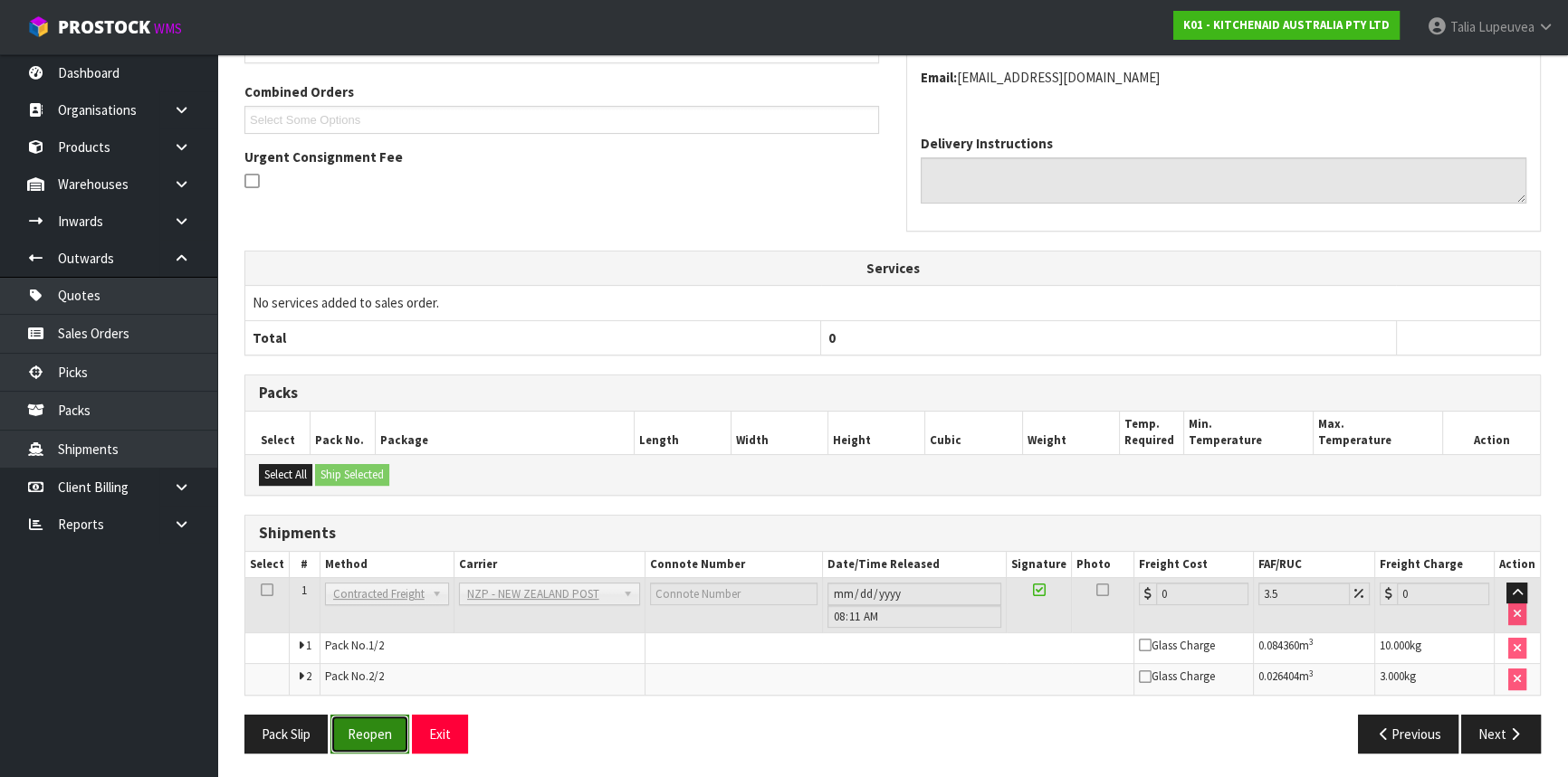
click at [397, 730] on button "Reopen" at bounding box center [370, 734] width 79 height 39
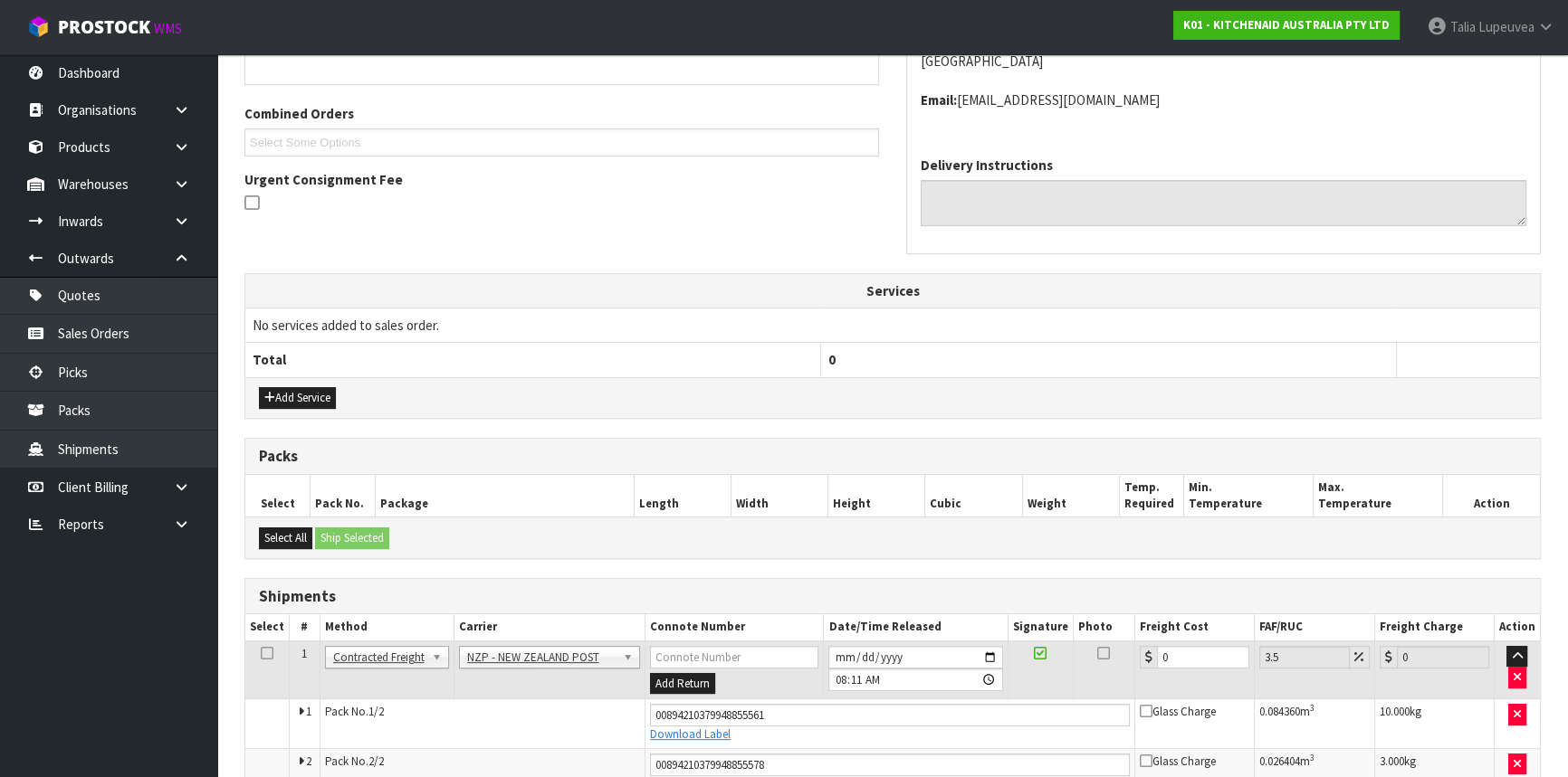
scroll to position [516, 0]
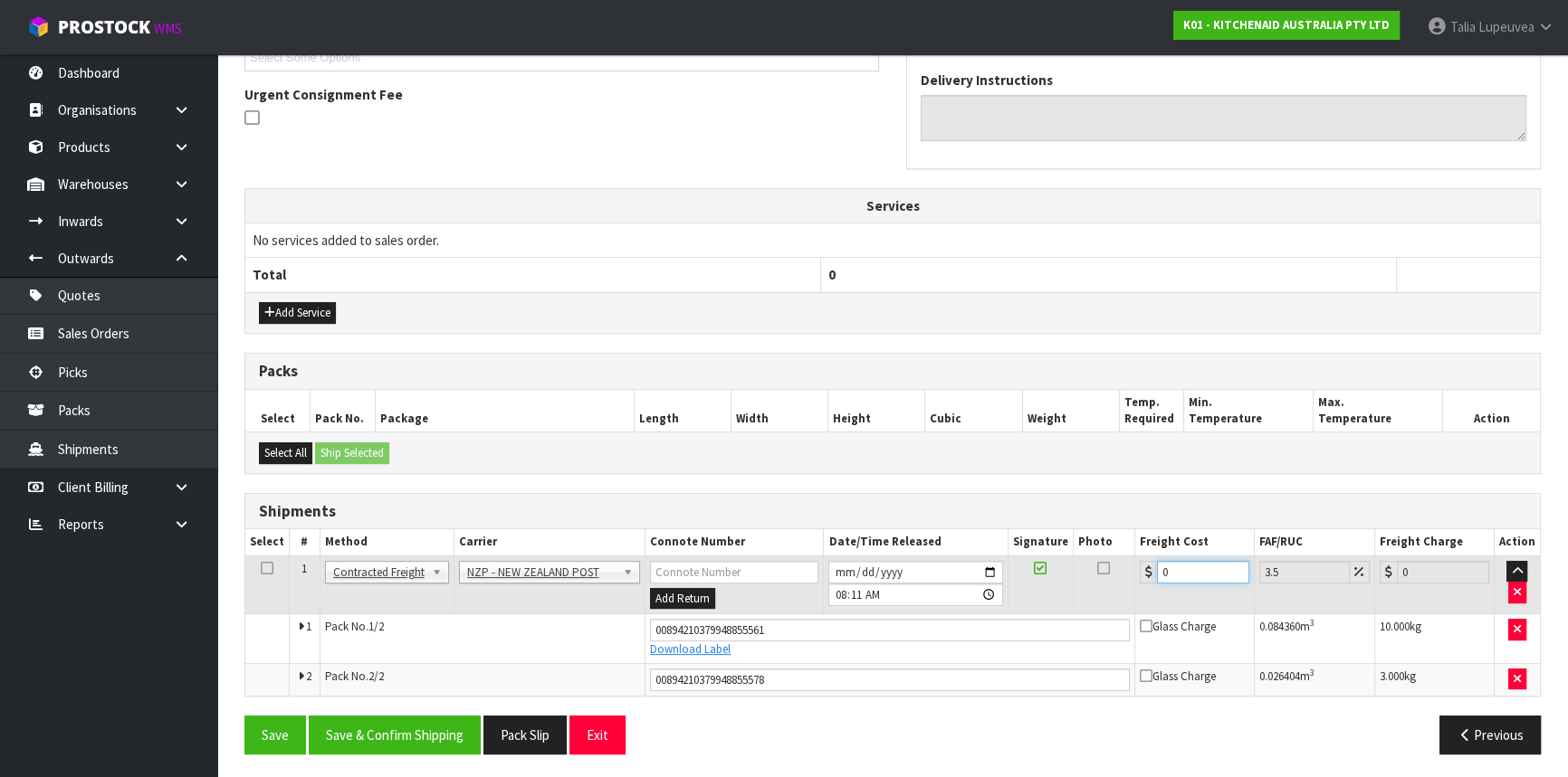
drag, startPoint x: 1168, startPoint y: 567, endPoint x: 1150, endPoint y: 576, distance: 20.1
click at [1150, 576] on div "0" at bounding box center [1194, 572] width 110 height 22
type input "2"
type input "2.07"
type input "22"
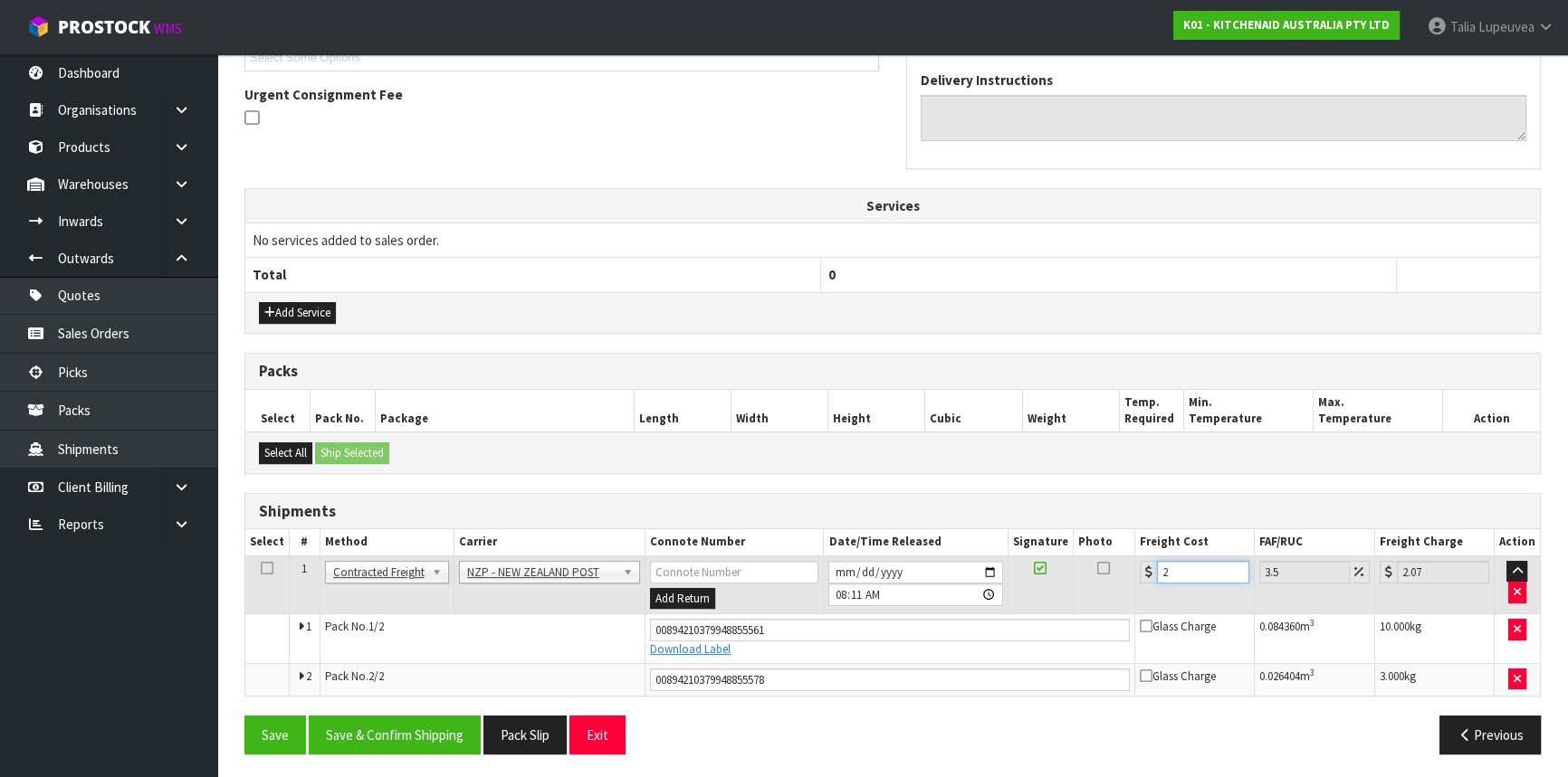
type input "22.77"
type input "22.5"
type input "23.29"
type input "22.59"
type input "23.38"
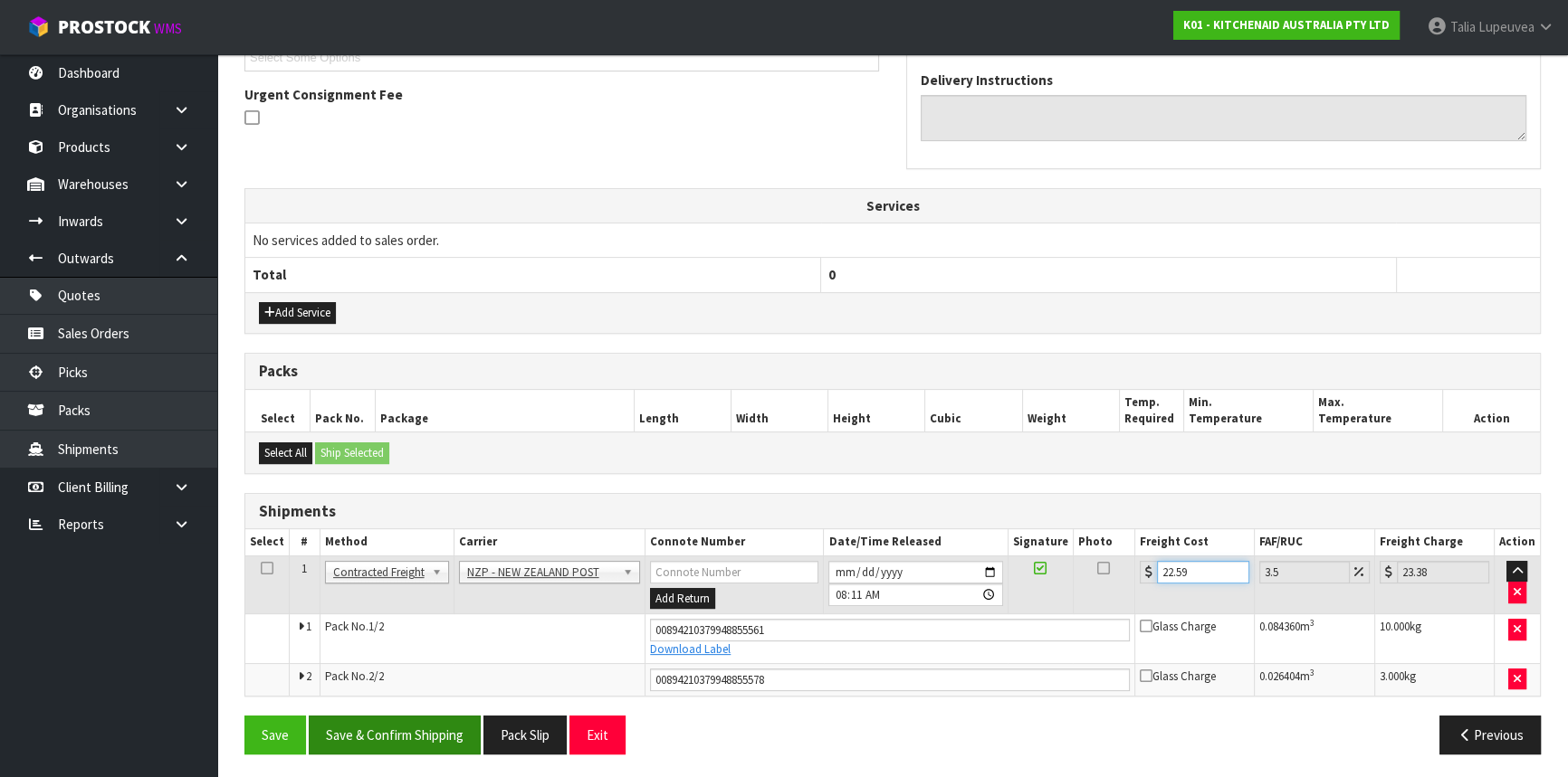
type input "22.59"
click at [405, 733] on button "Save & Confirm Shipping" at bounding box center [394, 735] width 172 height 39
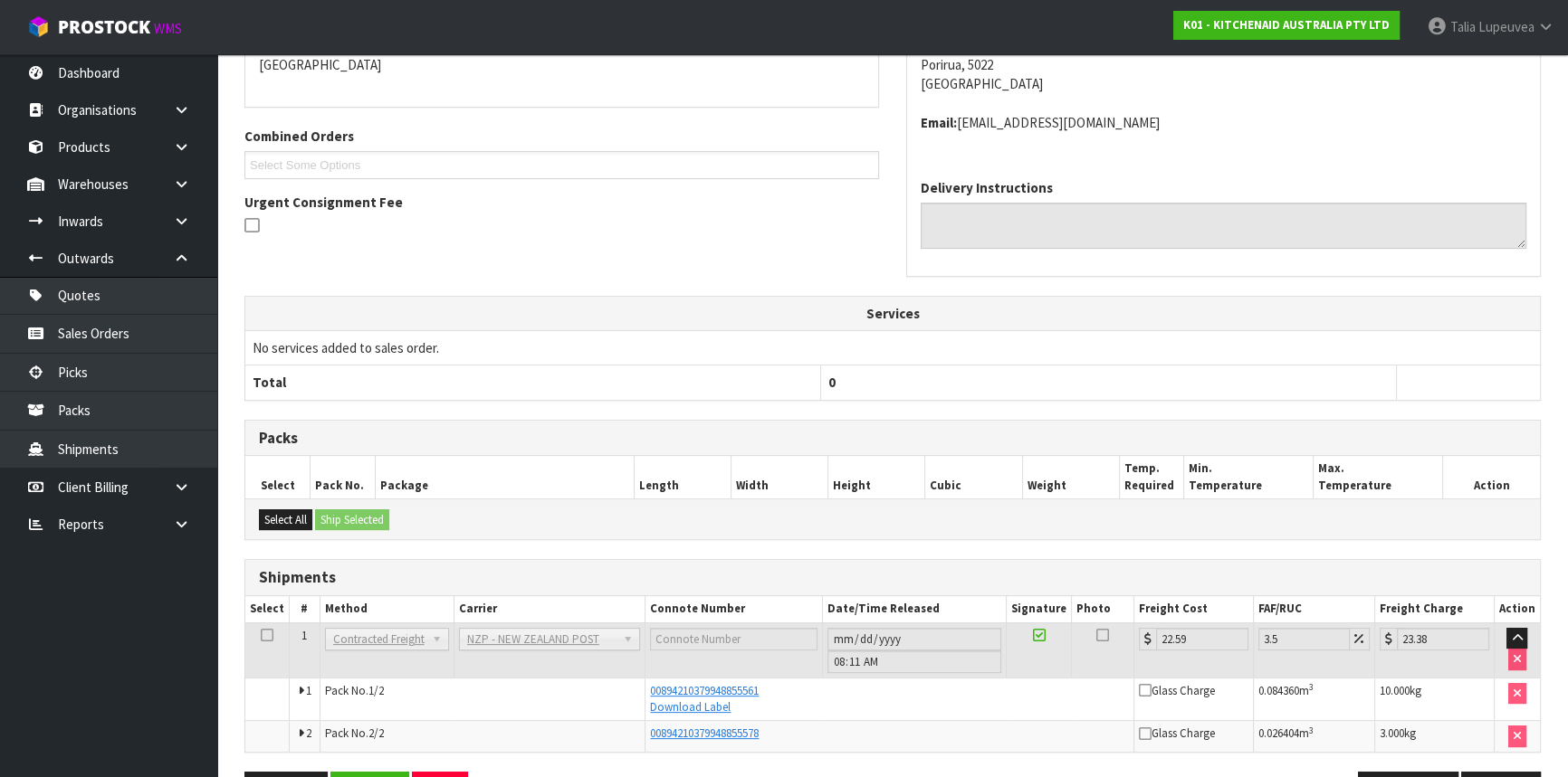
scroll to position [466, 0]
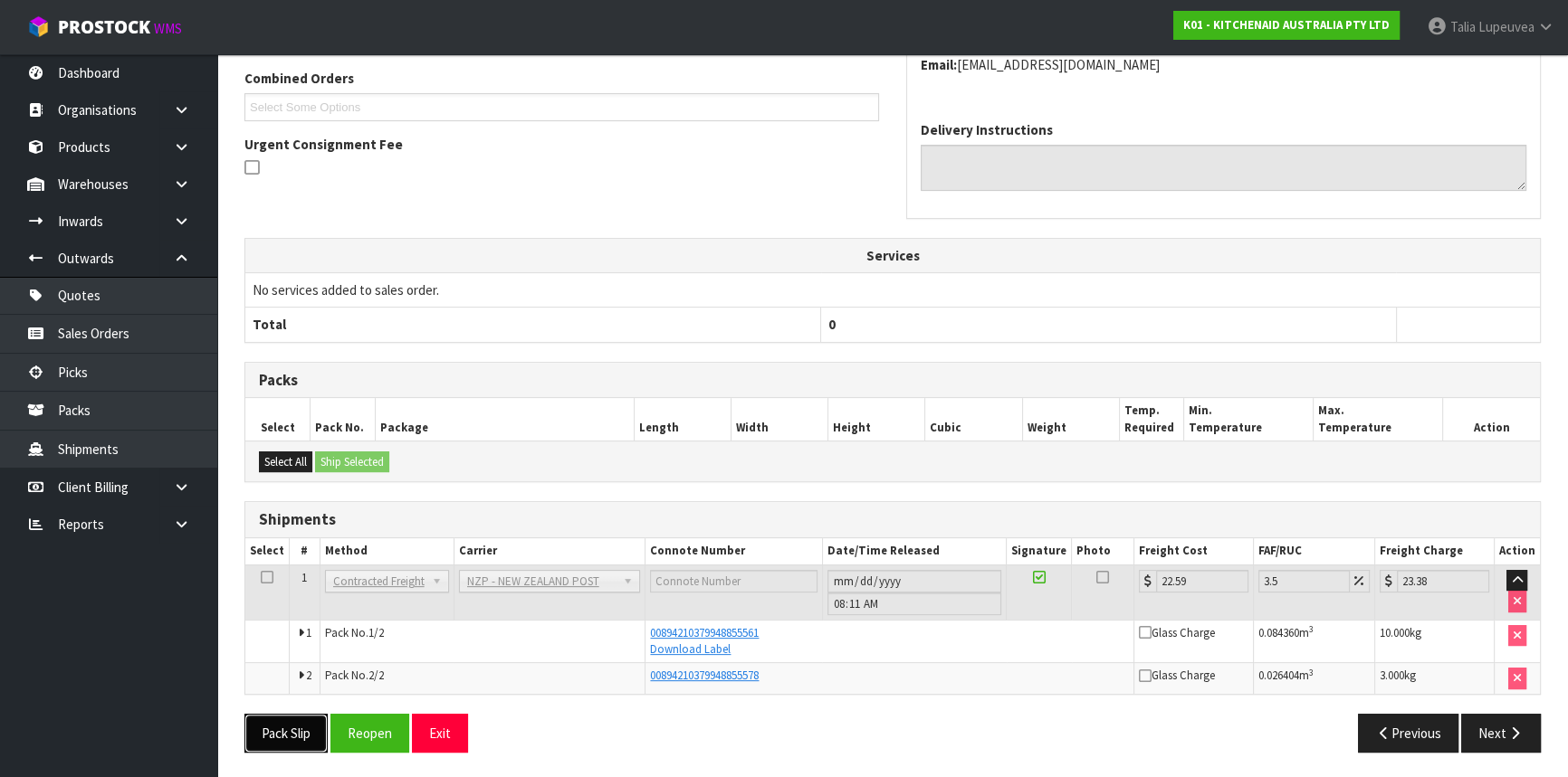
click at [303, 717] on button "Pack Slip" at bounding box center [285, 733] width 83 height 39
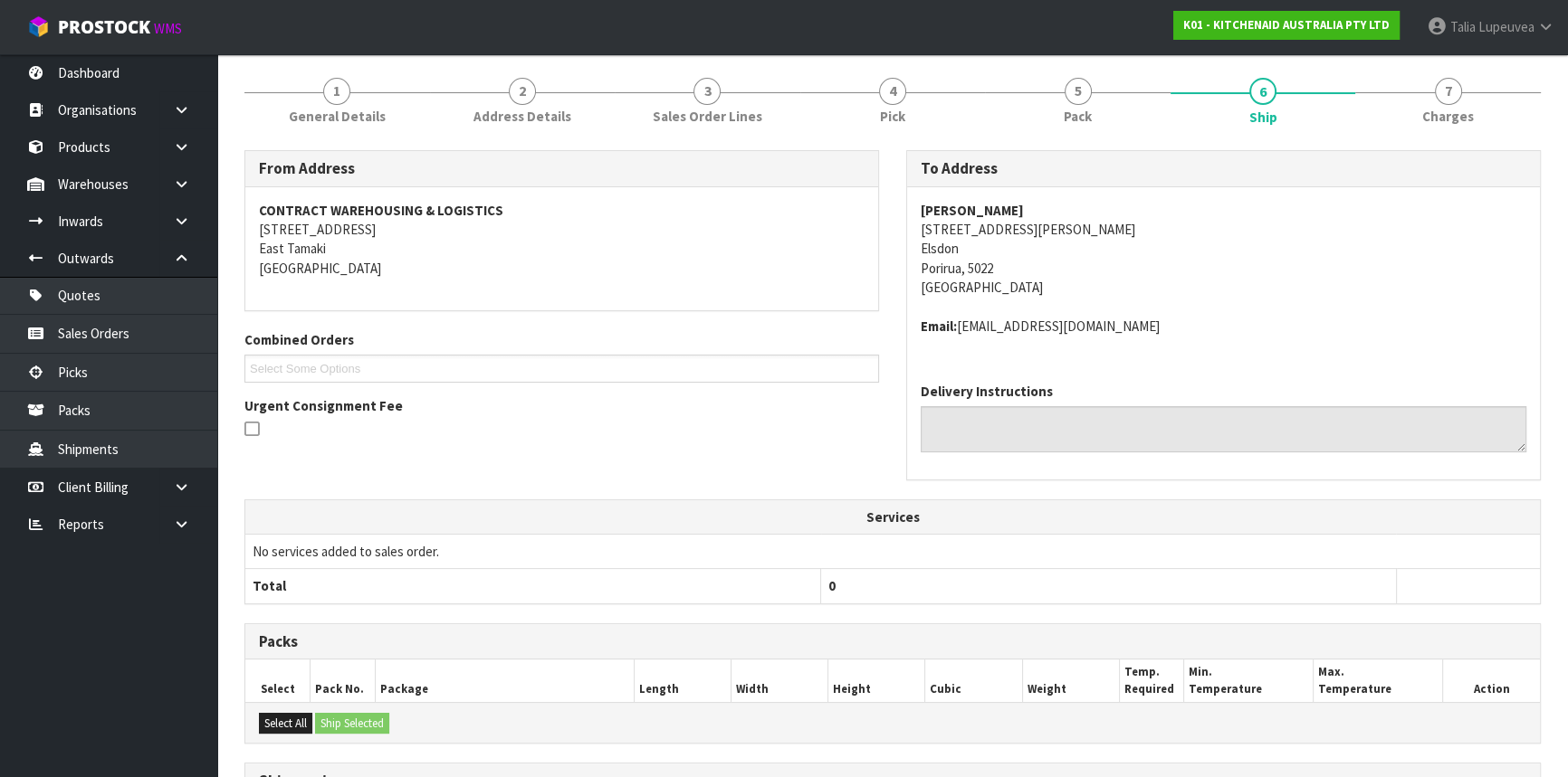
scroll to position [0, 0]
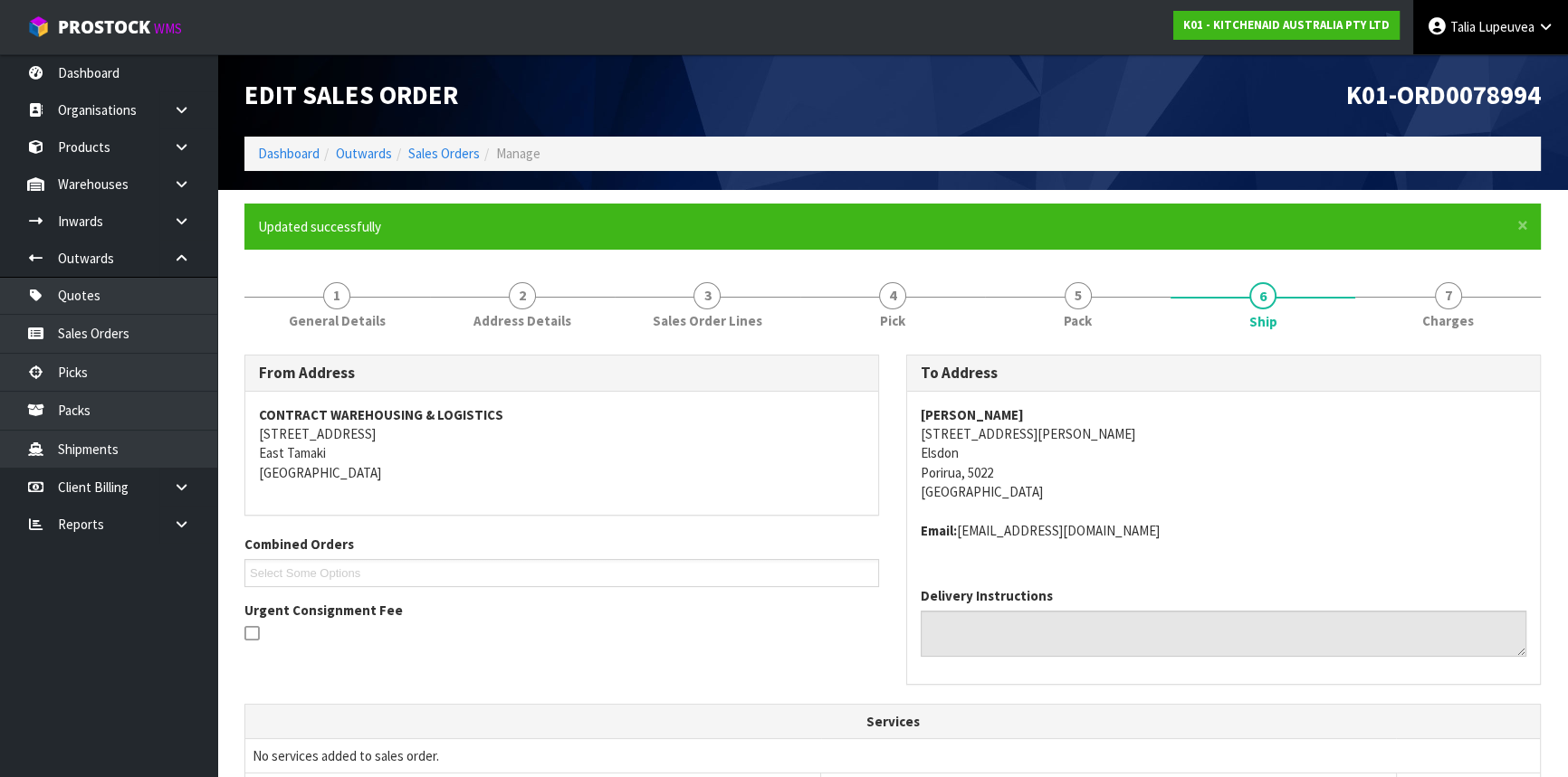
click at [1514, 34] on span "Lupeuvea" at bounding box center [1506, 26] width 56 height 17
click at [1513, 60] on link "Logout" at bounding box center [1494, 72] width 143 height 24
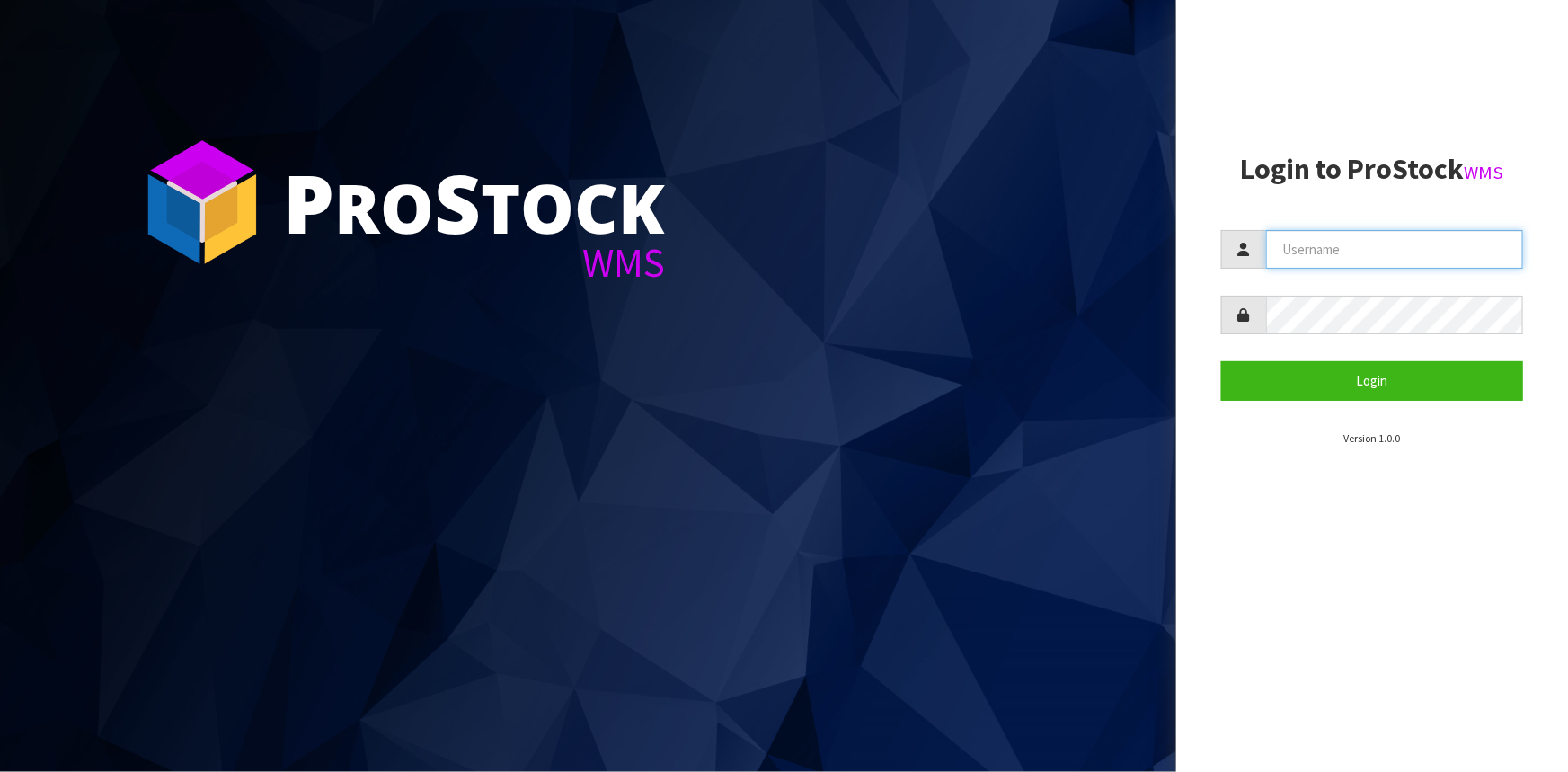
click at [1282, 243] on input "text" at bounding box center [1395, 250] width 257 height 39
type input "Talia"
click at [1221, 362] on button "Login" at bounding box center [1372, 381] width 302 height 39
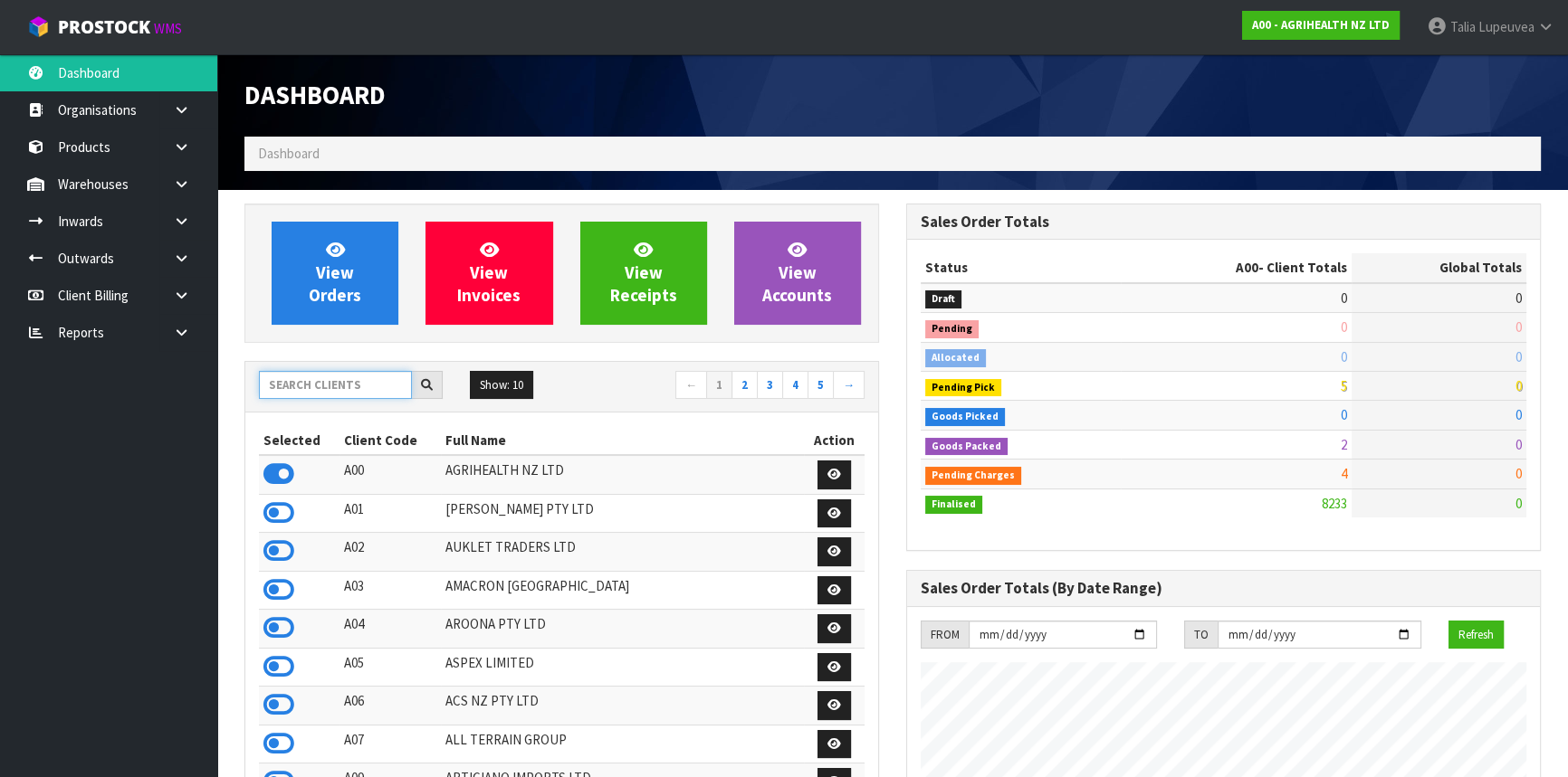
scroll to position [1369, 661]
click at [348, 379] on input "text" at bounding box center [335, 385] width 153 height 28
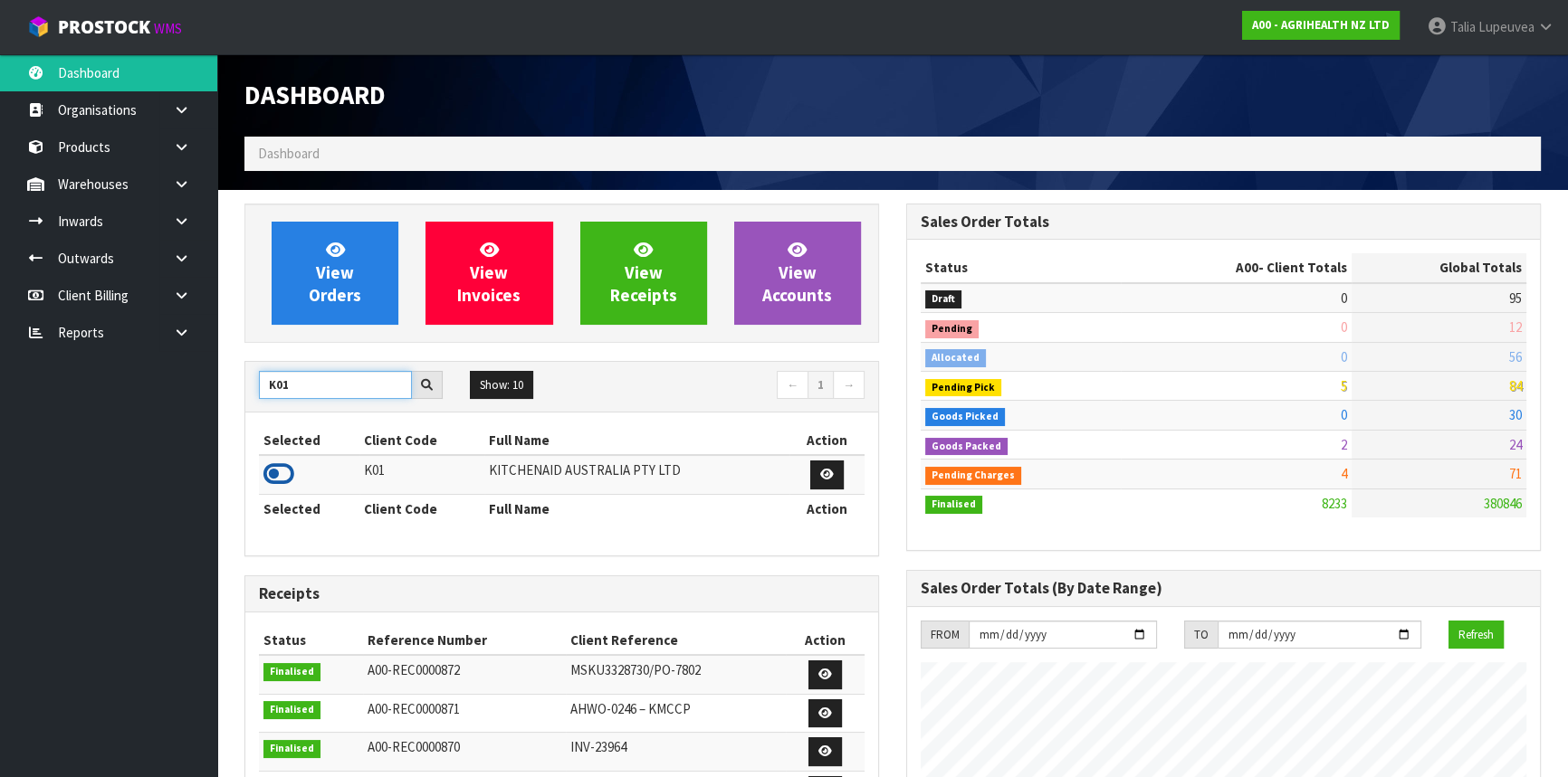
type input "K01"
click at [287, 472] on icon at bounding box center [279, 473] width 31 height 27
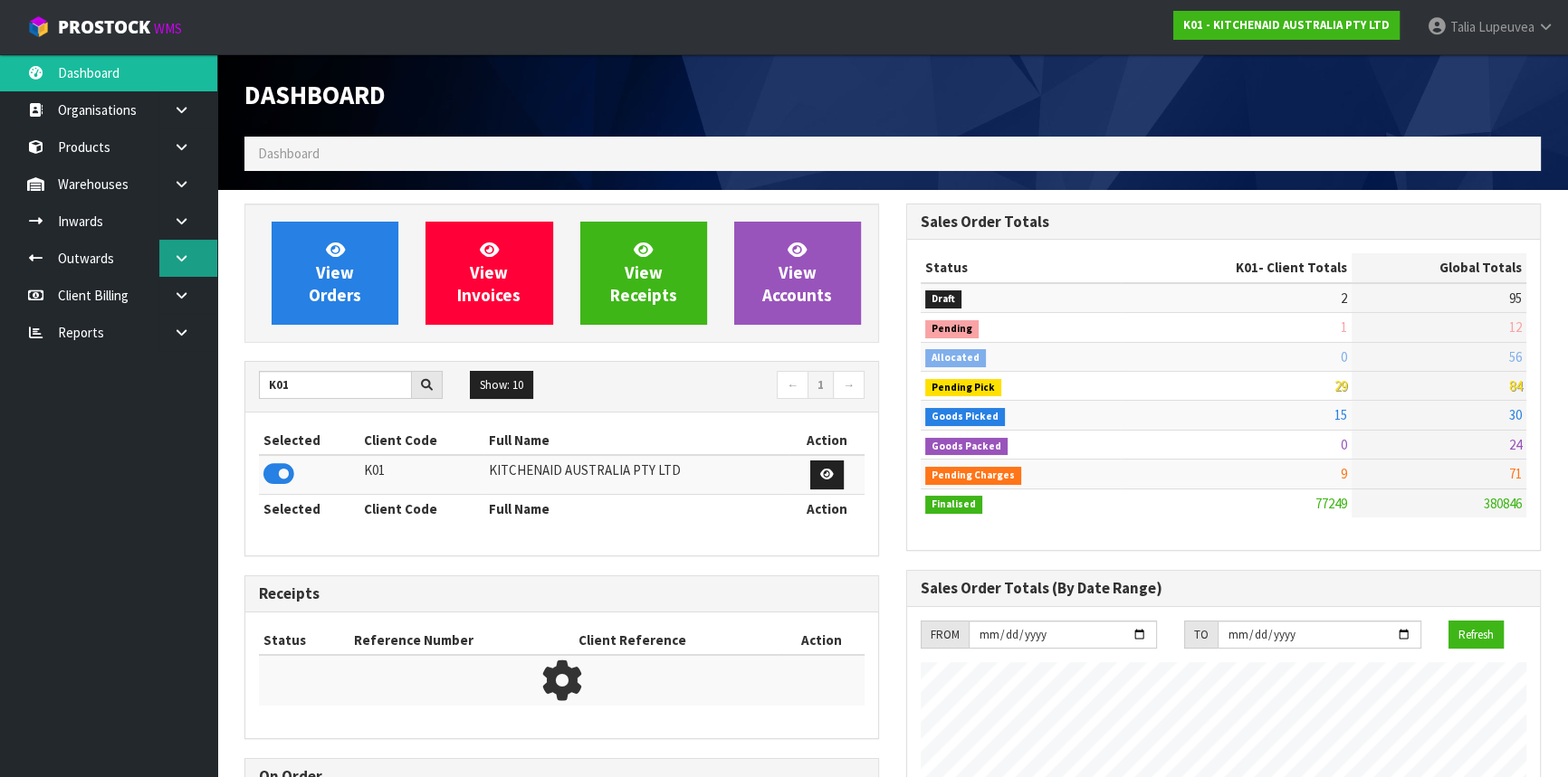
click at [170, 256] on link at bounding box center [188, 258] width 58 height 37
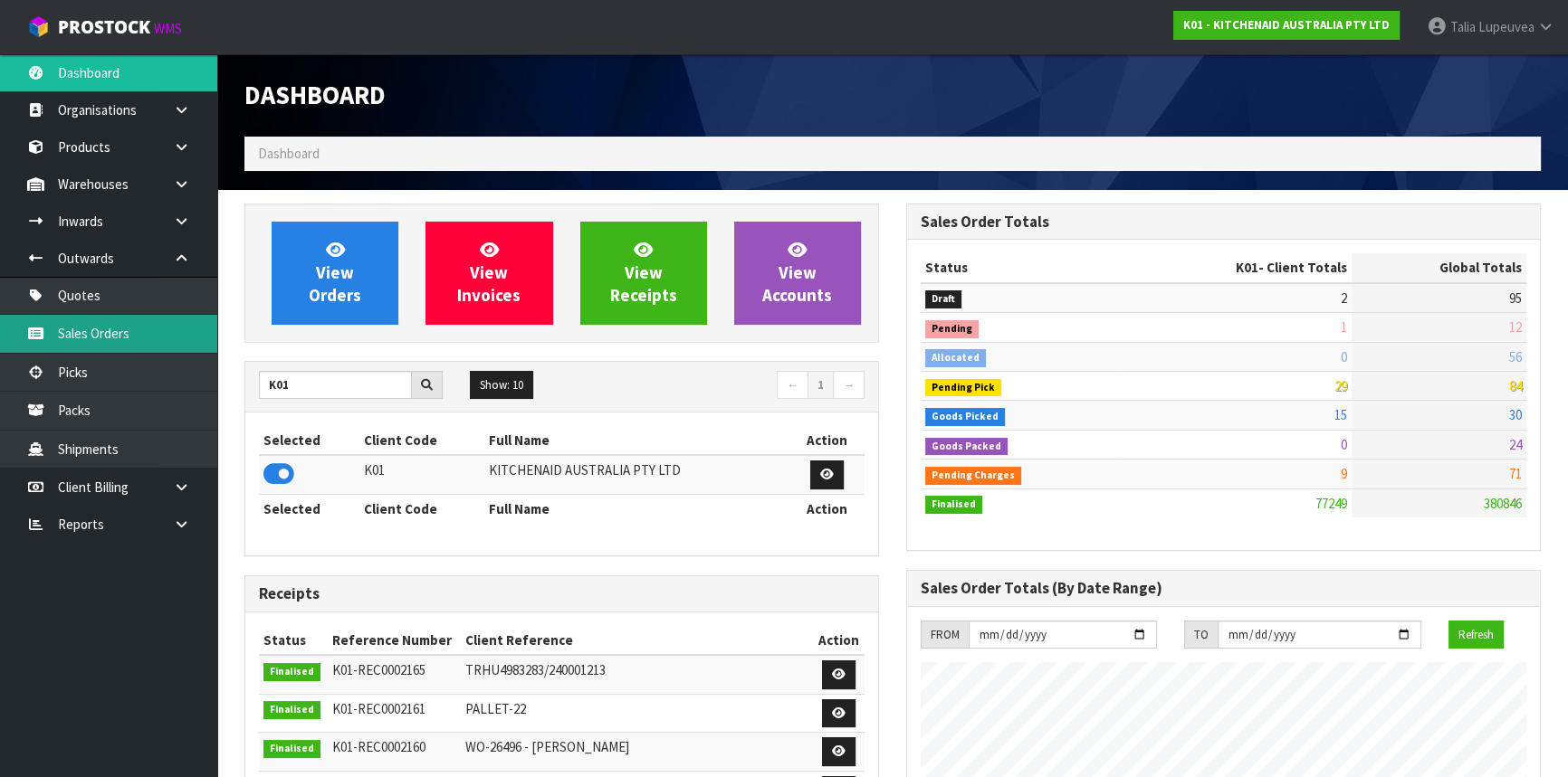
click at [119, 338] on link "Sales Orders" at bounding box center [108, 334] width 217 height 37
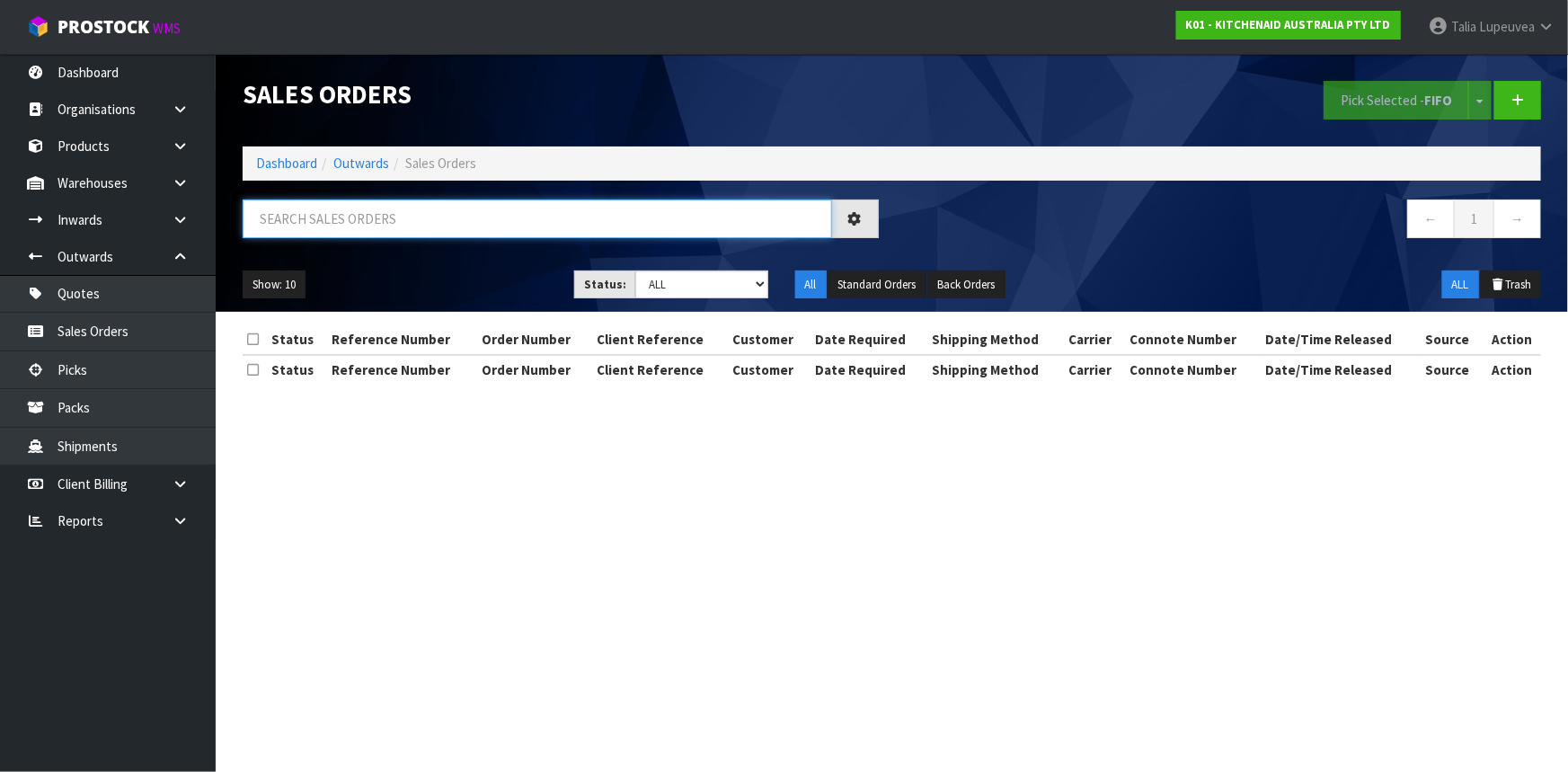
click at [446, 209] on input "text" at bounding box center [537, 219] width 589 height 39
type input "JOB-0411913"
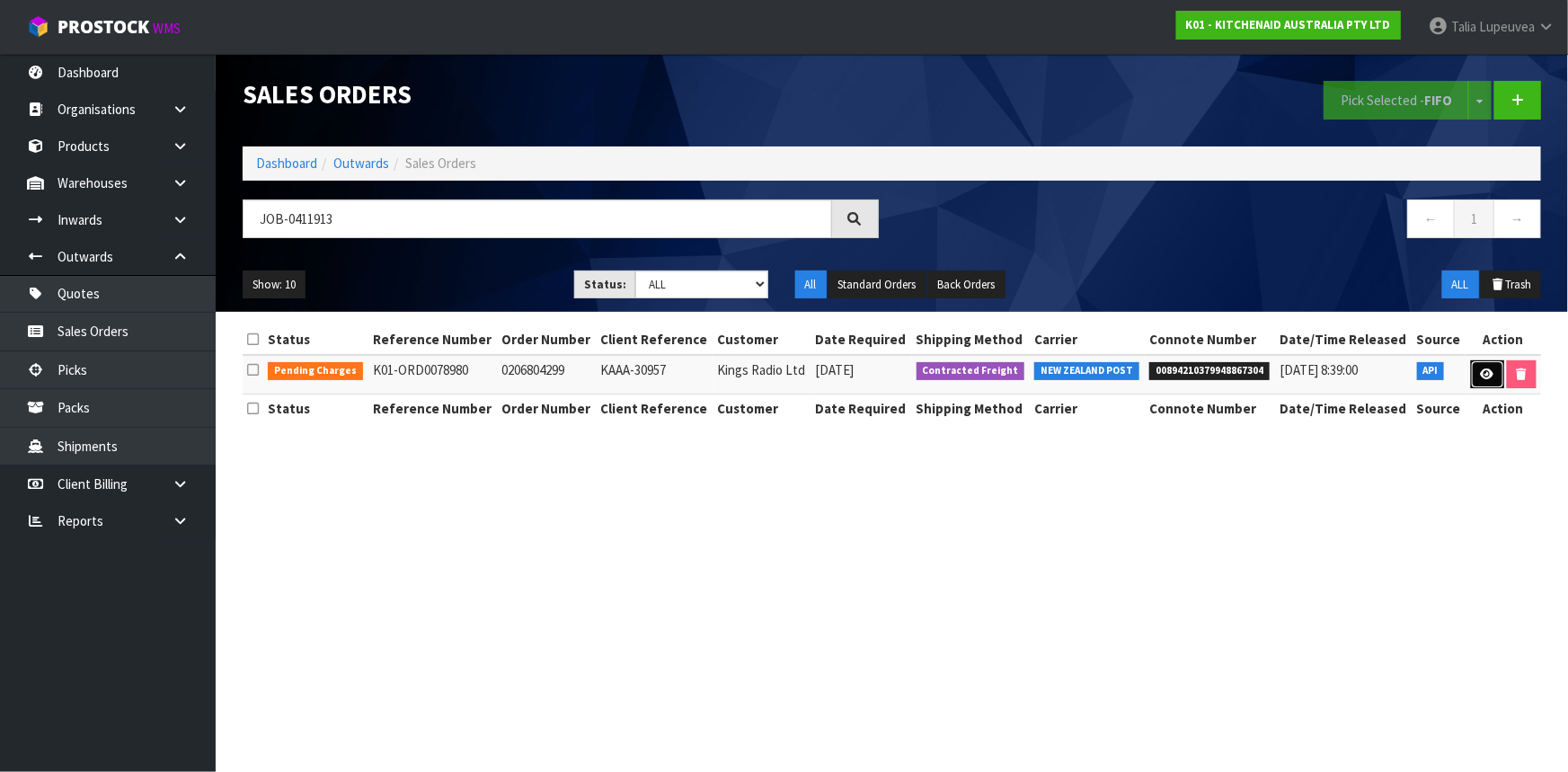
click at [1482, 368] on icon at bounding box center [1488, 374] width 14 height 12
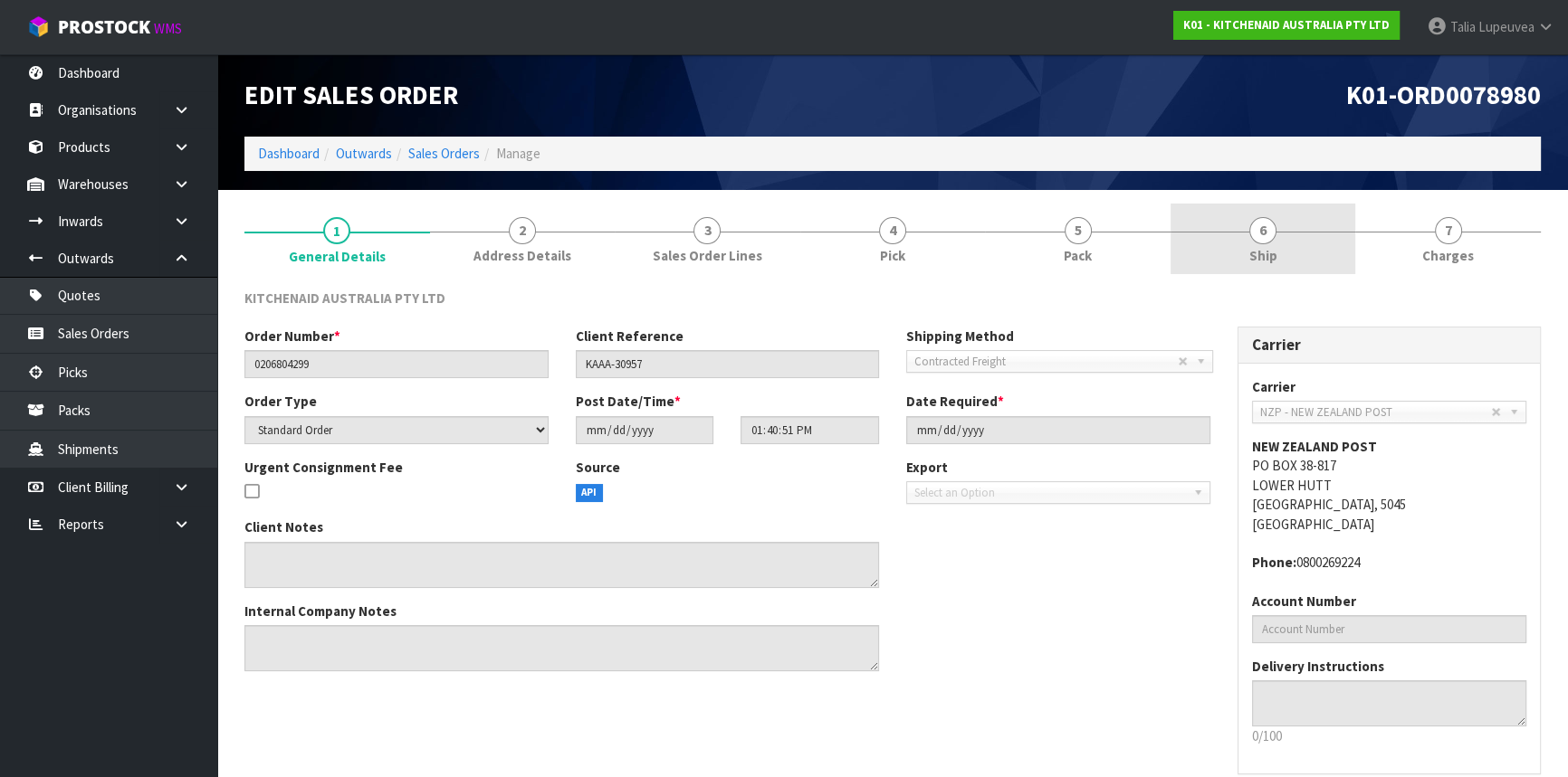
click at [1306, 243] on link "6 Ship" at bounding box center [1262, 239] width 185 height 72
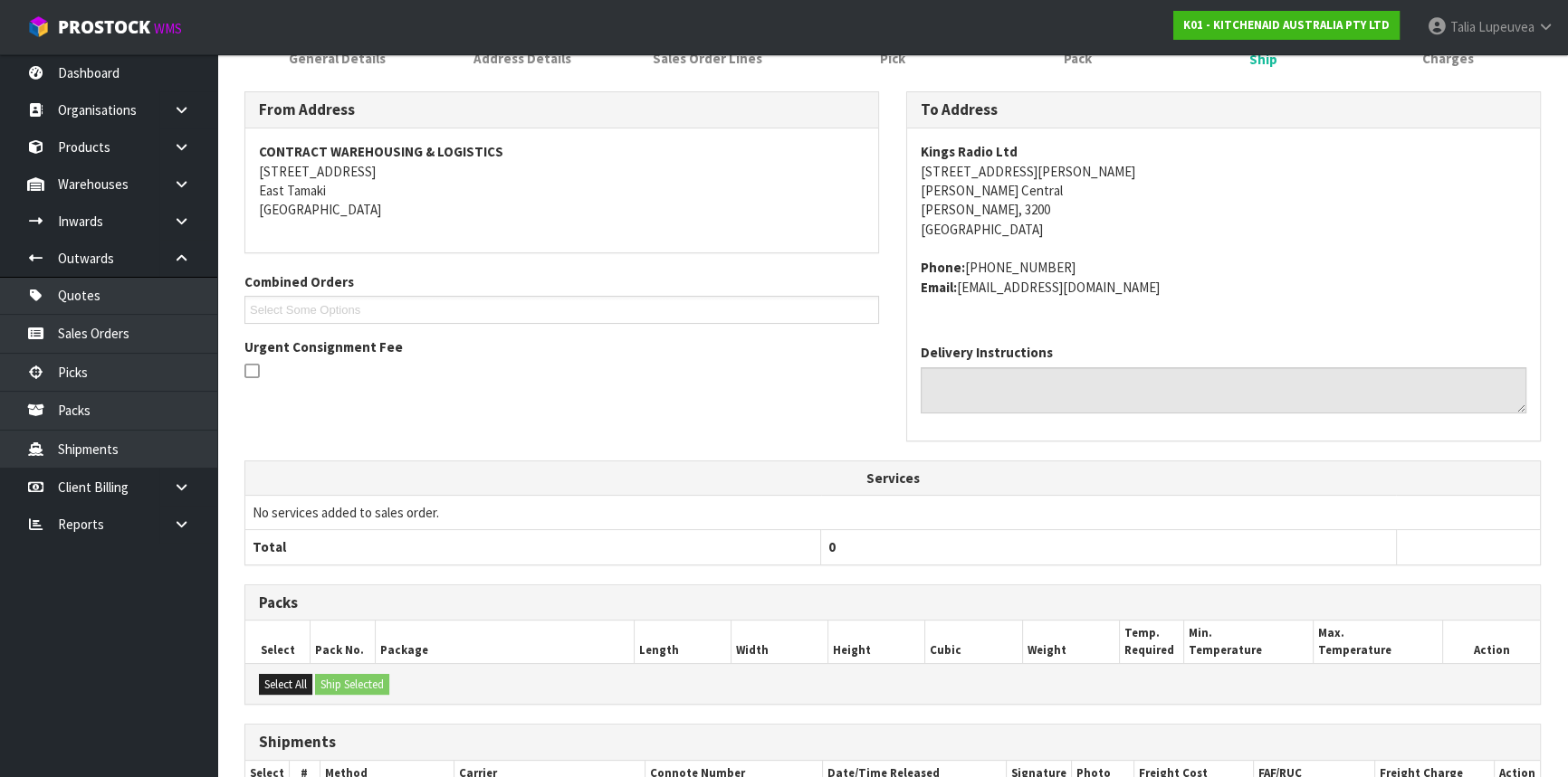
scroll to position [389, 0]
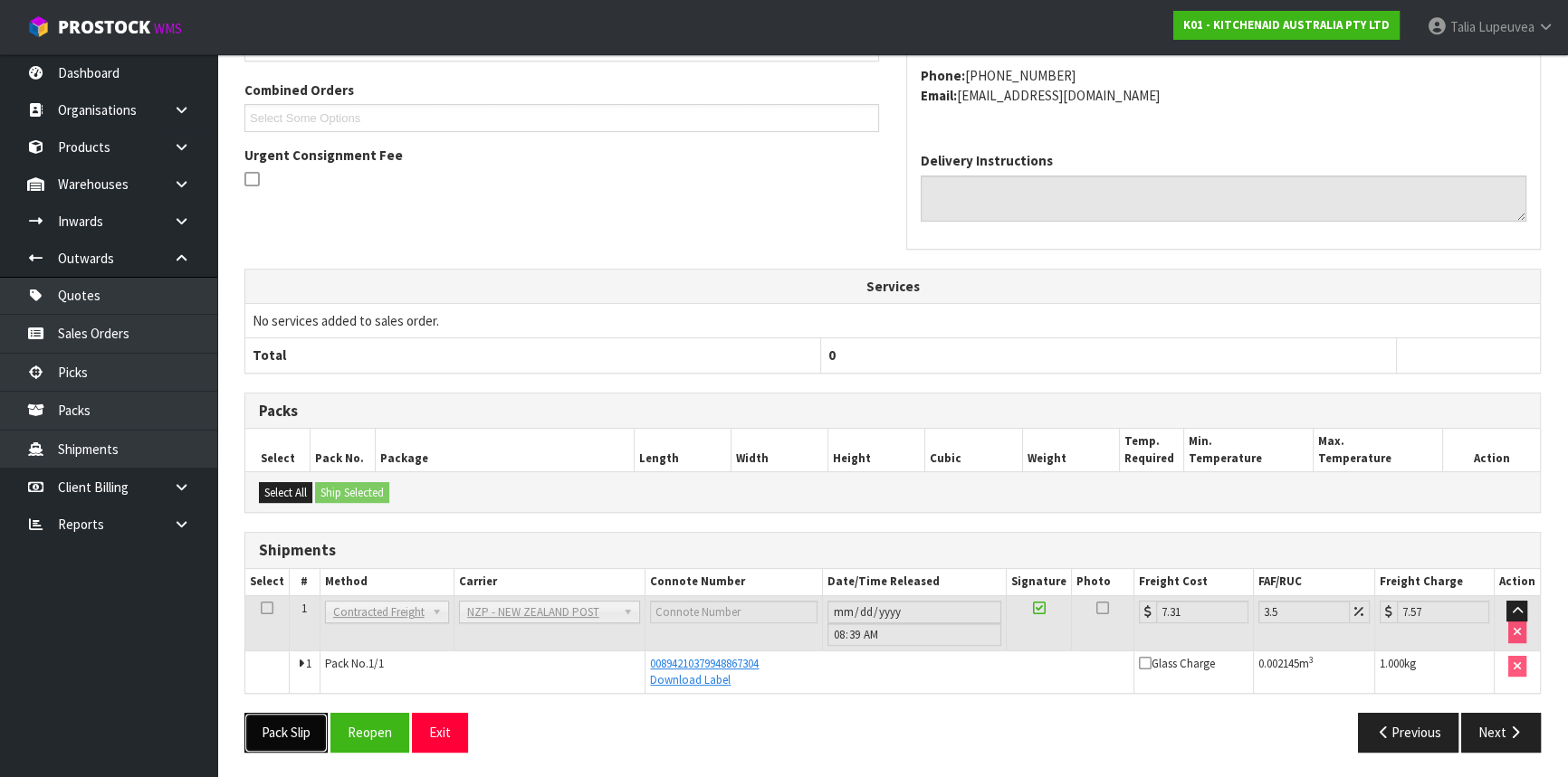
click at [290, 735] on button "Pack Slip" at bounding box center [285, 732] width 83 height 39
